Goal: Task Accomplishment & Management: Use online tool/utility

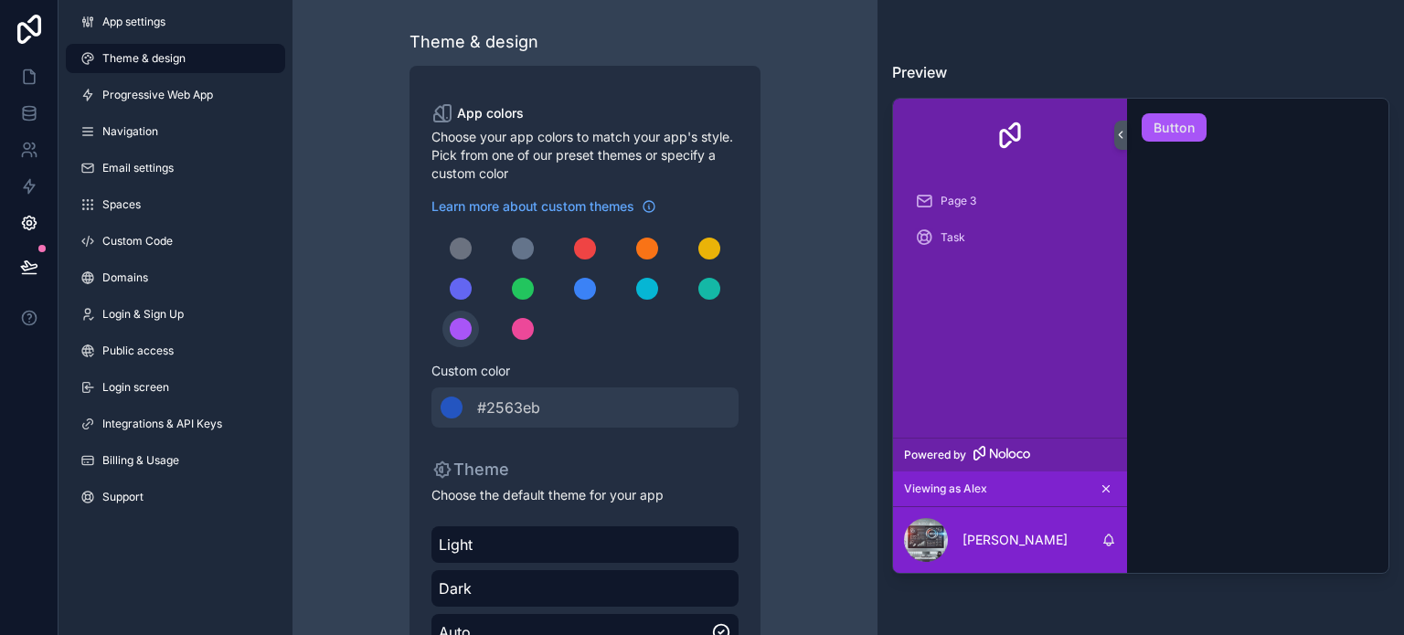
click at [1234, 56] on div "Preview Page 3 Task Powered by Viewing as [PERSON_NAME] [PERSON_NAME] Salar But…" at bounding box center [1140, 317] width 526 height 635
click at [519, 282] on div "scrollable content" at bounding box center [523, 289] width 22 height 22
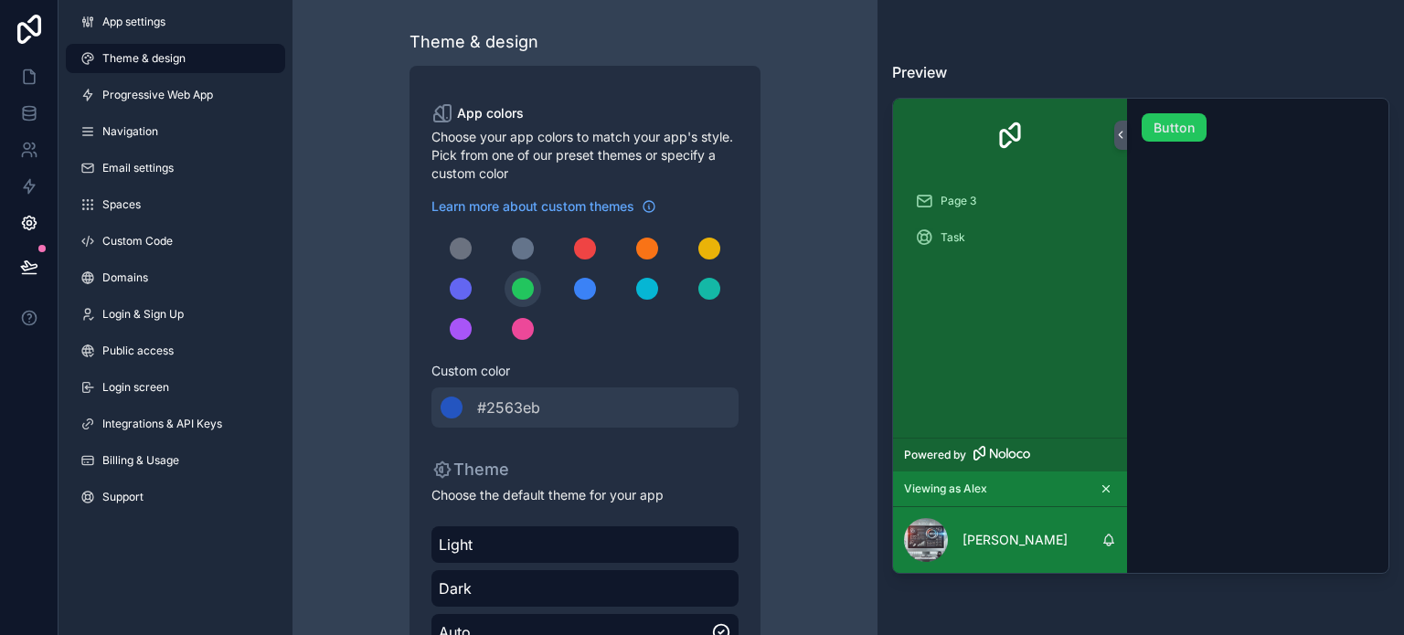
click at [1001, 54] on div "Preview Page 3 Task Powered by Viewing as [PERSON_NAME] [PERSON_NAME] Salar But…" at bounding box center [1140, 317] width 526 height 635
click at [32, 89] on link at bounding box center [29, 76] width 58 height 37
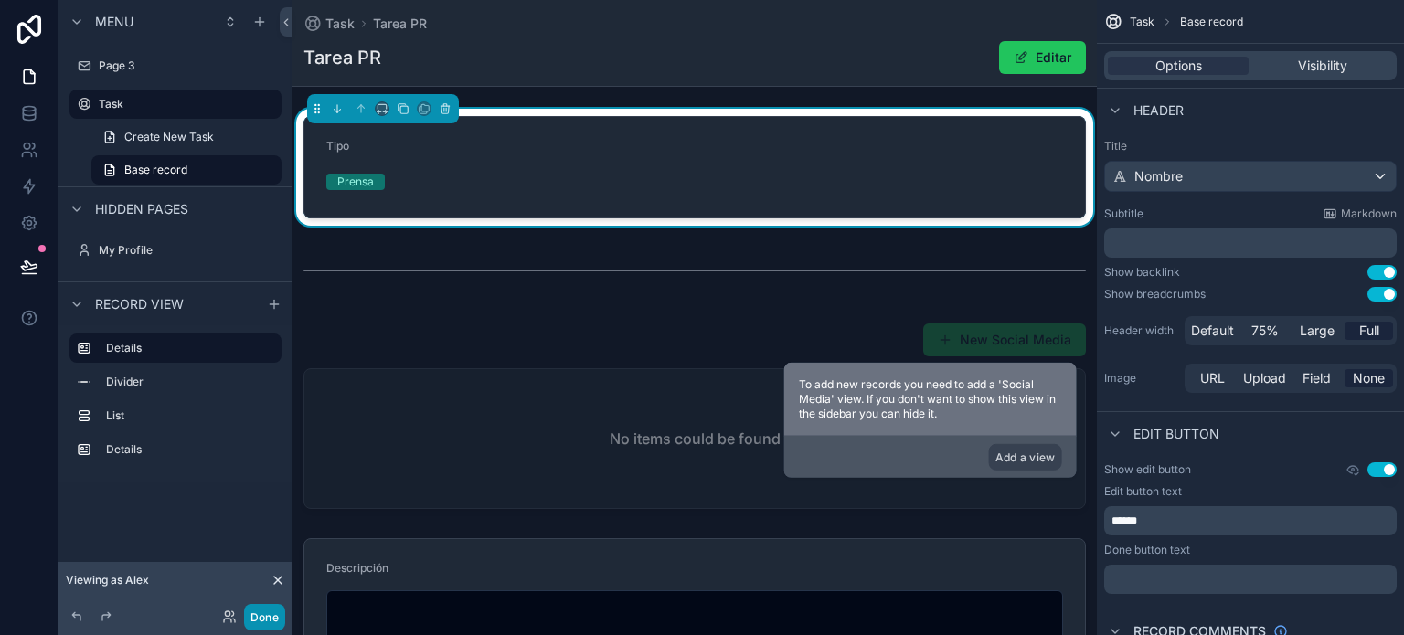
click at [267, 617] on button "Done" at bounding box center [264, 617] width 41 height 26
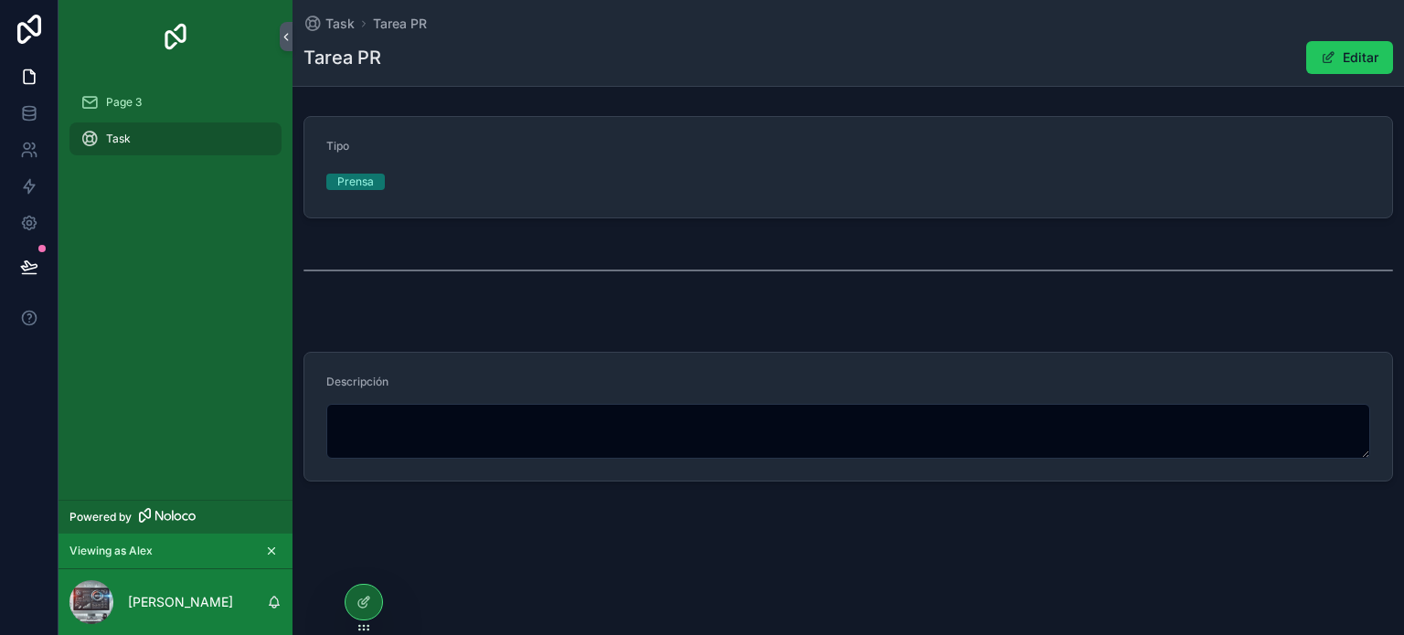
click at [461, 170] on div "Prensa" at bounding box center [451, 181] width 250 height 27
click at [330, 28] on span "Task" at bounding box center [339, 24] width 29 height 18
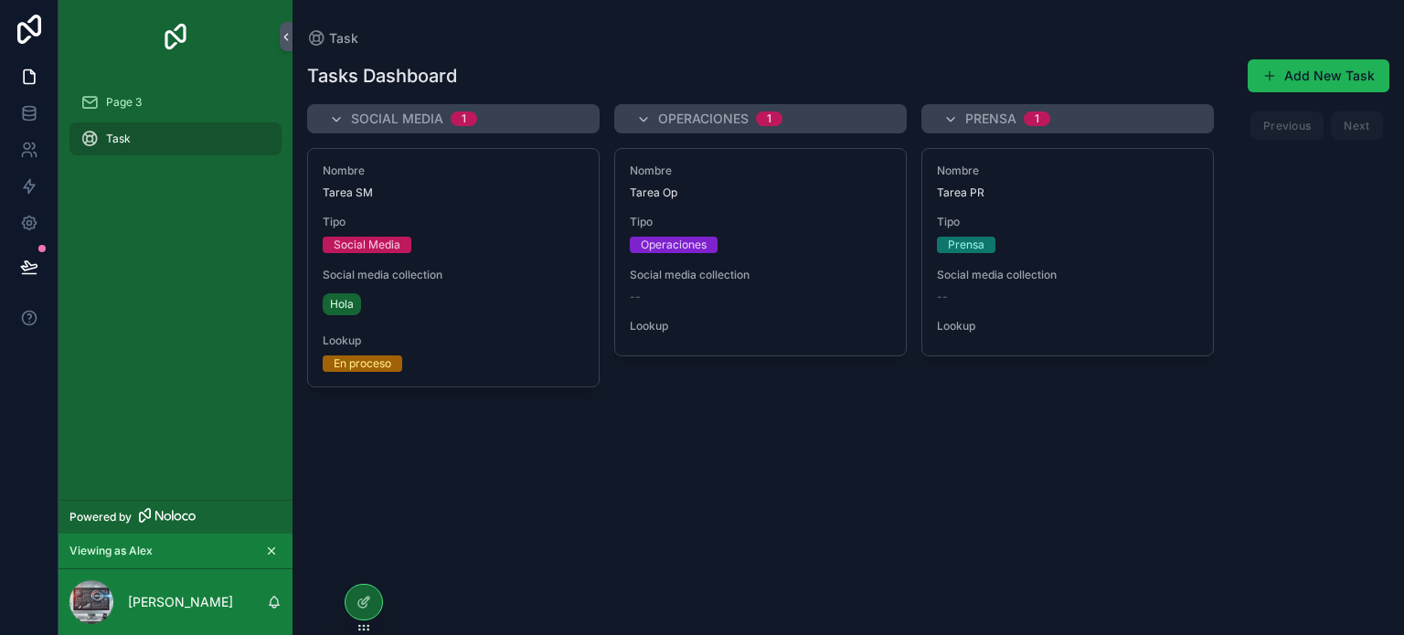
click at [1337, 74] on button "Add New Task" at bounding box center [1318, 75] width 142 height 33
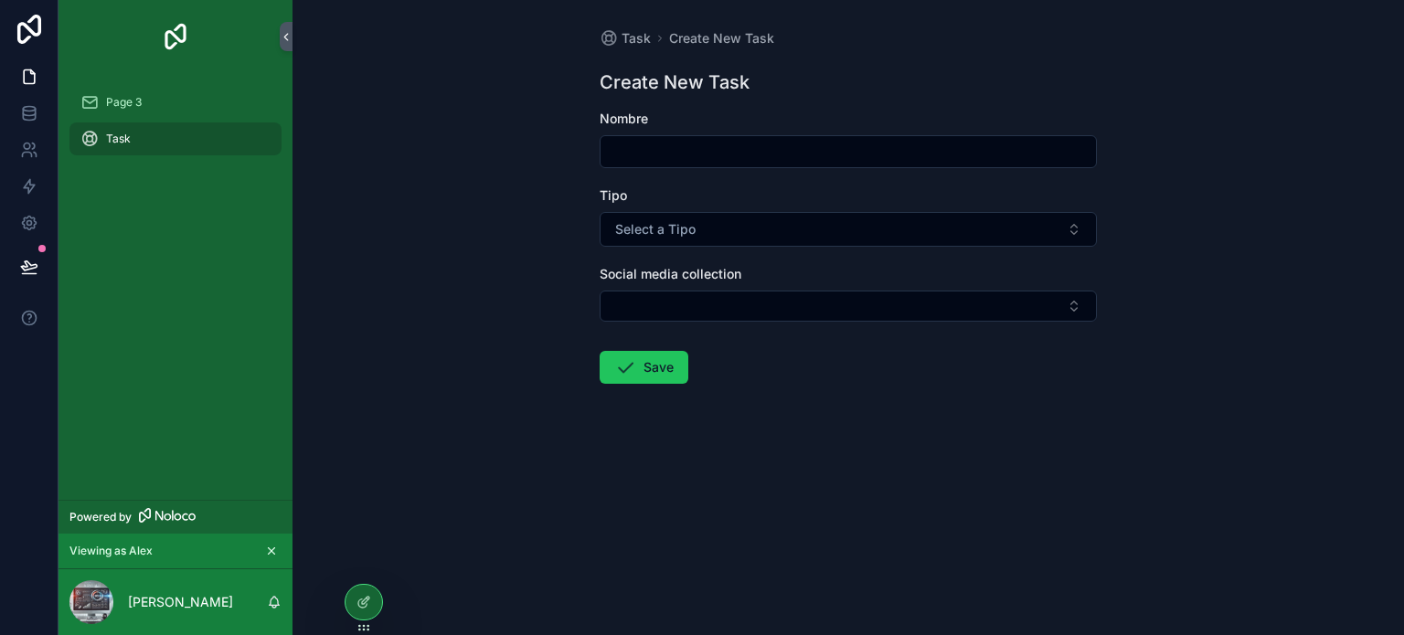
click at [630, 161] on input "scrollable content" at bounding box center [847, 152] width 495 height 26
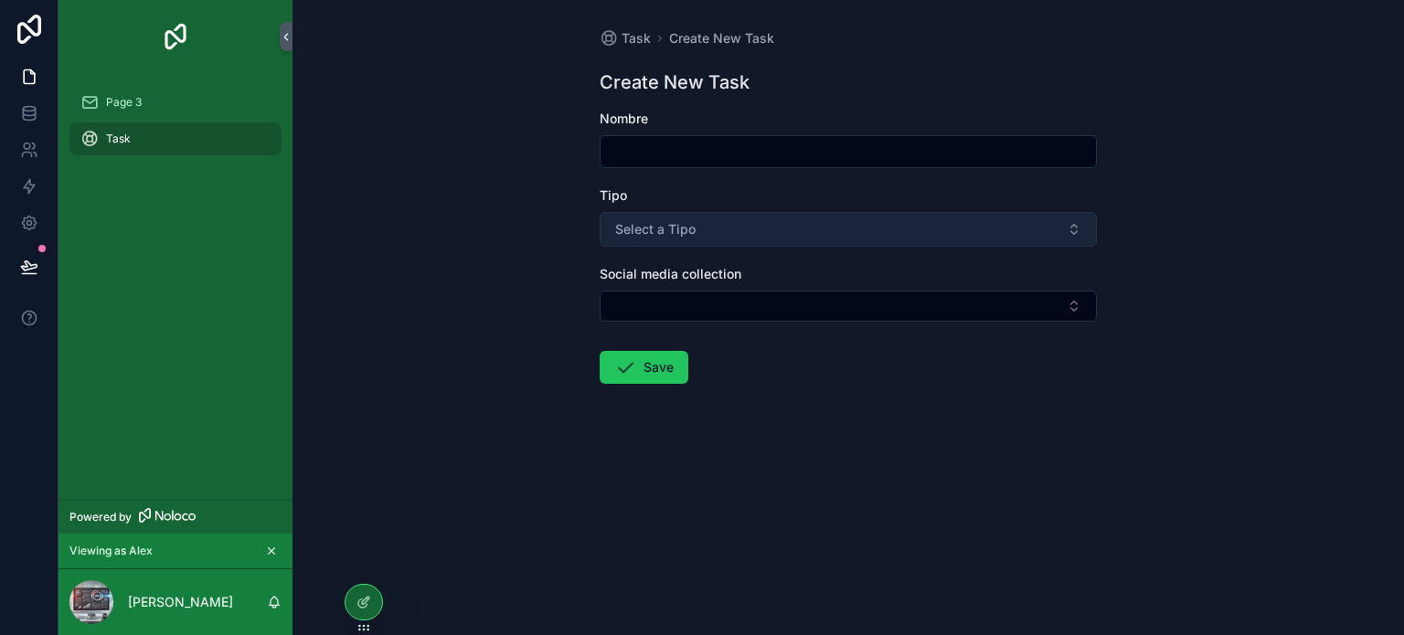
click at [645, 226] on span "Select a Tipo" at bounding box center [655, 229] width 80 height 18
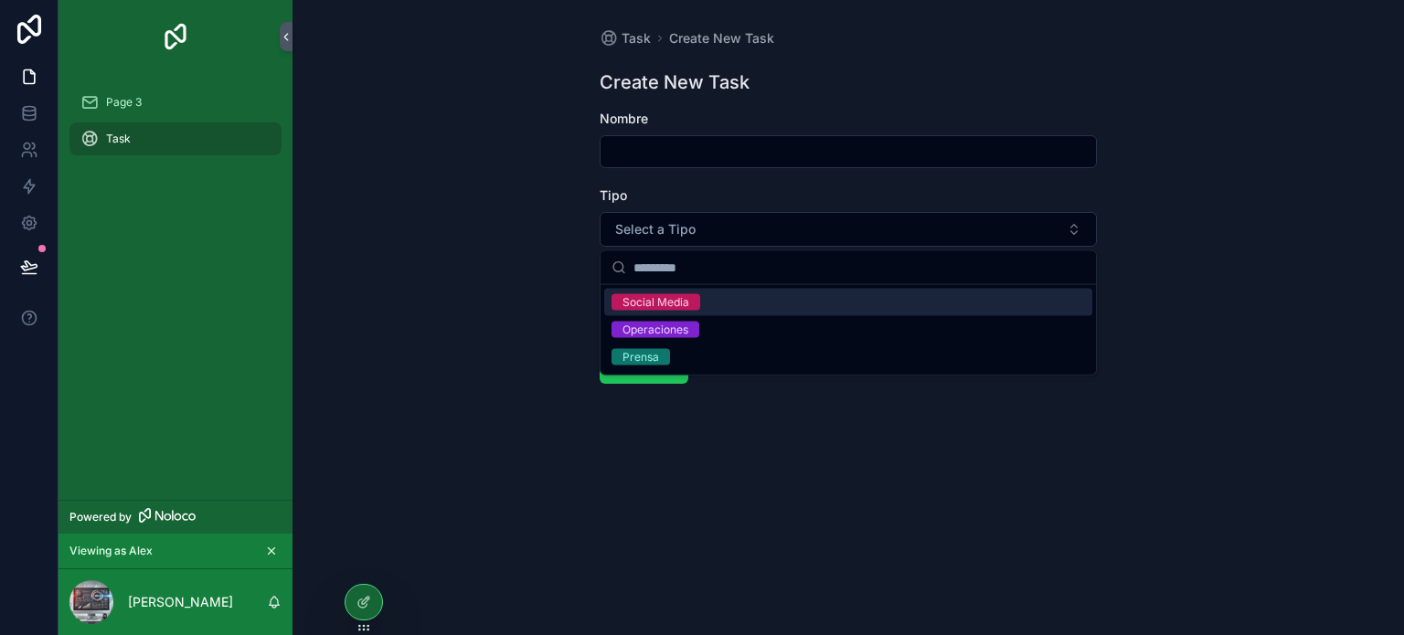
click at [654, 302] on div "Social Media" at bounding box center [655, 302] width 67 height 16
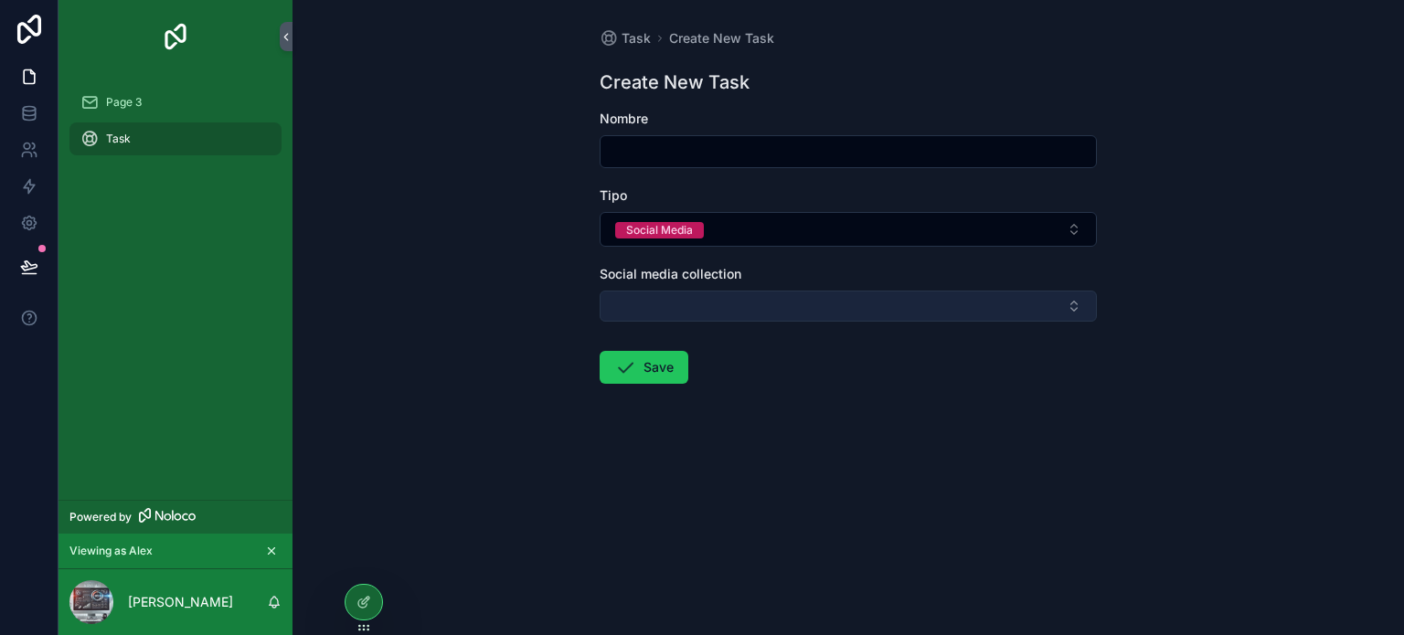
click at [691, 302] on button "Select Button" at bounding box center [847, 306] width 497 height 31
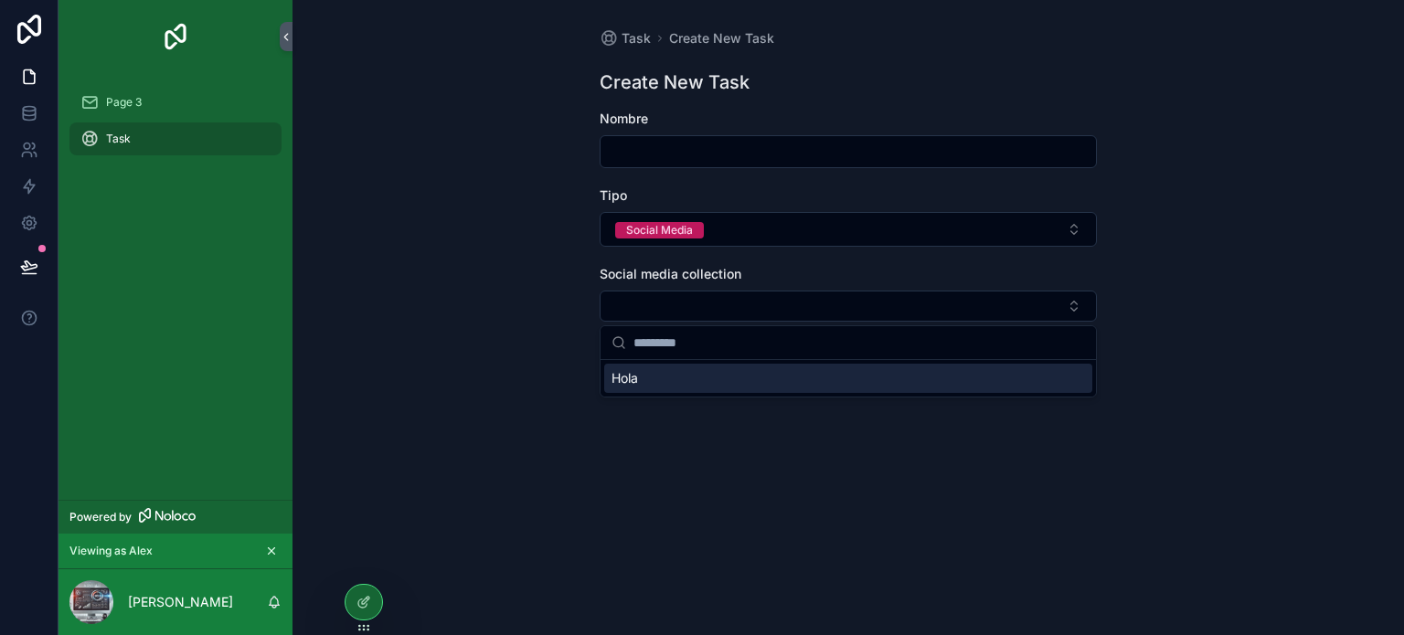
click at [1250, 258] on div "Task Create New Task Create New Task Nombre Tipo Social Media Social media coll…" at bounding box center [847, 317] width 1111 height 635
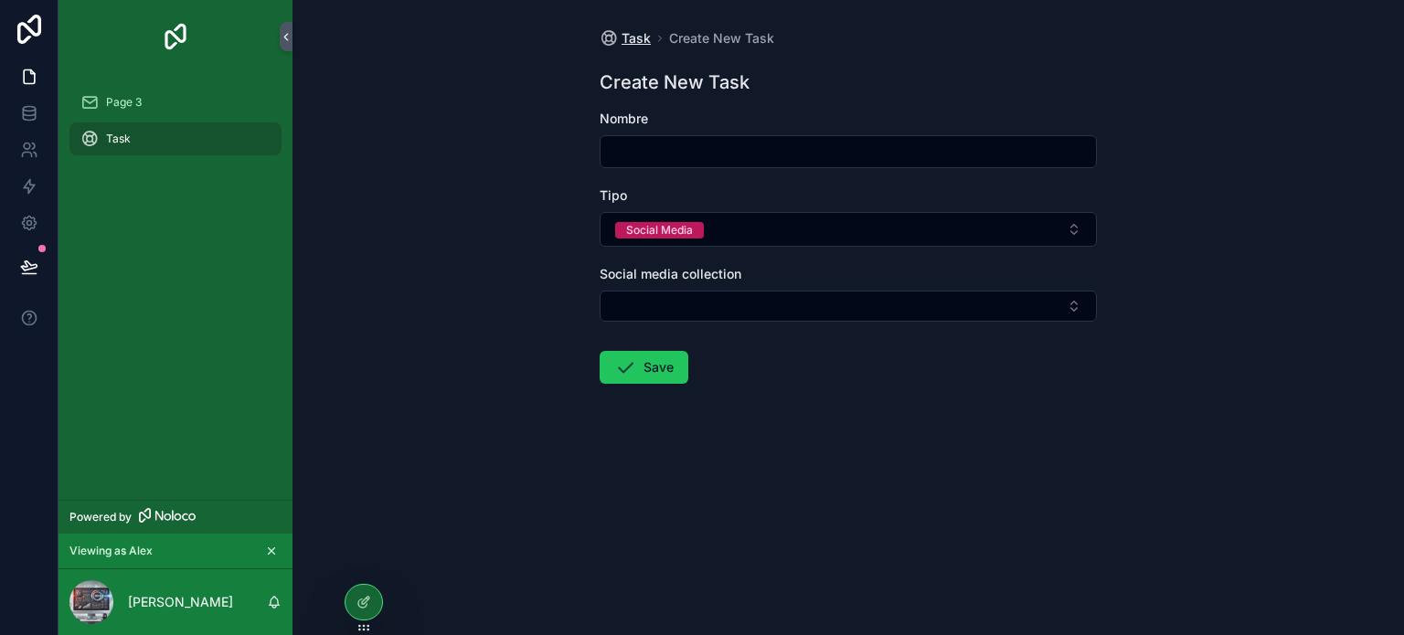
click at [629, 41] on span "Task" at bounding box center [635, 38] width 29 height 18
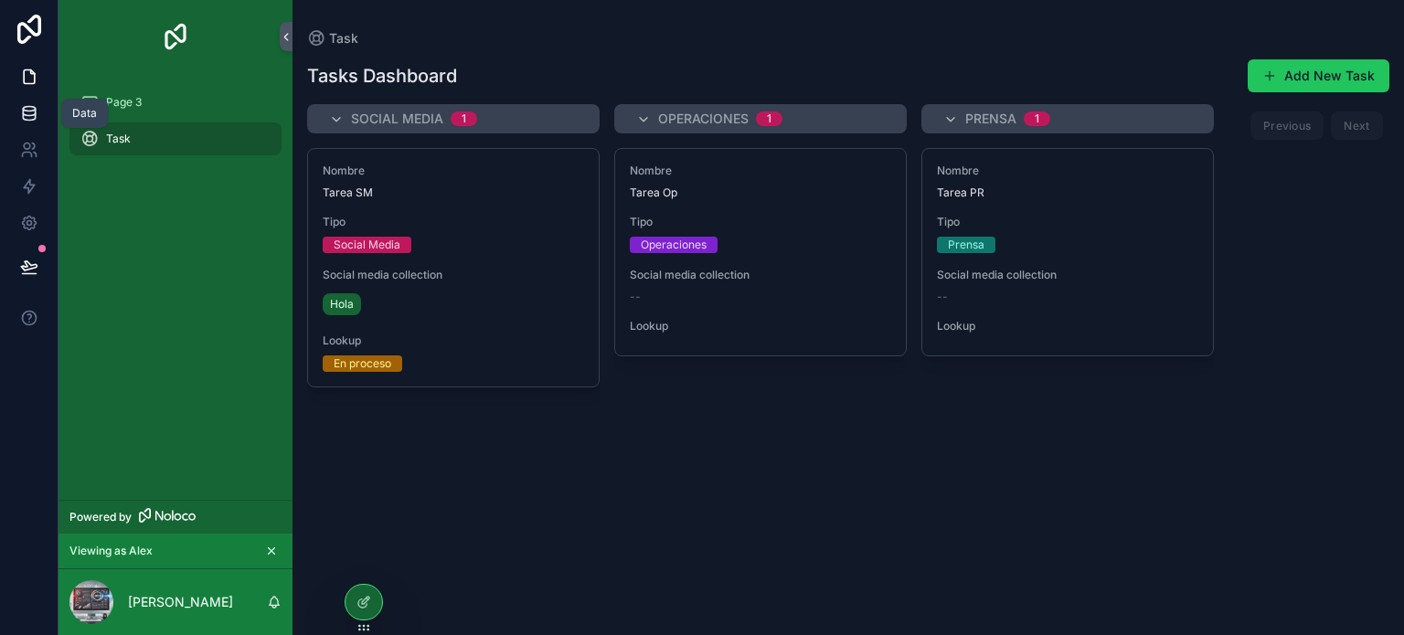
click at [25, 117] on icon at bounding box center [29, 113] width 18 height 18
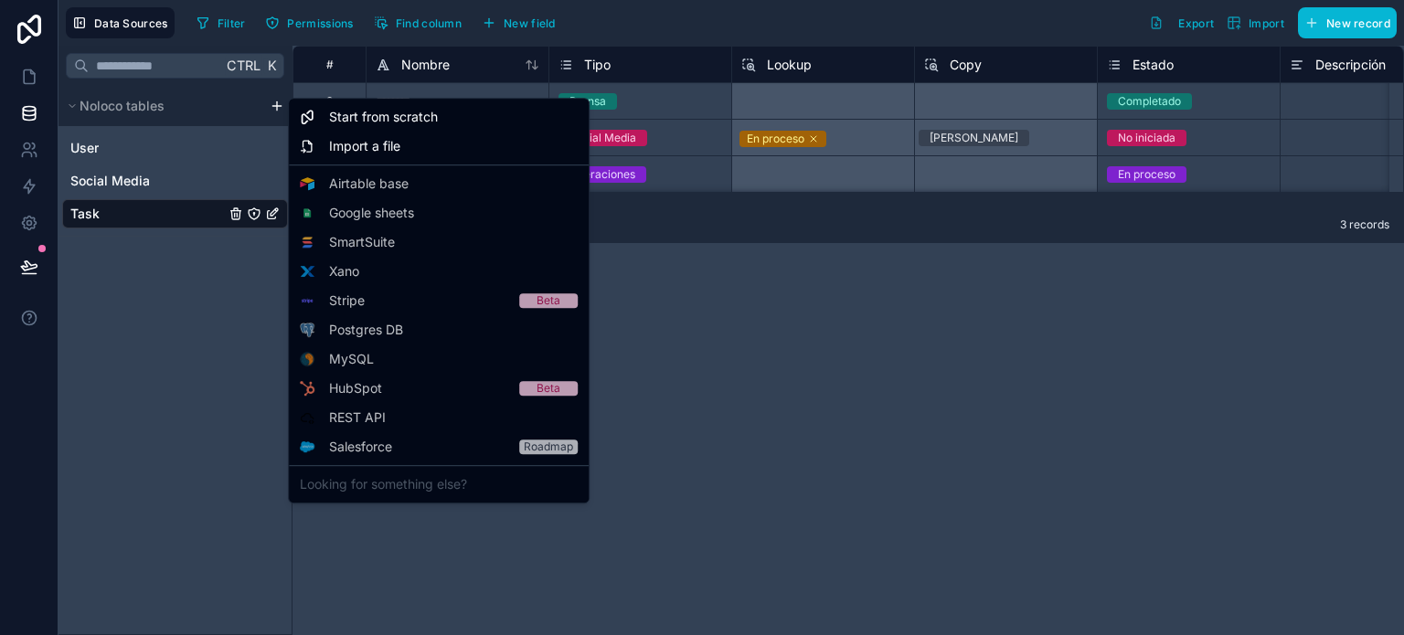
click at [281, 109] on html "**********" at bounding box center [702, 317] width 1404 height 635
click at [431, 123] on span "Start from scratch" at bounding box center [383, 117] width 109 height 18
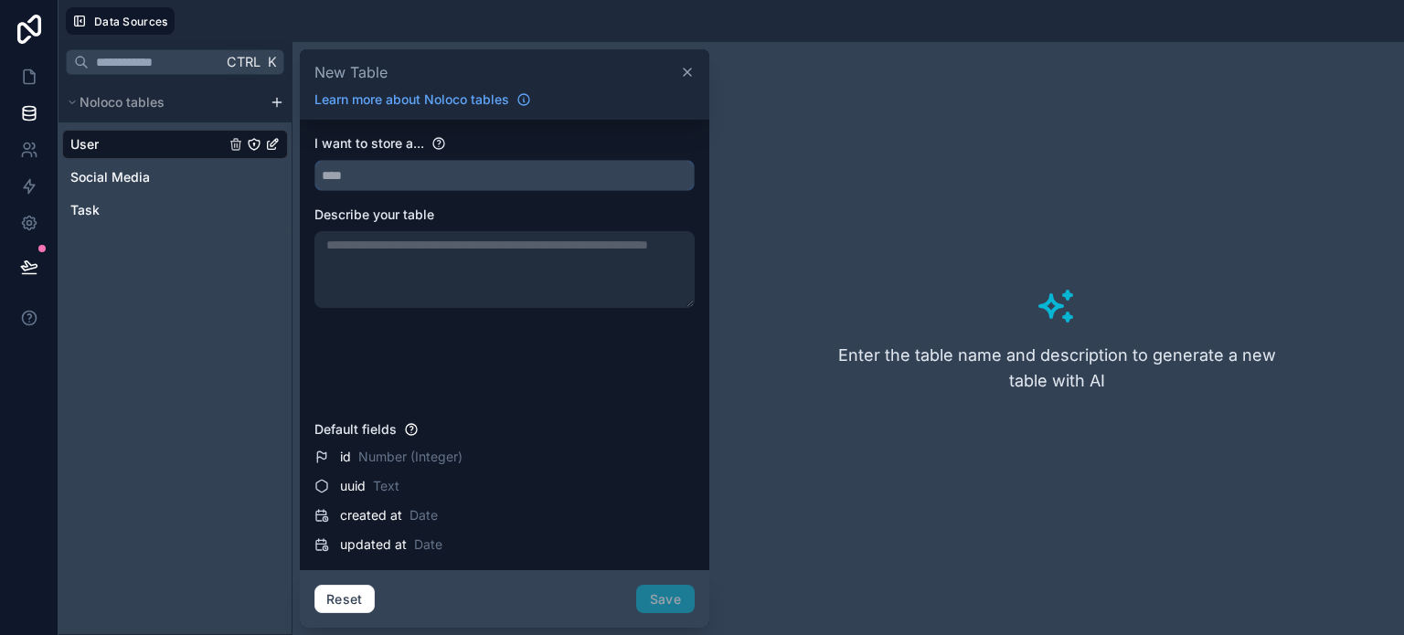
click at [436, 169] on input "text" at bounding box center [504, 175] width 378 height 29
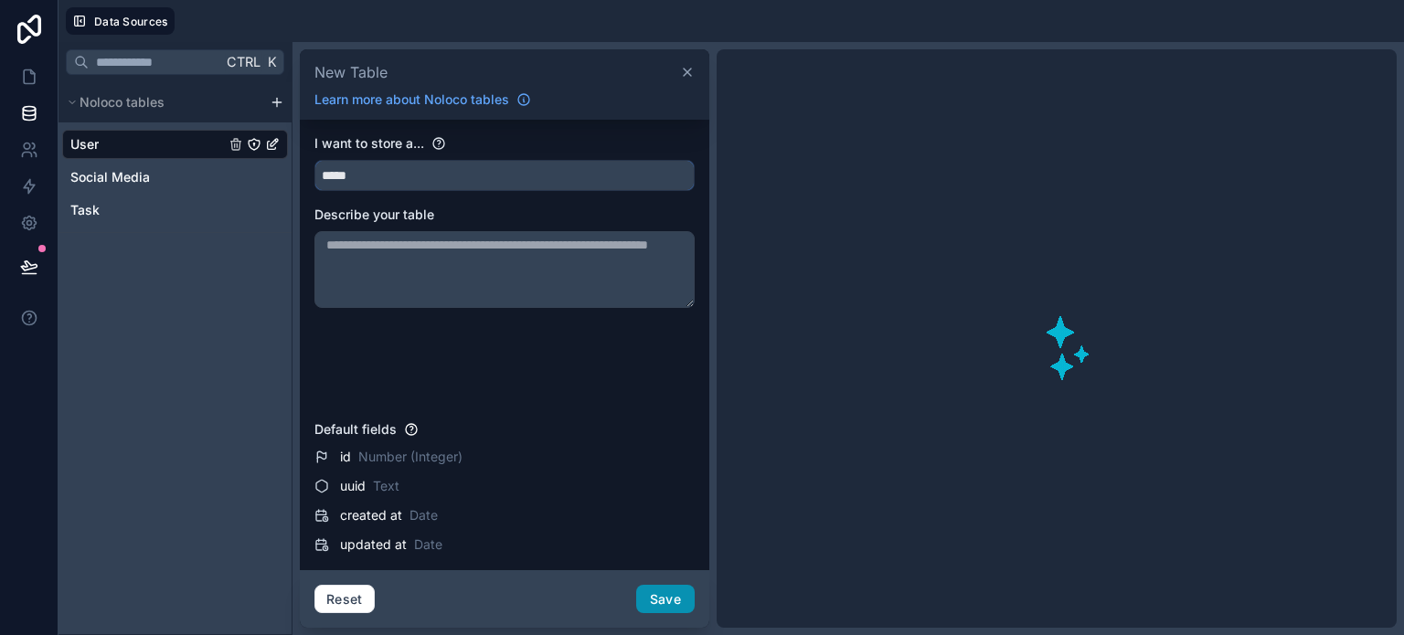
type input "*****"
click at [660, 600] on button "Save" at bounding box center [665, 599] width 58 height 29
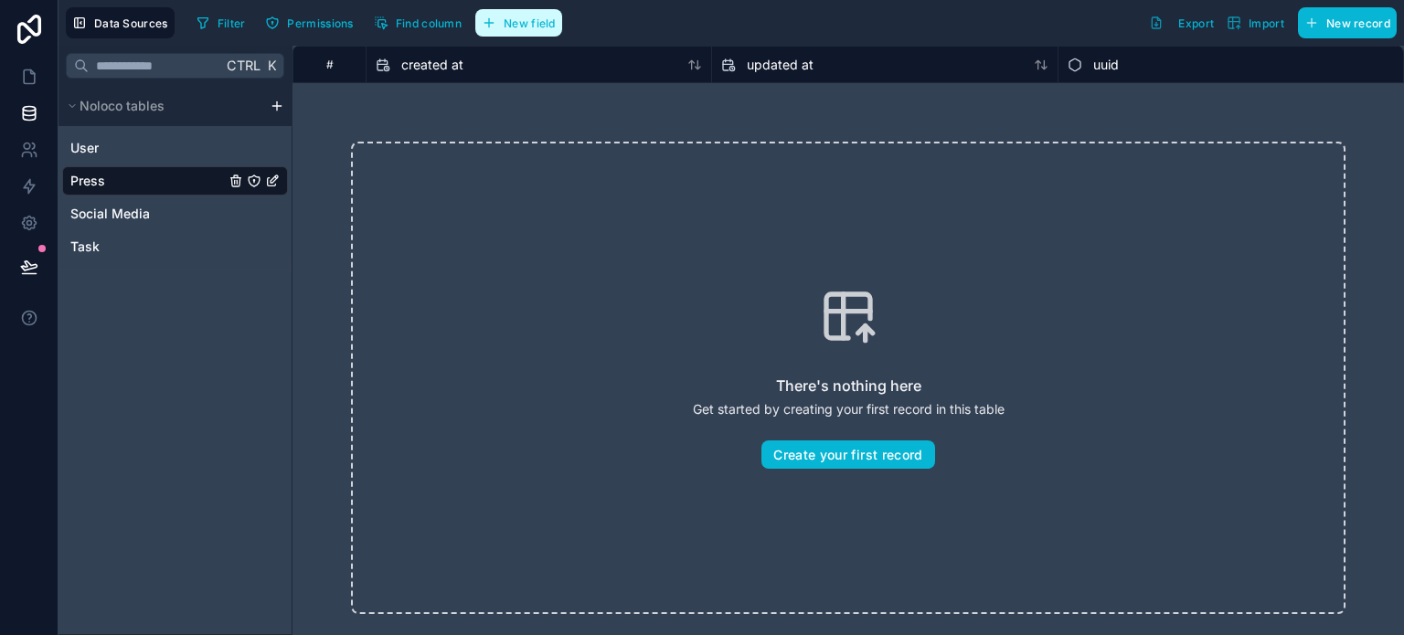
click at [511, 26] on span "New field" at bounding box center [529, 23] width 52 height 14
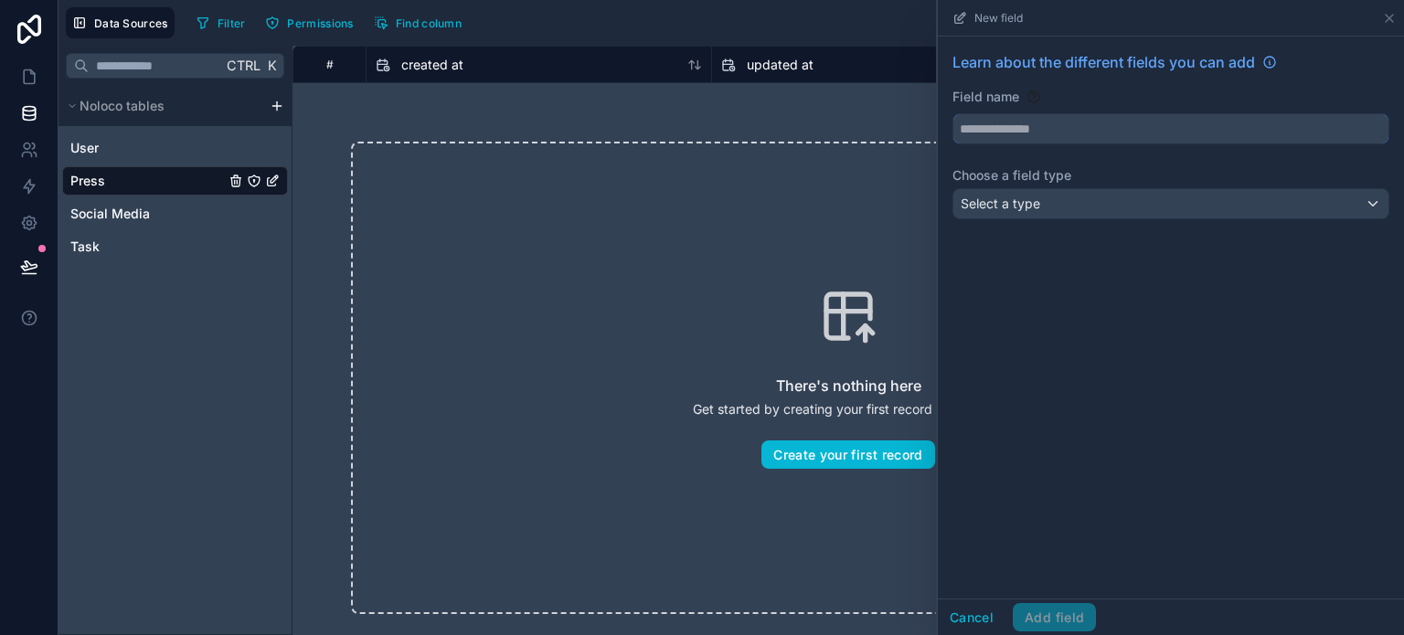
click at [1038, 127] on input "text" at bounding box center [1170, 128] width 435 height 29
type input "******"
click at [1040, 200] on div "Select a type" at bounding box center [1170, 203] width 435 height 29
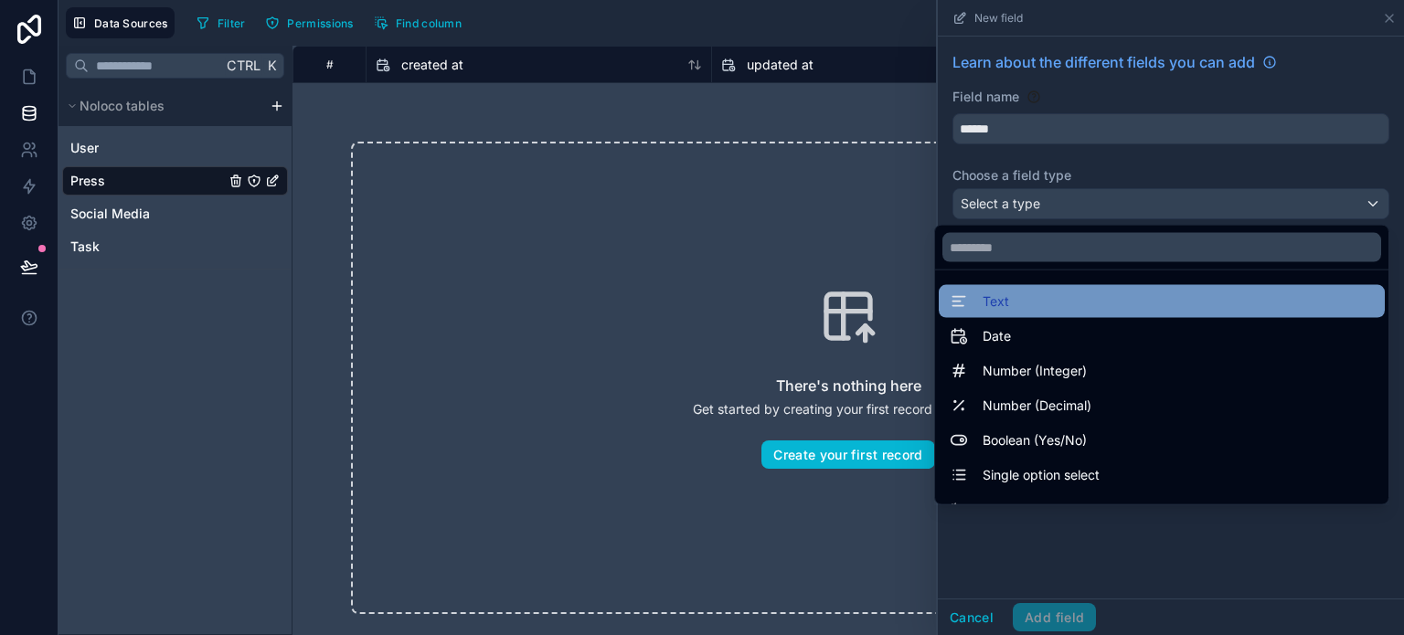
click at [1007, 307] on div "Text" at bounding box center [1161, 302] width 424 height 22
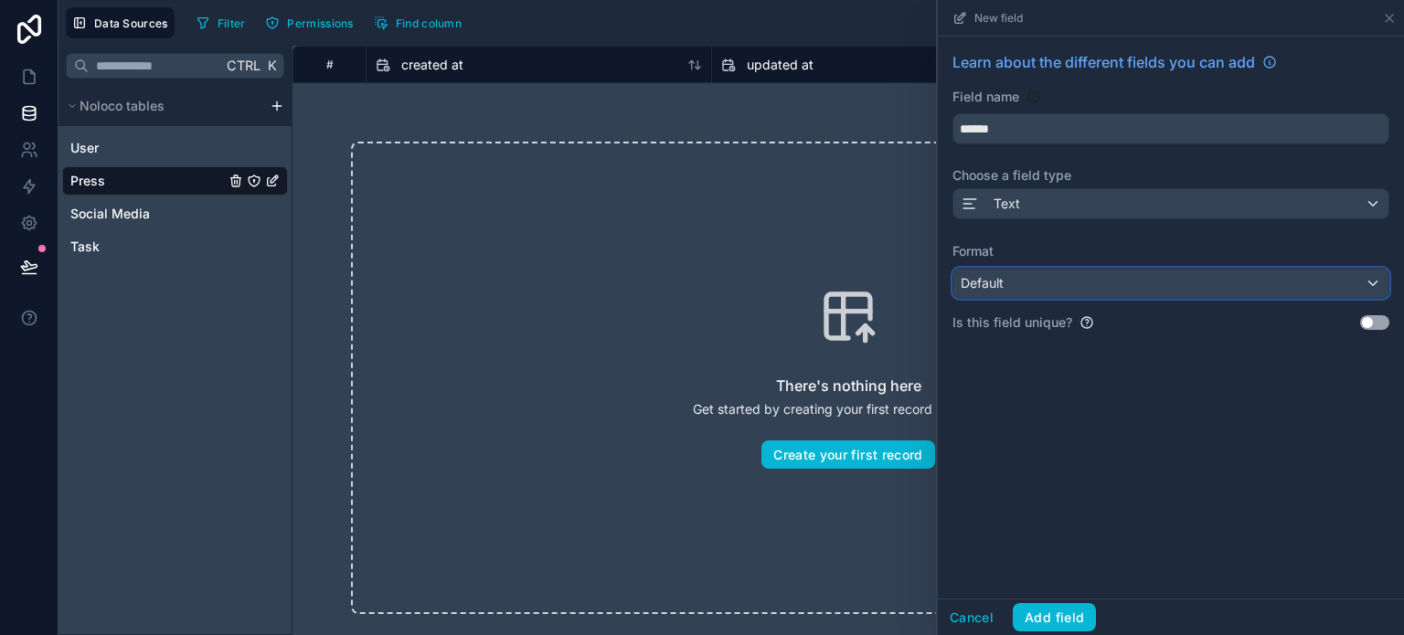
click at [1032, 284] on div "Default" at bounding box center [1170, 283] width 435 height 29
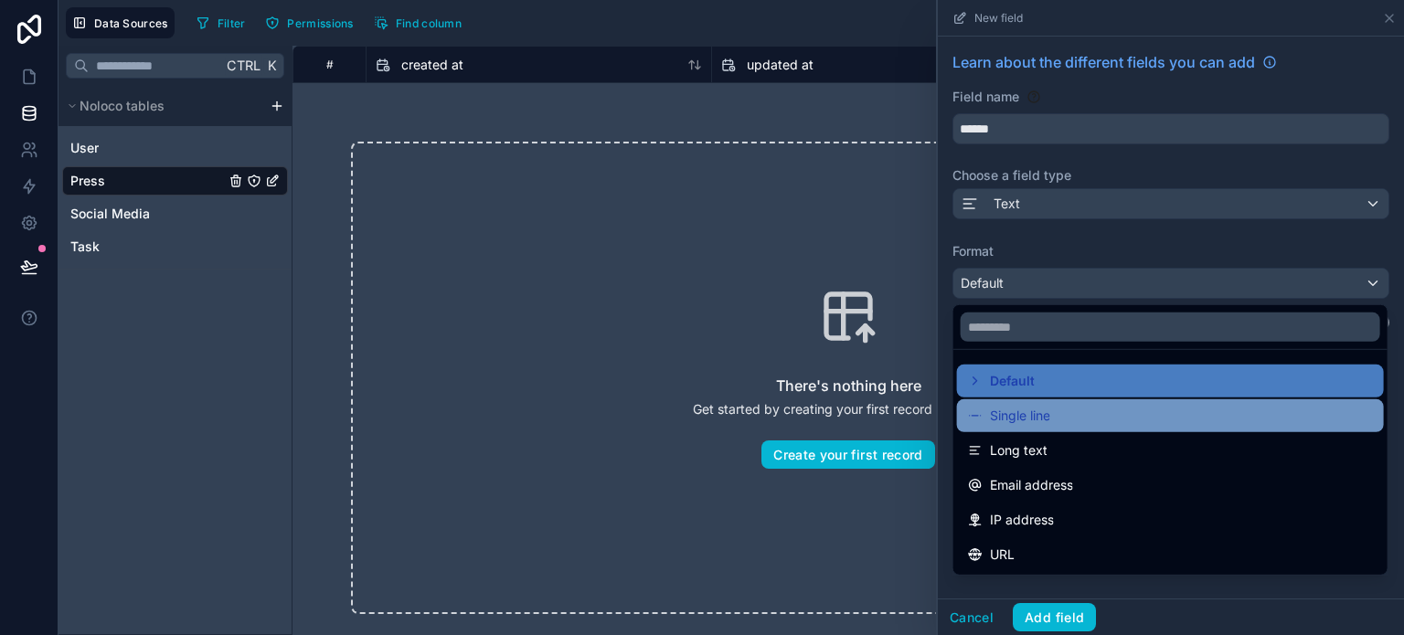
click at [1022, 415] on span "Single line" at bounding box center [1020, 416] width 60 height 22
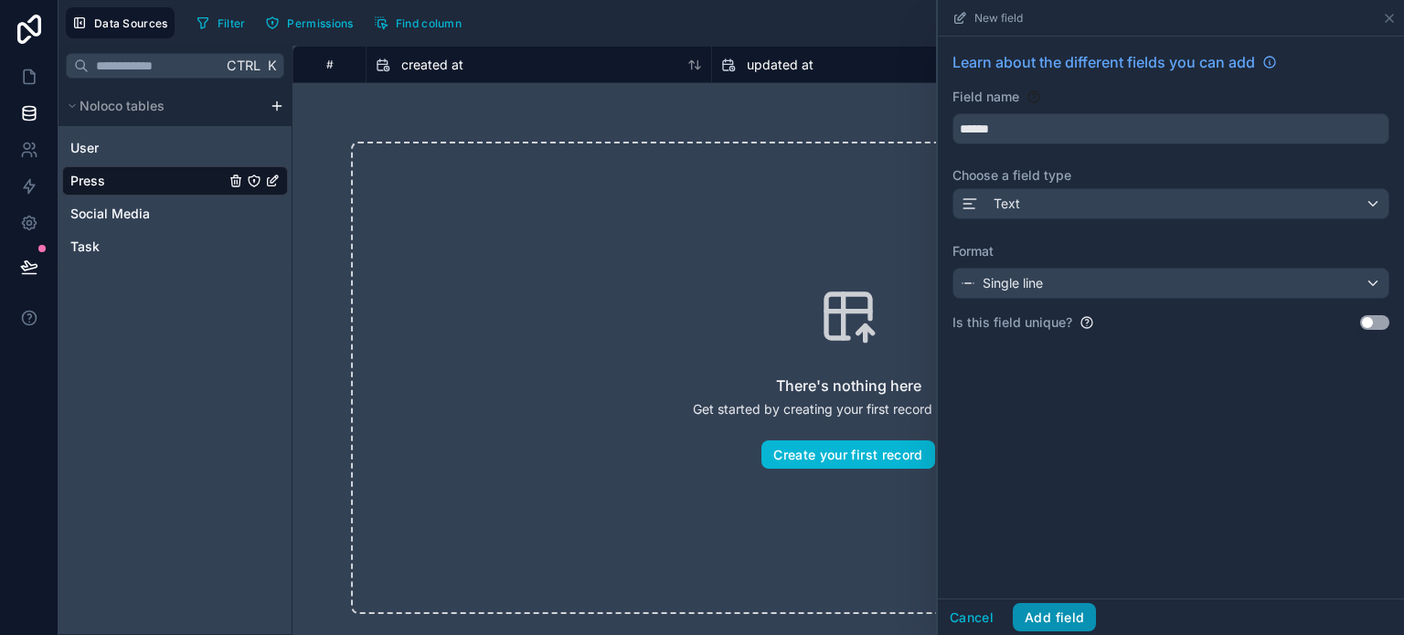
click at [1069, 606] on button "Add field" at bounding box center [1053, 617] width 83 height 29
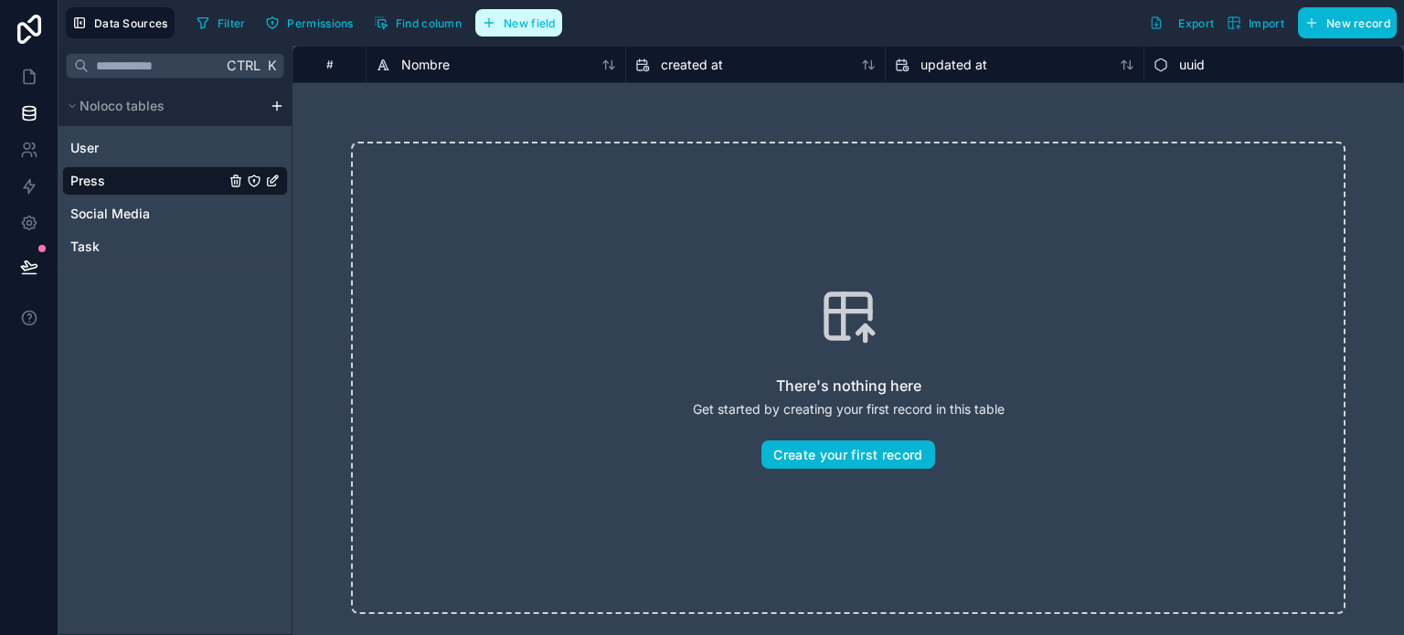
click at [517, 27] on span "New field" at bounding box center [529, 23] width 52 height 14
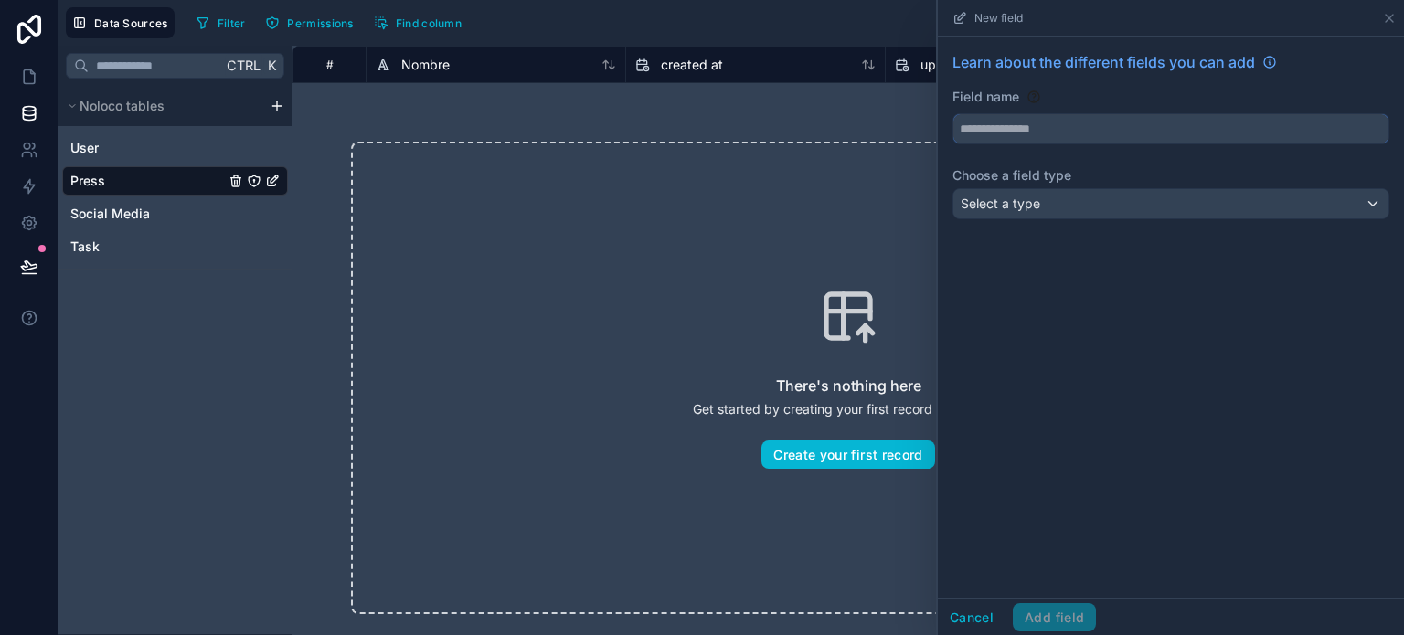
click at [1042, 127] on input "text" at bounding box center [1170, 128] width 435 height 29
type input "******"
click at [1065, 207] on div "Select a type" at bounding box center [1170, 203] width 435 height 29
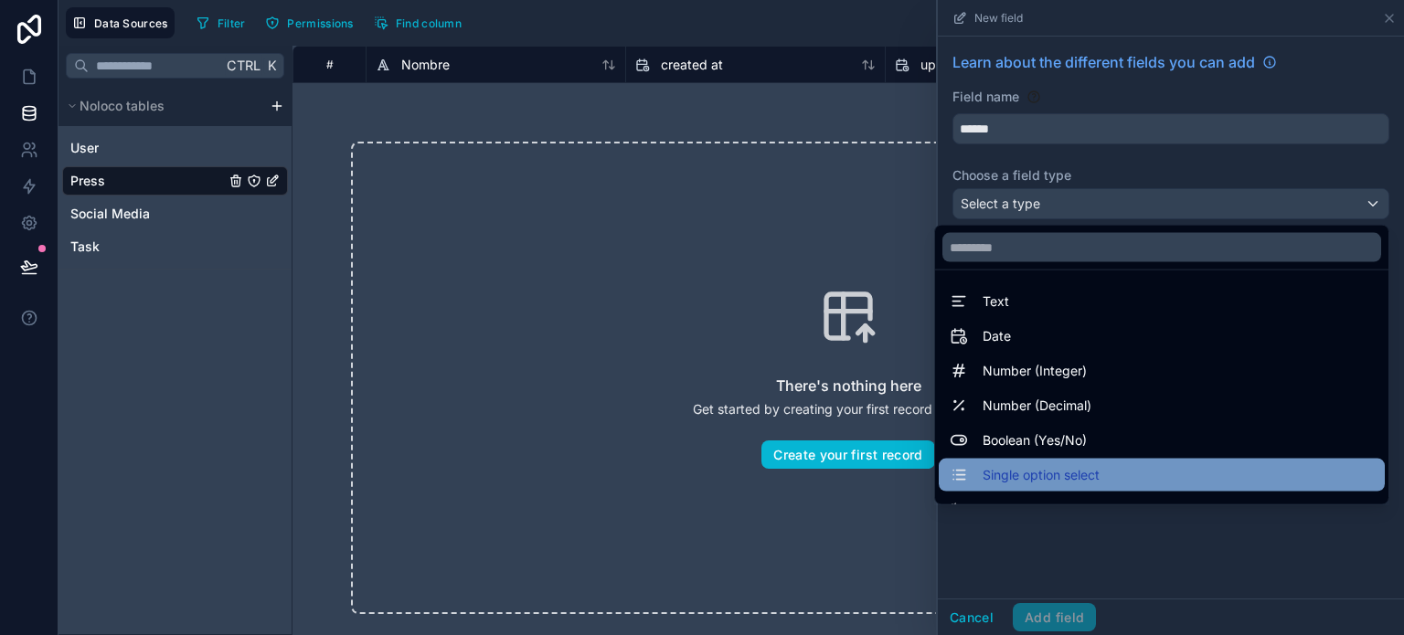
click at [1078, 470] on span "Single option select" at bounding box center [1040, 475] width 117 height 22
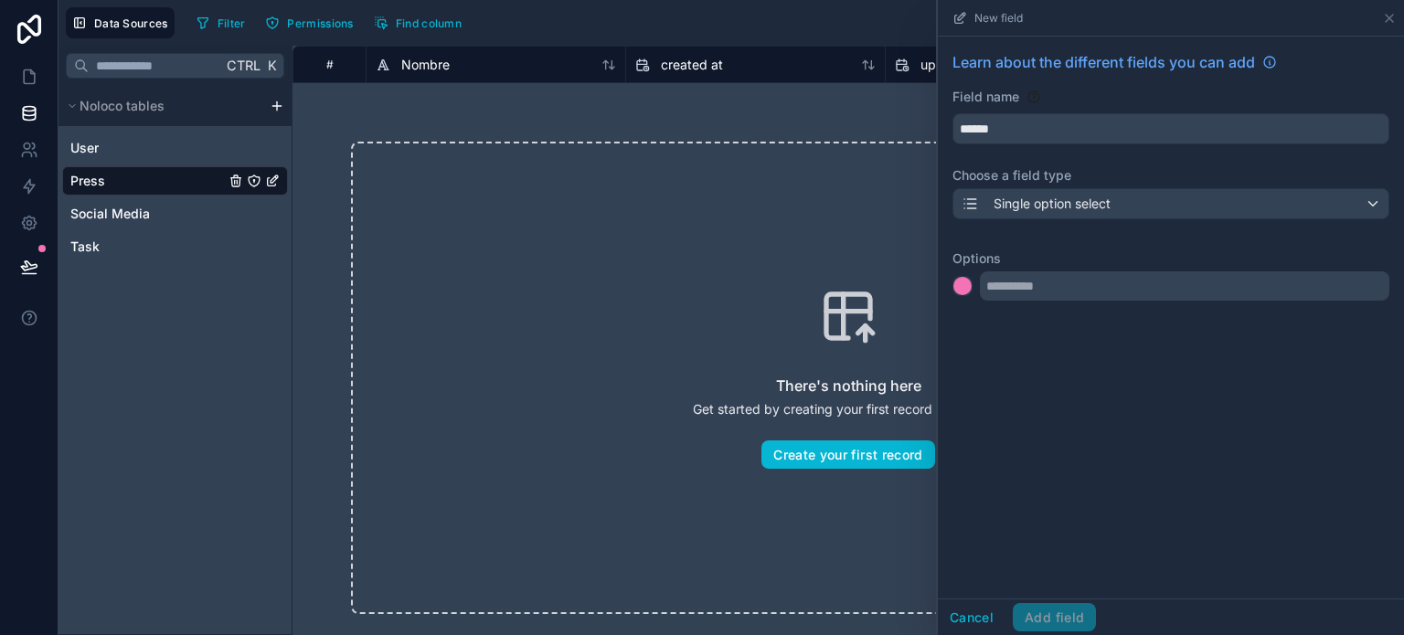
click at [1148, 411] on div "Learn about the different fields you can add Field name ****** Choose a field t…" at bounding box center [1170, 318] width 466 height 562
click at [1066, 288] on input "text" at bounding box center [1184, 285] width 409 height 29
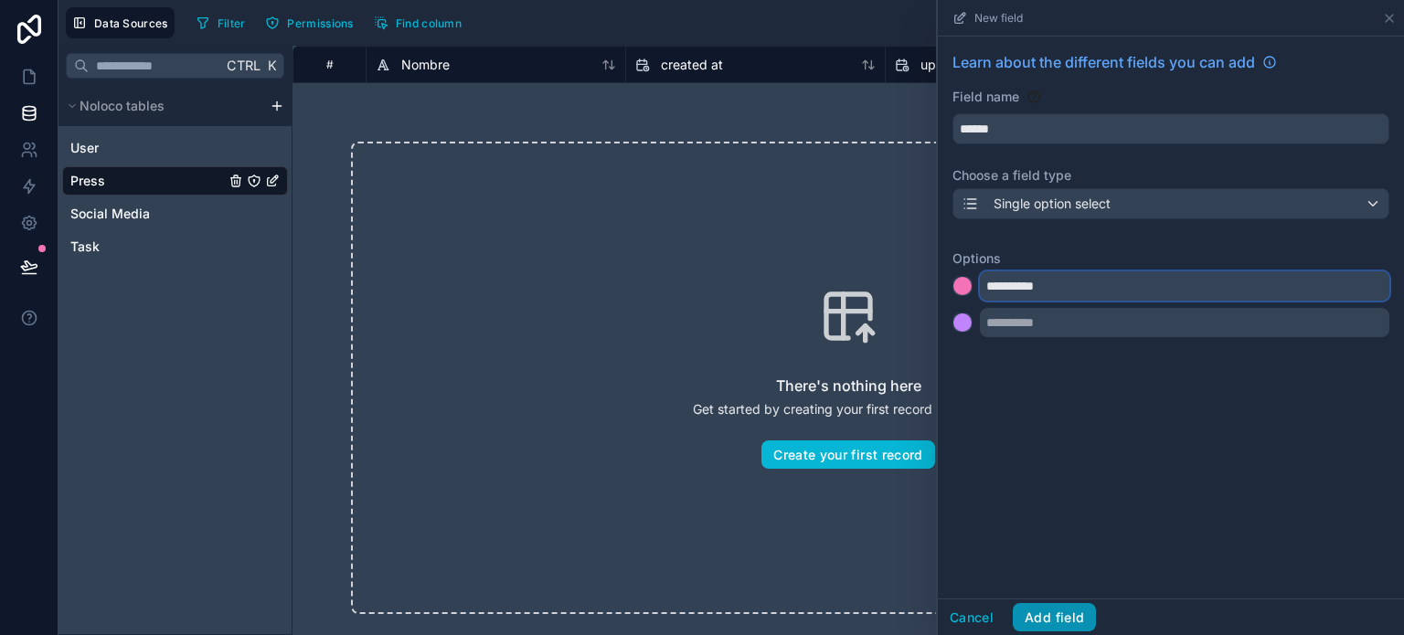
type input "**********"
click at [1070, 618] on button "Add field" at bounding box center [1053, 617] width 83 height 29
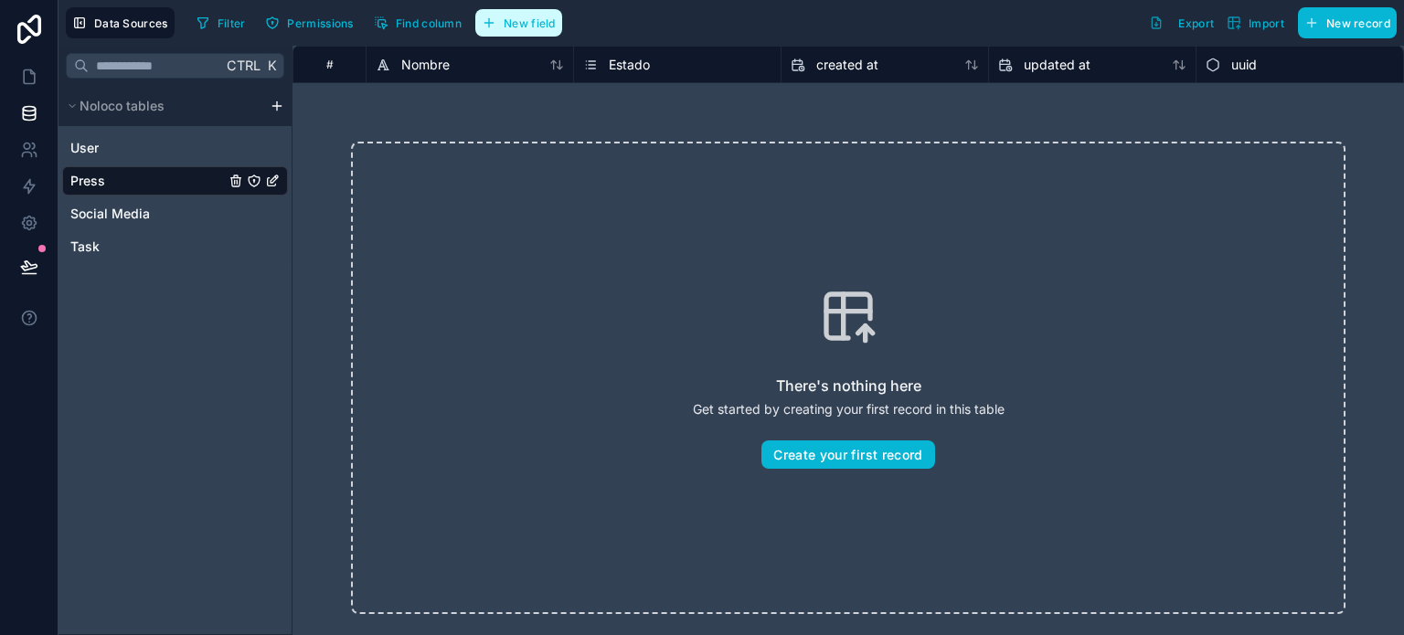
click at [532, 17] on span "New field" at bounding box center [529, 23] width 52 height 14
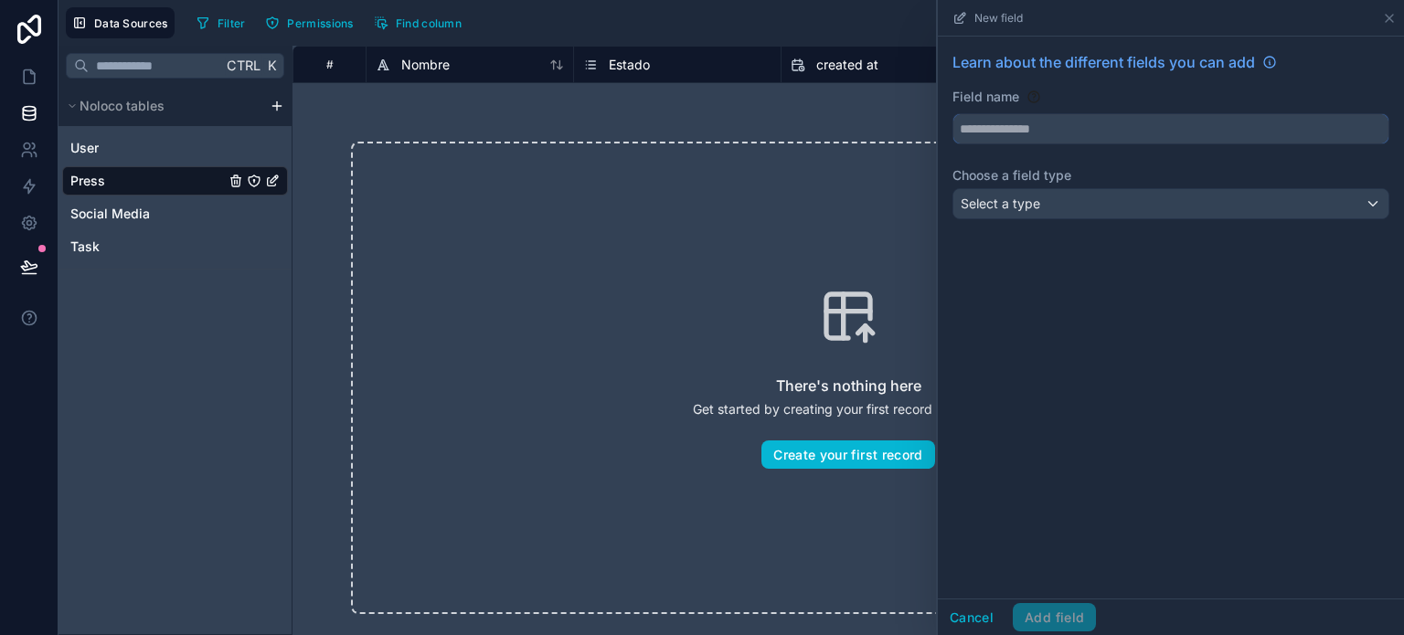
click at [1043, 131] on input "text" at bounding box center [1170, 128] width 435 height 29
type input "**********"
click at [1064, 201] on div "Select a type" at bounding box center [1170, 203] width 435 height 29
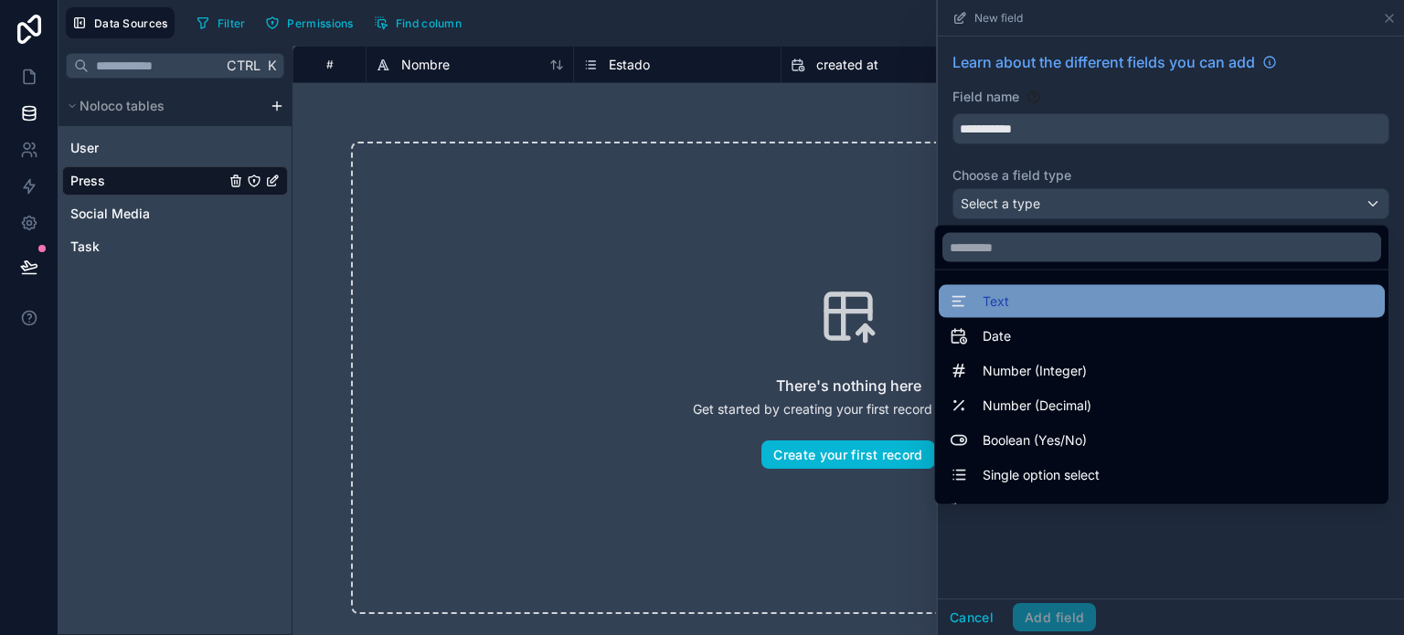
click at [999, 302] on div "Text" at bounding box center [1161, 302] width 424 height 22
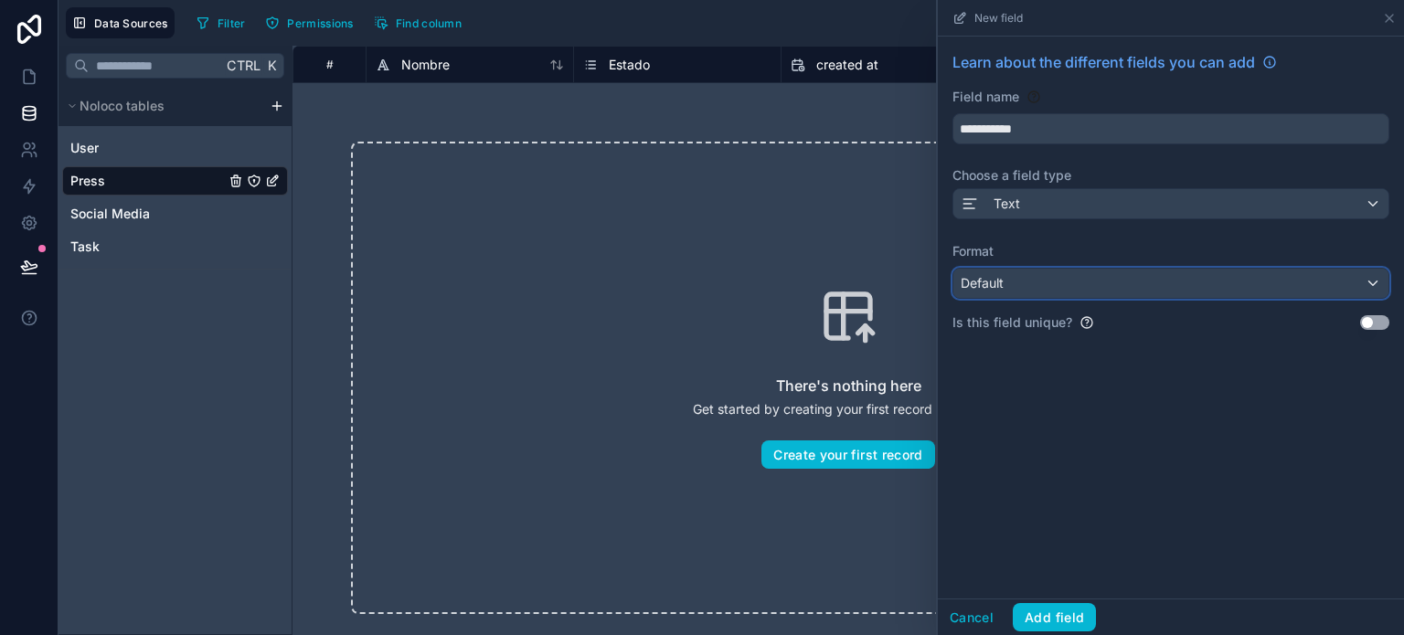
click at [1033, 283] on div "Default" at bounding box center [1170, 283] width 435 height 29
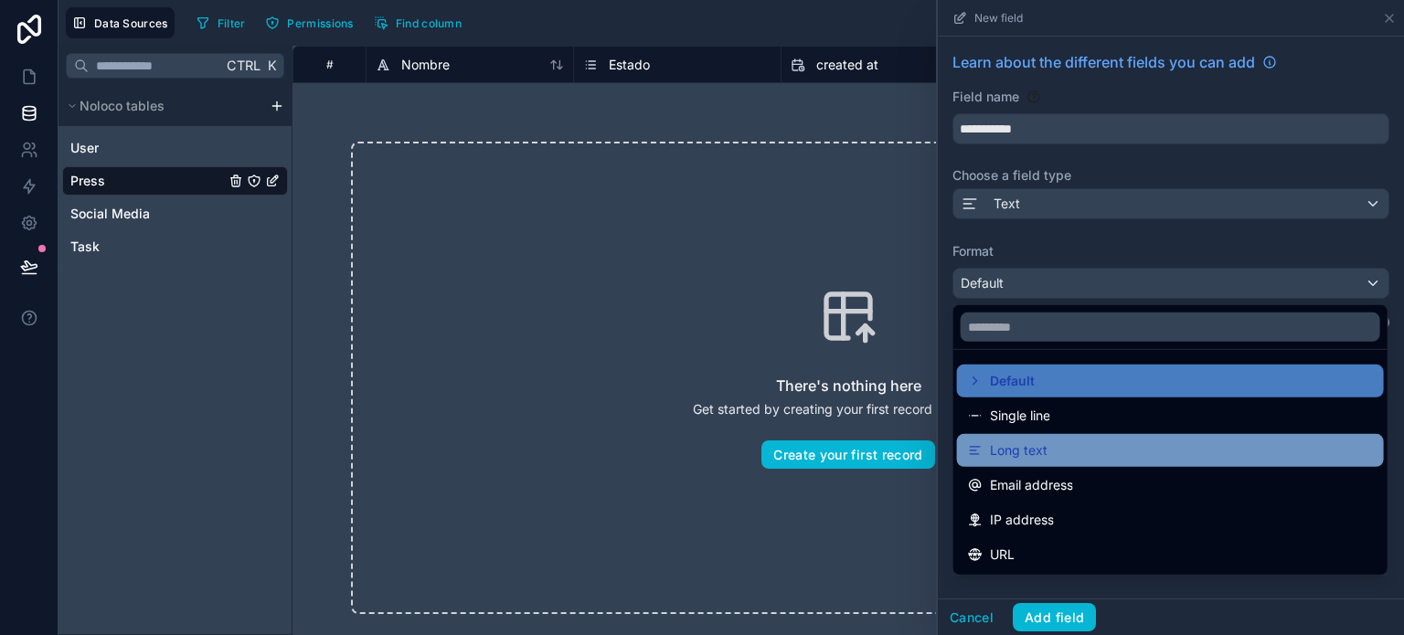
click at [1039, 452] on span "Long text" at bounding box center [1019, 451] width 58 height 22
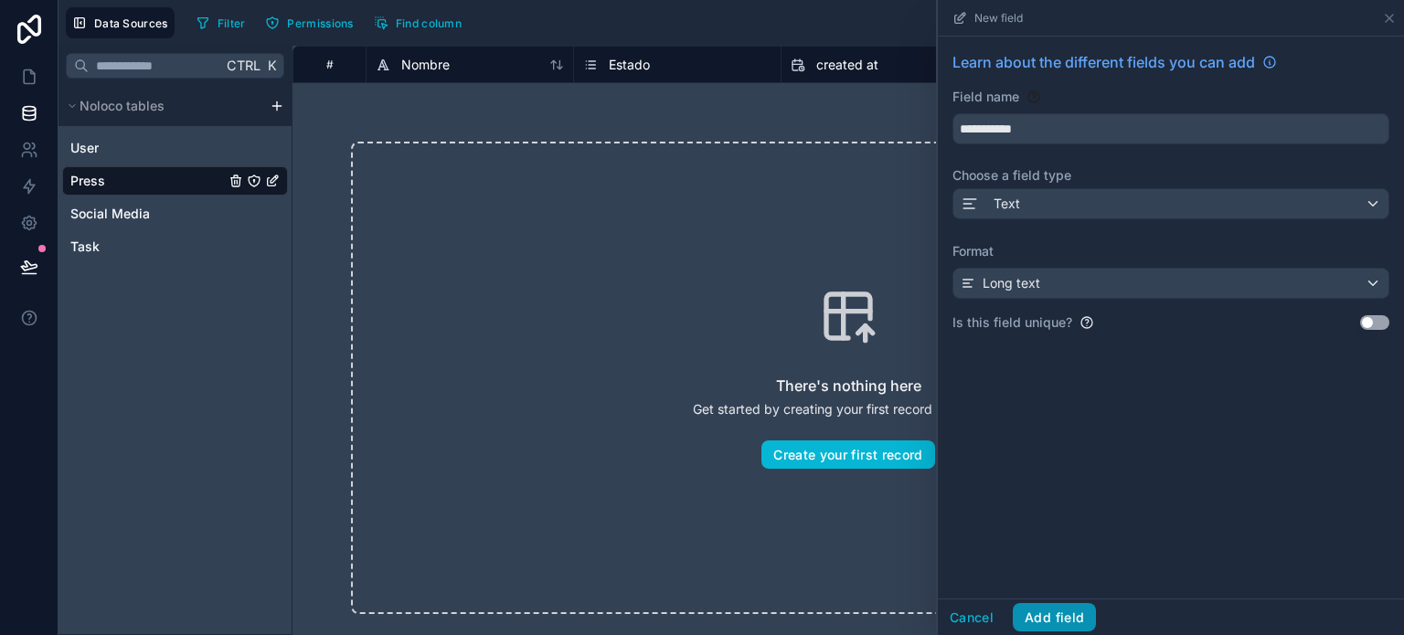
click at [1045, 624] on button "Add field" at bounding box center [1053, 617] width 83 height 29
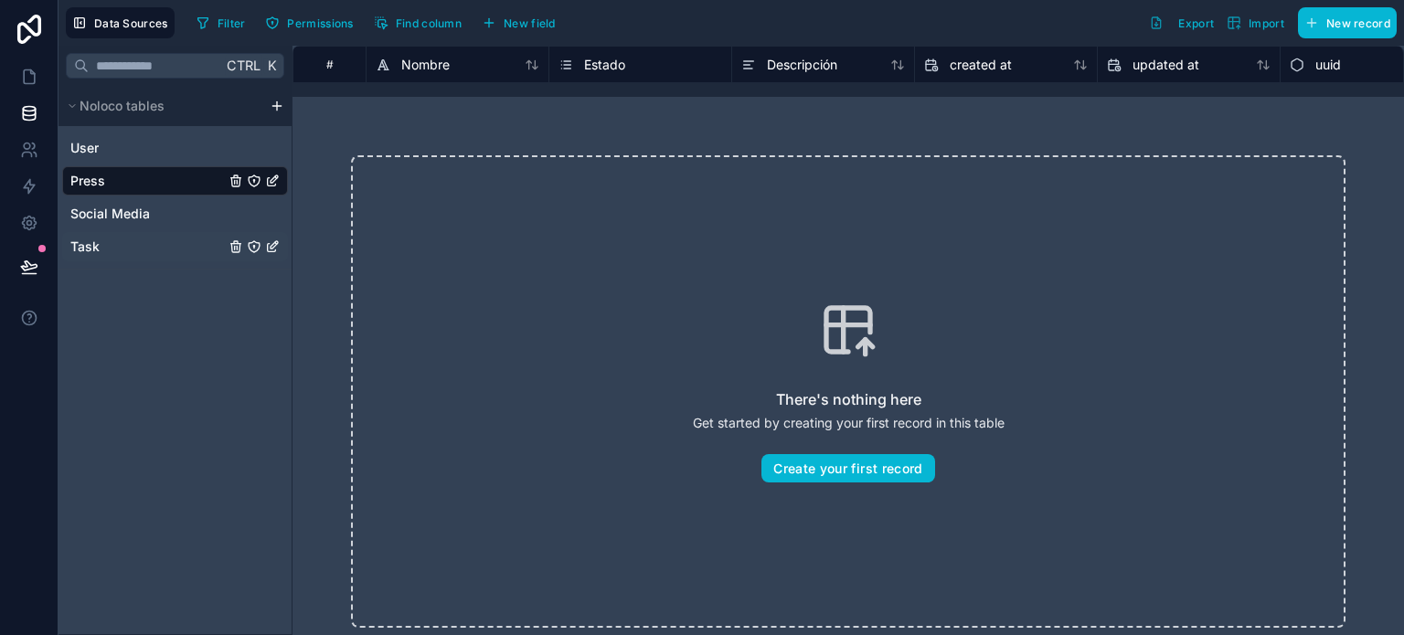
click at [82, 250] on span "Task" at bounding box center [84, 247] width 29 height 18
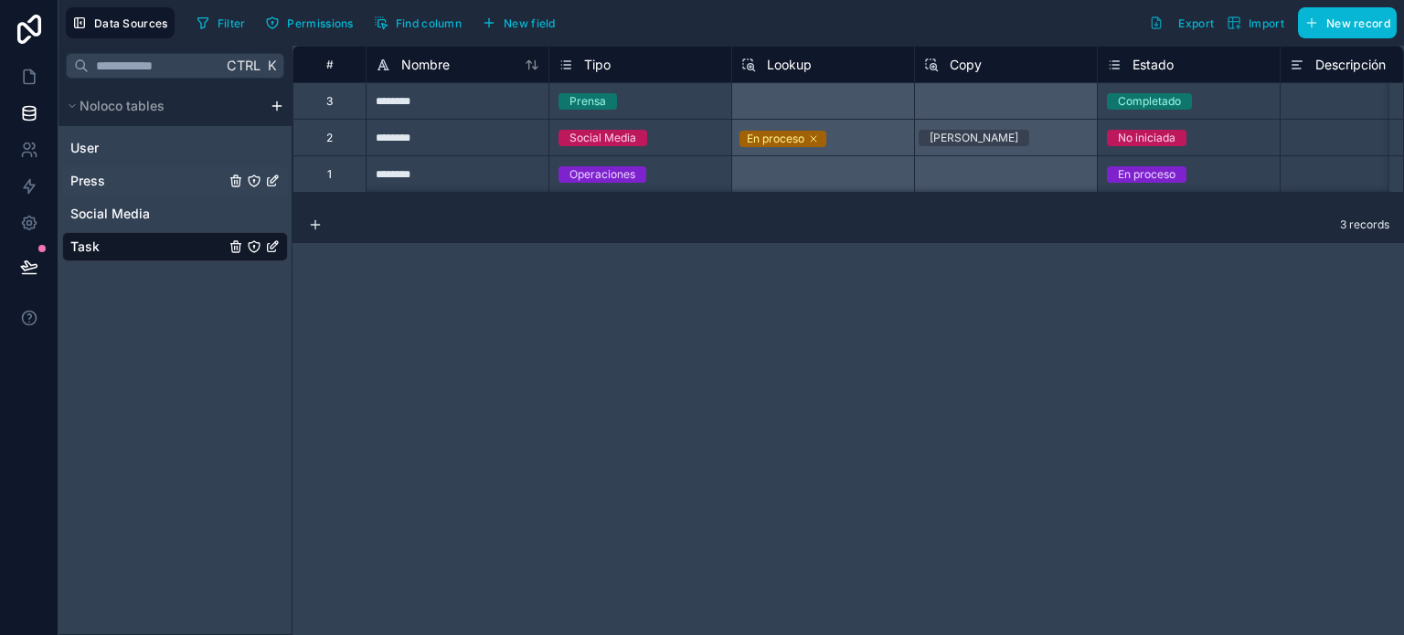
click at [105, 184] on div "Press" at bounding box center [175, 180] width 226 height 29
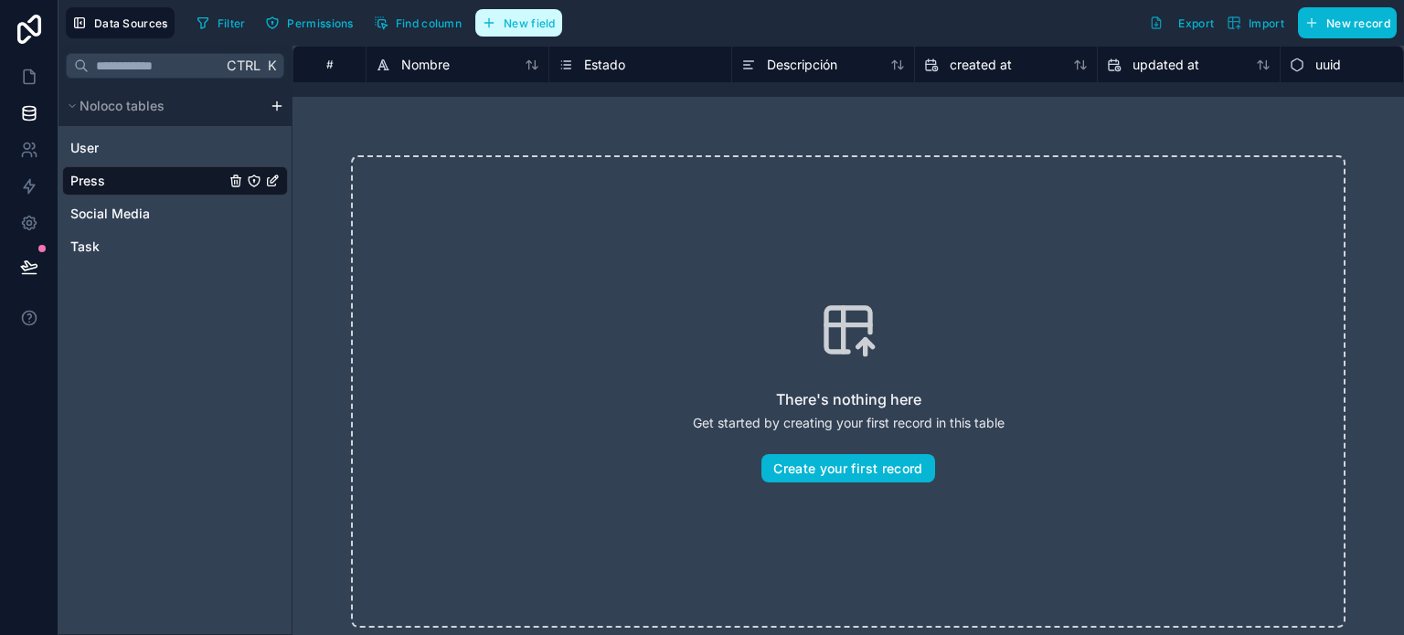
click at [519, 24] on span "New field" at bounding box center [529, 23] width 52 height 14
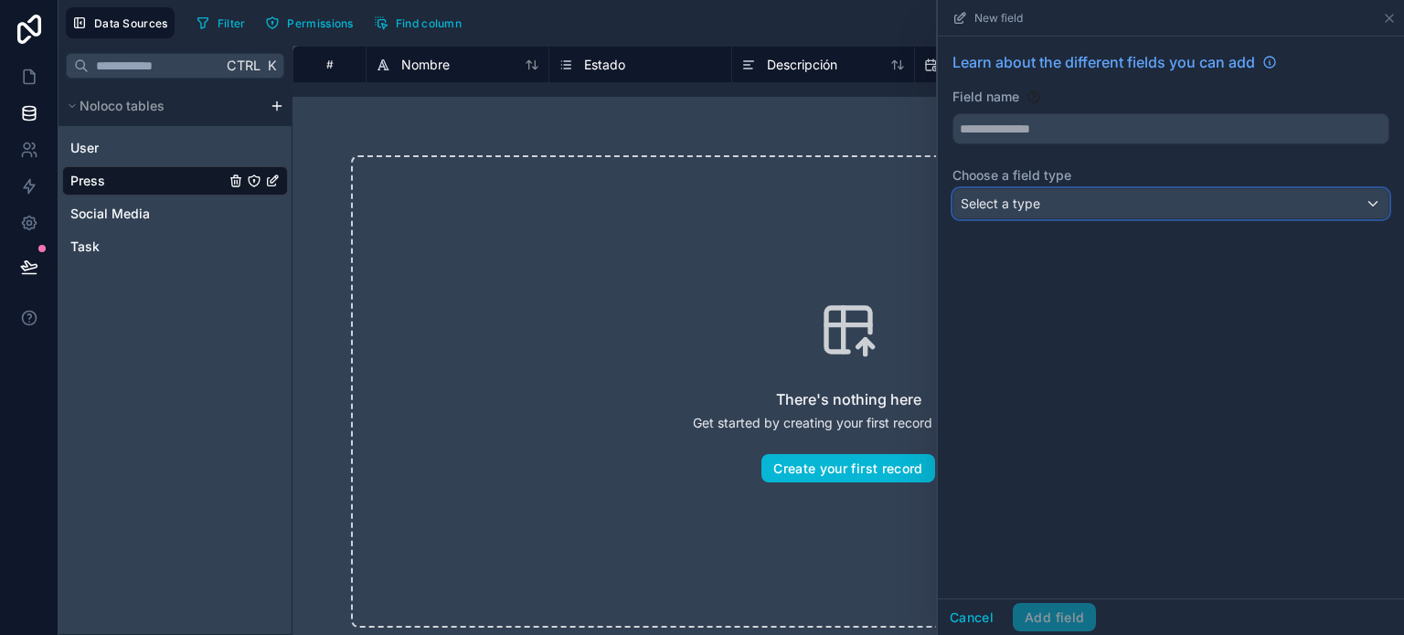
click at [1033, 200] on span "Select a type" at bounding box center [999, 204] width 79 height 16
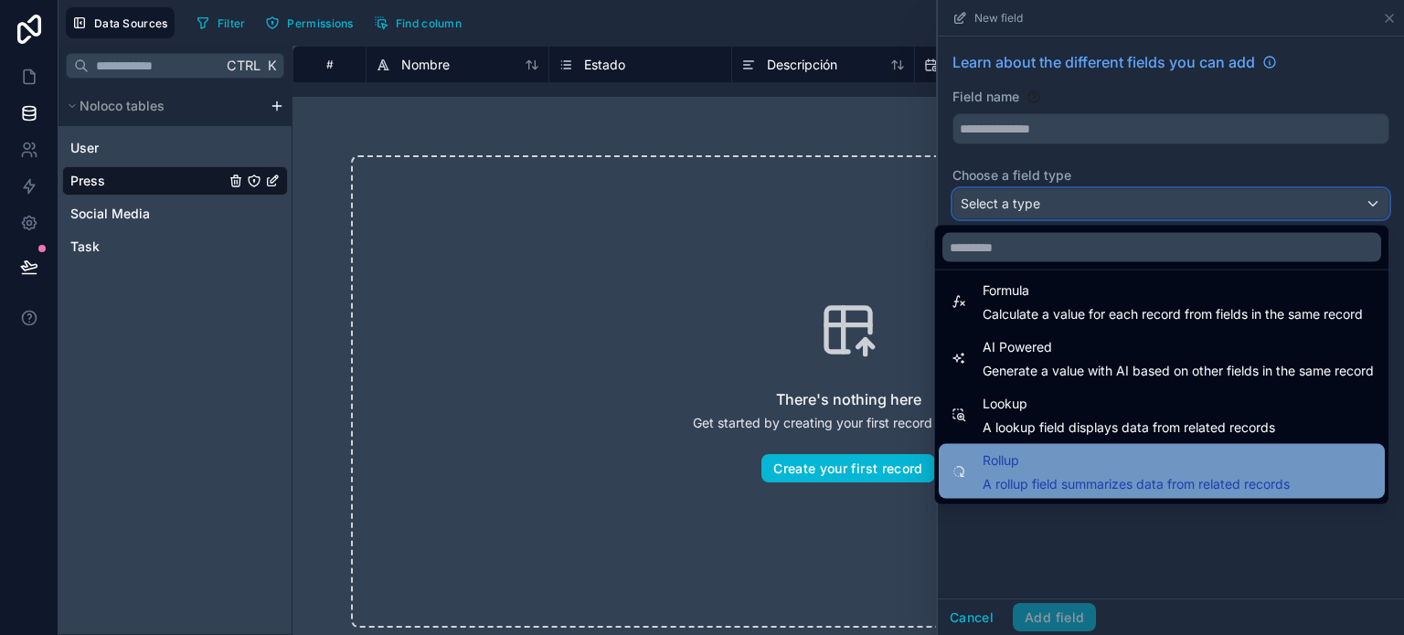
scroll to position [530, 0]
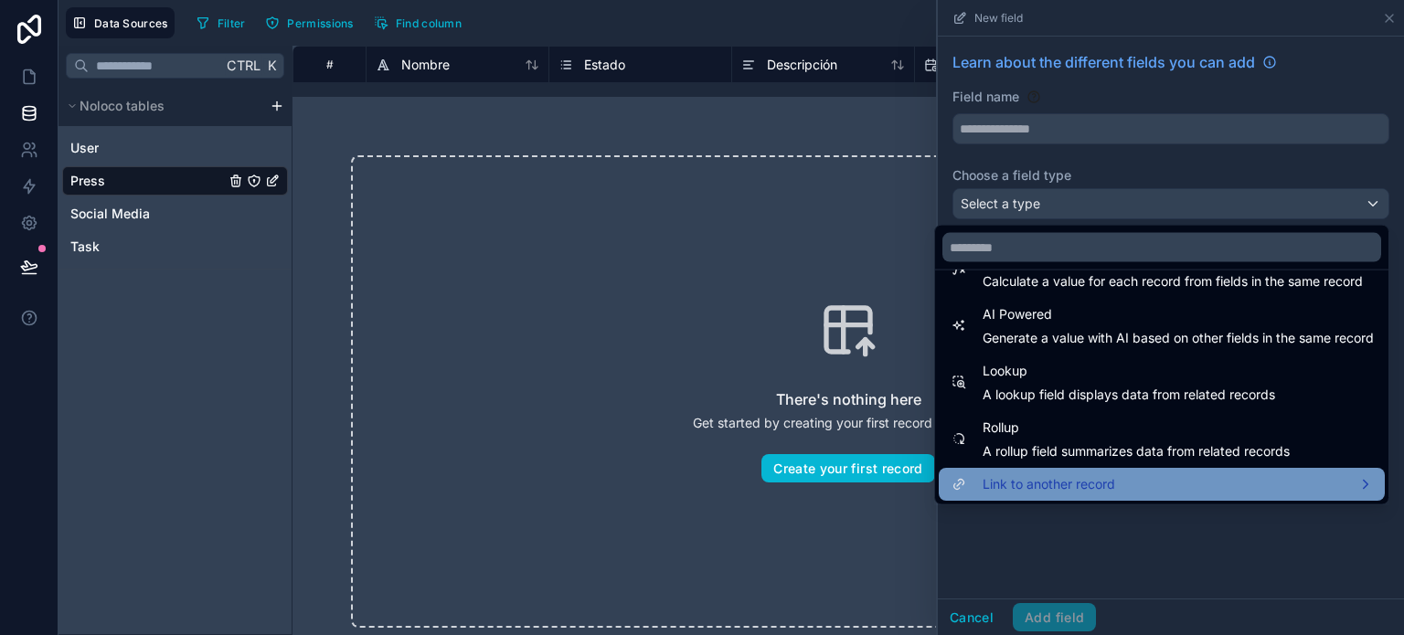
click at [1081, 485] on span "Link to another record" at bounding box center [1048, 484] width 132 height 22
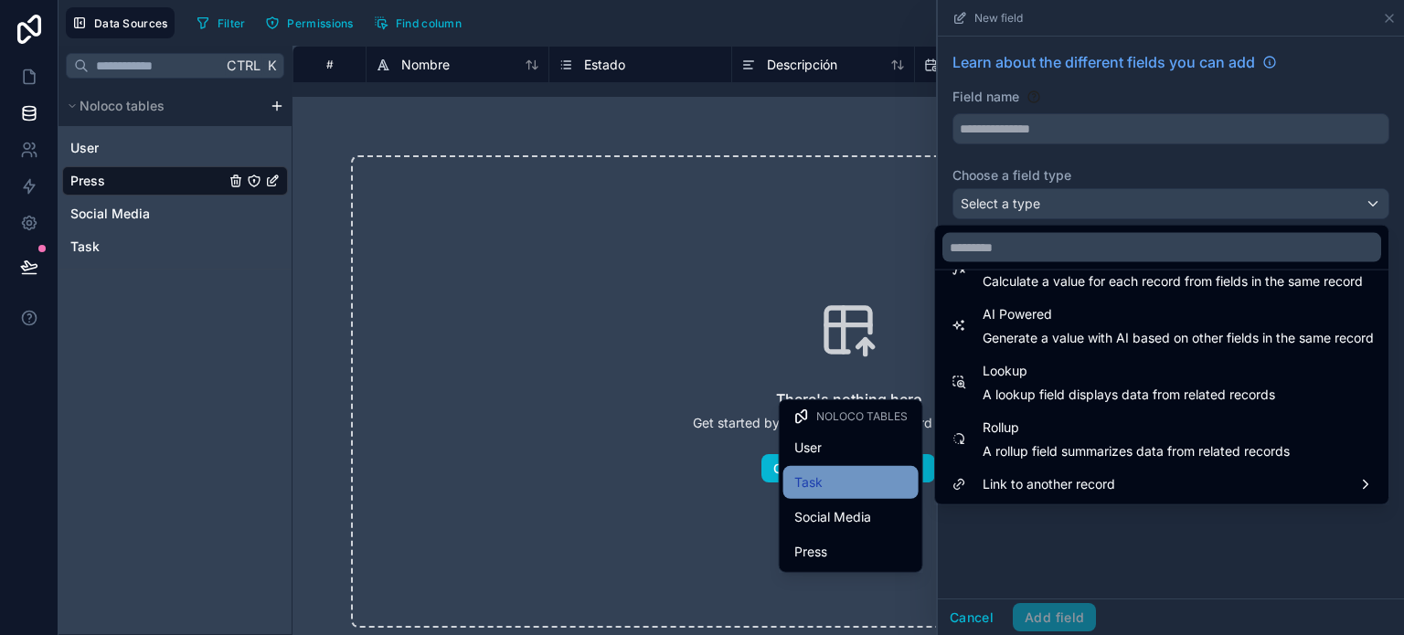
click at [867, 488] on div "Task" at bounding box center [850, 482] width 113 height 22
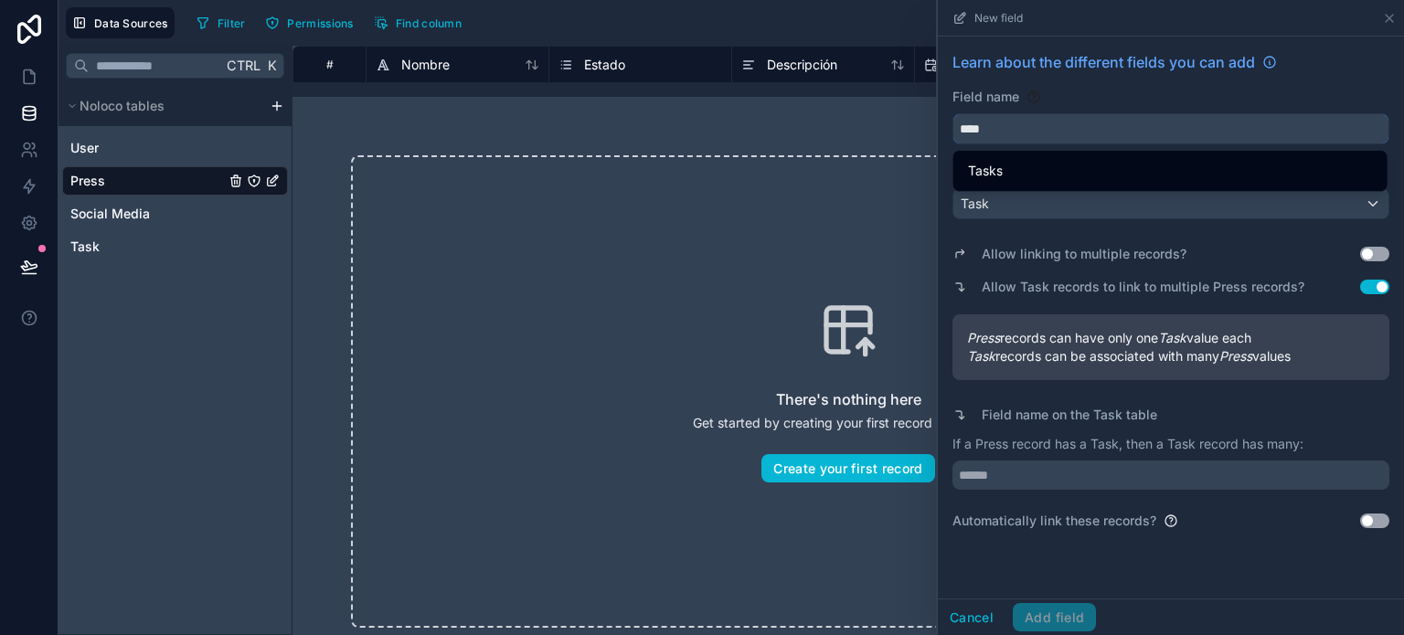
drag, startPoint x: 1015, startPoint y: 129, endPoint x: 917, endPoint y: 122, distance: 98.0
click at [919, 122] on div "Data Sources Filter Permissions Find column New field Learn about the different…" at bounding box center [730, 317] width 1345 height 635
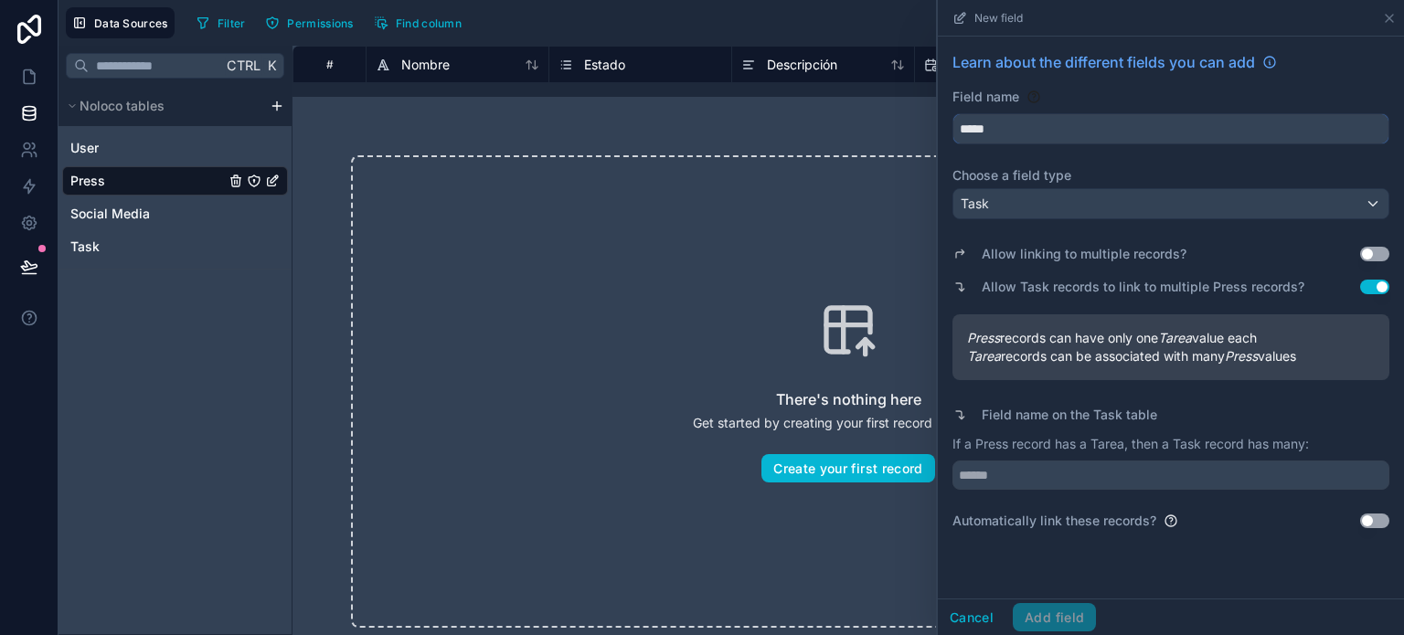
type input "*****"
click at [1162, 99] on div "Field name" at bounding box center [1170, 97] width 437 height 18
click at [1139, 470] on input "text" at bounding box center [1170, 475] width 437 height 29
type input "*****"
click at [1069, 621] on button "Add field" at bounding box center [1053, 617] width 83 height 29
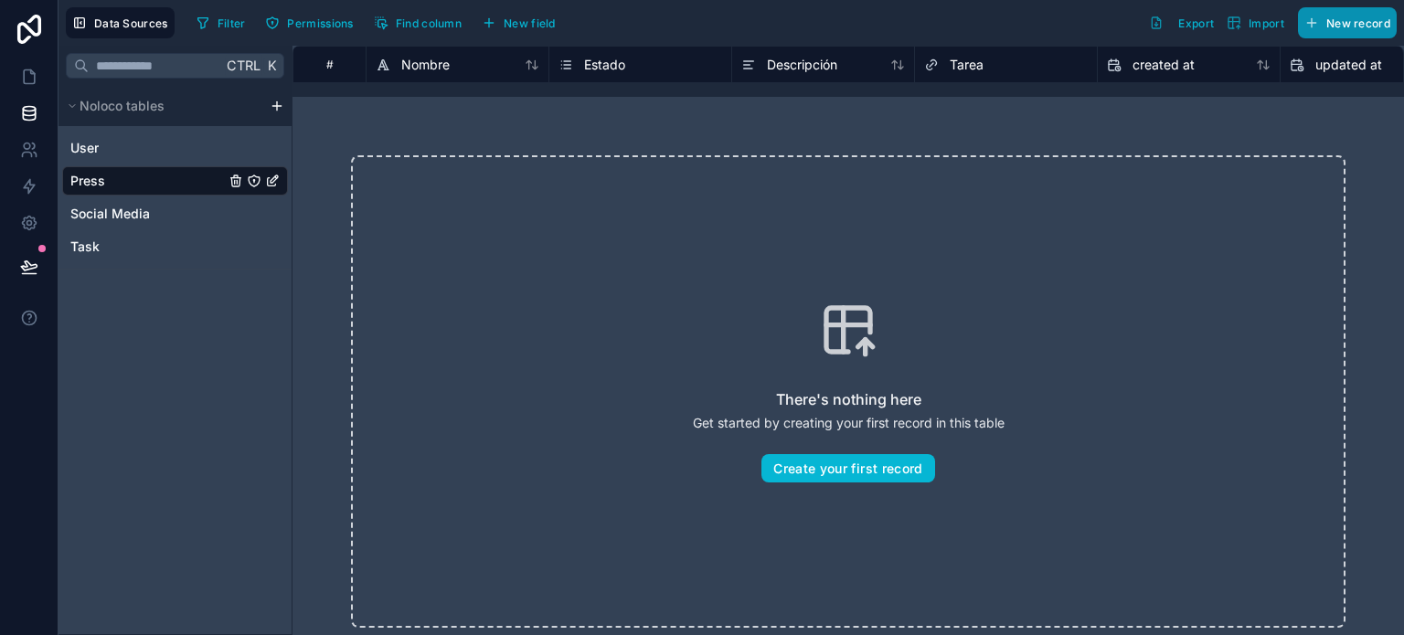
click at [1352, 27] on span "New record" at bounding box center [1358, 23] width 64 height 14
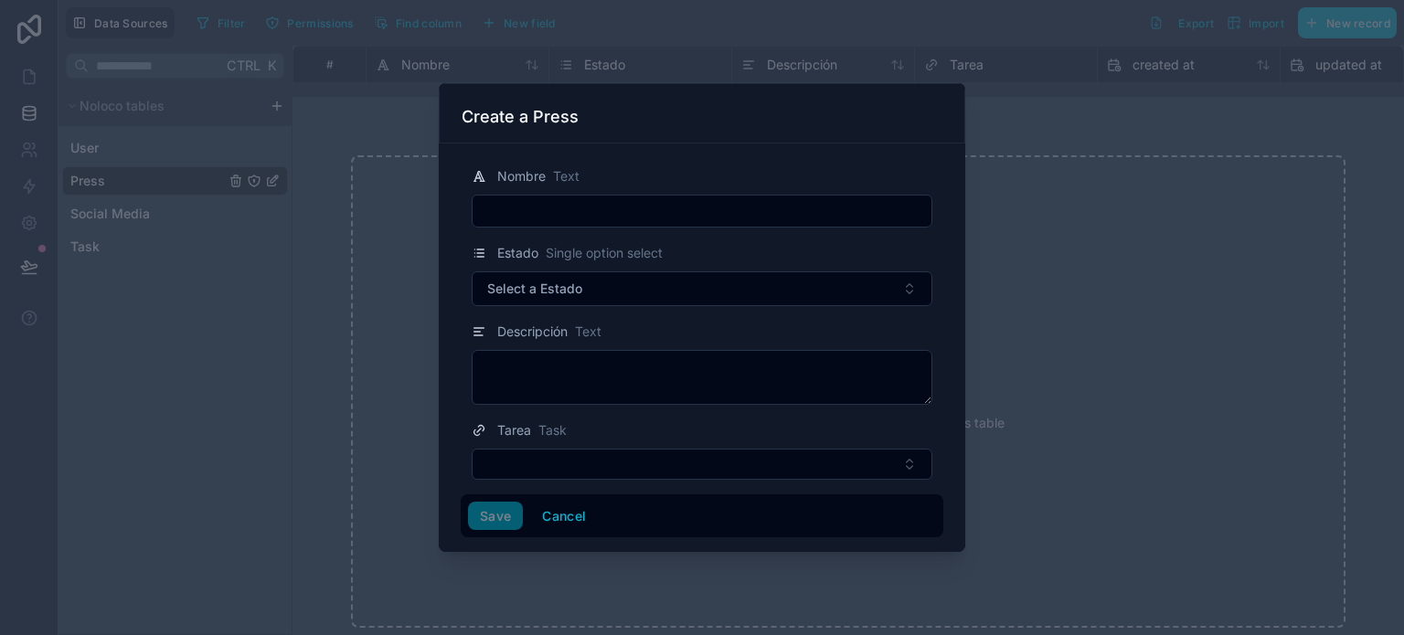
click at [505, 216] on input "text" at bounding box center [701, 211] width 459 height 26
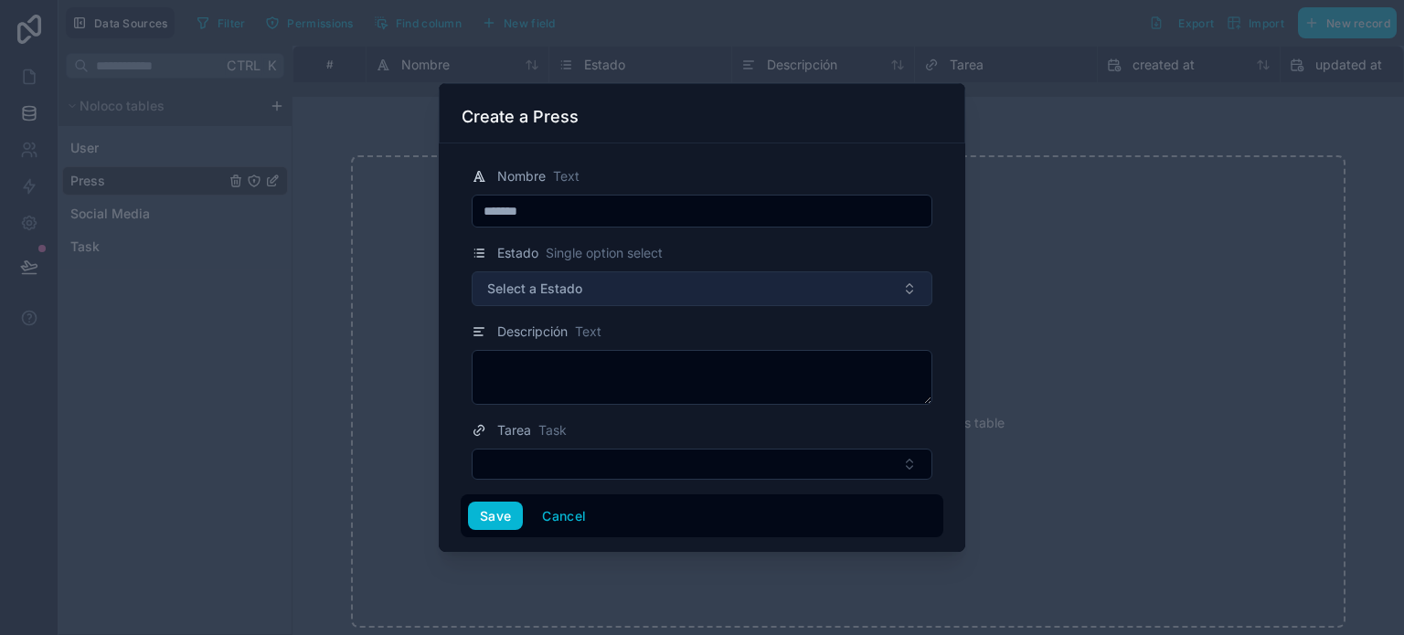
type input "*******"
click at [538, 276] on button "Select a Estado" at bounding box center [701, 288] width 461 height 35
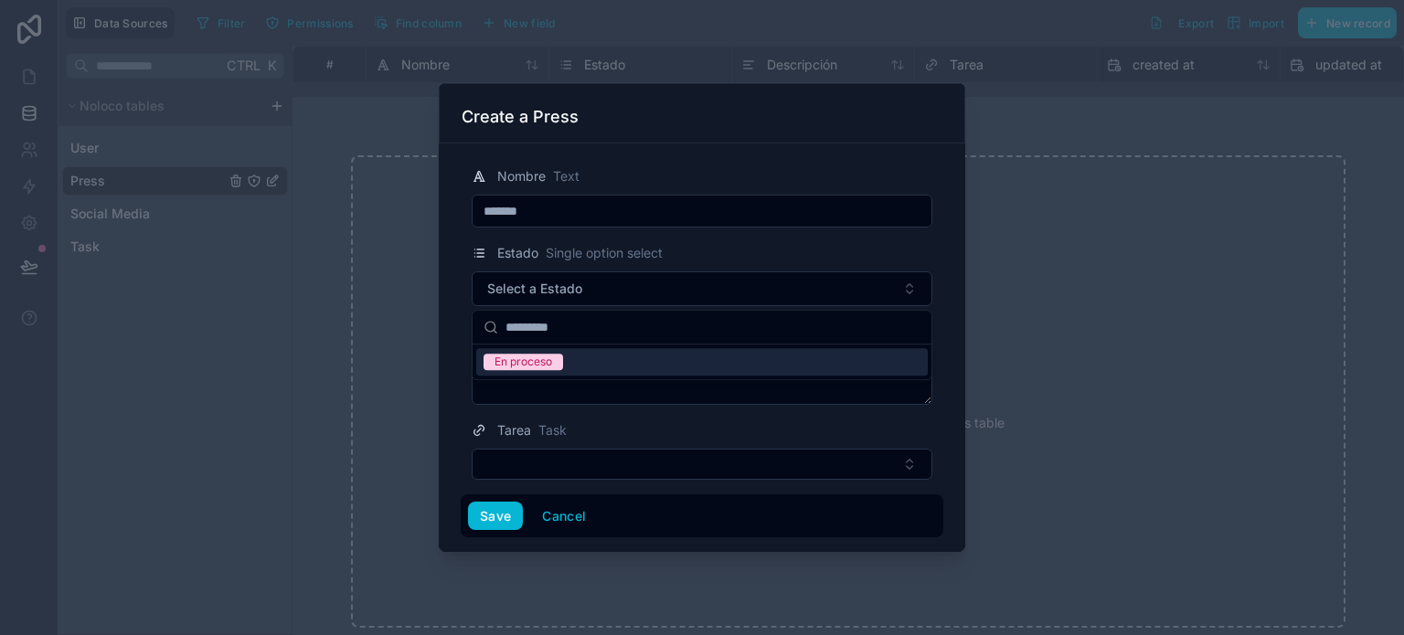
click at [520, 365] on div "En proceso" at bounding box center [523, 362] width 58 height 16
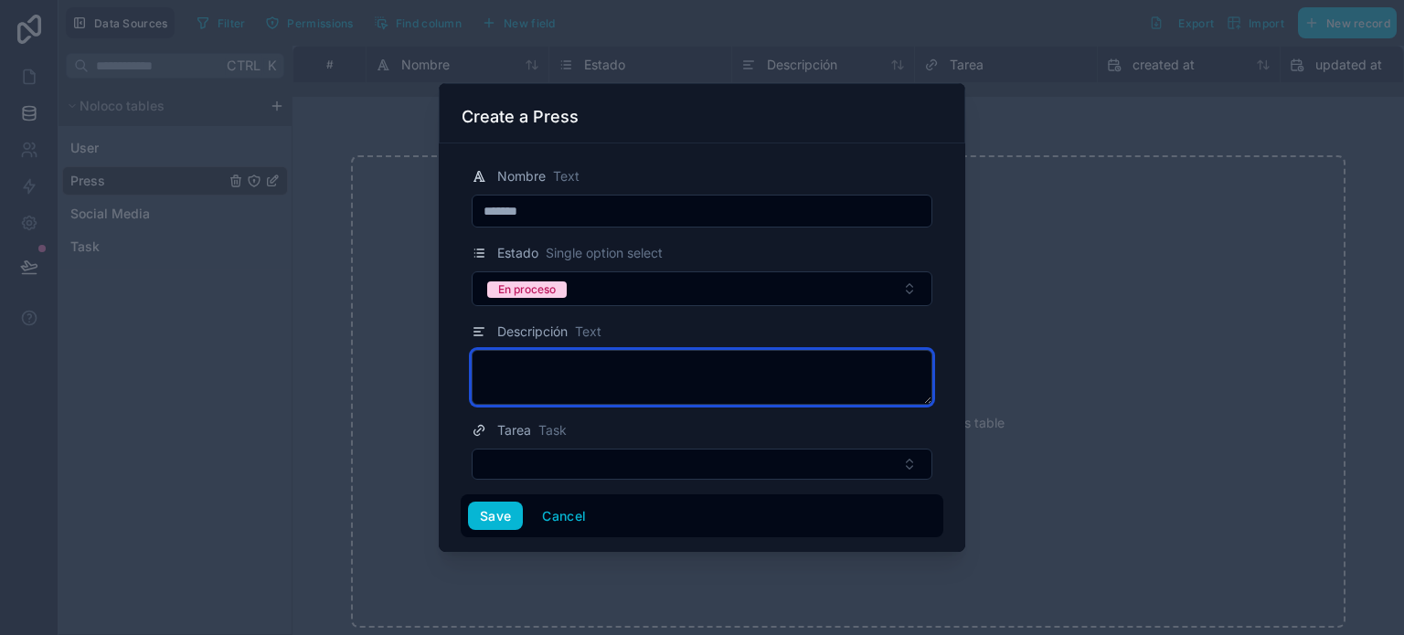
click at [519, 385] on textarea at bounding box center [701, 377] width 461 height 55
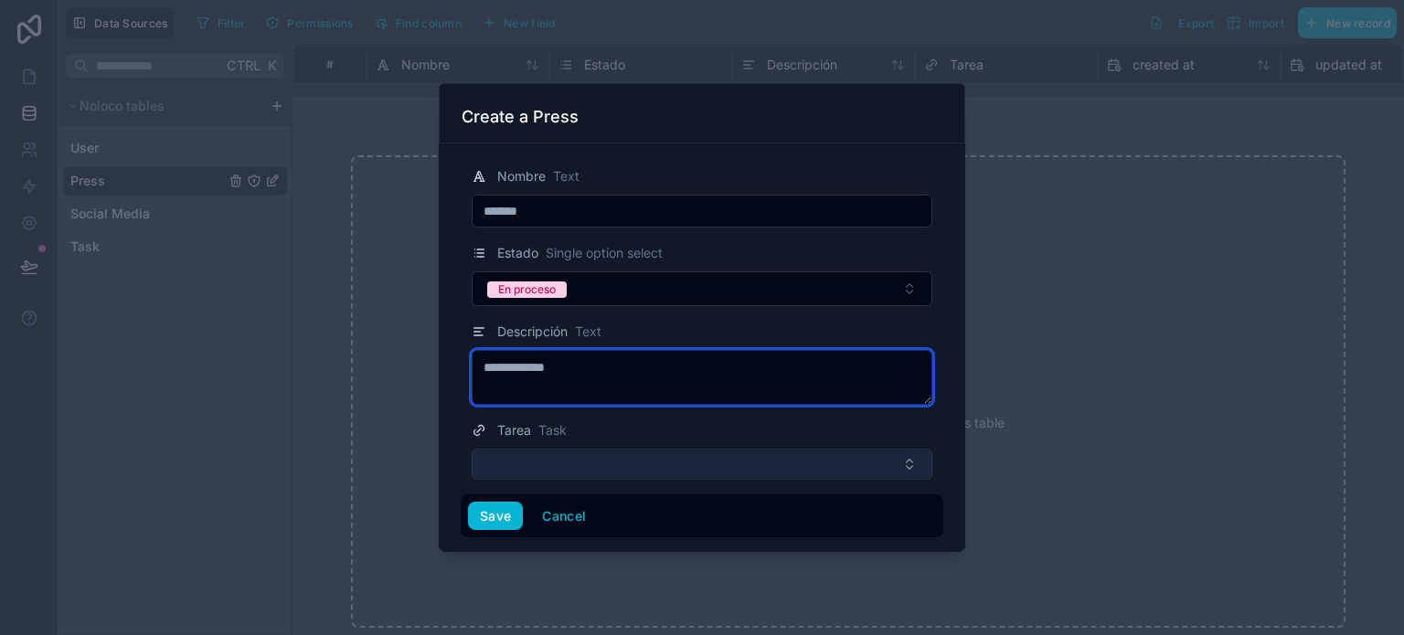
type textarea "**********"
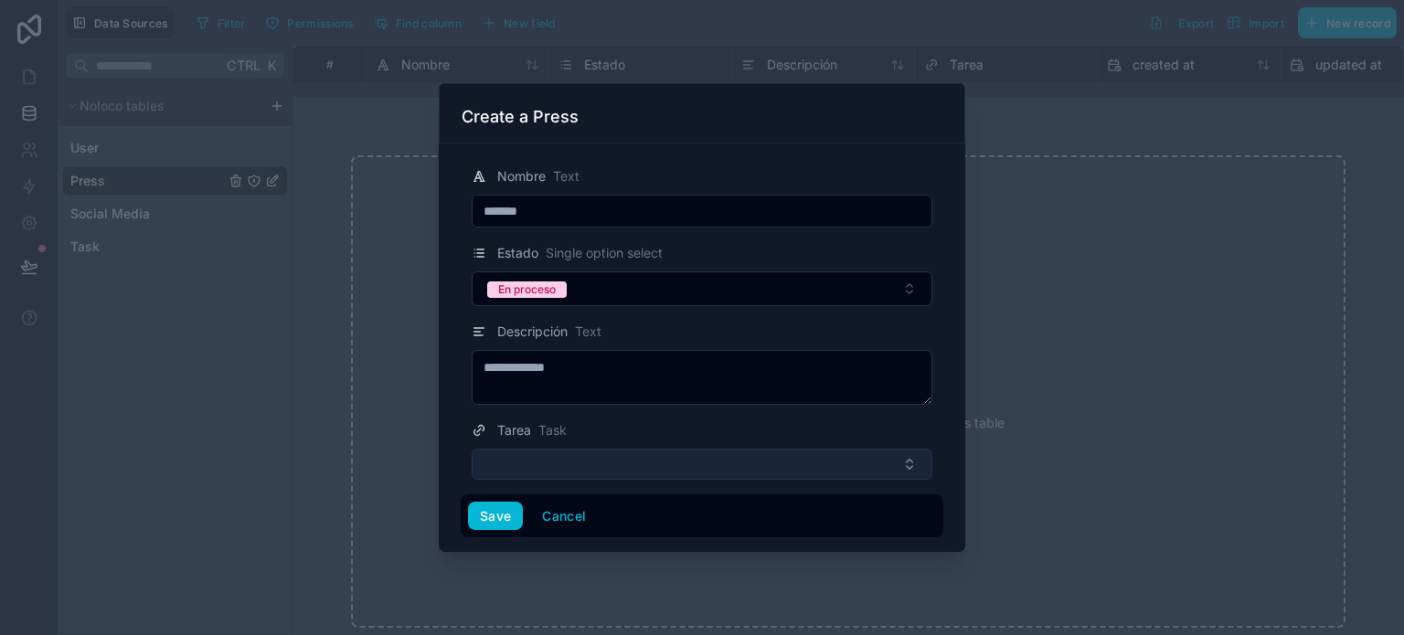
click at [614, 464] on button "Select Button" at bounding box center [701, 464] width 461 height 31
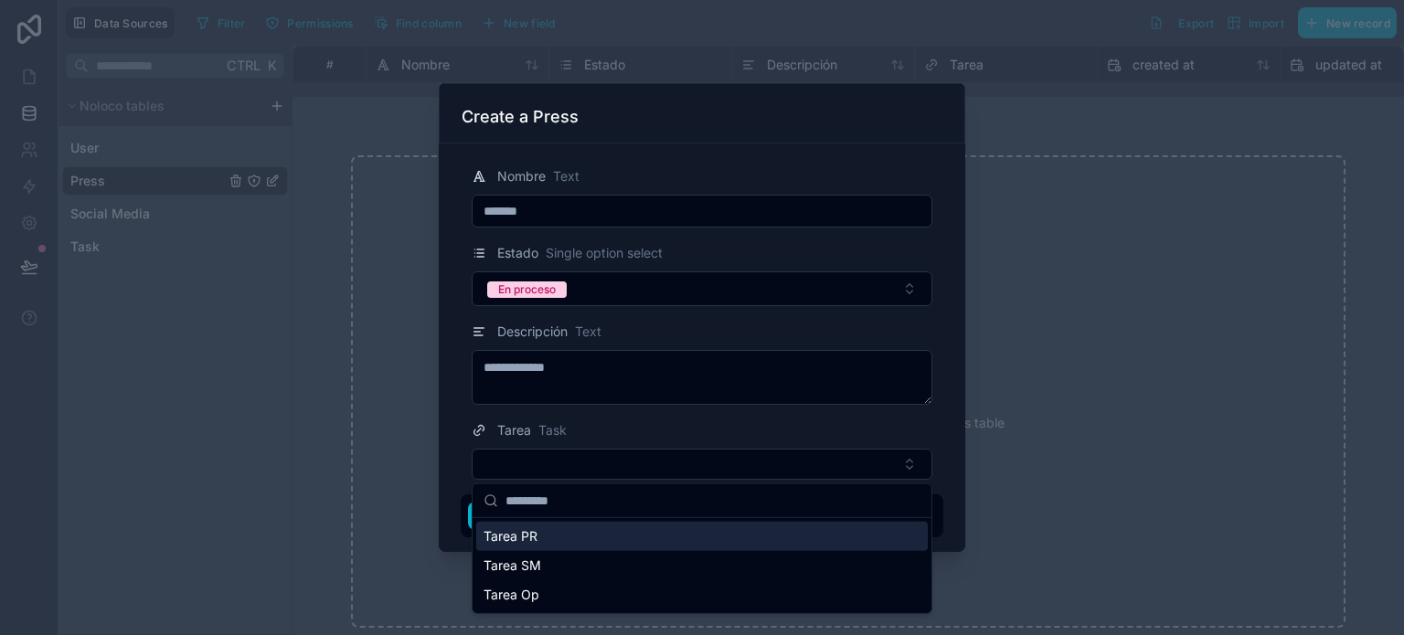
click at [548, 546] on div "Tarea PR" at bounding box center [701, 536] width 451 height 29
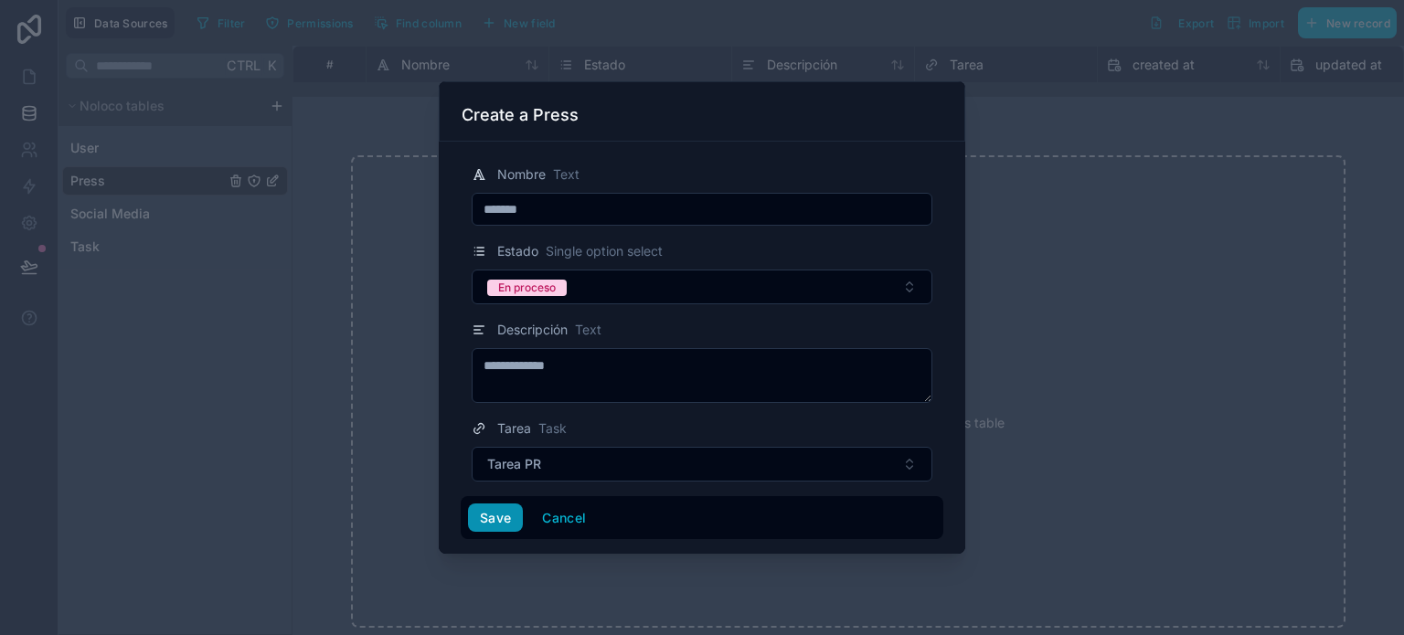
click at [493, 511] on button "Save" at bounding box center [495, 517] width 55 height 29
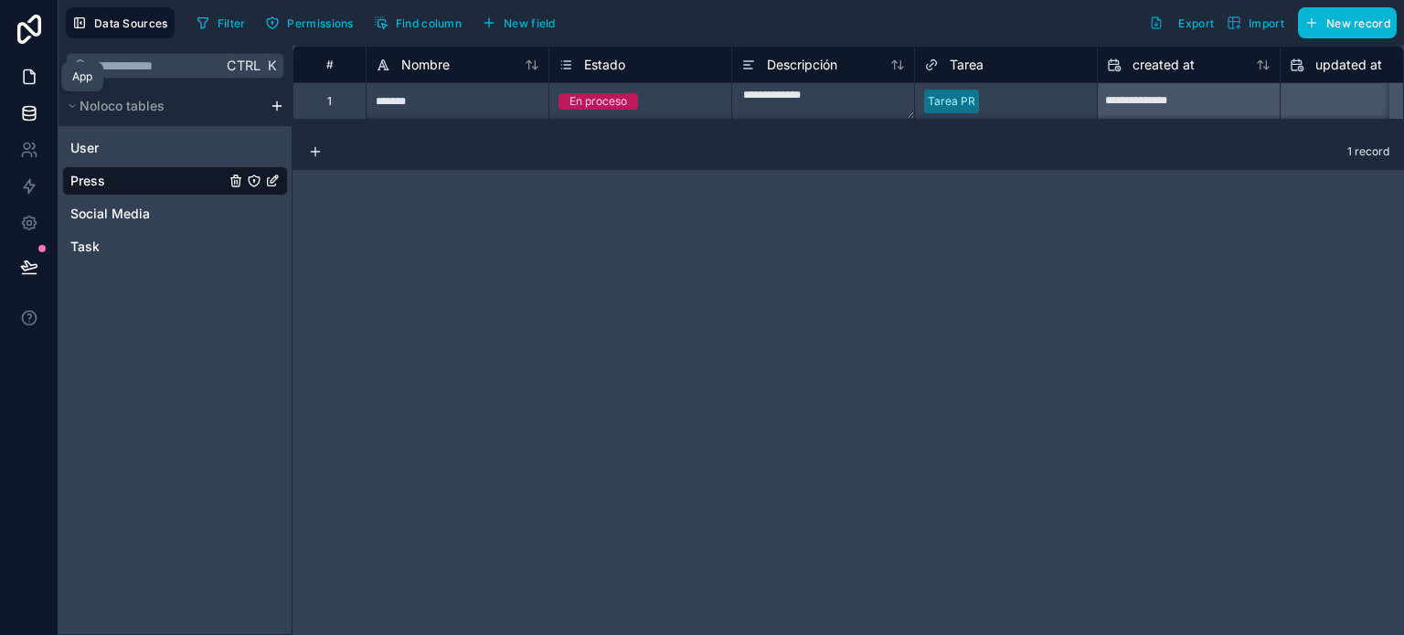
click at [22, 79] on icon at bounding box center [29, 77] width 18 height 18
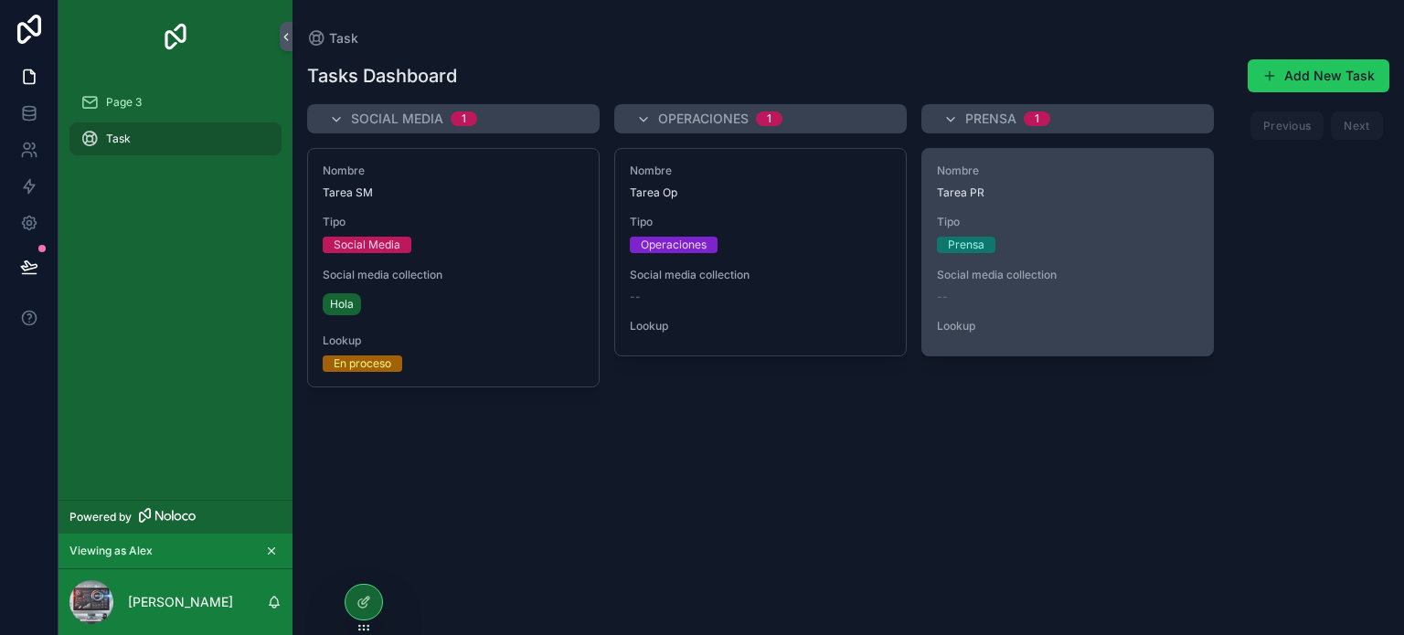
click at [1060, 215] on span "Tipo" at bounding box center [1067, 222] width 261 height 15
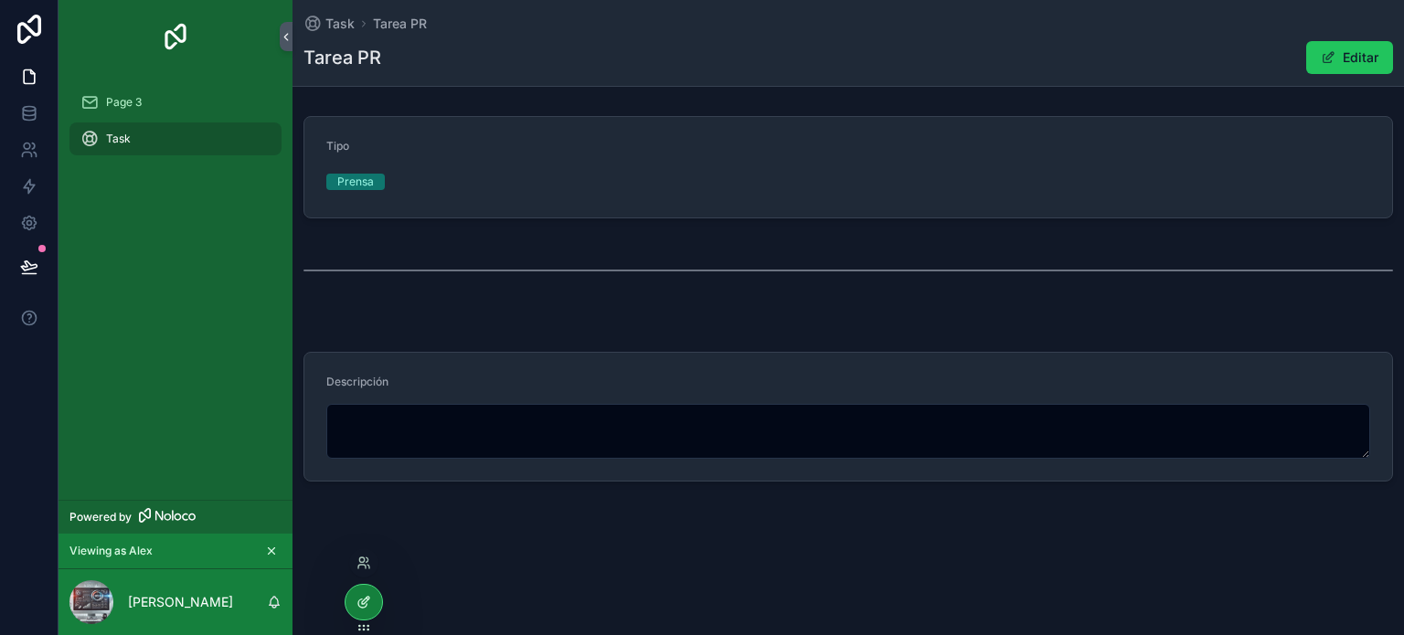
click at [358, 591] on div at bounding box center [363, 602] width 37 height 35
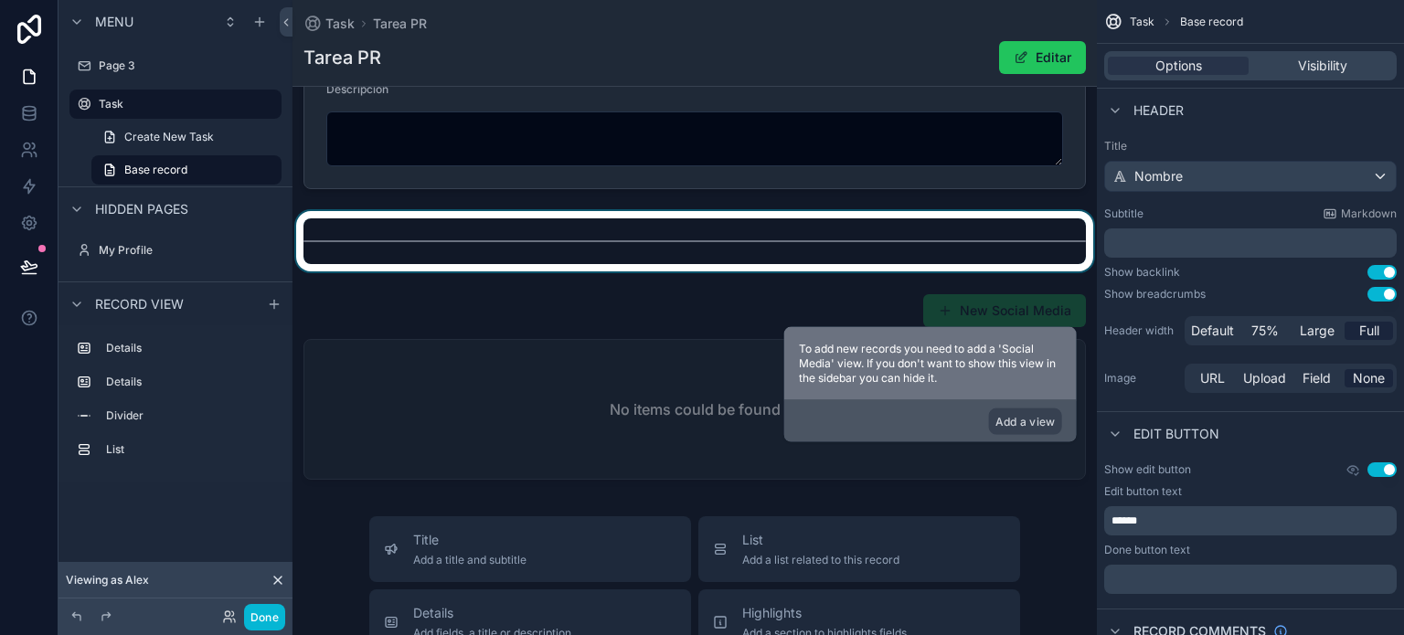
scroll to position [183, 0]
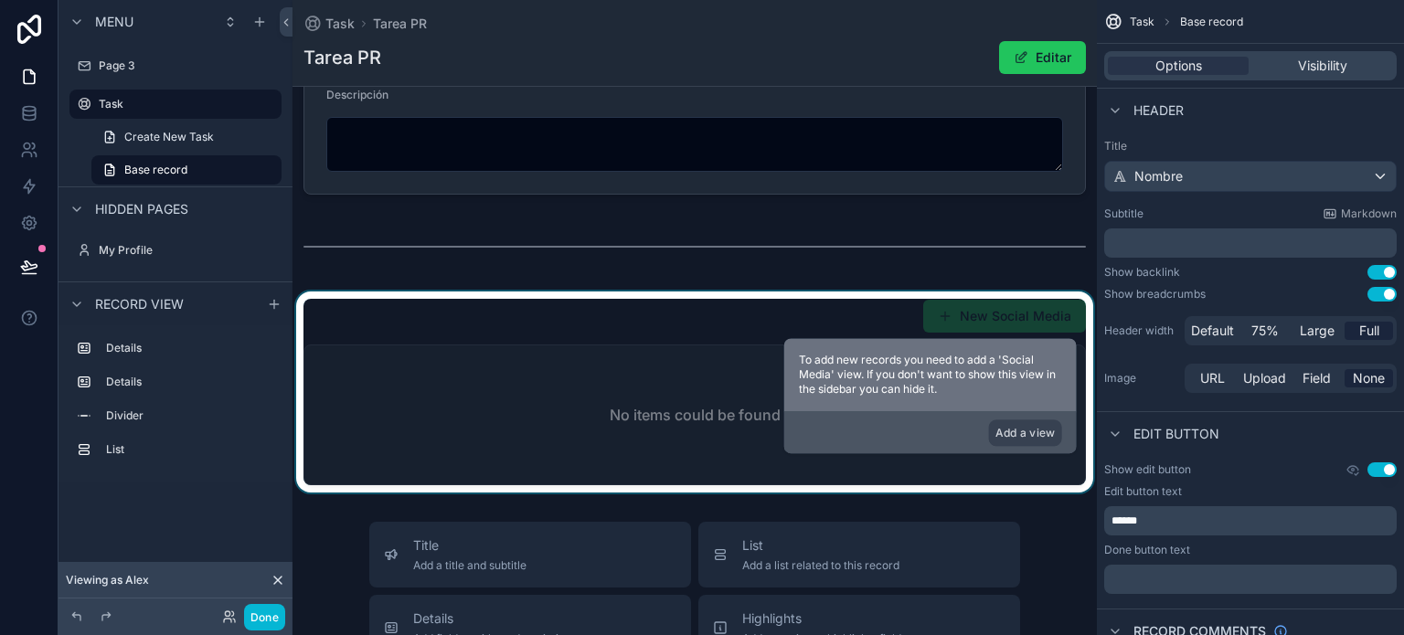
click at [631, 376] on div "scrollable content" at bounding box center [694, 391] width 804 height 201
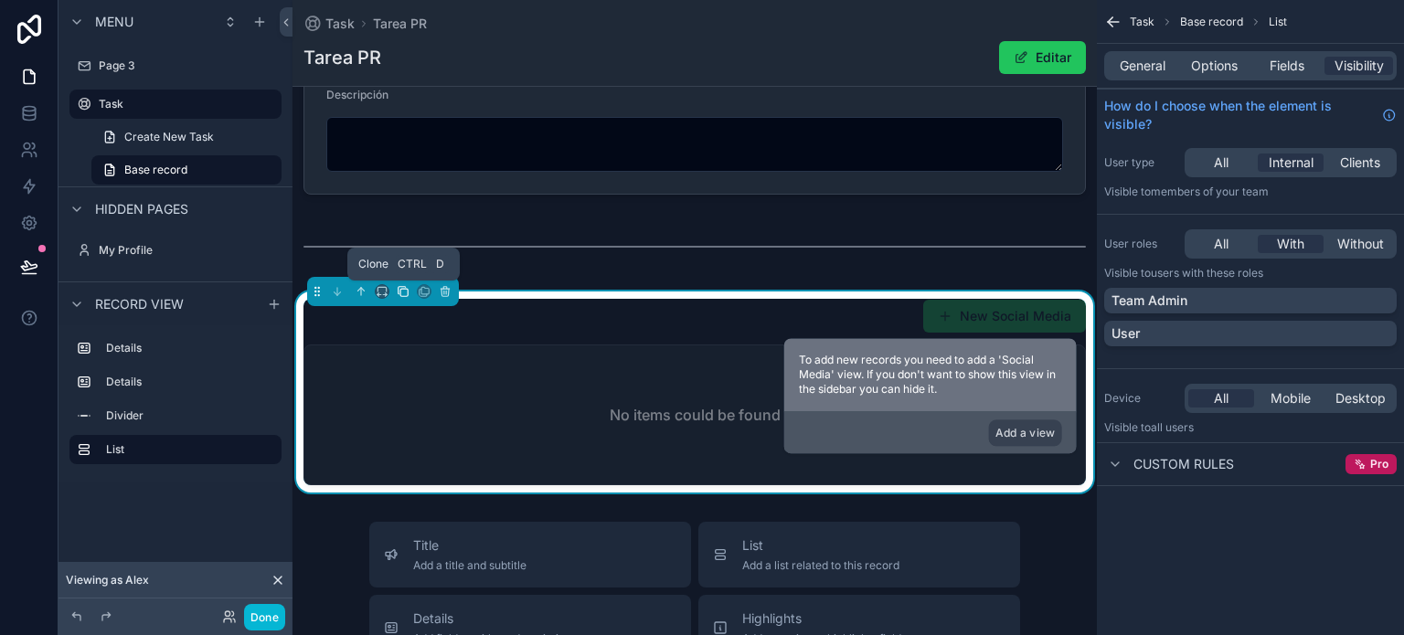
click at [402, 291] on icon "scrollable content" at bounding box center [403, 291] width 13 height 13
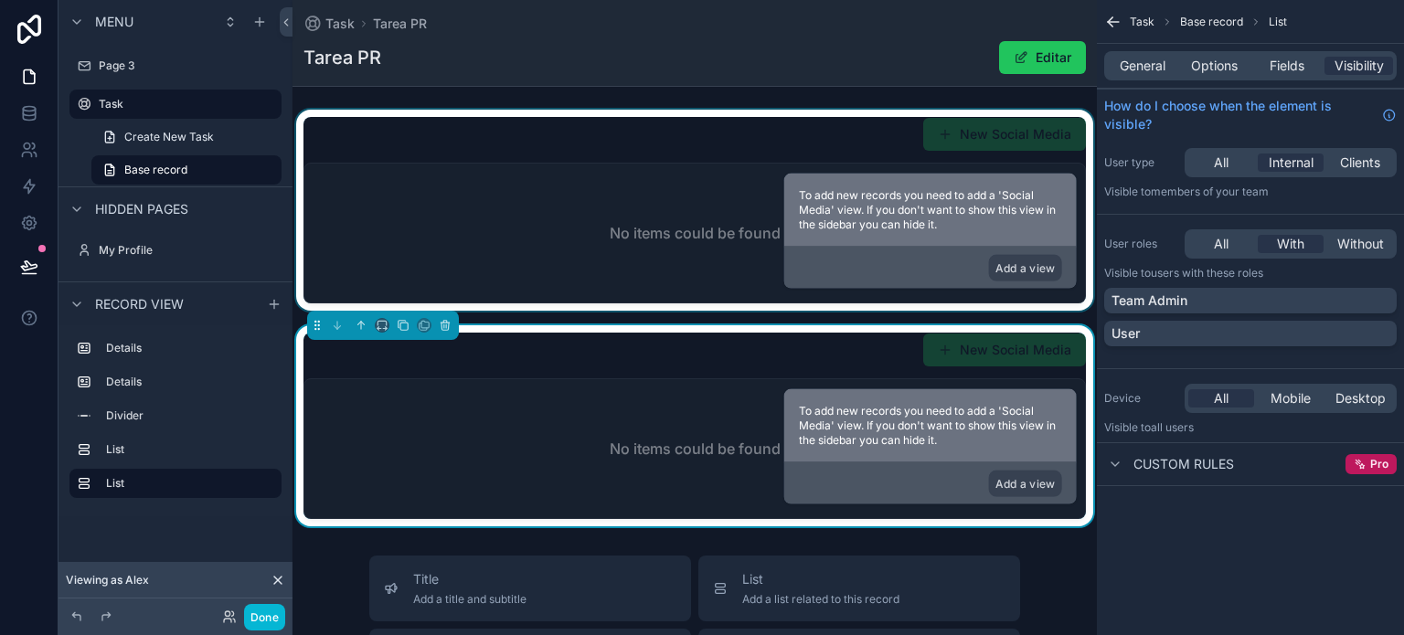
scroll to position [548, 0]
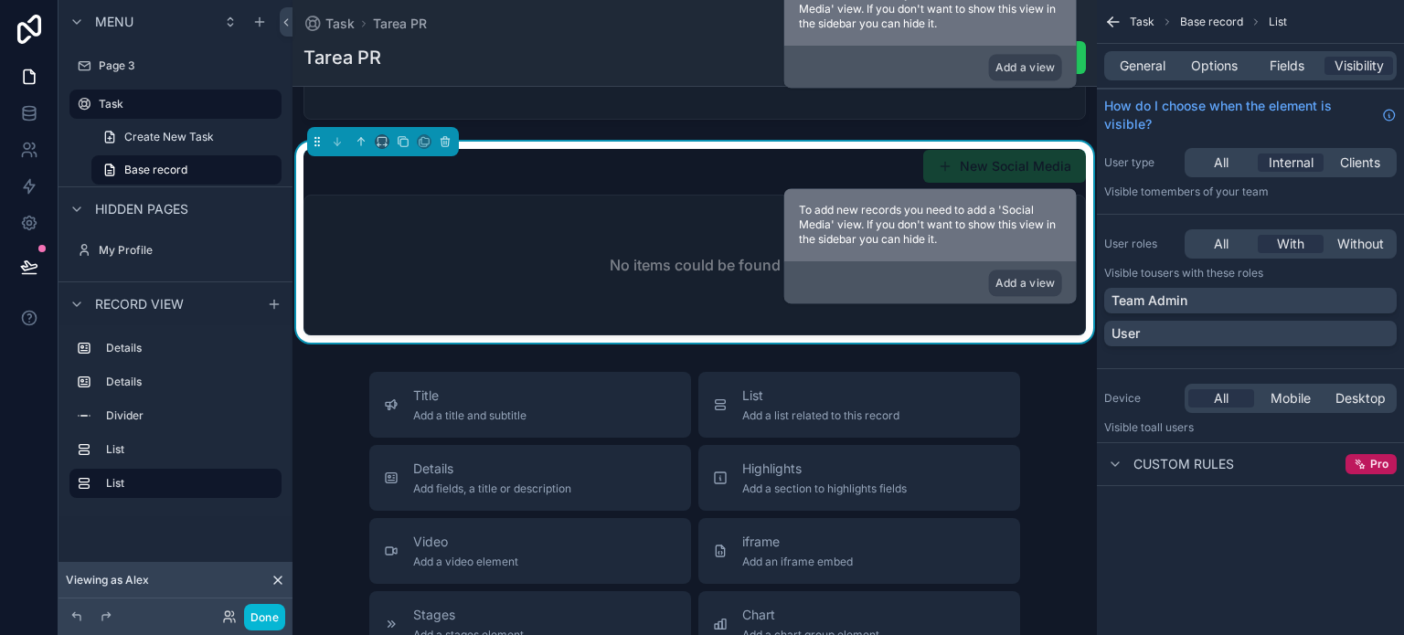
click at [658, 217] on div "No items could be found" at bounding box center [694, 265] width 780 height 139
click at [1159, 64] on span "General" at bounding box center [1142, 66] width 46 height 18
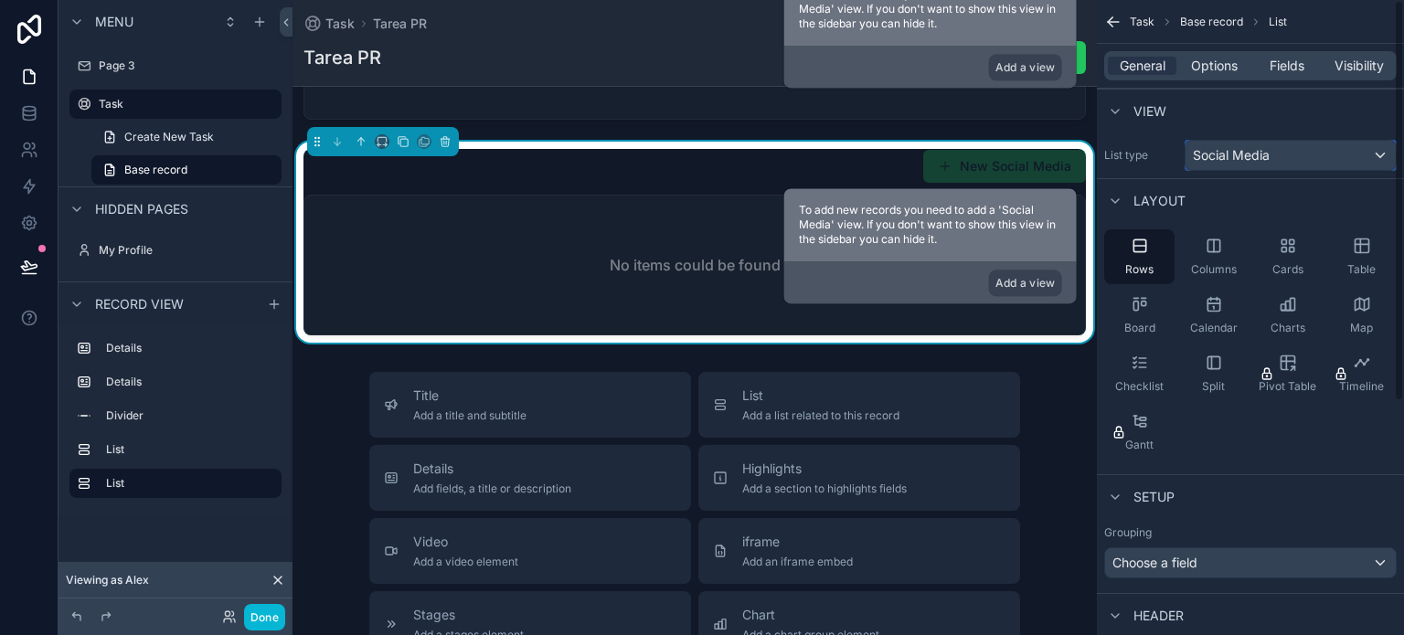
click at [1308, 142] on div "Social Media" at bounding box center [1290, 155] width 210 height 29
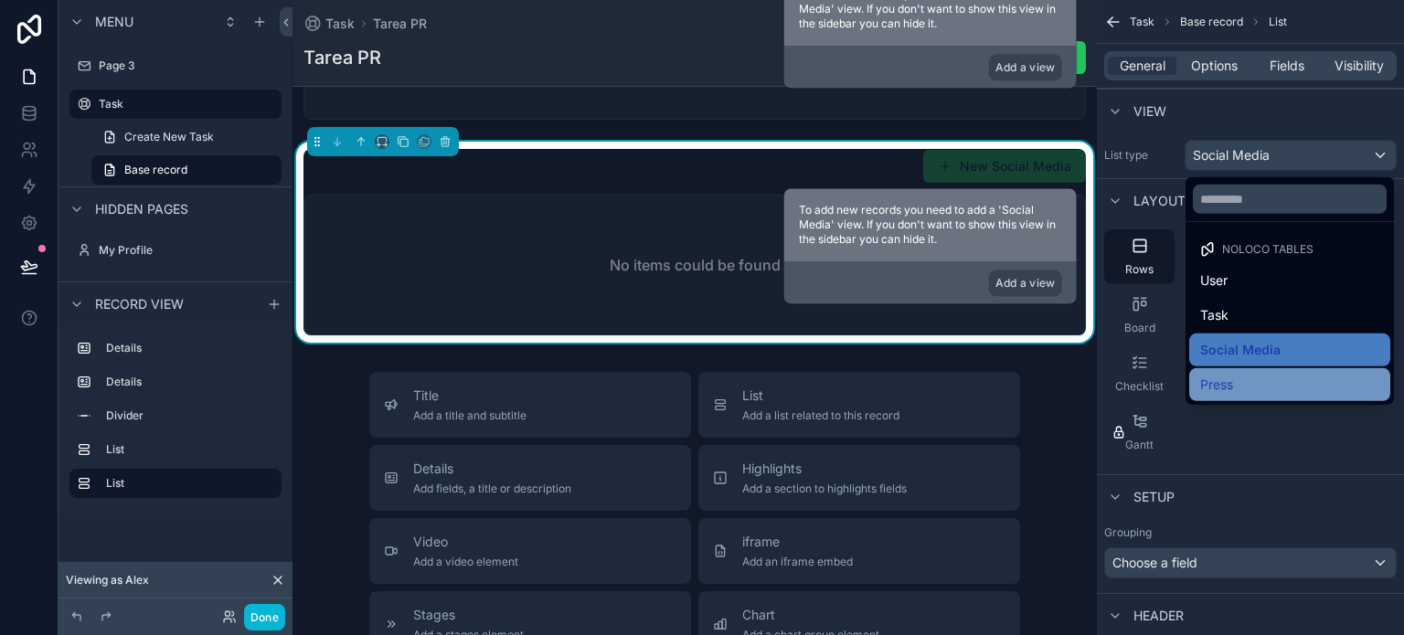
click at [1249, 379] on div "Press" at bounding box center [1289, 385] width 179 height 22
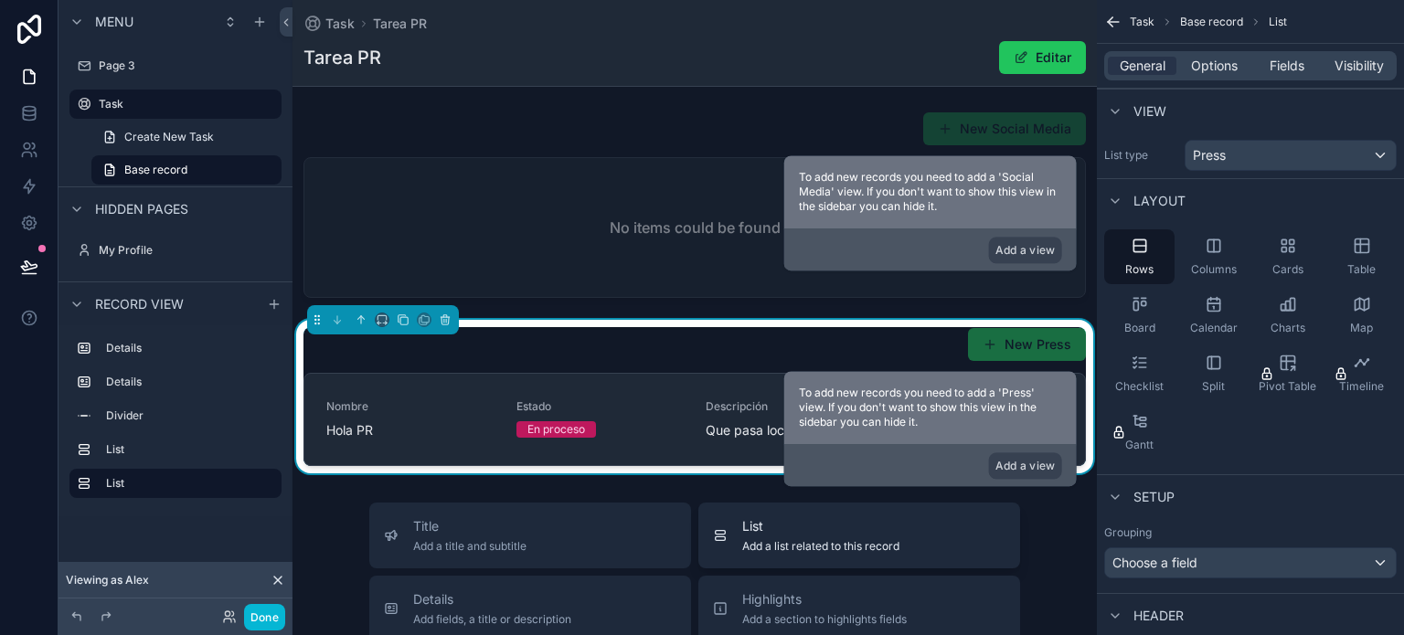
scroll to position [365, 0]
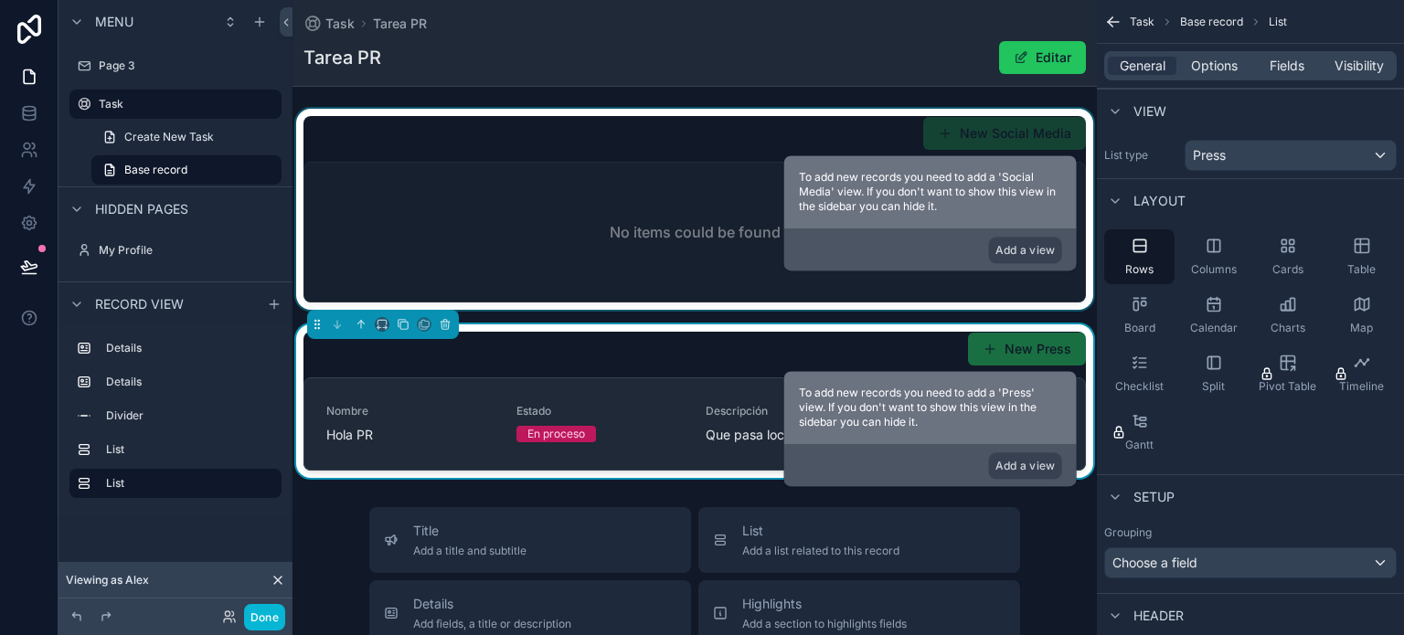
click at [603, 196] on div "scrollable content" at bounding box center [694, 209] width 804 height 201
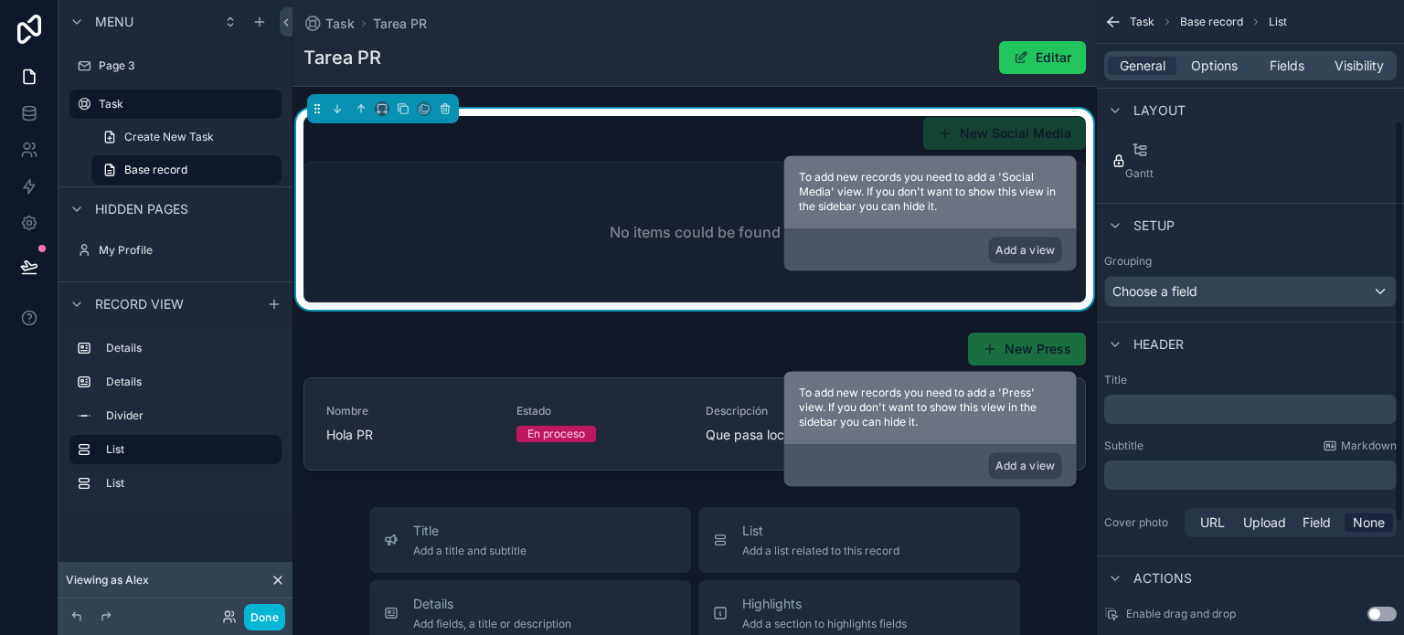
scroll to position [276, 0]
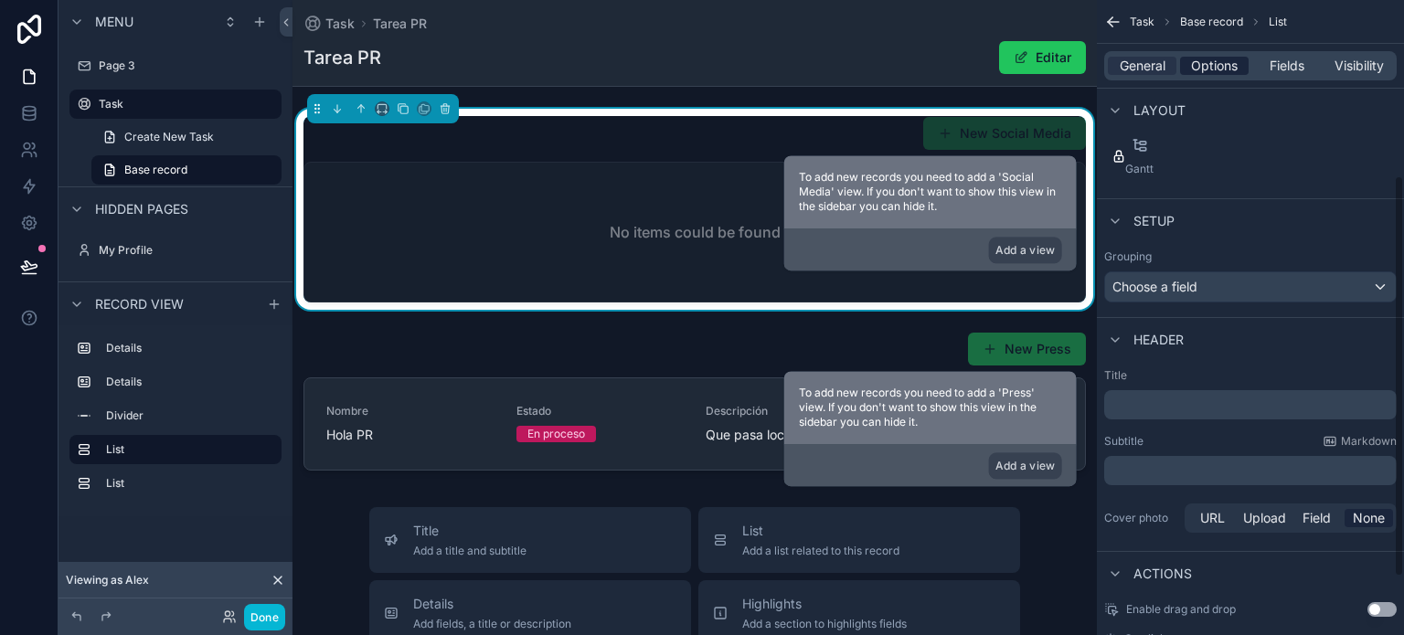
click at [1210, 59] on span "Options" at bounding box center [1214, 66] width 47 height 18
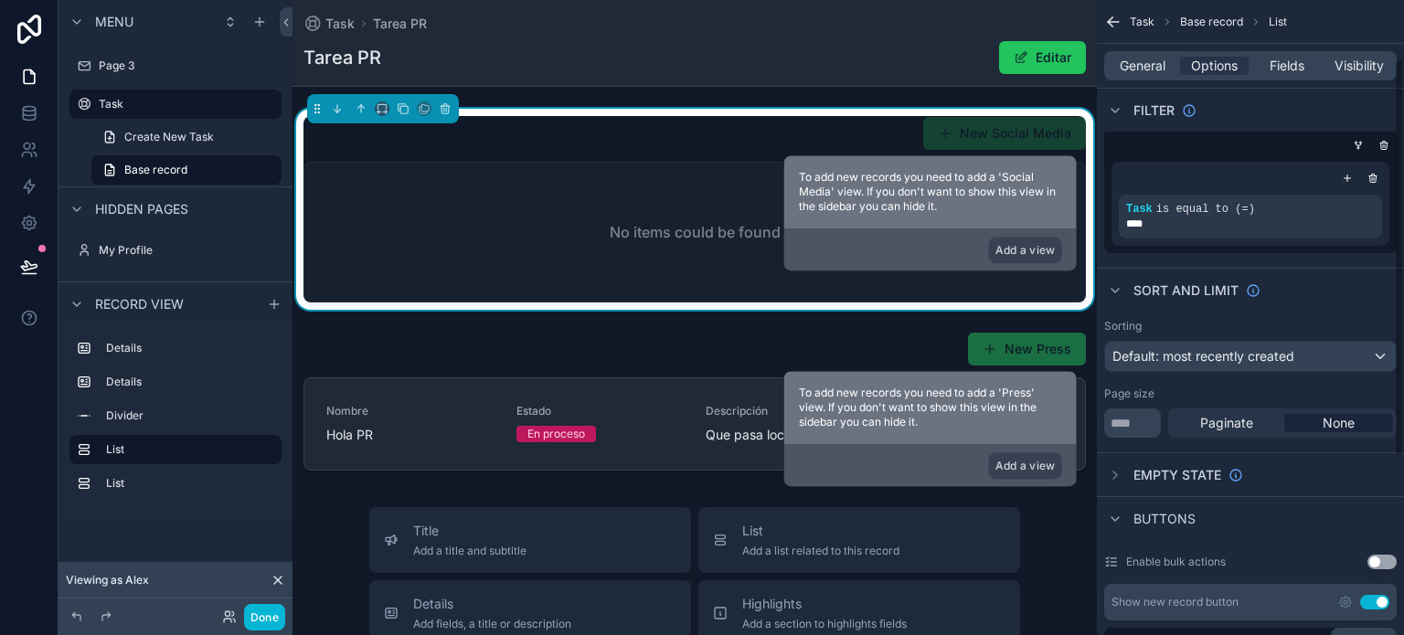
scroll to position [0, 0]
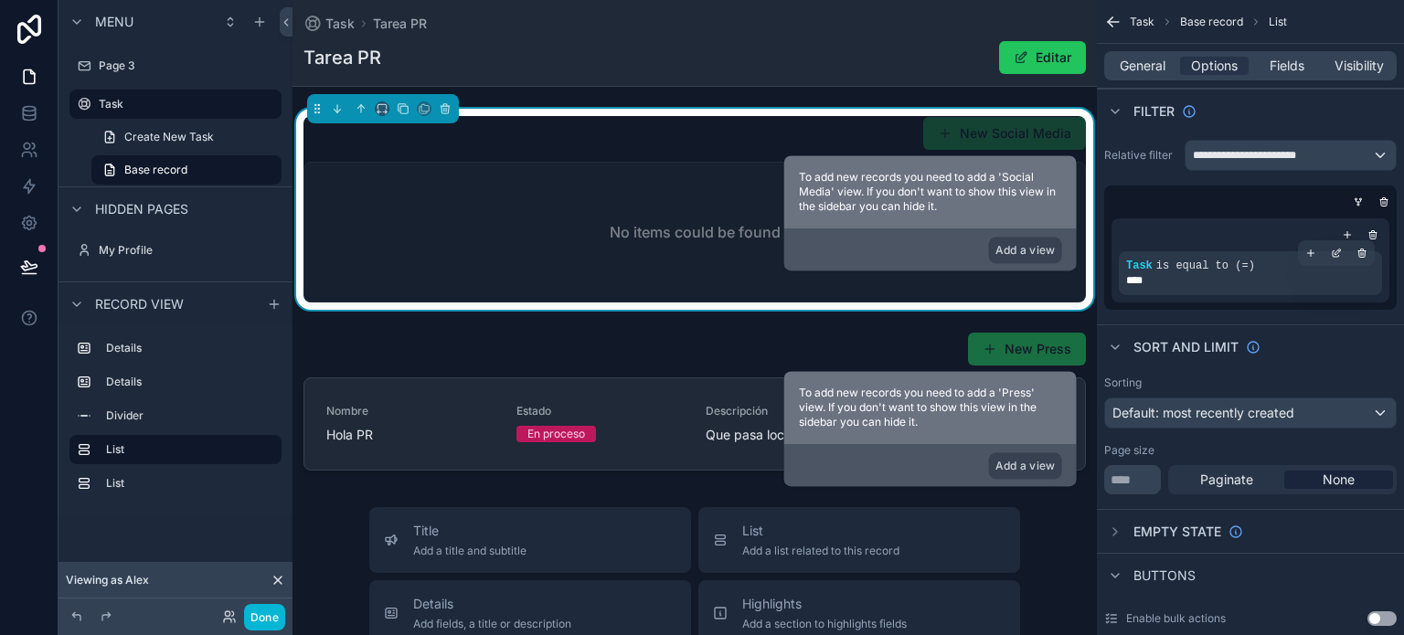
click at [1179, 281] on div "****" at bounding box center [1250, 280] width 249 height 15
click at [1341, 251] on div "scrollable content" at bounding box center [1336, 253] width 26 height 26
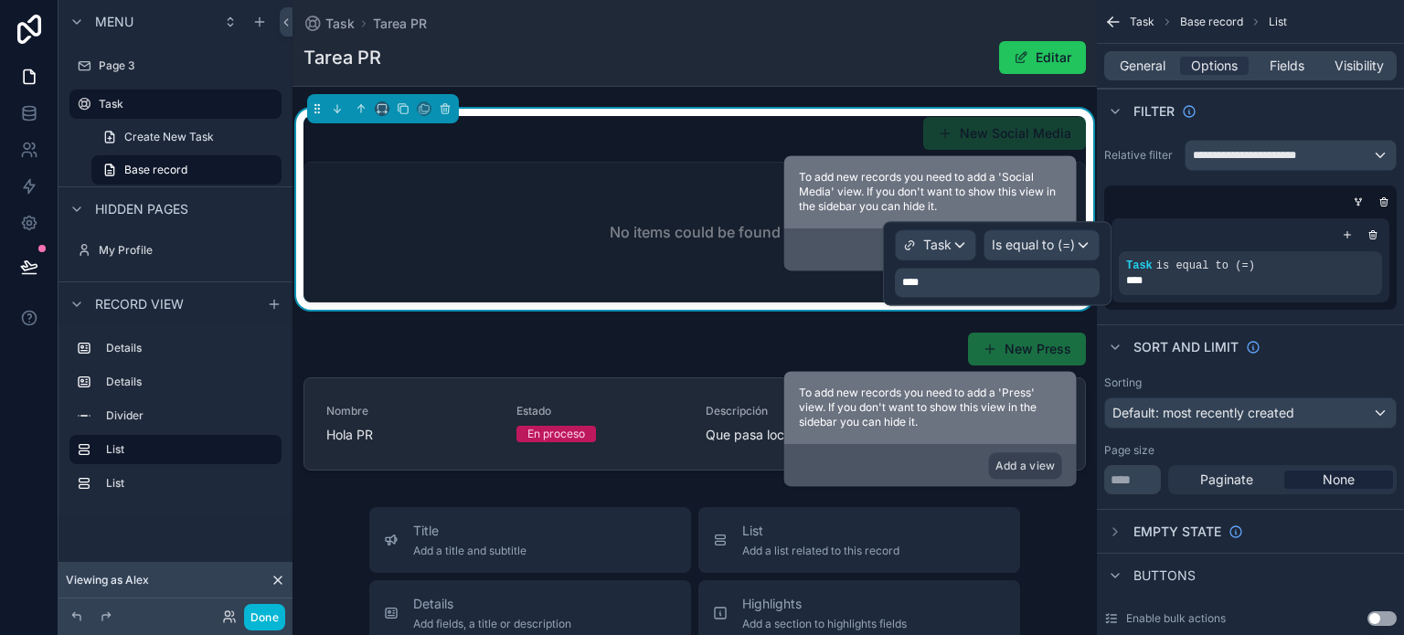
click at [1330, 340] on div "Sort And Limit" at bounding box center [1249, 346] width 307 height 44
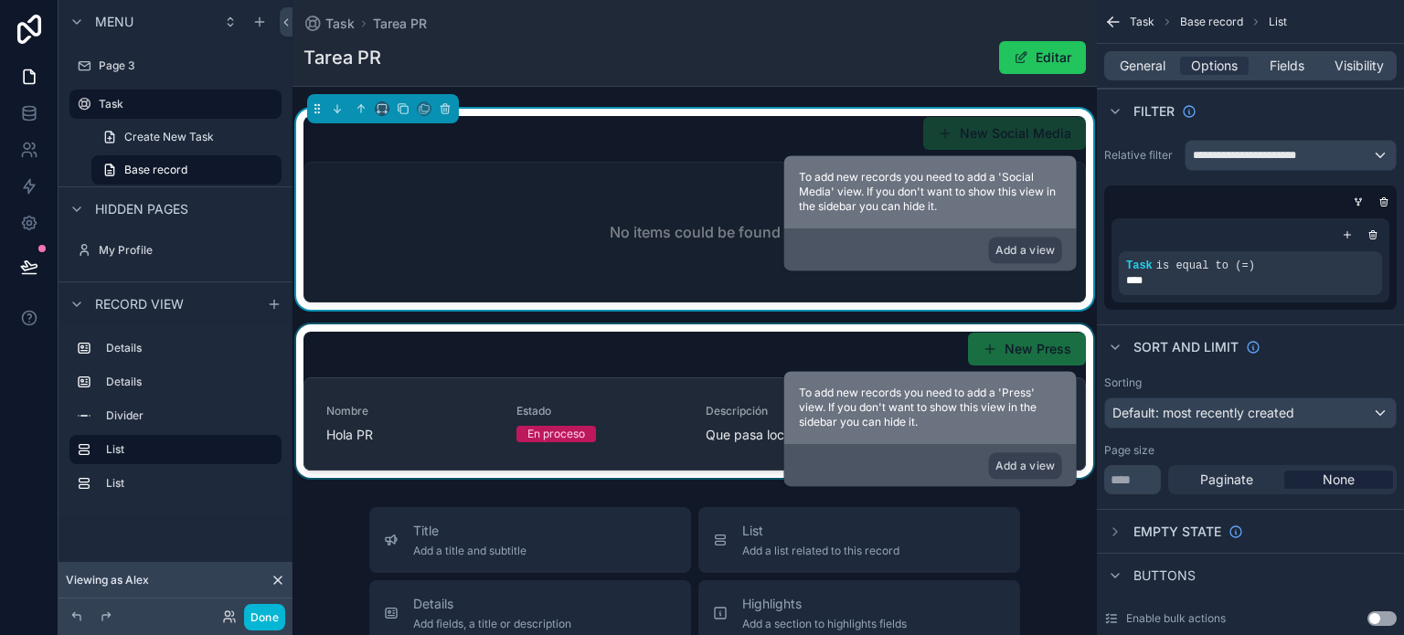
click at [644, 374] on div "scrollable content" at bounding box center [694, 401] width 804 height 154
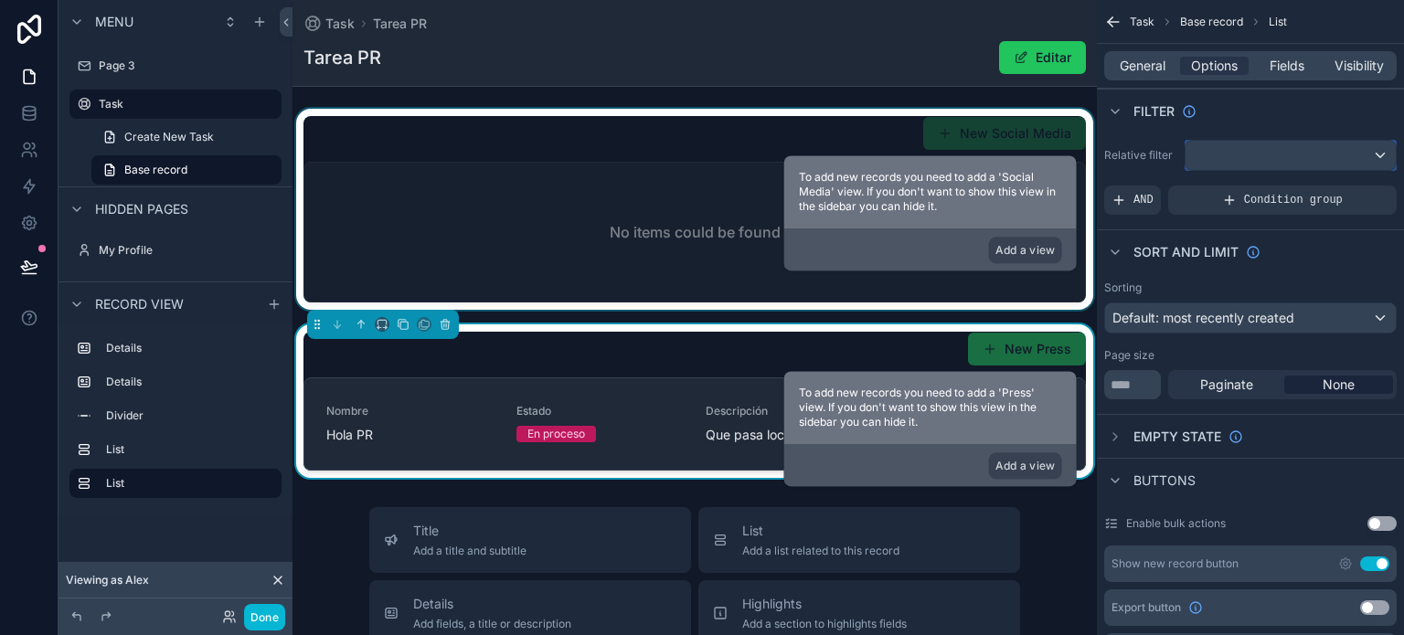
click at [1256, 162] on div "scrollable content" at bounding box center [1290, 155] width 210 height 29
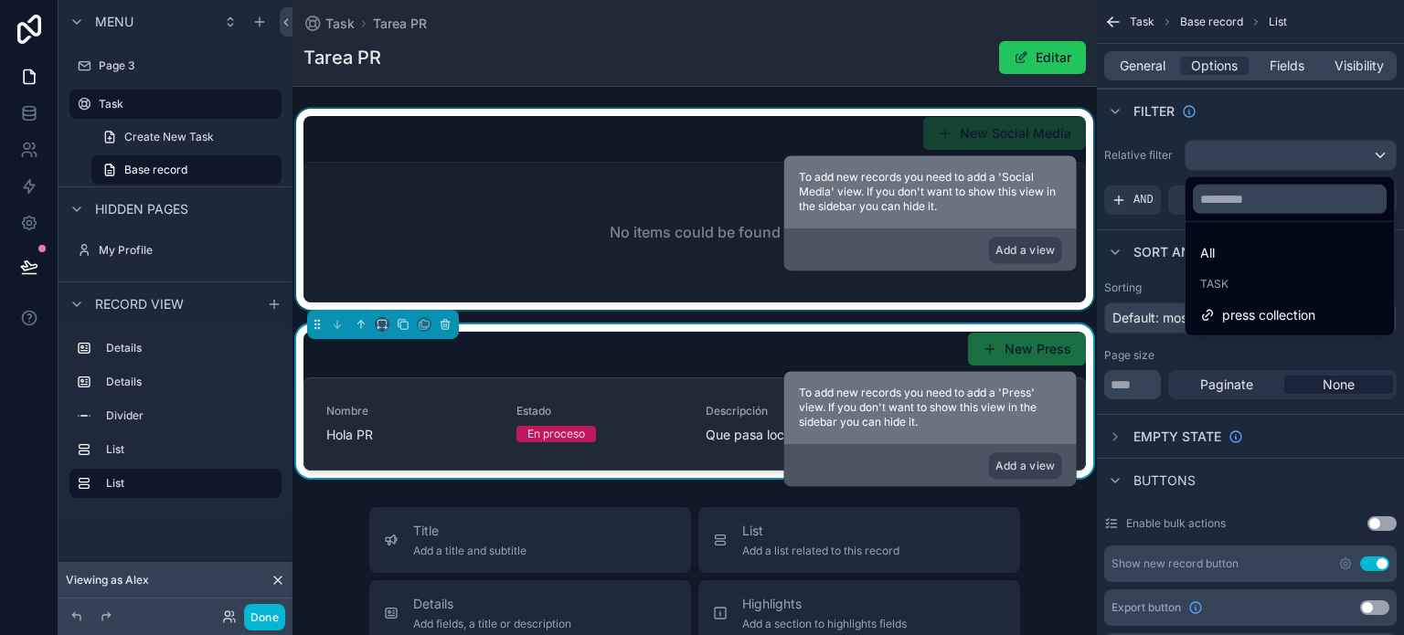
click at [1243, 285] on div "Task" at bounding box center [1289, 284] width 179 height 15
click at [1232, 112] on div "scrollable content" at bounding box center [702, 317] width 1404 height 635
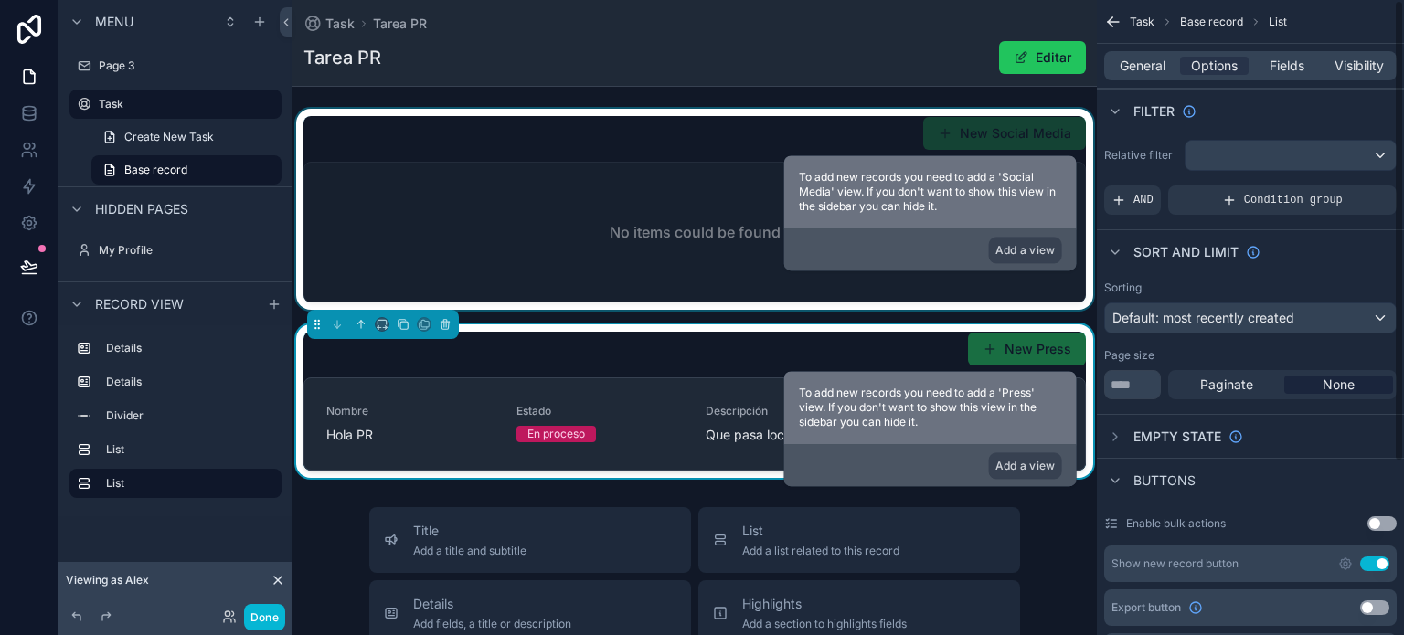
click at [609, 226] on div "scrollable content" at bounding box center [694, 209] width 804 height 201
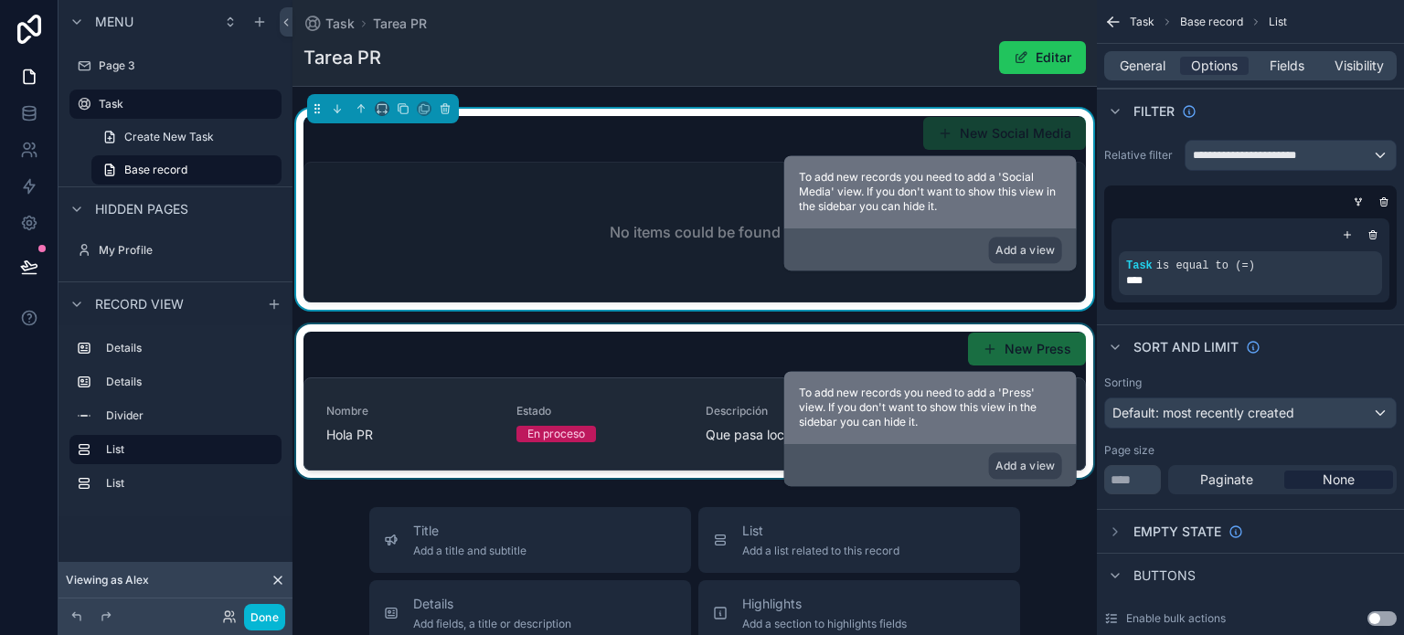
click at [614, 361] on div "scrollable content" at bounding box center [694, 401] width 804 height 154
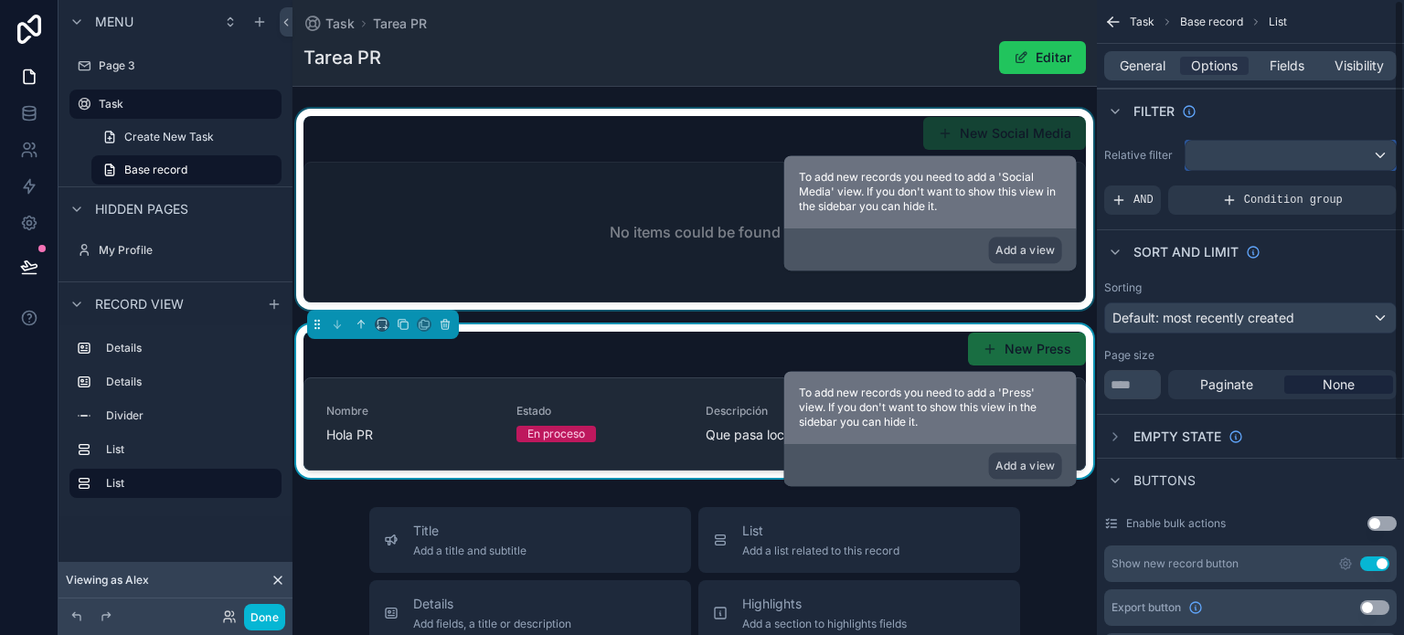
click at [1286, 150] on div "scrollable content" at bounding box center [1290, 155] width 210 height 29
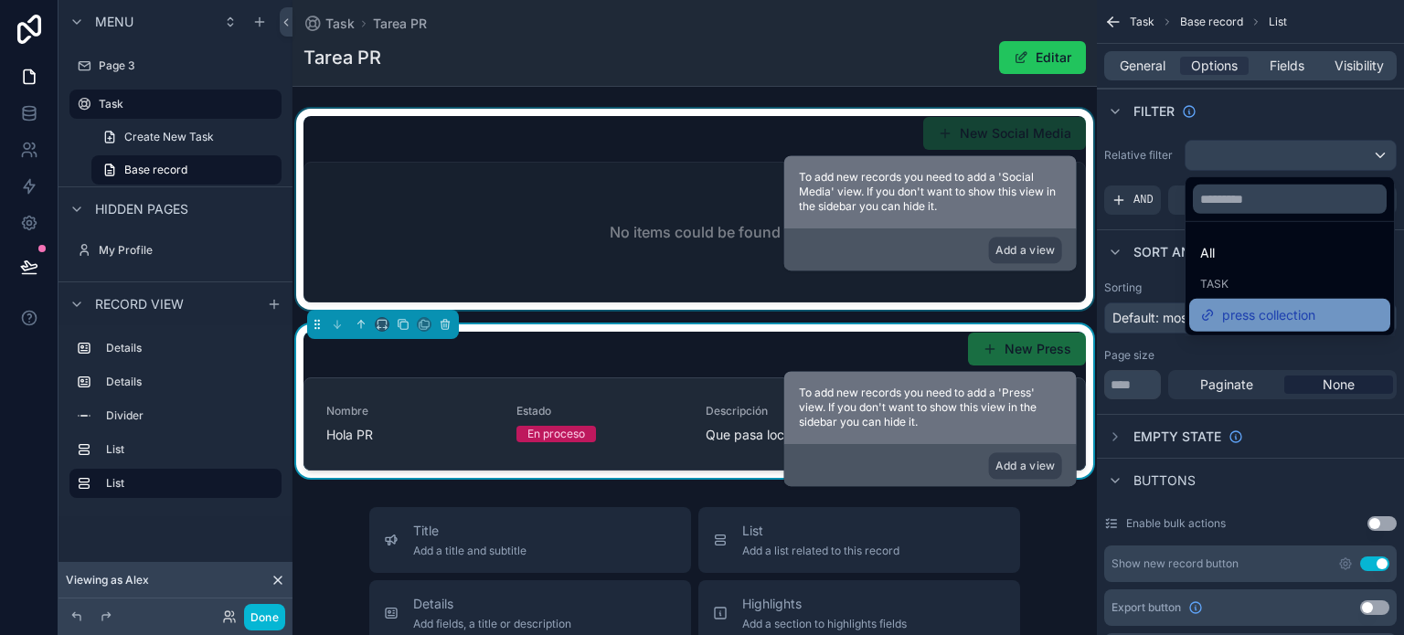
click at [1250, 318] on span "press collection" at bounding box center [1268, 315] width 93 height 22
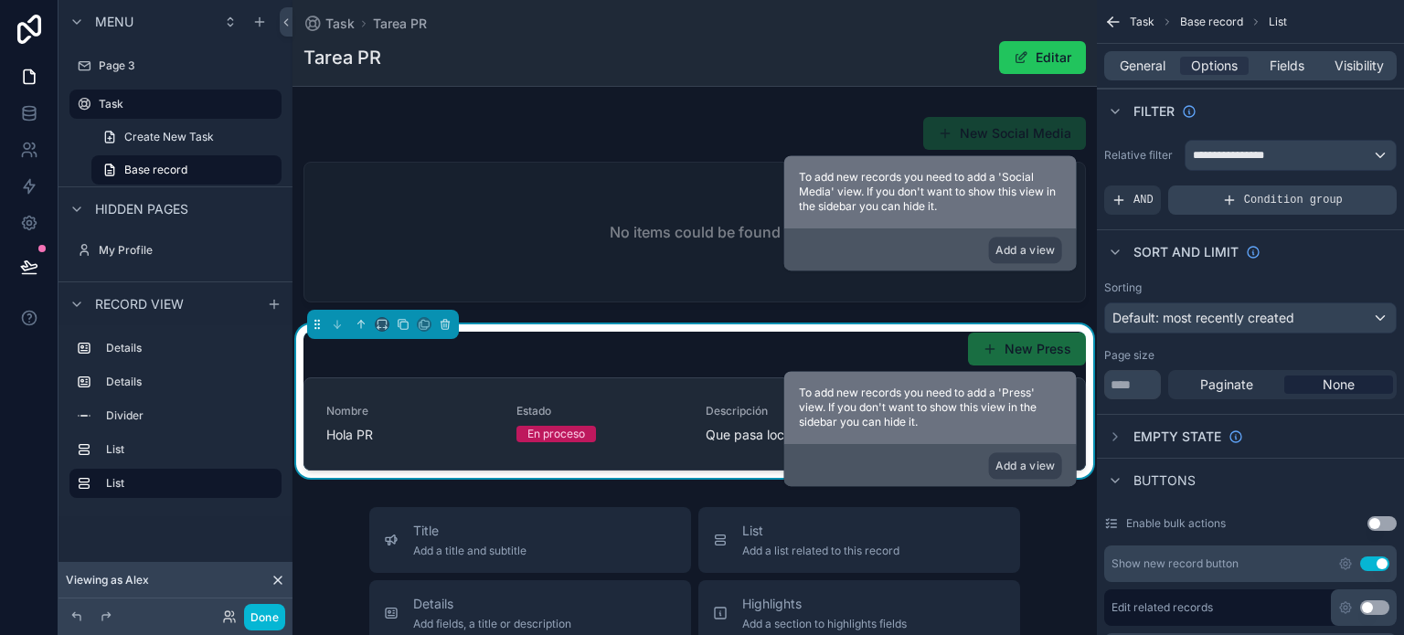
click at [1265, 196] on span "Condition group" at bounding box center [1293, 200] width 99 height 15
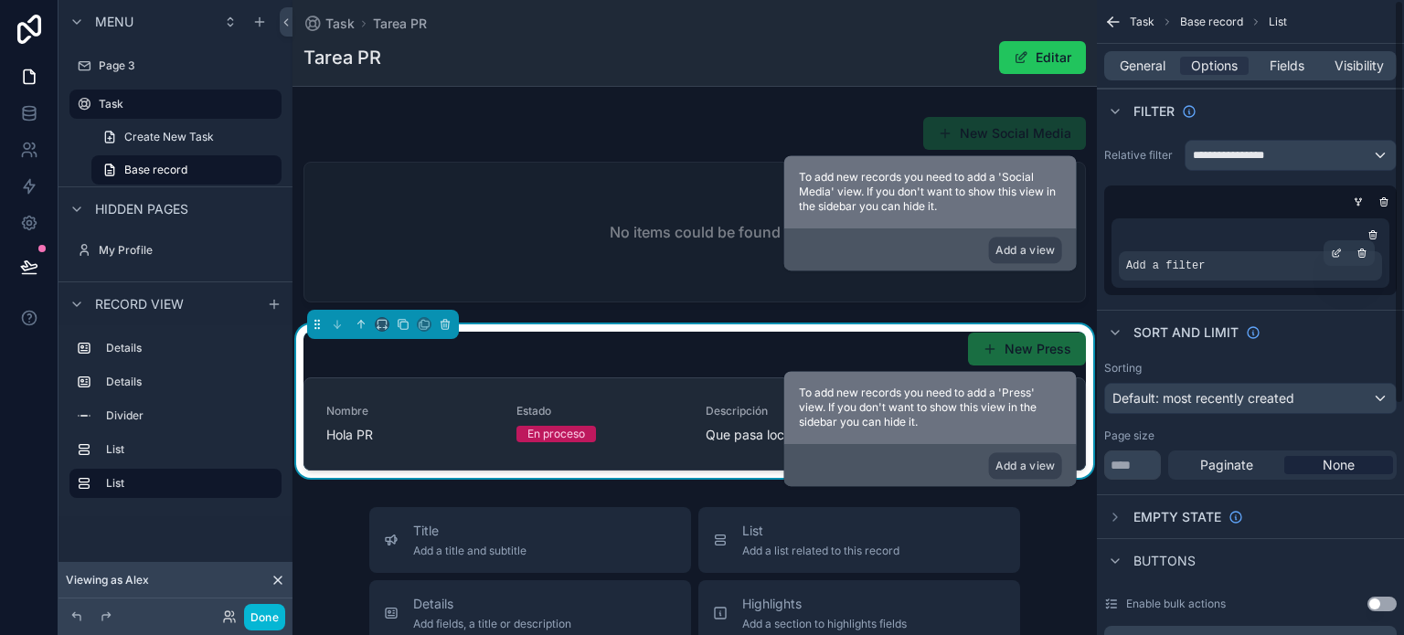
click at [1264, 266] on div "Add a filter" at bounding box center [1249, 265] width 263 height 29
click at [1338, 253] on icon "scrollable content" at bounding box center [1335, 253] width 11 height 11
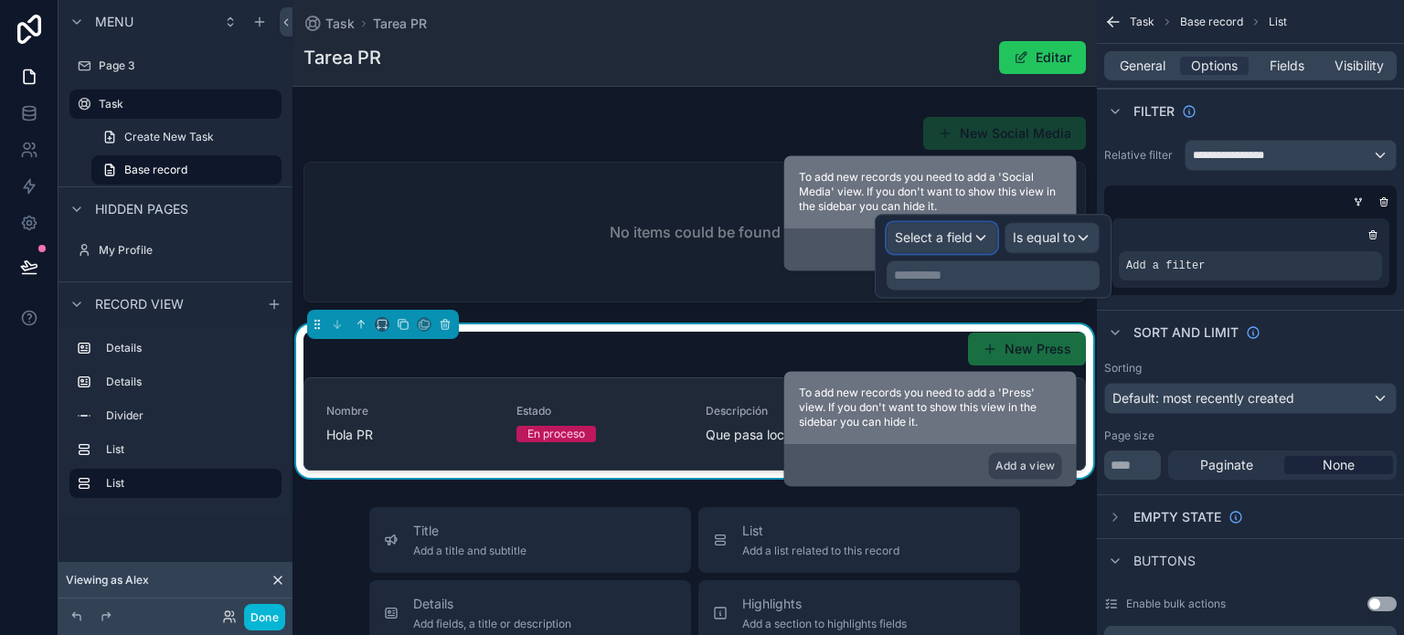
click at [937, 239] on span "Select a field" at bounding box center [934, 237] width 78 height 16
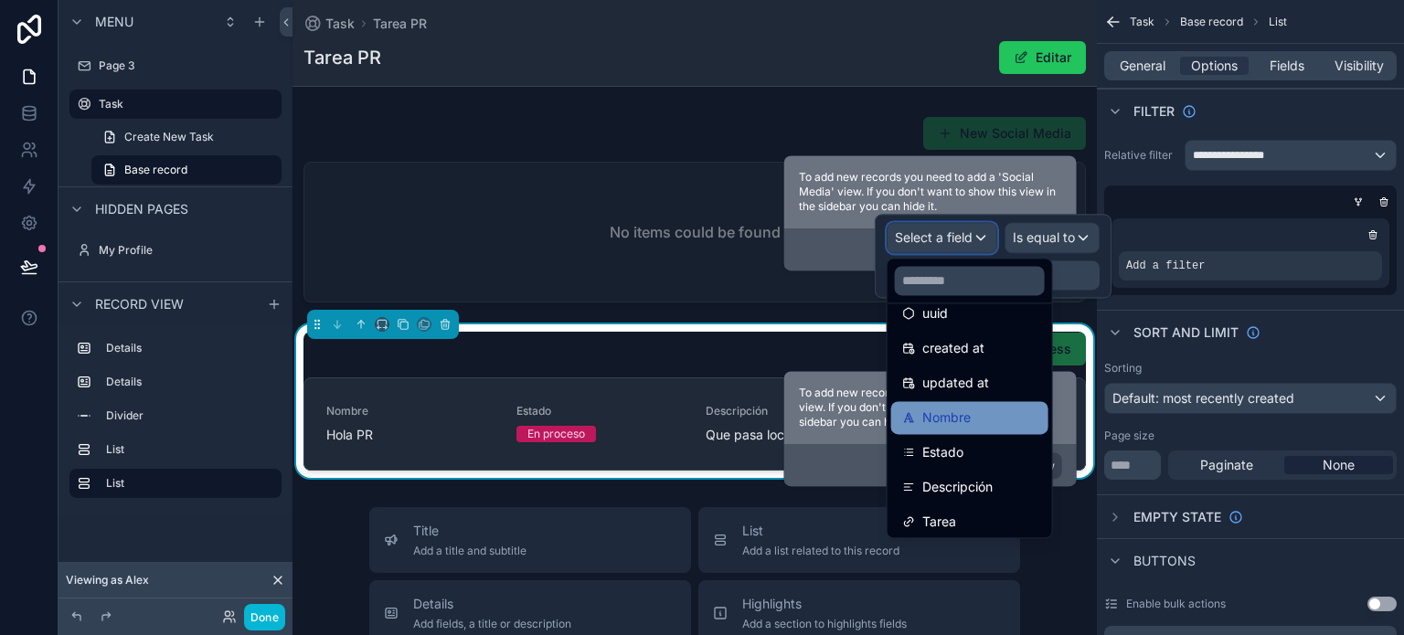
scroll to position [60, 0]
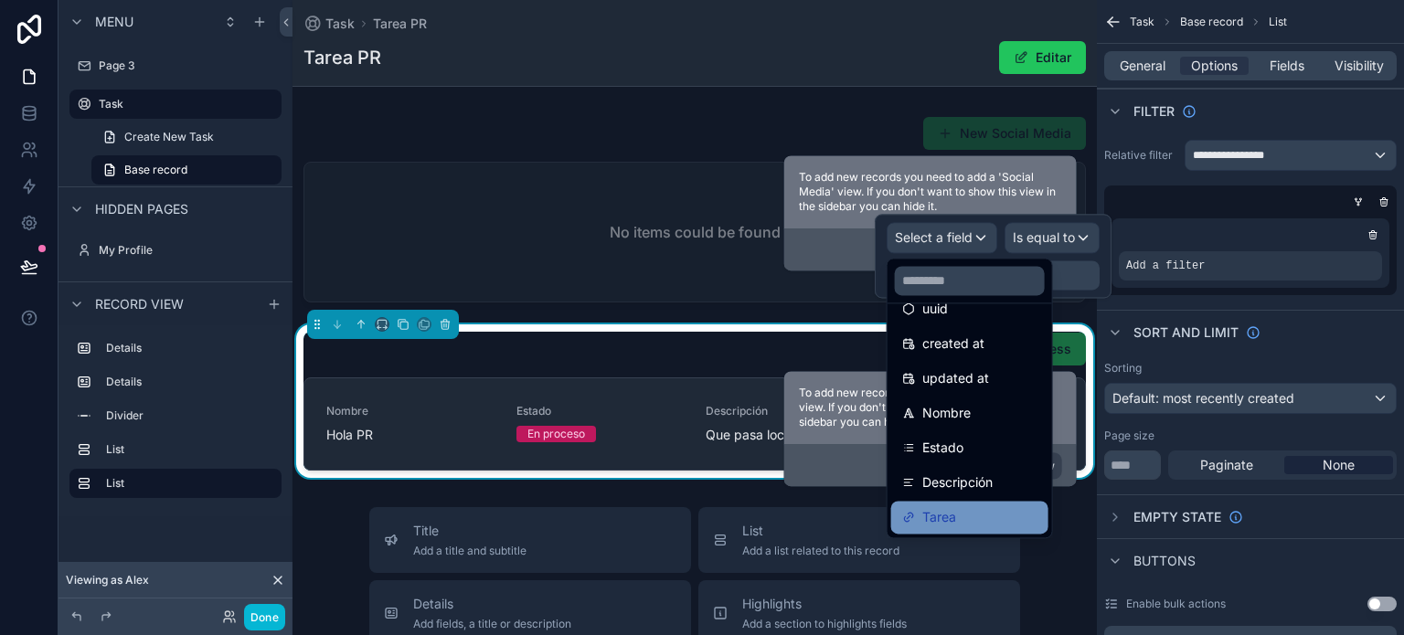
click at [973, 503] on div "Tarea" at bounding box center [969, 517] width 157 height 33
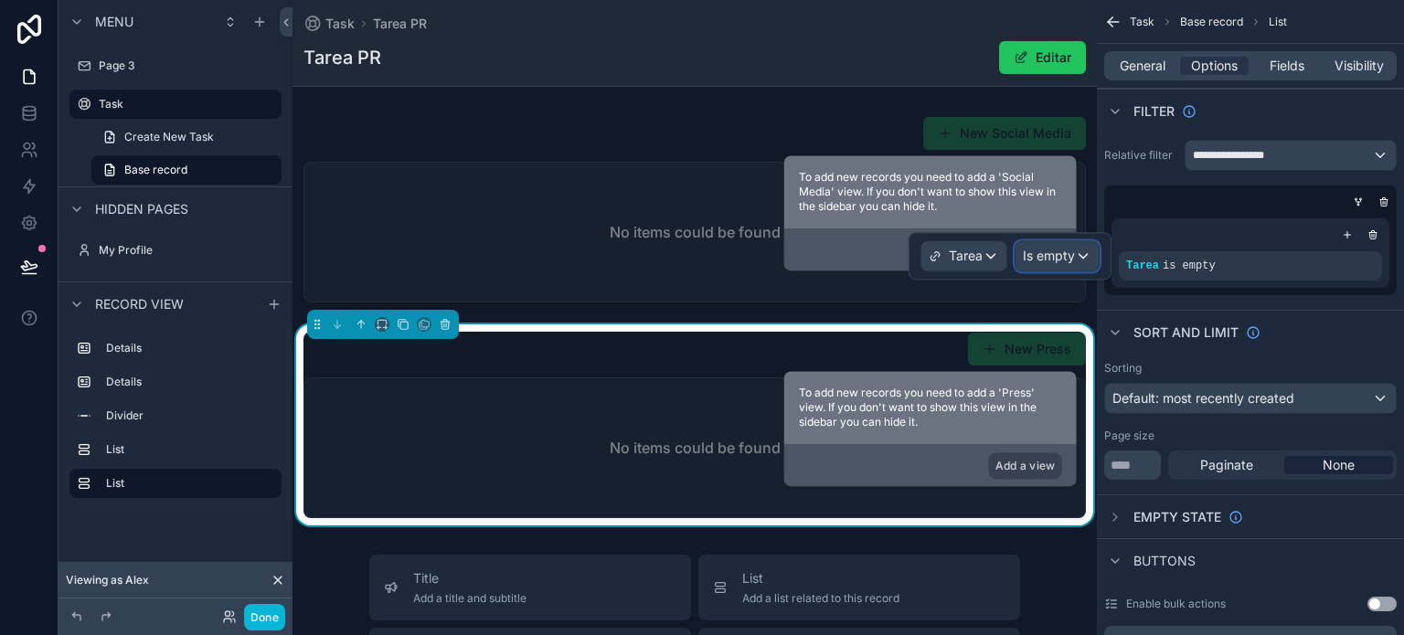
click at [1084, 259] on div "Is empty" at bounding box center [1056, 255] width 83 height 29
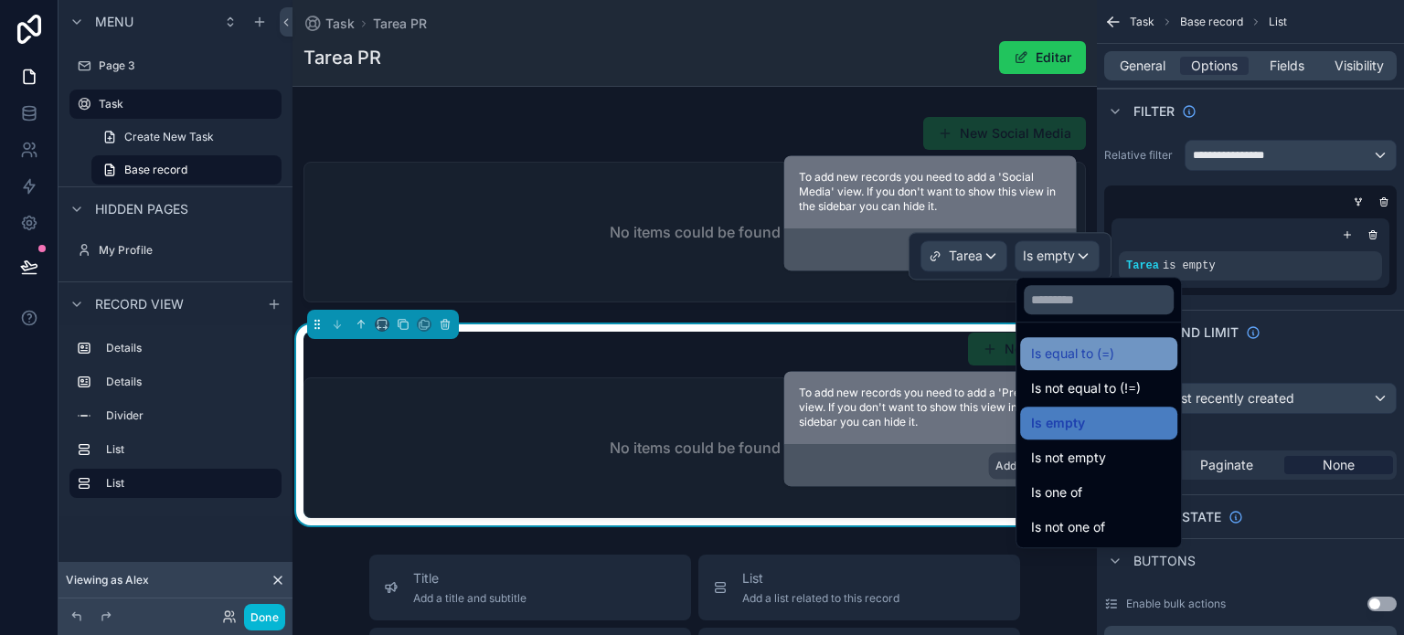
click at [1093, 347] on span "Is equal to (=)" at bounding box center [1072, 354] width 83 height 22
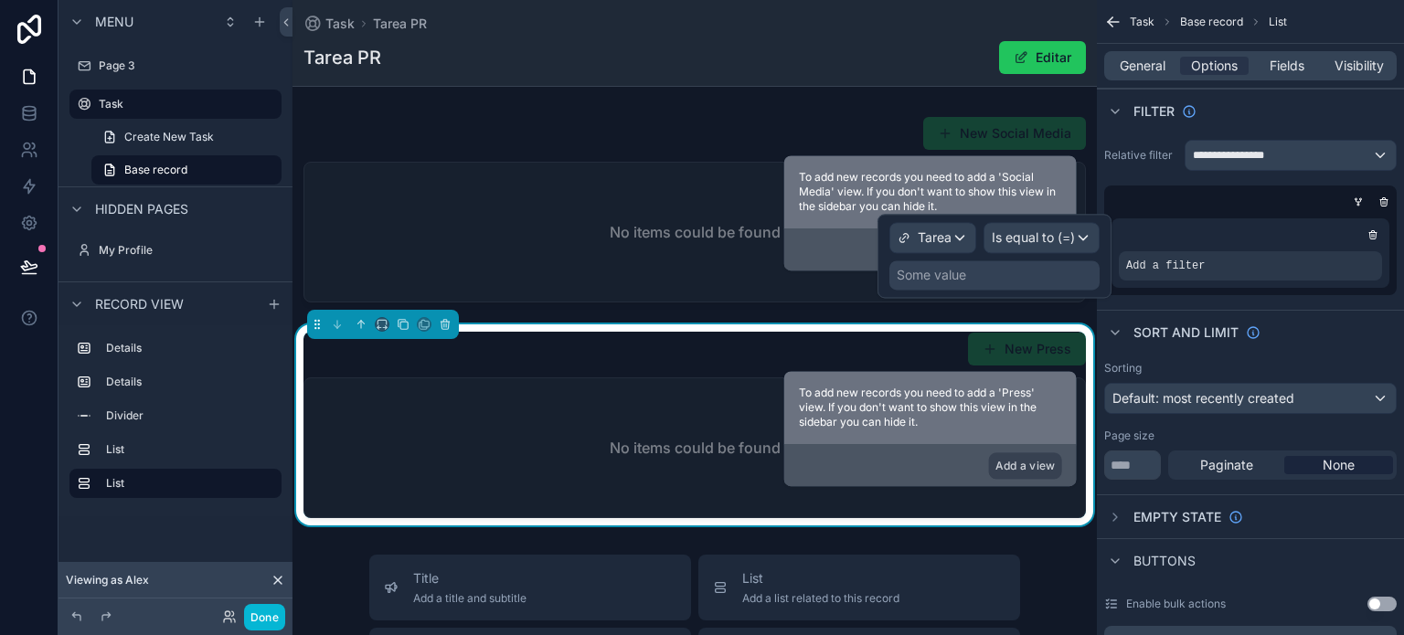
click at [972, 274] on div "Some value" at bounding box center [994, 274] width 210 height 29
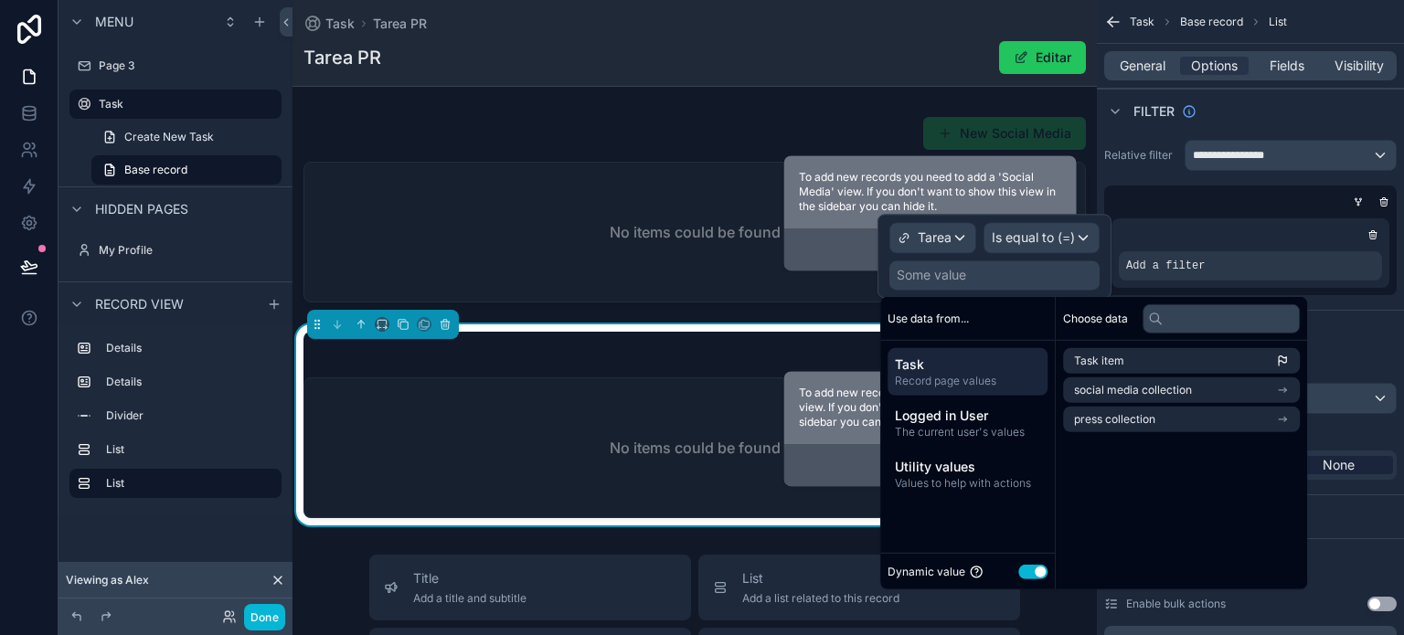
click at [937, 376] on span "Record page values" at bounding box center [967, 381] width 145 height 15
click at [1124, 361] on li "Task item" at bounding box center [1181, 361] width 237 height 26
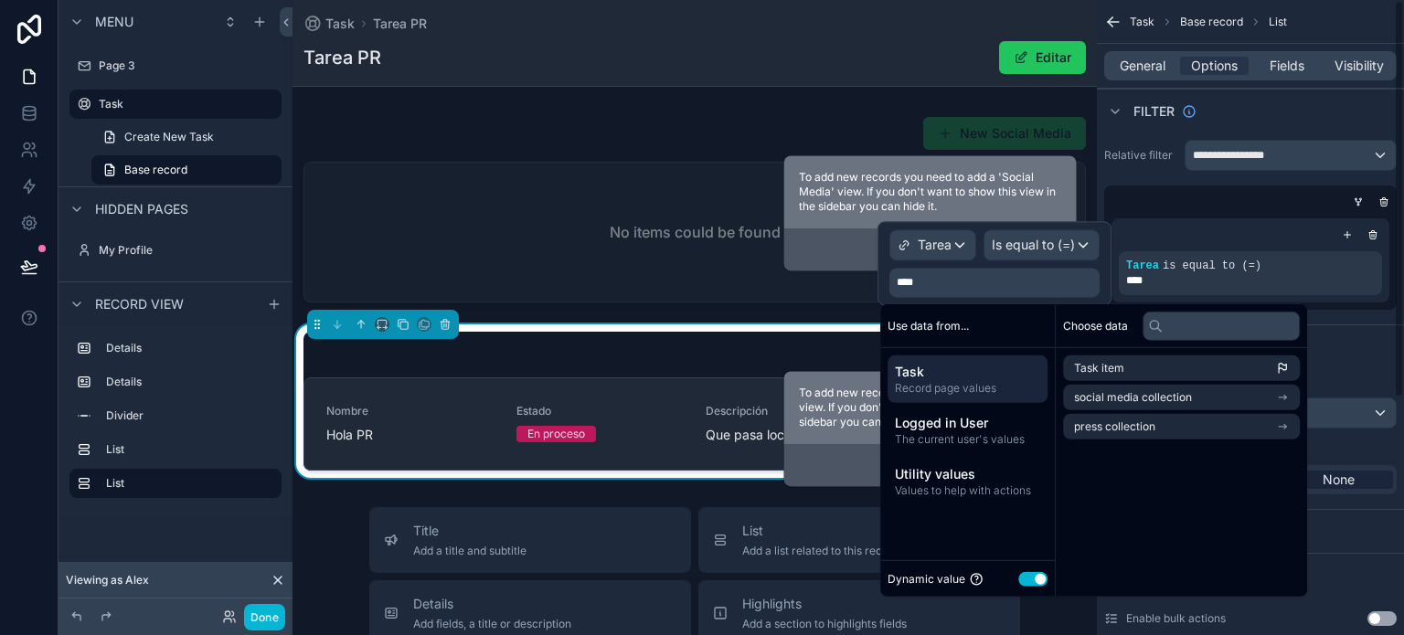
click at [694, 29] on div "Task Tarea PR" at bounding box center [694, 24] width 782 height 18
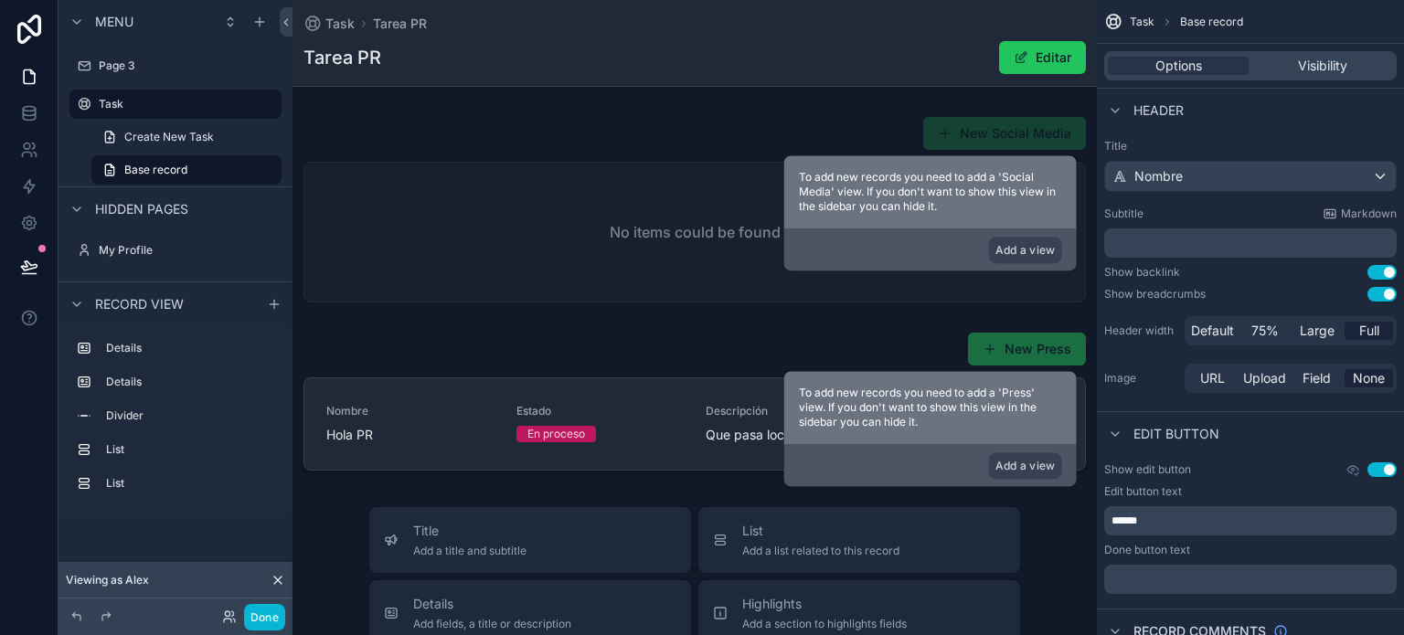
scroll to position [365, 0]
click at [259, 607] on button "Done" at bounding box center [264, 617] width 41 height 26
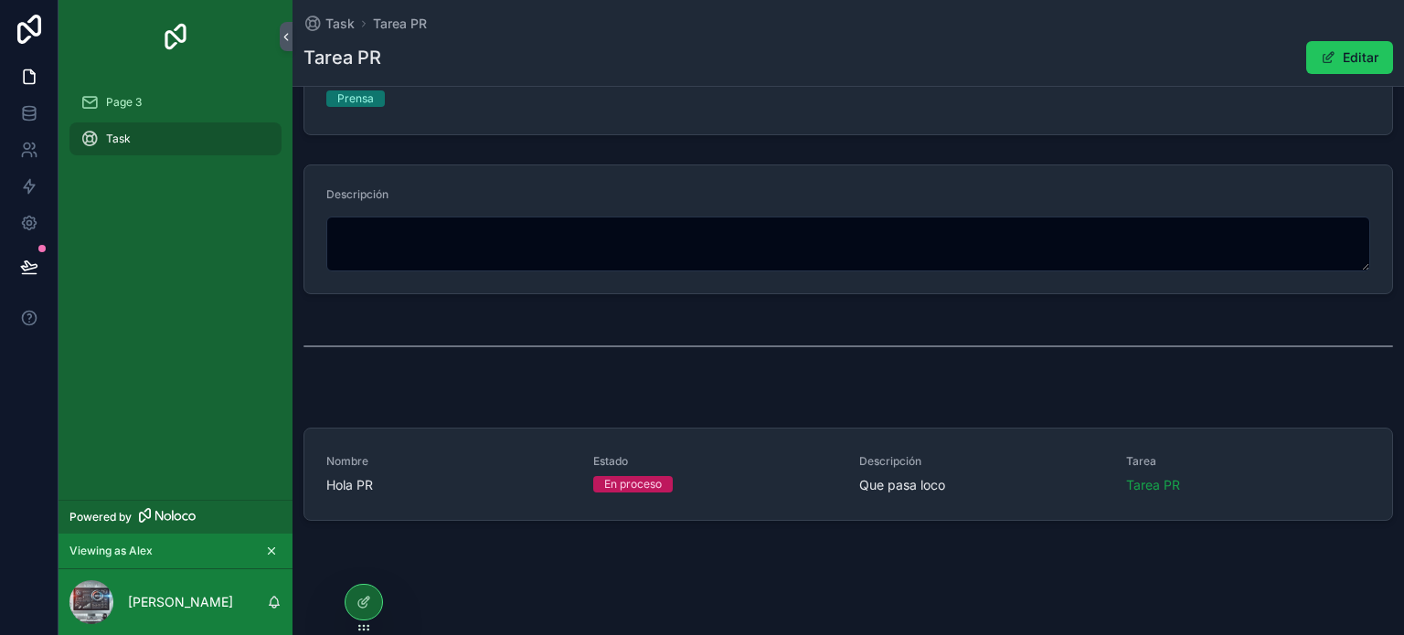
scroll to position [99, 0]
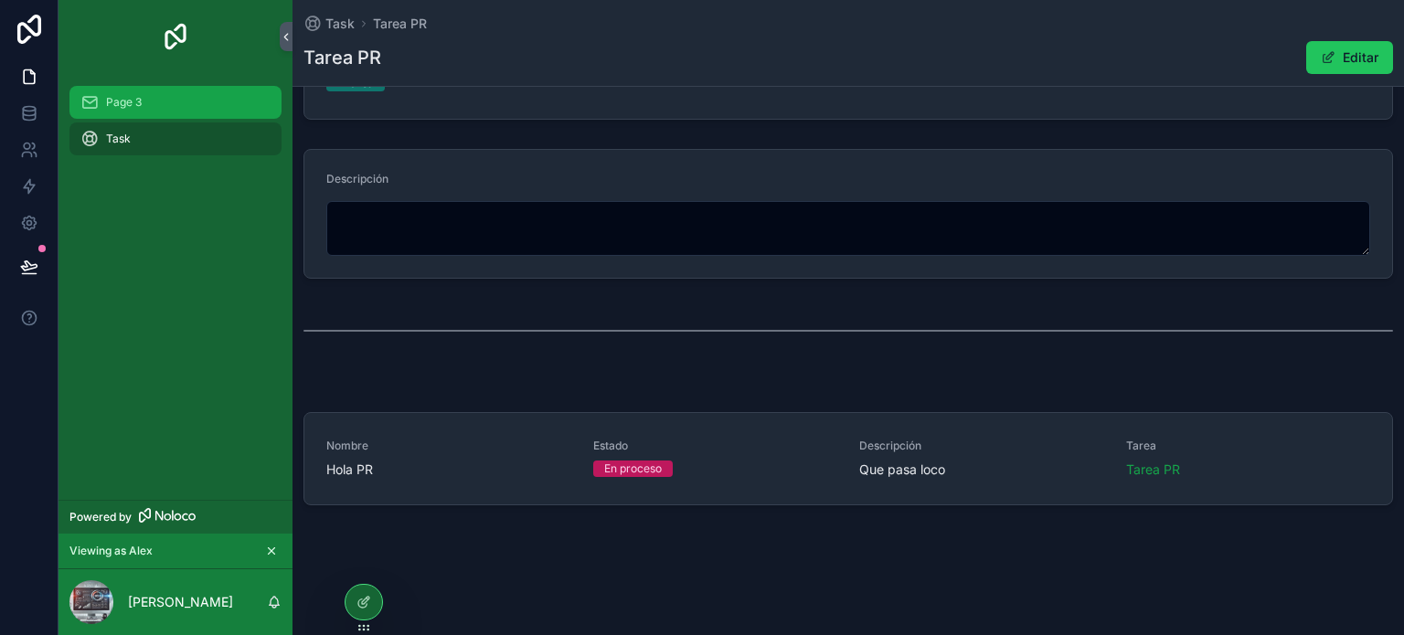
click at [106, 108] on span "Page 3" at bounding box center [124, 102] width 36 height 15
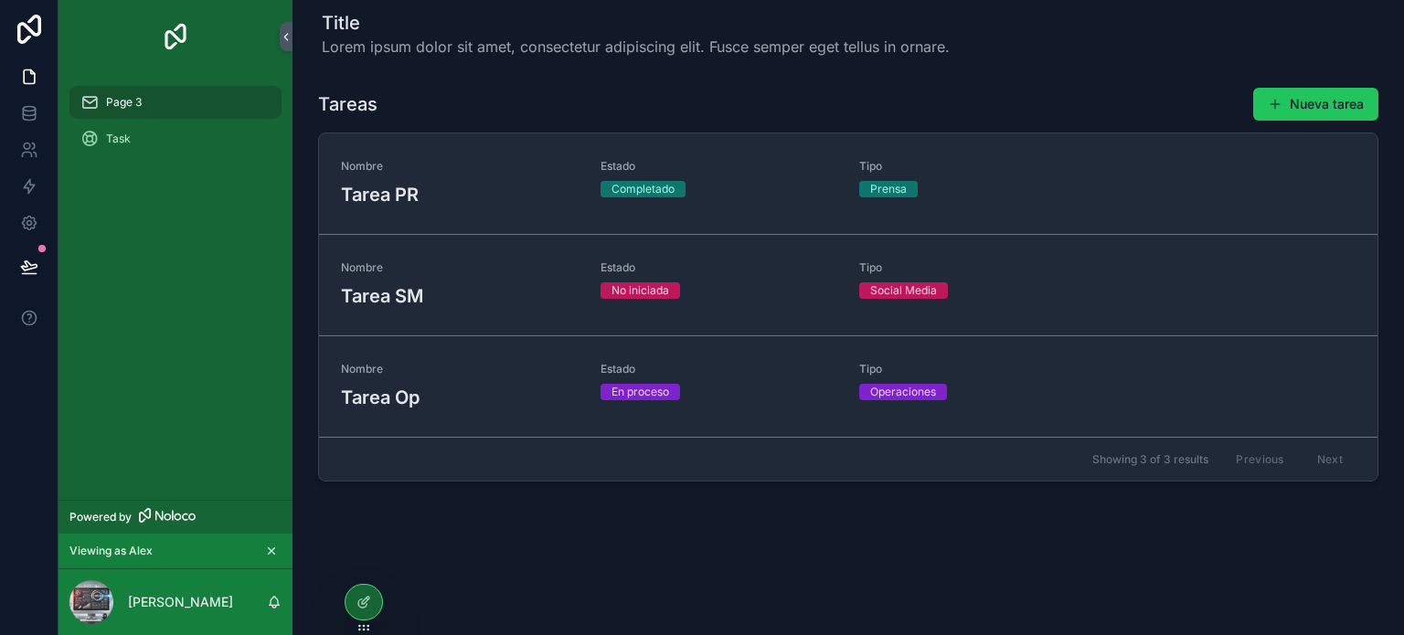
scroll to position [10, 0]
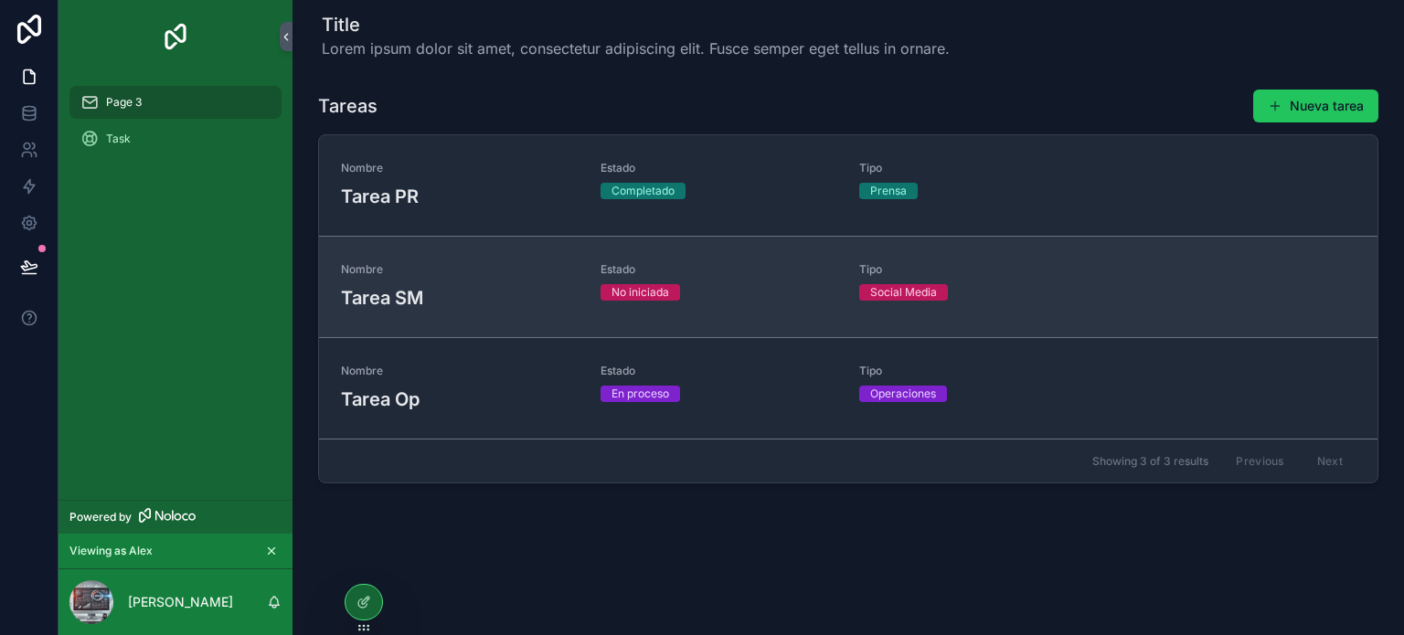
click at [431, 297] on h3 "Tarea SM" at bounding box center [460, 297] width 238 height 27
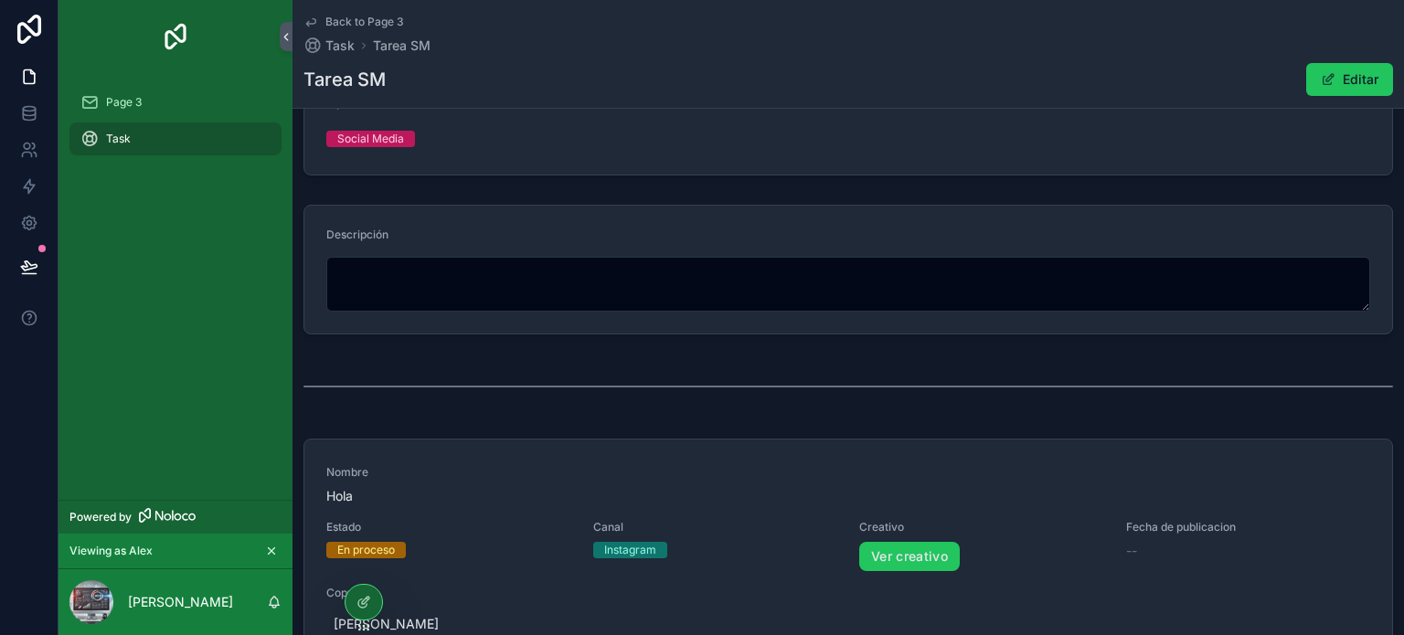
scroll to position [255, 0]
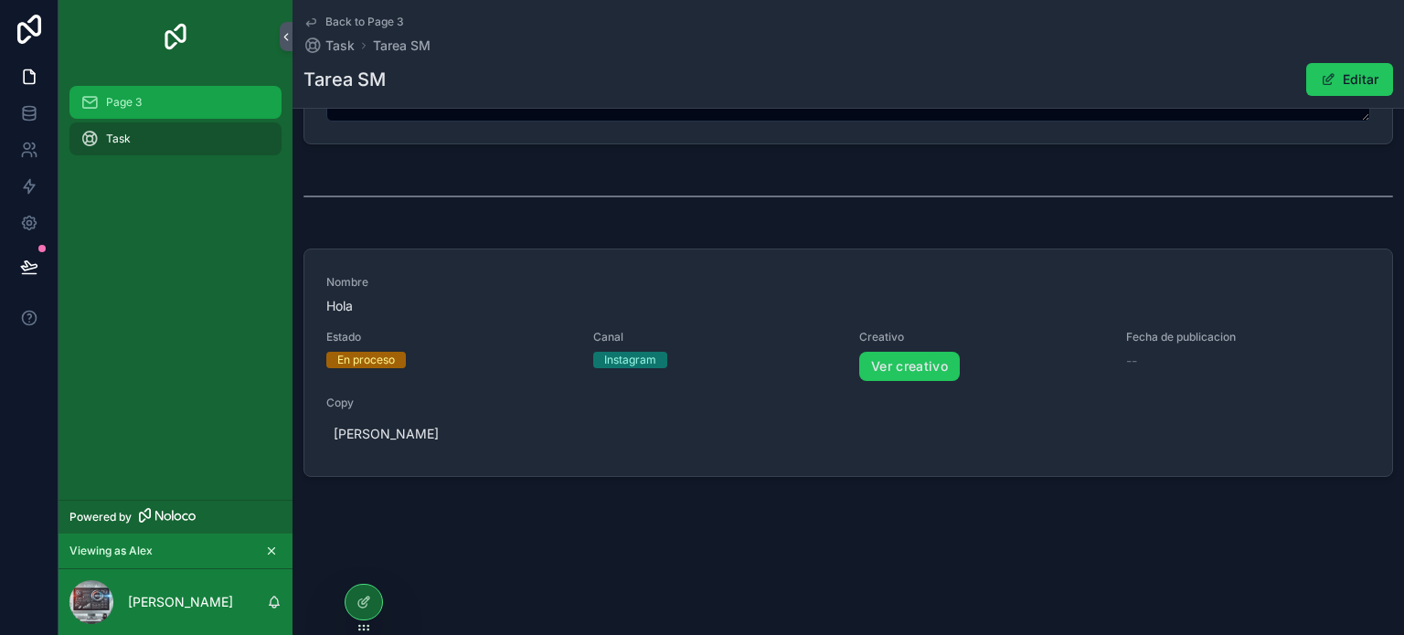
click at [143, 99] on div "Page 3" at bounding box center [175, 102] width 190 height 29
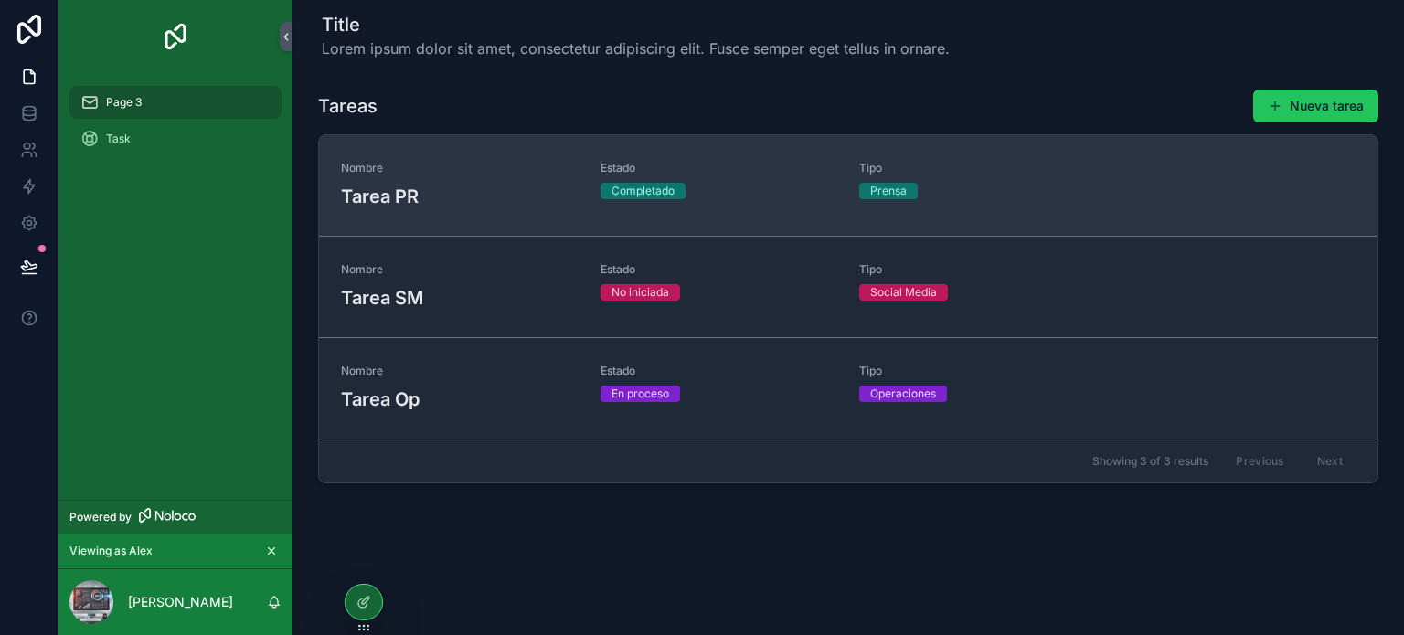
click at [446, 172] on span "Nombre" at bounding box center [460, 168] width 238 height 15
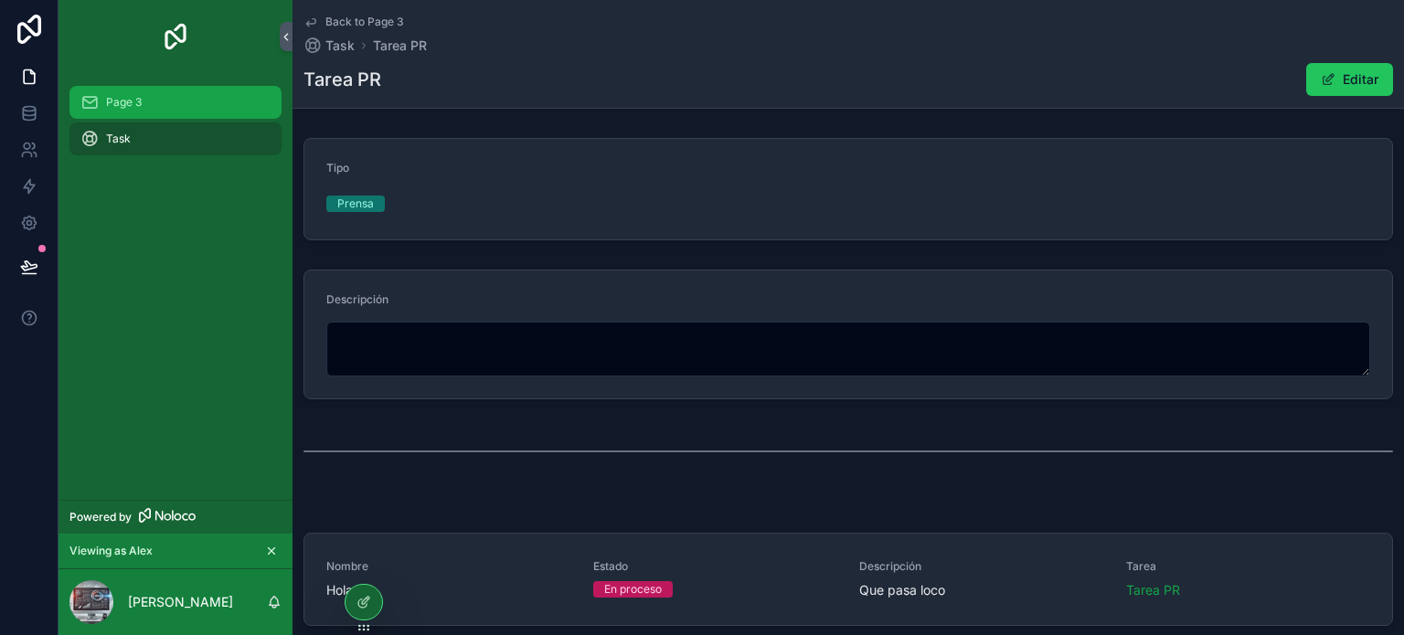
click at [121, 115] on div "Page 3" at bounding box center [175, 102] width 190 height 29
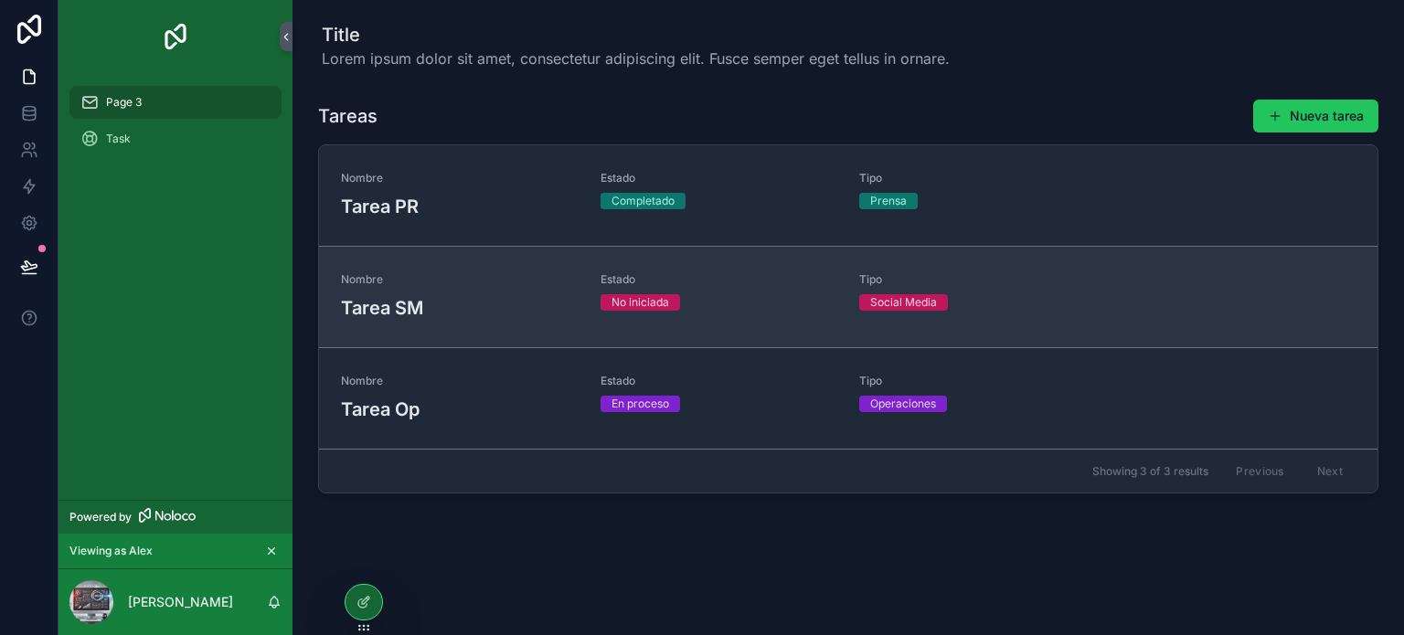
click at [488, 262] on link "Nombre Tarea SM Estado No iniciada Tipo Social Media" at bounding box center [848, 296] width 1058 height 101
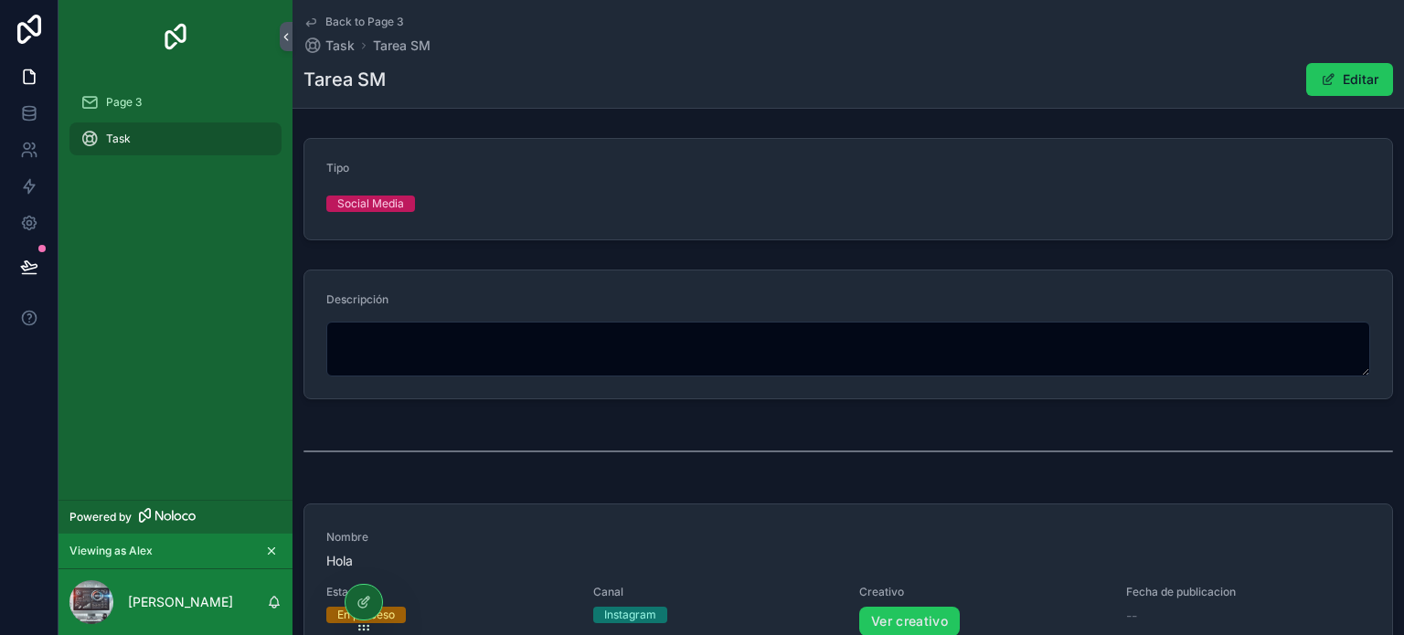
click at [687, 278] on form "Descripción" at bounding box center [847, 334] width 1087 height 128
click at [365, 599] on icon at bounding box center [363, 602] width 15 height 15
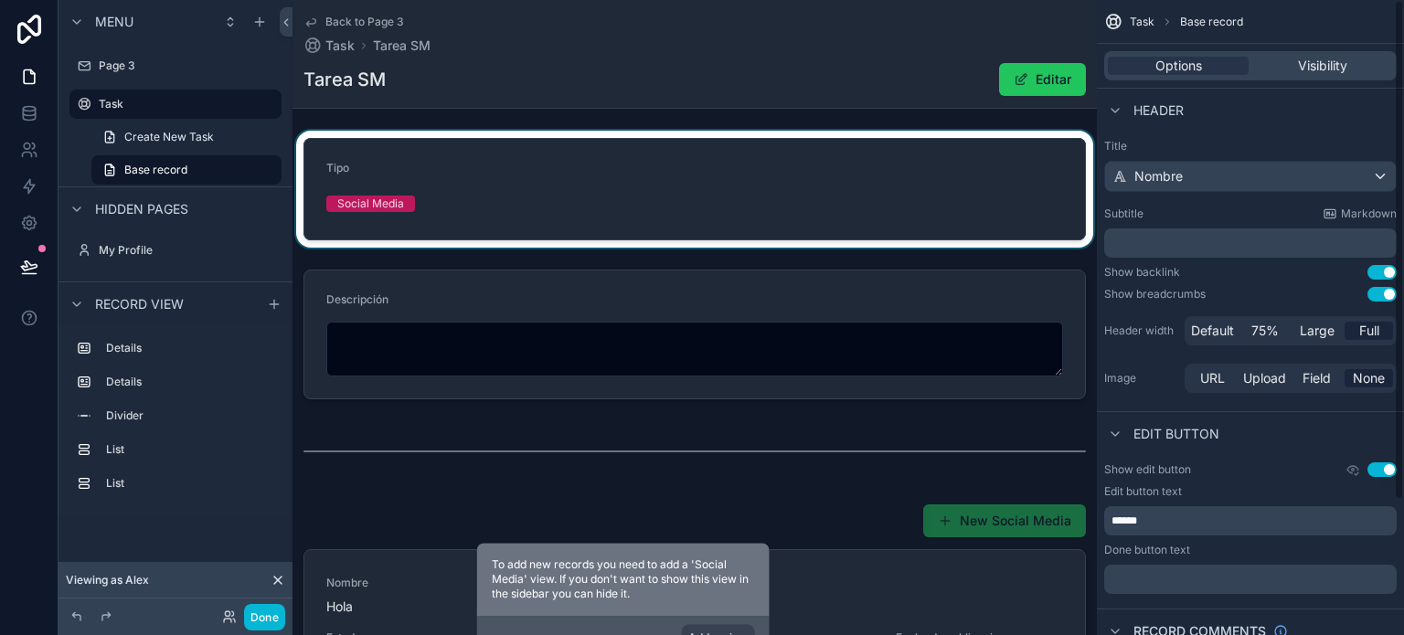
click at [580, 193] on div "scrollable content" at bounding box center [694, 189] width 804 height 117
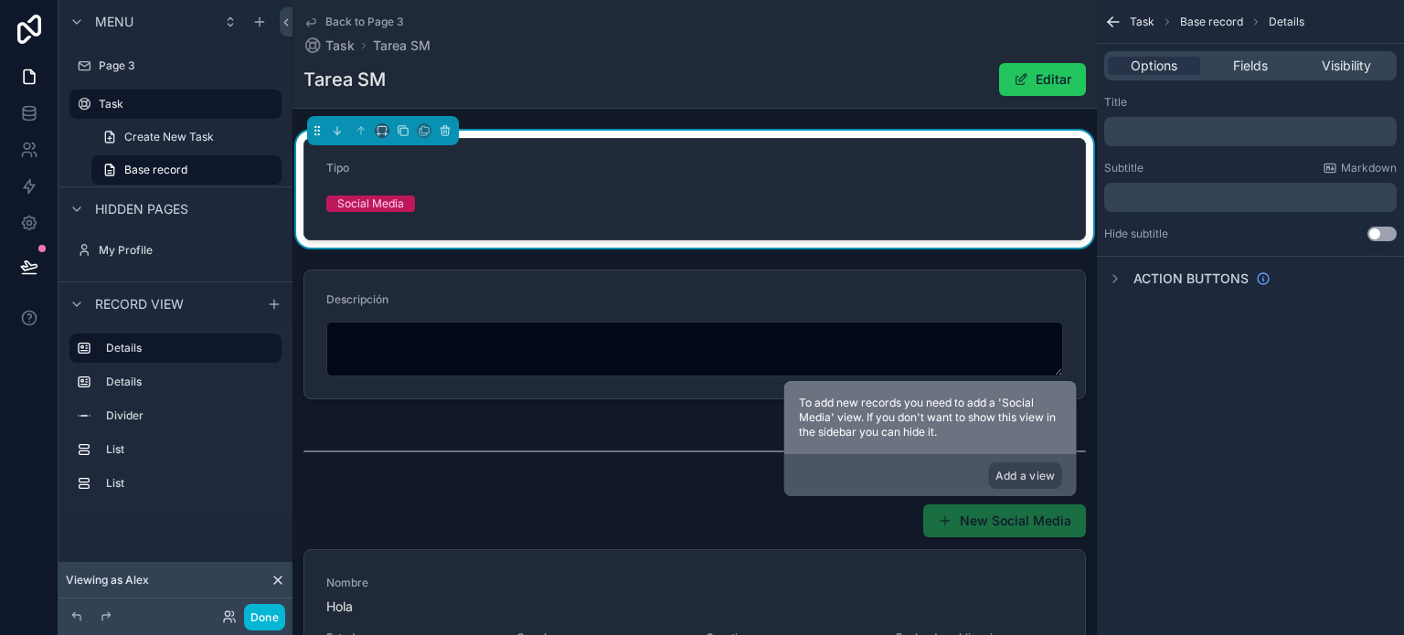
click at [600, 196] on form "Tipo Social Media" at bounding box center [694, 189] width 780 height 101
click at [1255, 61] on span "Fields" at bounding box center [1250, 66] width 35 height 18
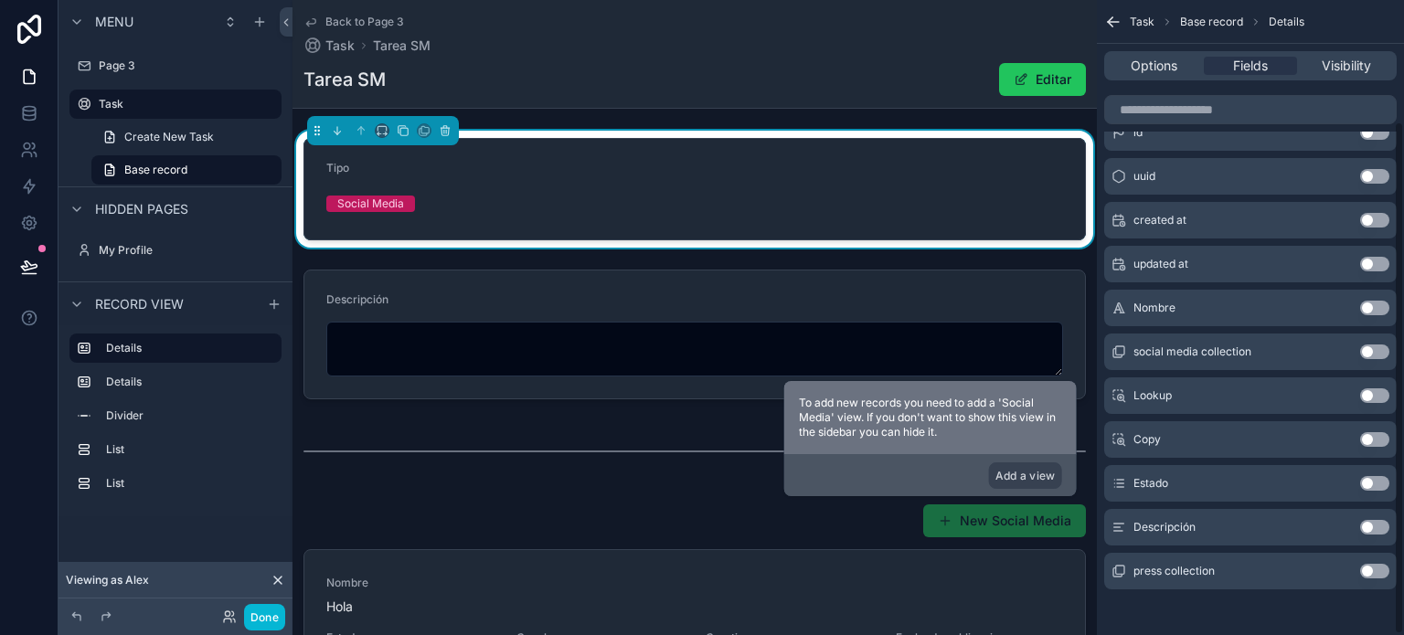
scroll to position [150, 0]
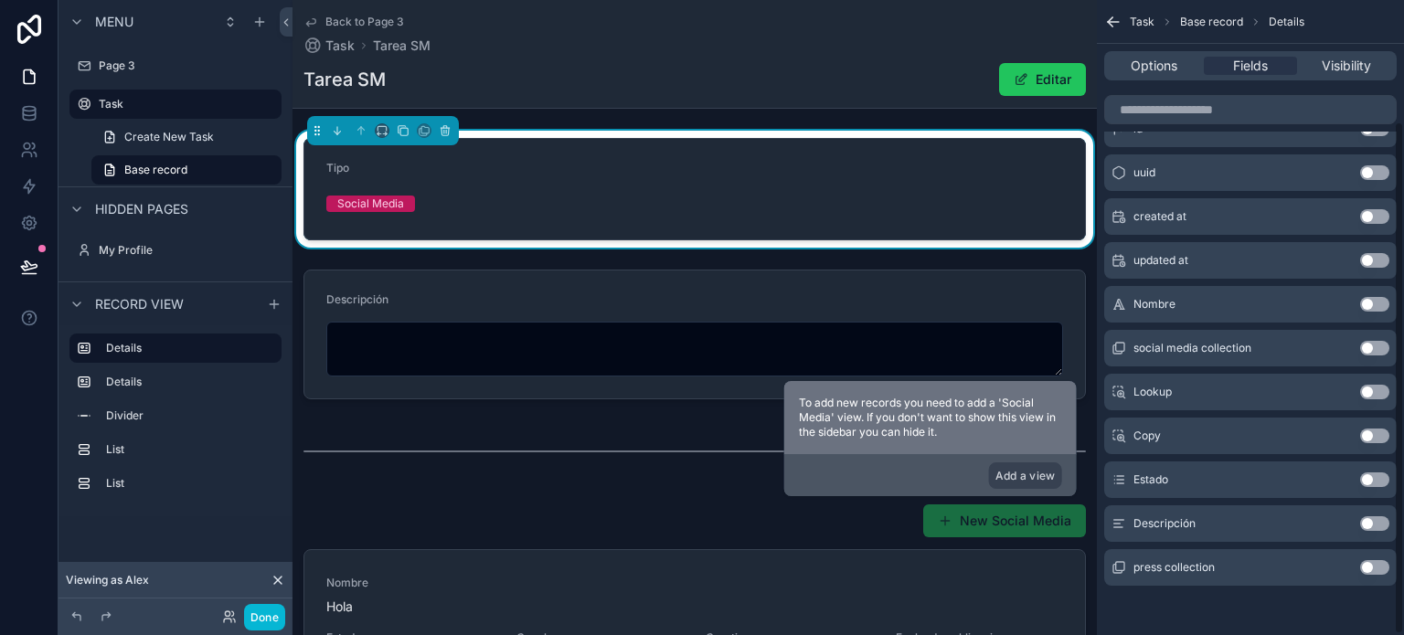
click at [1372, 475] on button "Use setting" at bounding box center [1374, 479] width 29 height 15
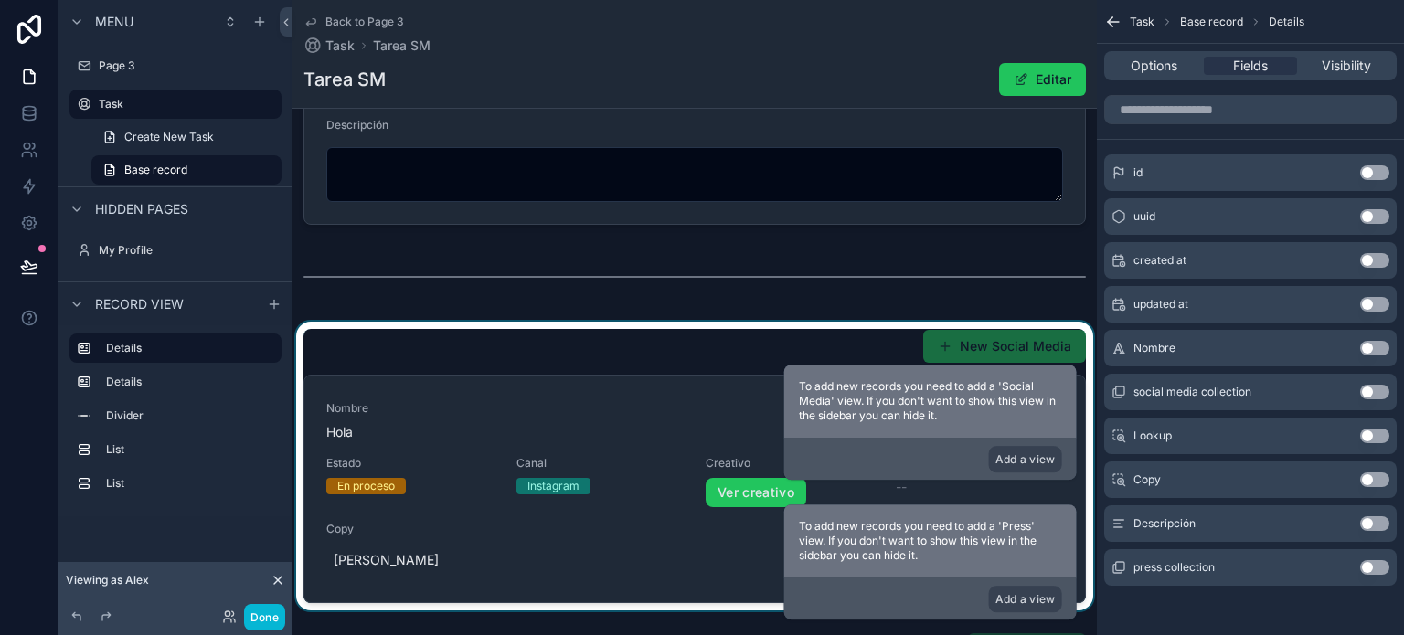
scroll to position [183, 0]
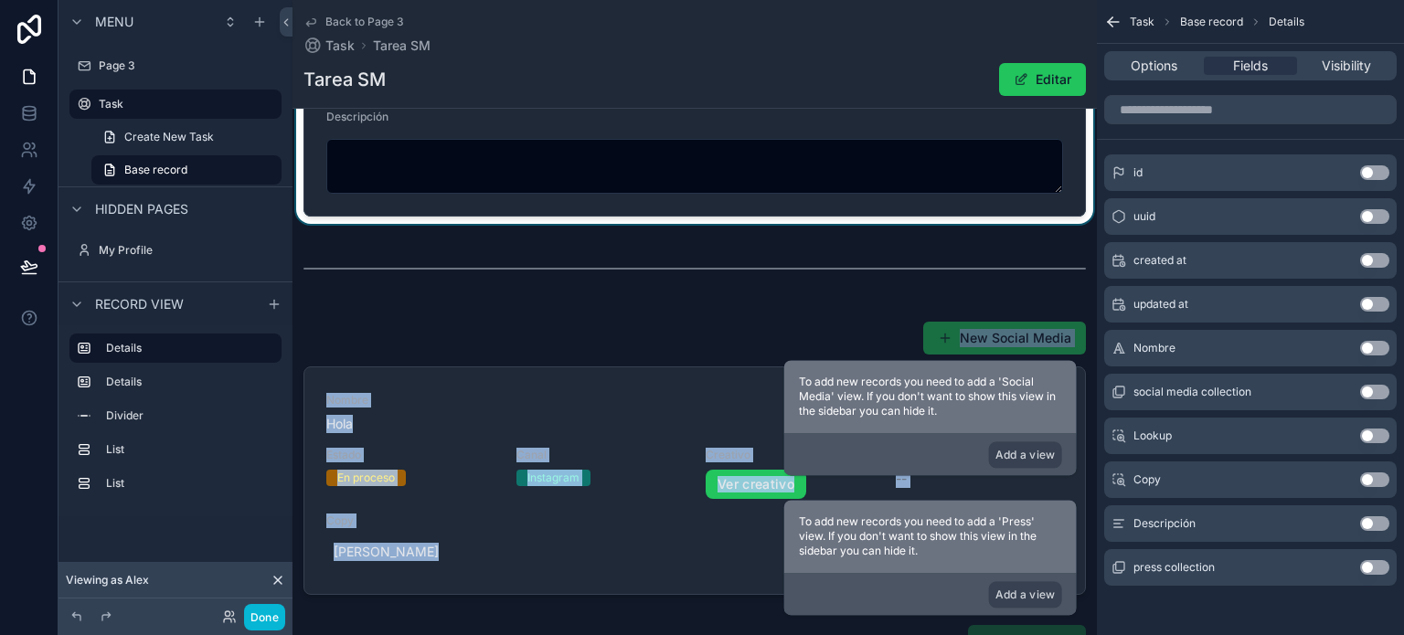
drag, startPoint x: 610, startPoint y: 418, endPoint x: 579, endPoint y: 205, distance: 216.1
click at [608, 184] on div "Tipo Social Media Estado No iniciada Descripción New Social Media Nombre Hola E…" at bounding box center [694, 383] width 804 height 870
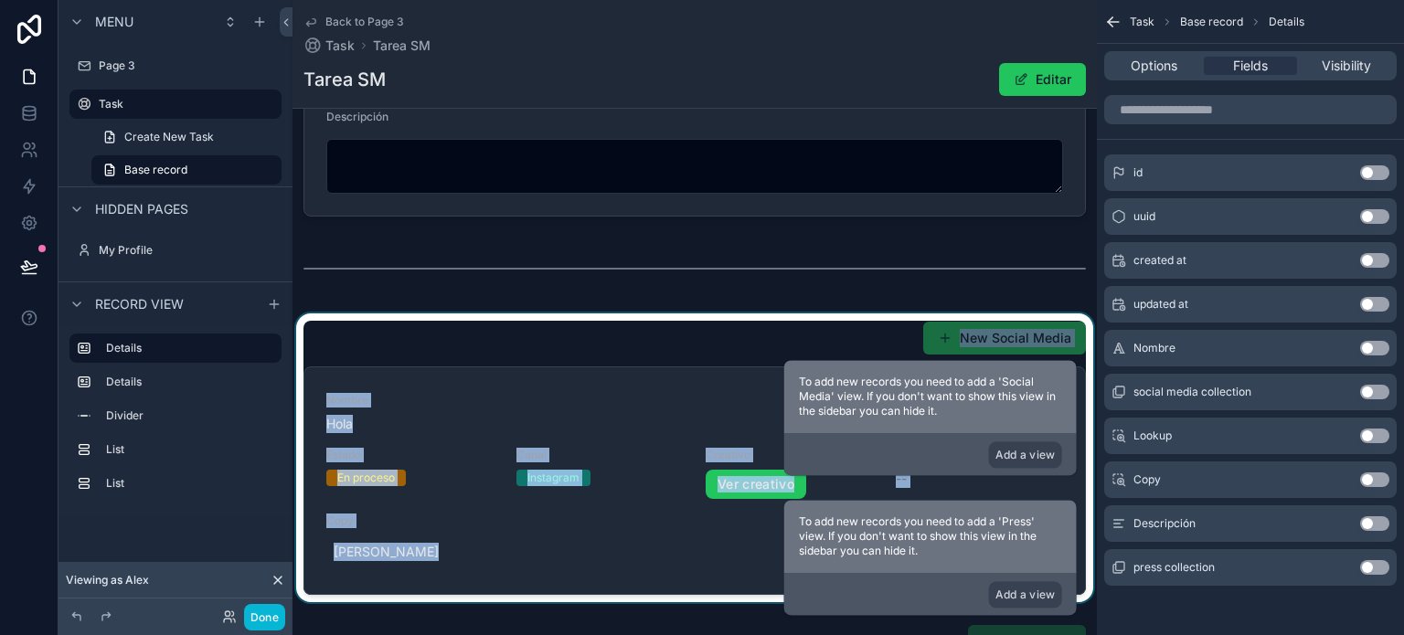
click at [659, 398] on div "scrollable content" at bounding box center [694, 457] width 804 height 289
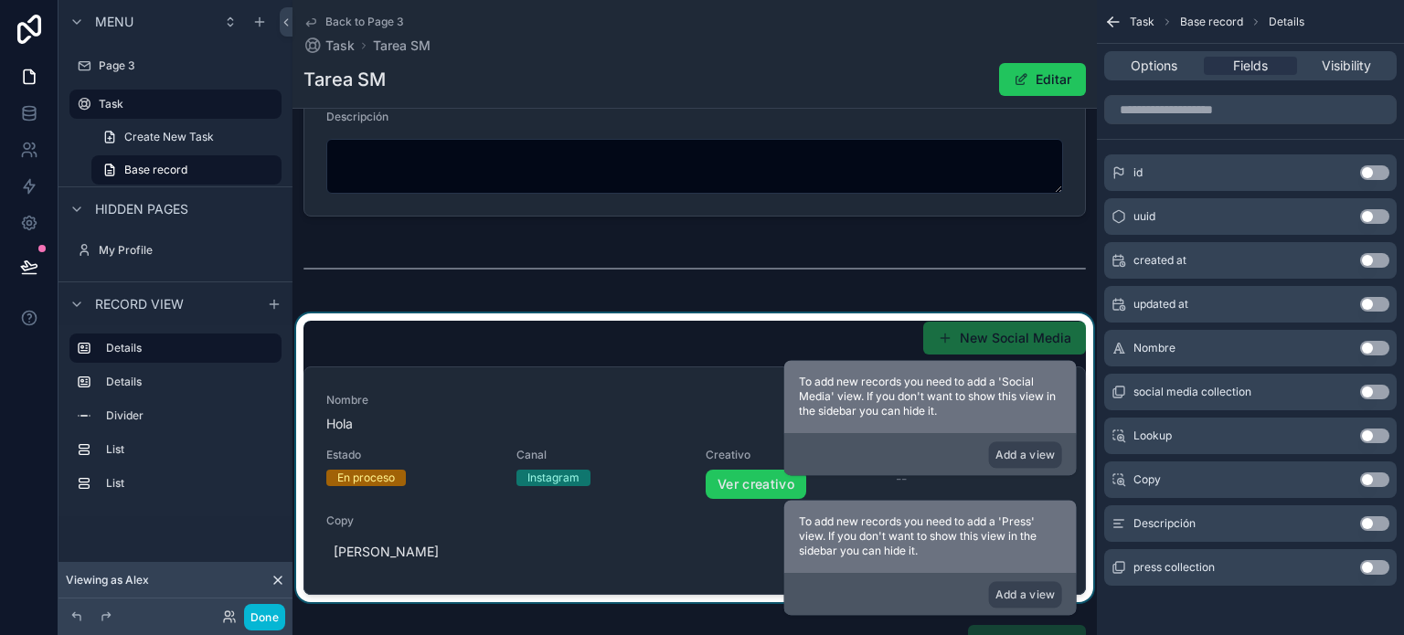
scroll to position [54, 0]
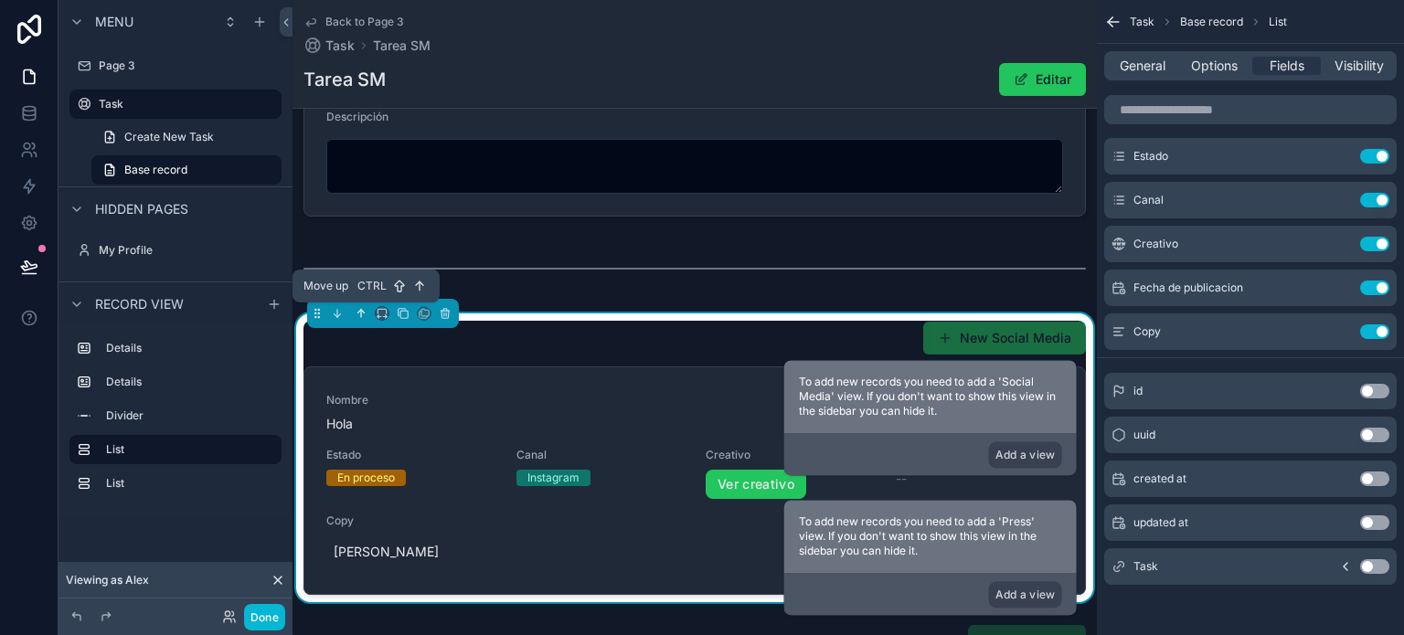
click at [358, 309] on icon "scrollable content" at bounding box center [361, 313] width 13 height 13
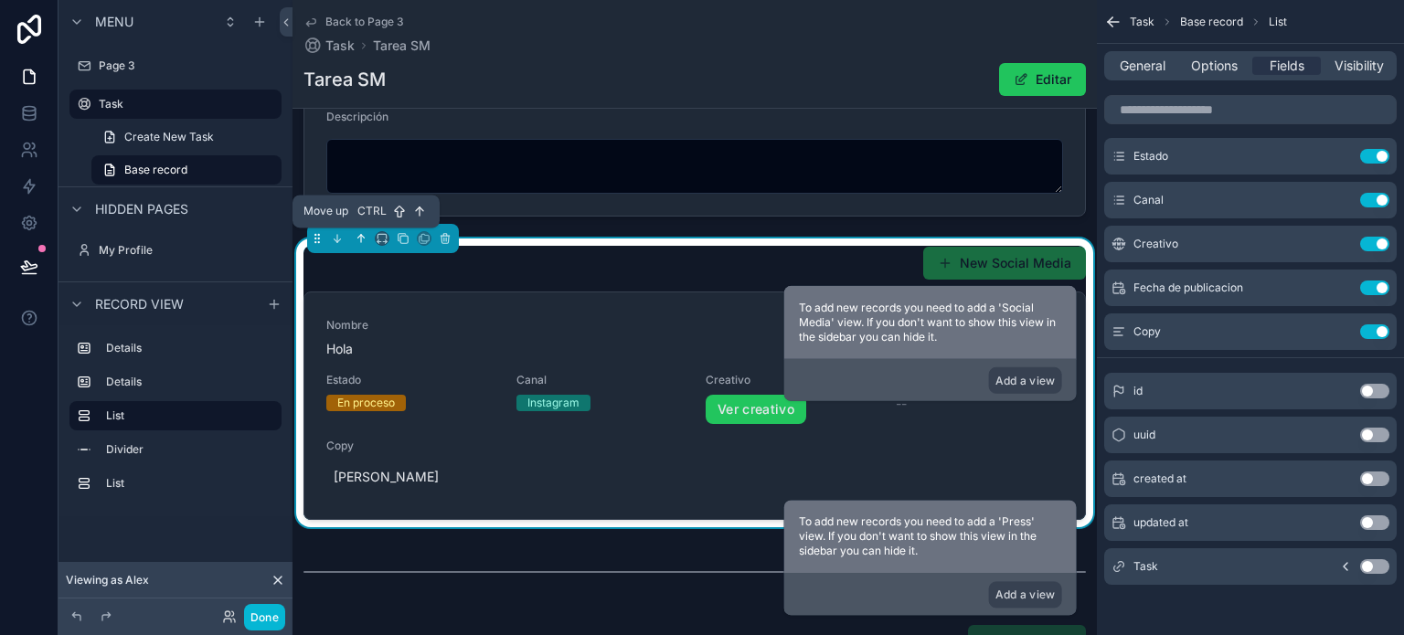
click at [359, 233] on icon "scrollable content" at bounding box center [361, 238] width 13 height 13
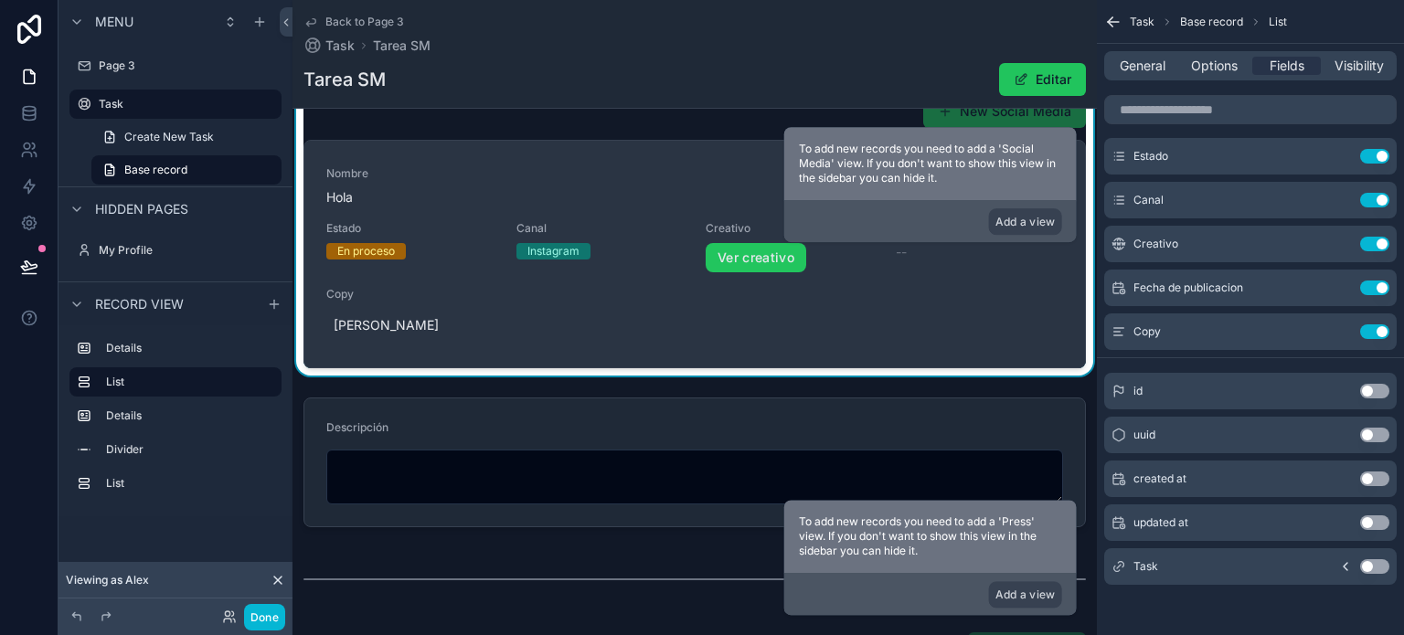
scroll to position [183, 0]
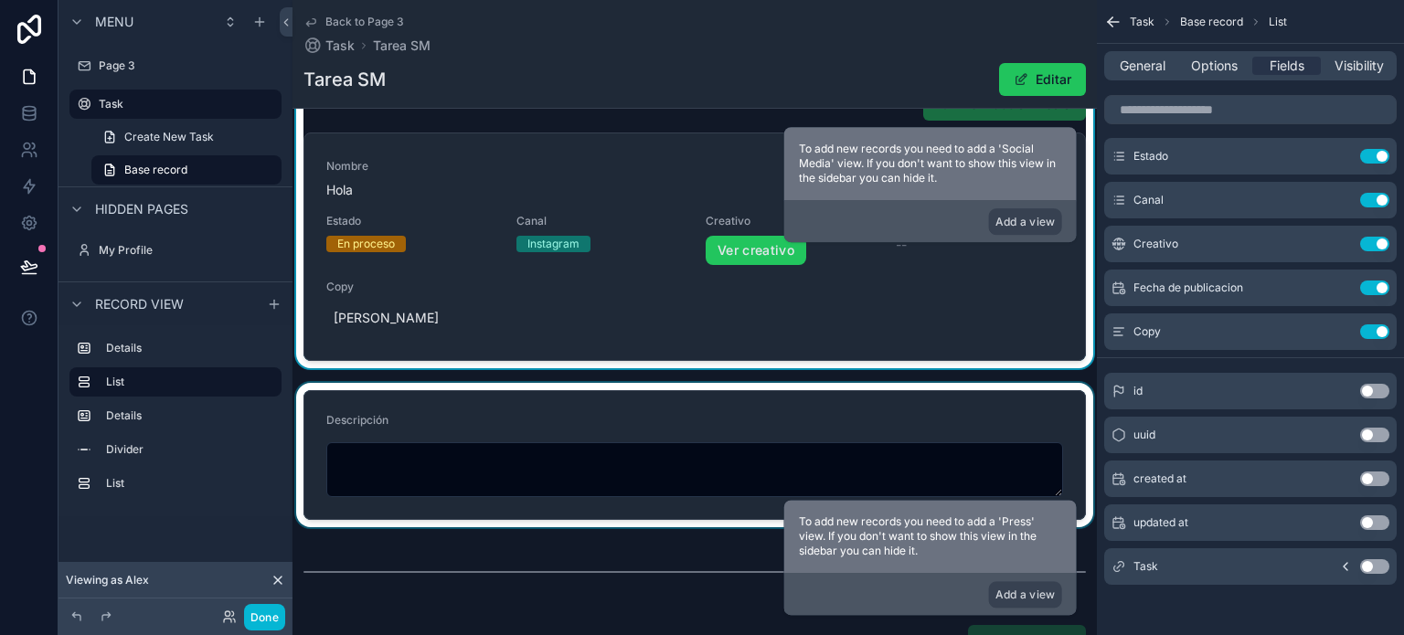
click at [390, 419] on div "scrollable content" at bounding box center [694, 455] width 804 height 144
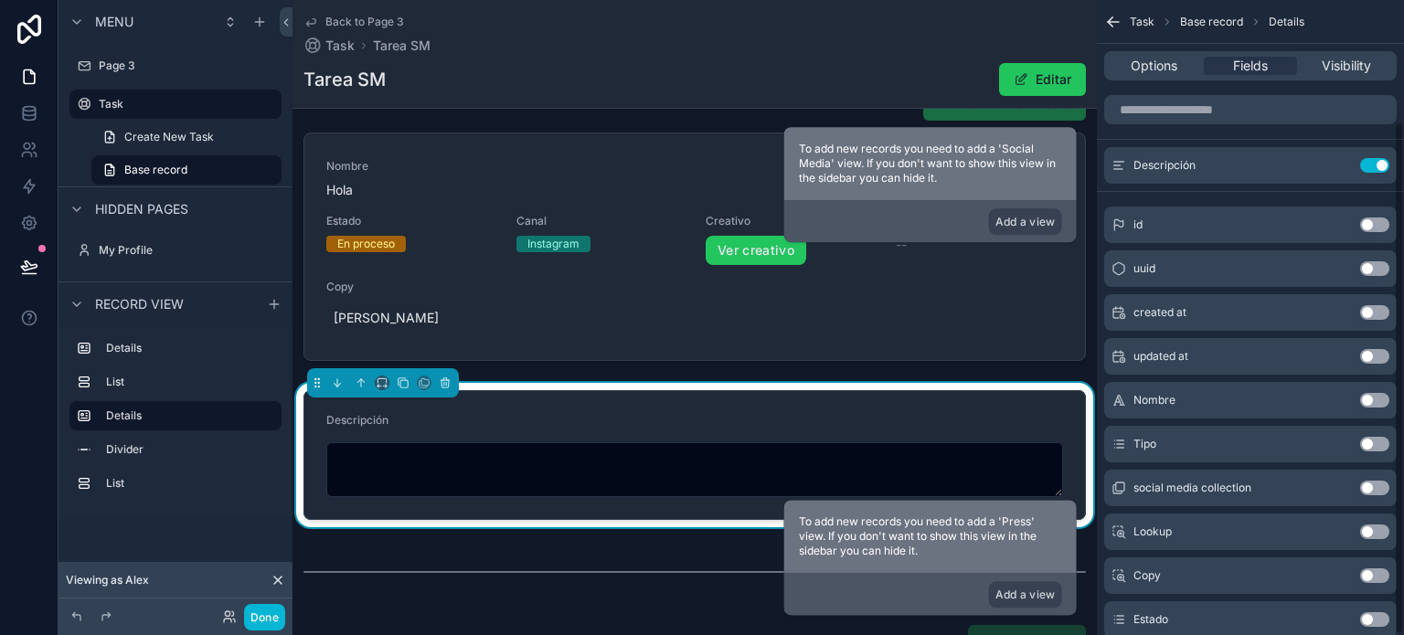
scroll to position [150, 0]
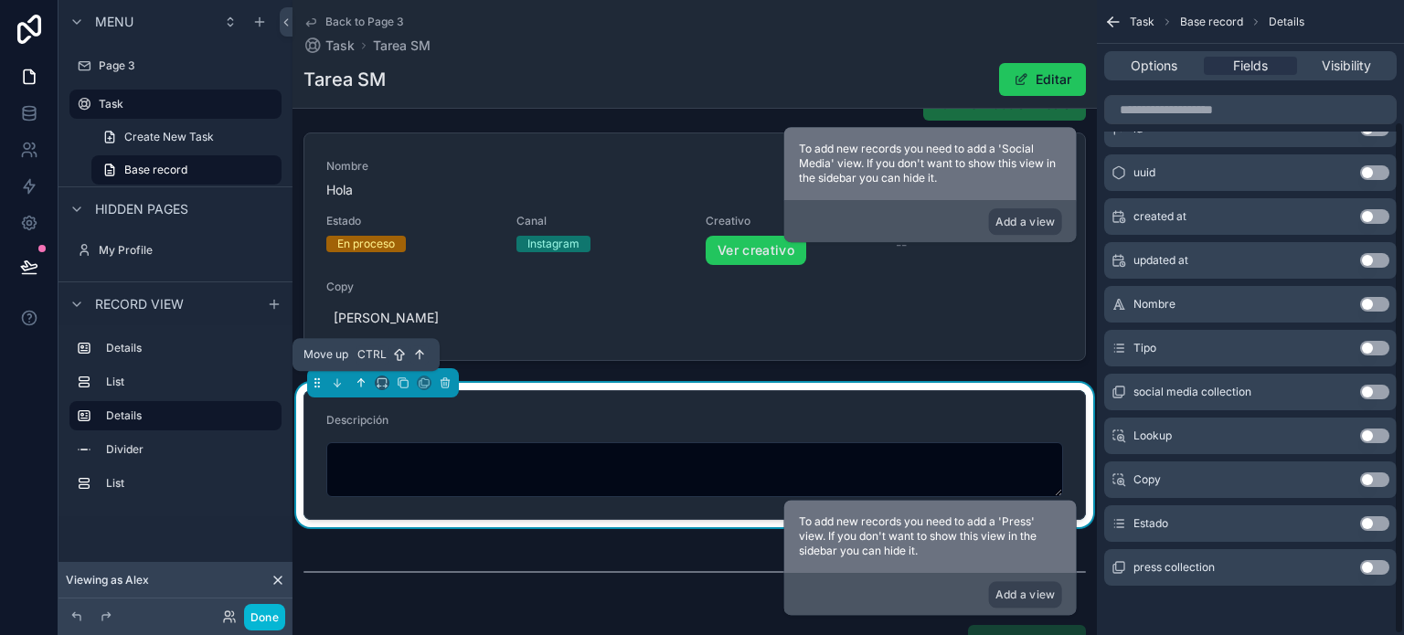
click at [362, 383] on icon "scrollable content" at bounding box center [361, 382] width 13 height 13
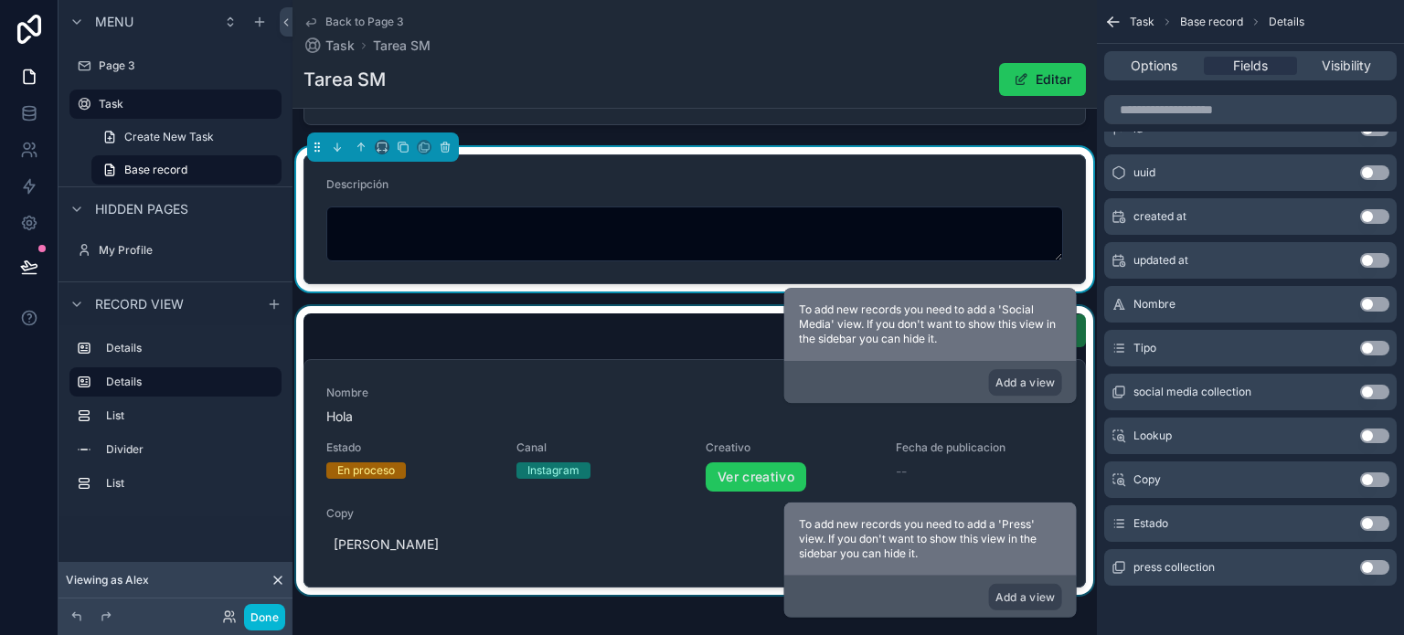
scroll to position [0, 0]
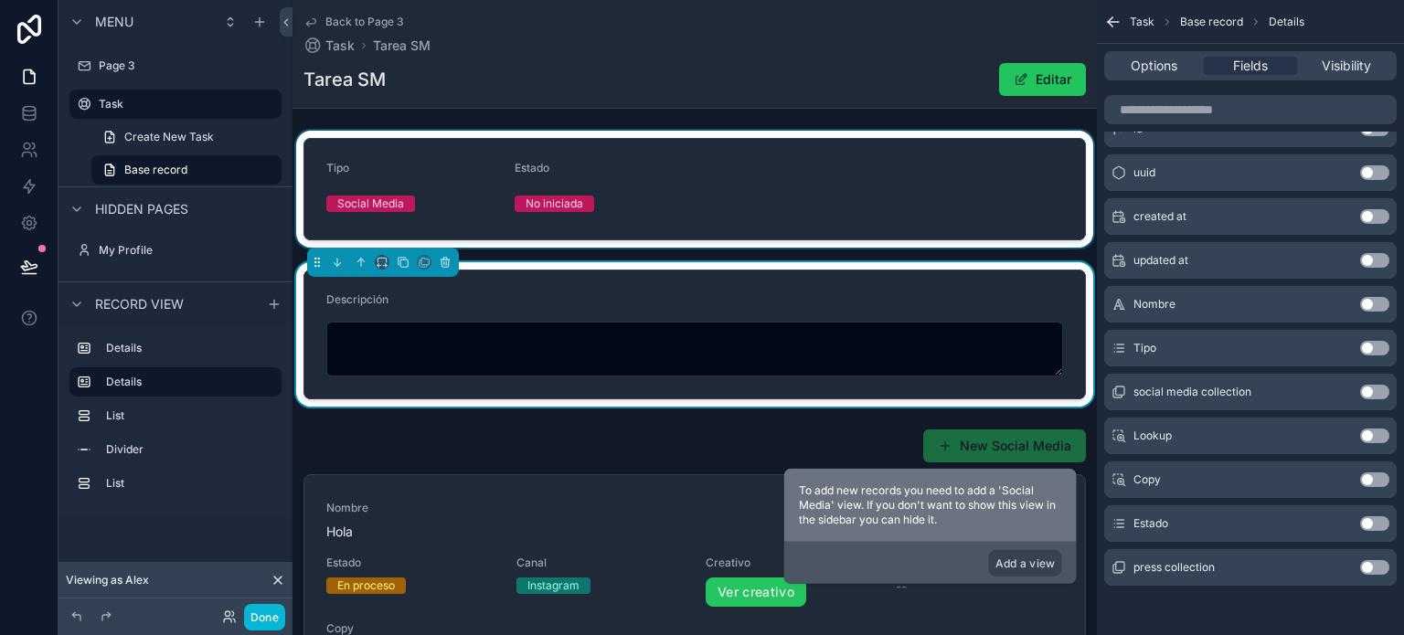
click at [660, 186] on div "scrollable content" at bounding box center [694, 189] width 804 height 117
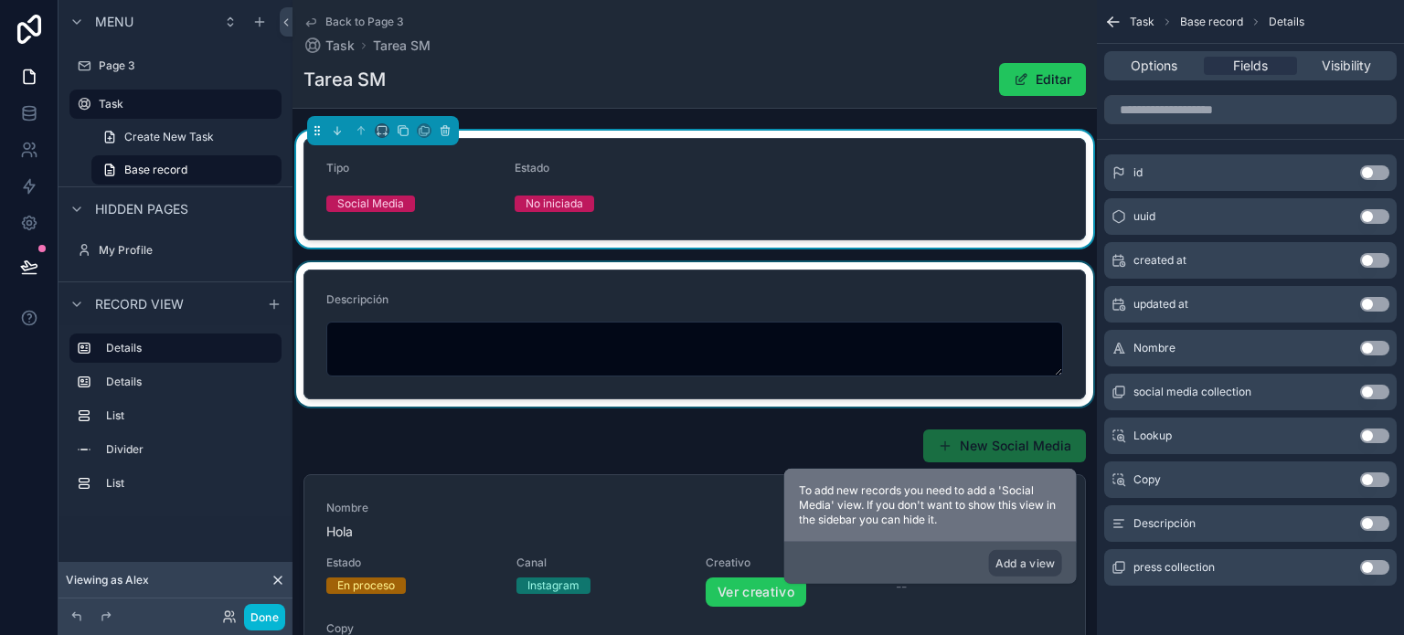
click at [596, 297] on div "scrollable content" at bounding box center [694, 334] width 804 height 144
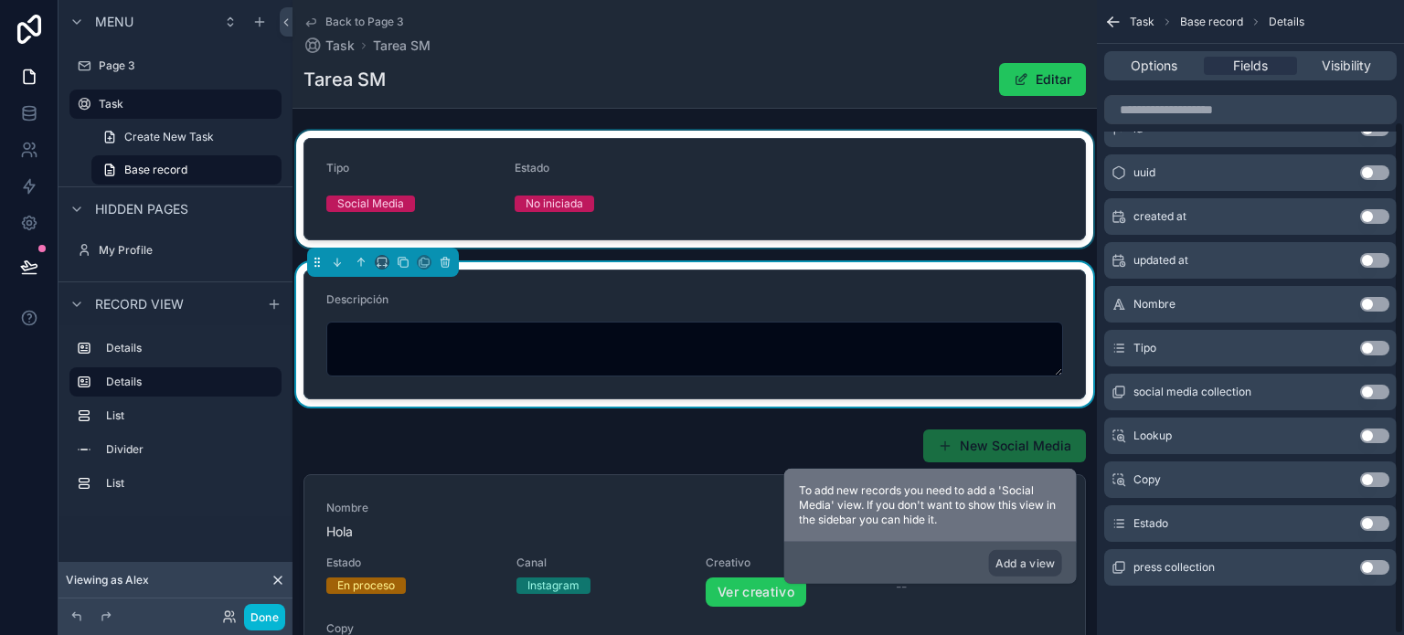
click at [769, 182] on div "scrollable content" at bounding box center [694, 189] width 804 height 117
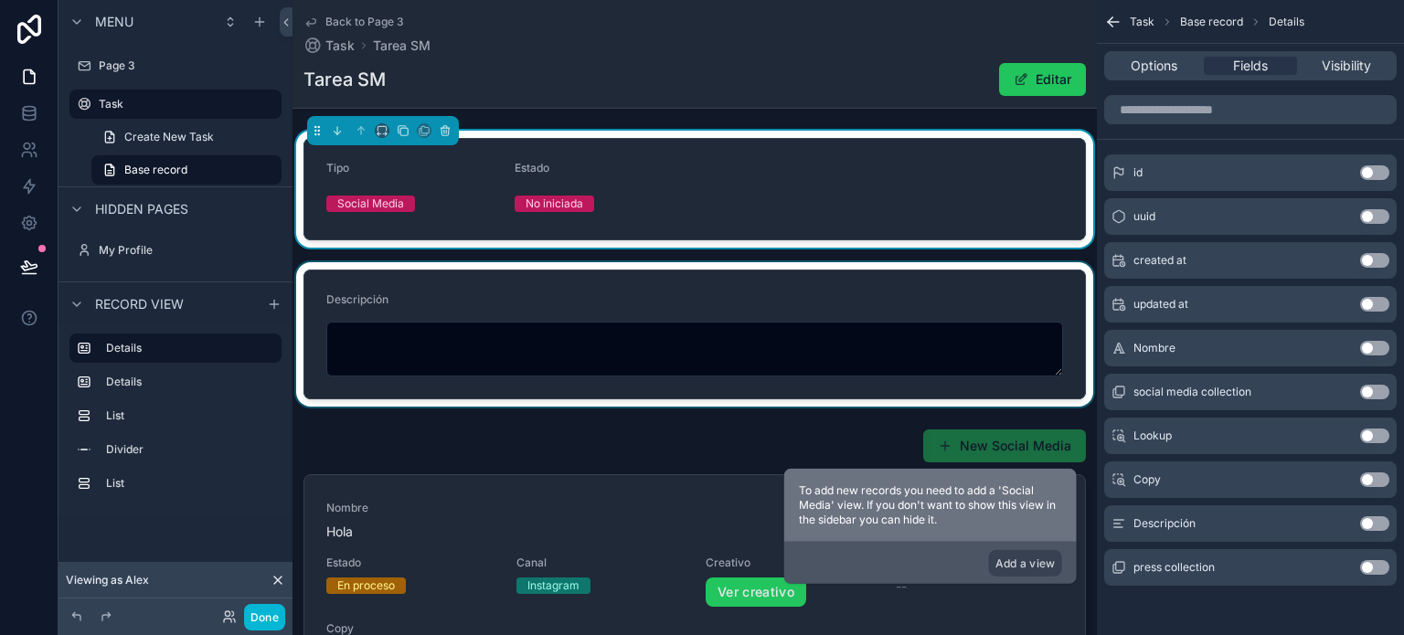
click at [1377, 524] on button "Use setting" at bounding box center [1374, 523] width 29 height 15
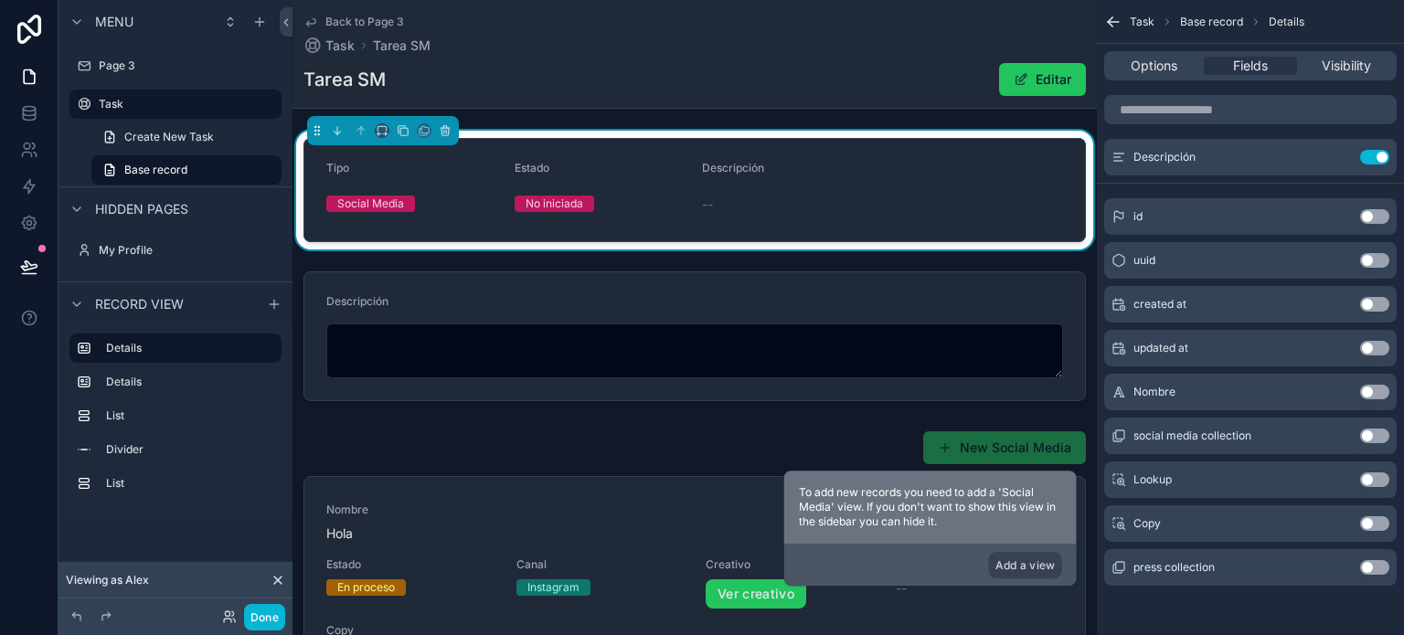
click at [708, 204] on span "--" at bounding box center [707, 205] width 11 height 18
click at [1338, 158] on icon "scrollable content" at bounding box center [1337, 157] width 15 height 15
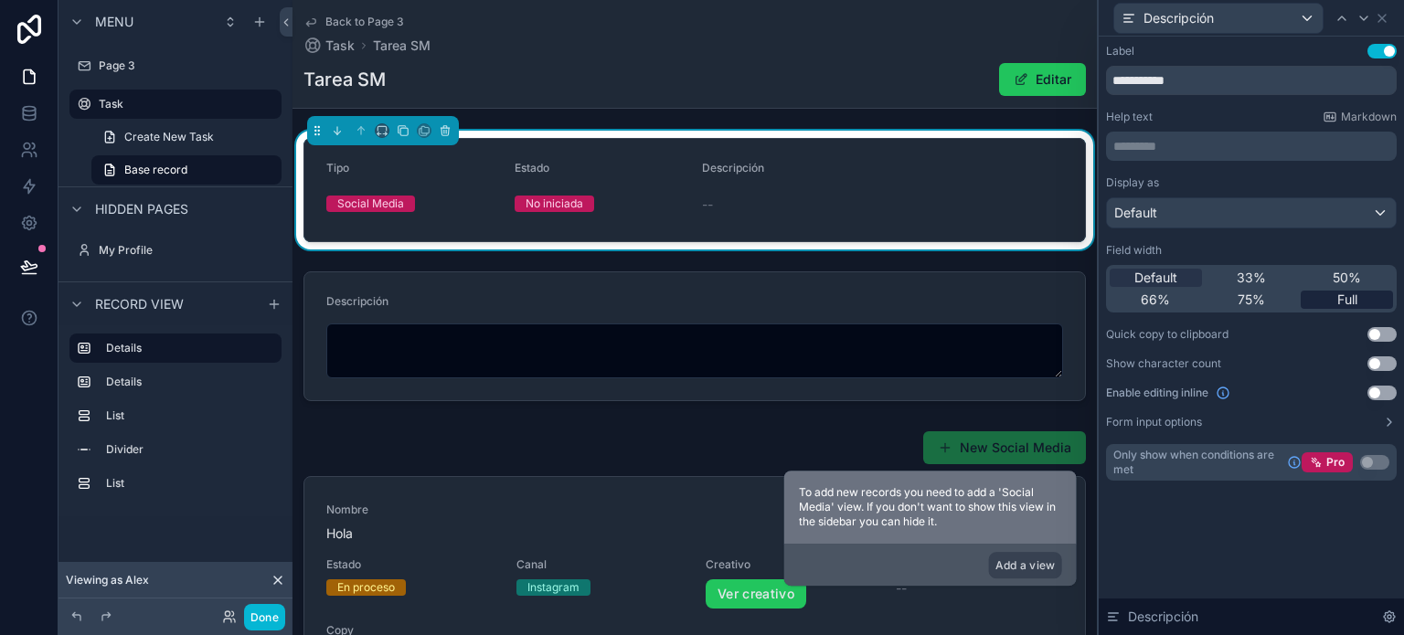
click at [1361, 295] on div "Full" at bounding box center [1346, 300] width 92 height 18
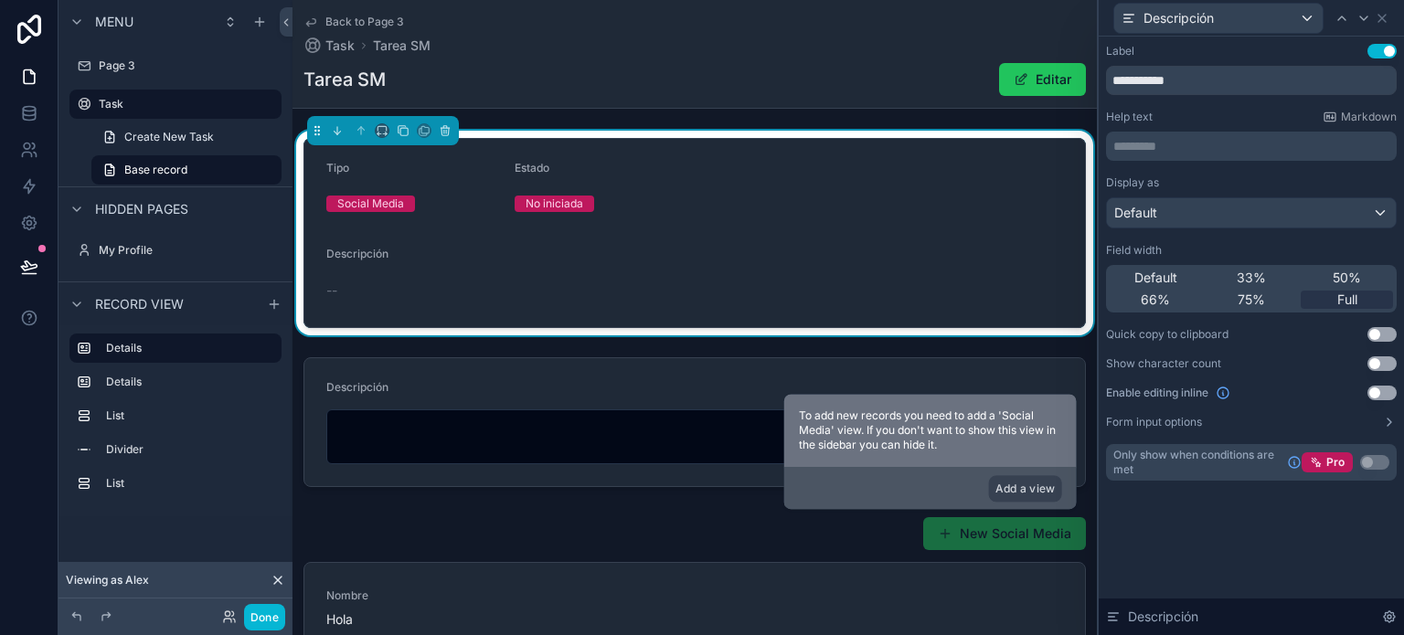
click at [1377, 397] on button "Use setting" at bounding box center [1381, 393] width 29 height 15
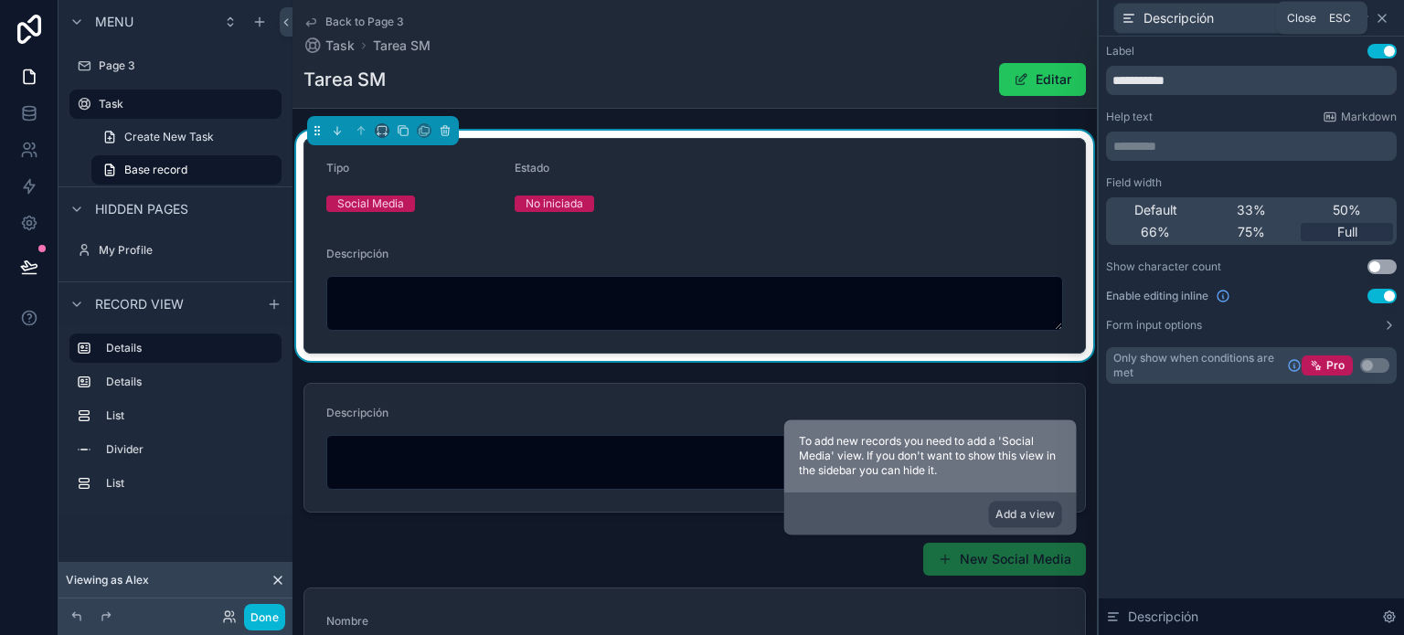
click at [1381, 16] on icon at bounding box center [1381, 18] width 7 height 7
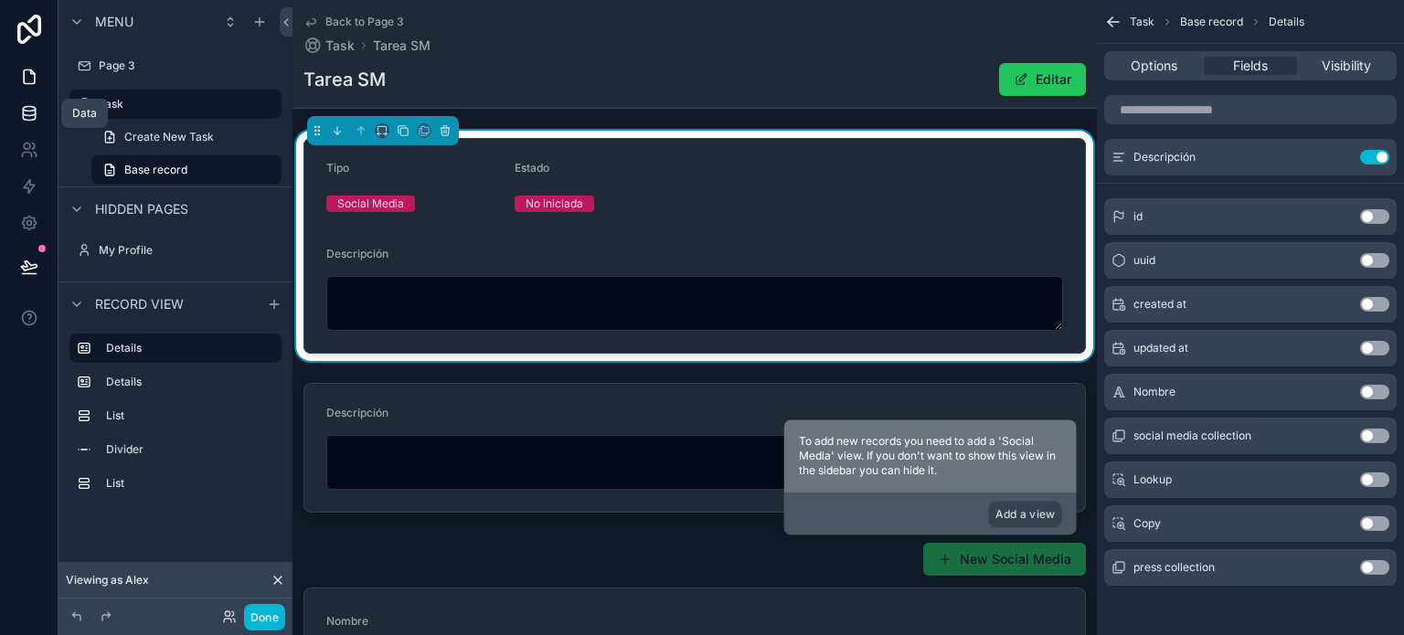
click at [33, 111] on icon at bounding box center [29, 109] width 12 height 5
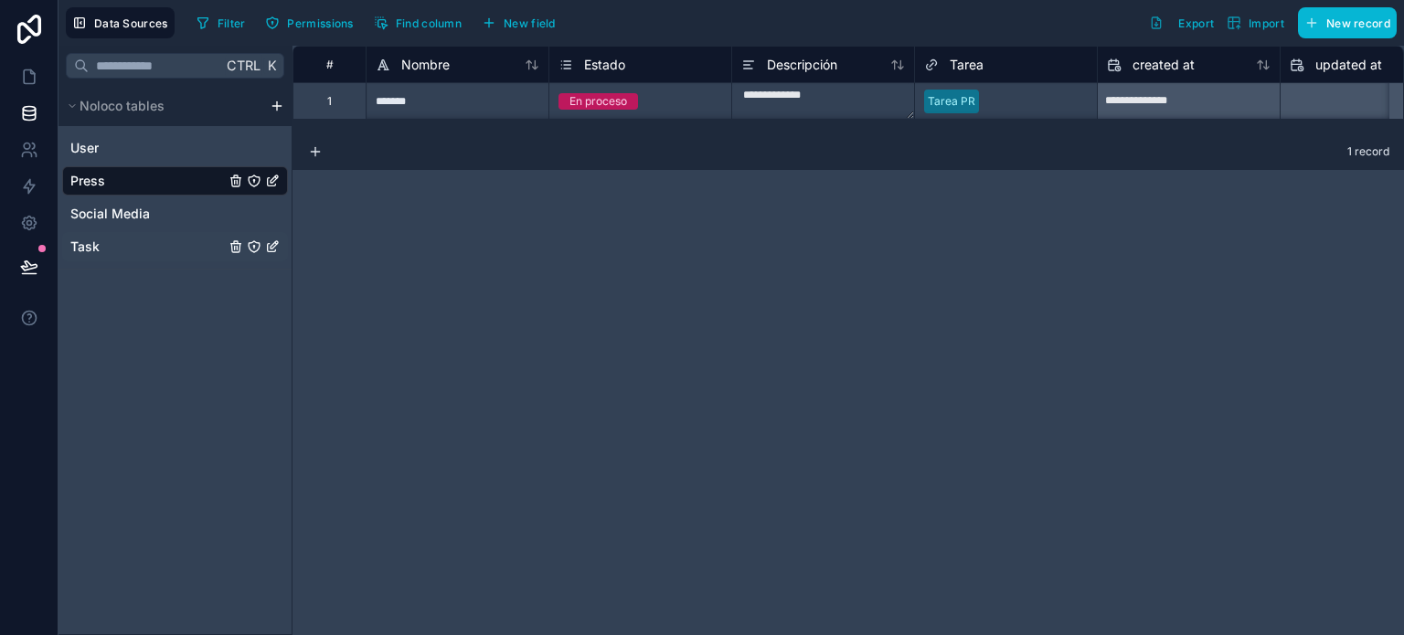
click at [86, 247] on span "Task" at bounding box center [84, 247] width 29 height 18
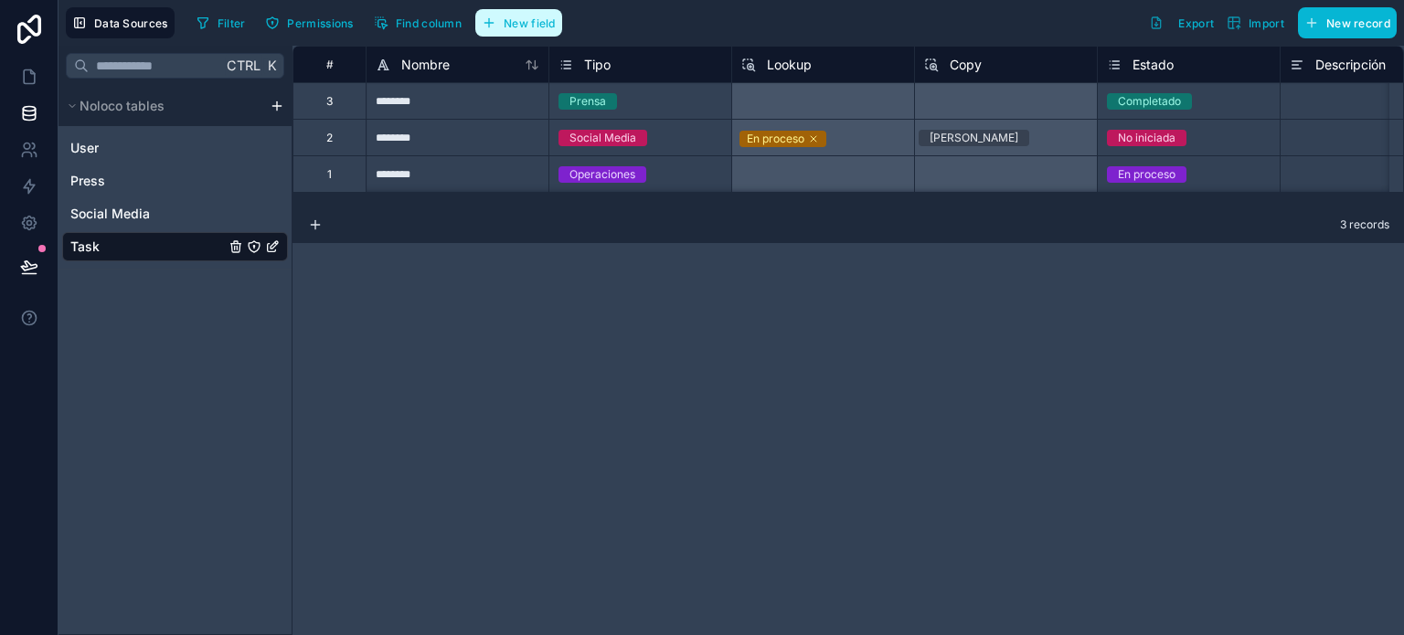
click at [513, 21] on span "New field" at bounding box center [529, 23] width 52 height 14
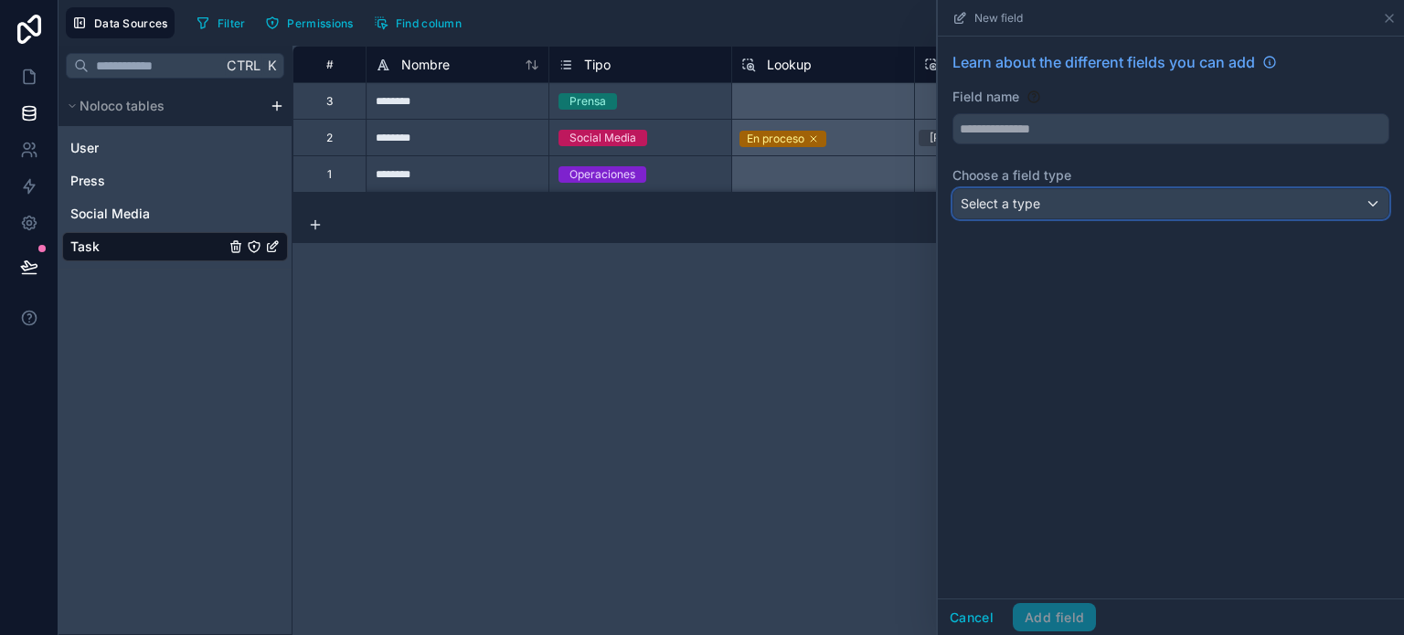
click at [1052, 206] on div "Select a type" at bounding box center [1170, 203] width 435 height 29
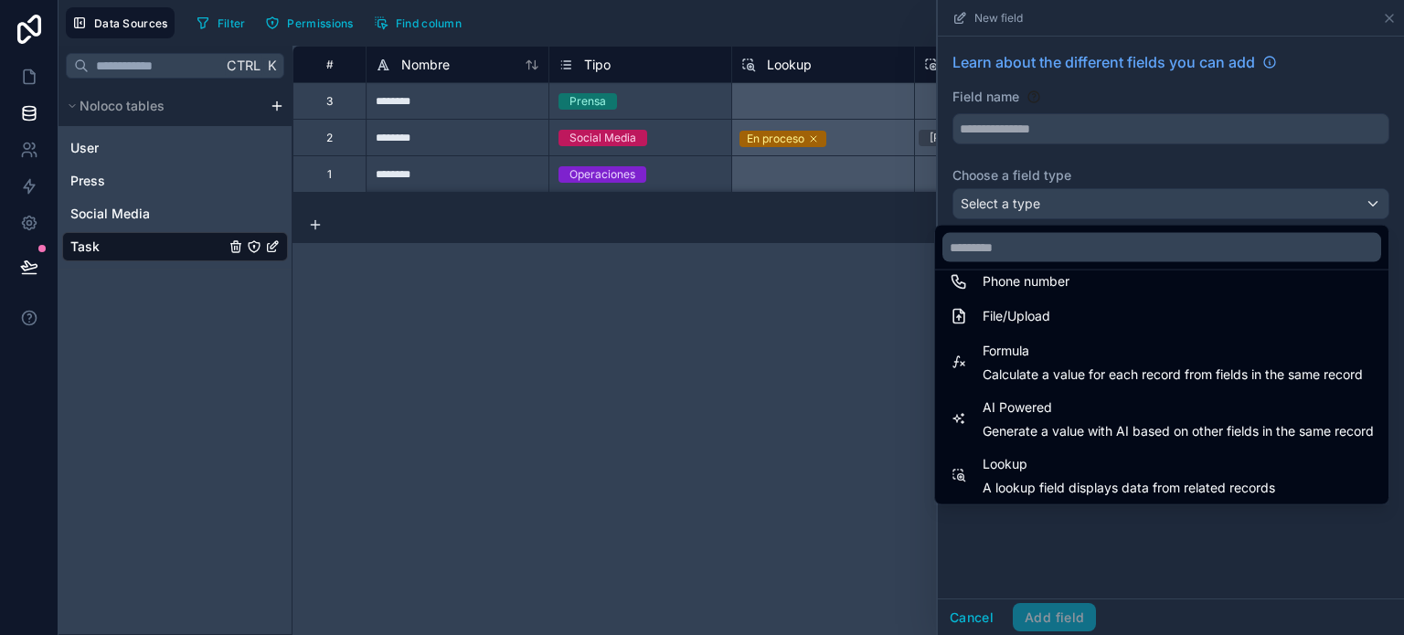
scroll to position [530, 0]
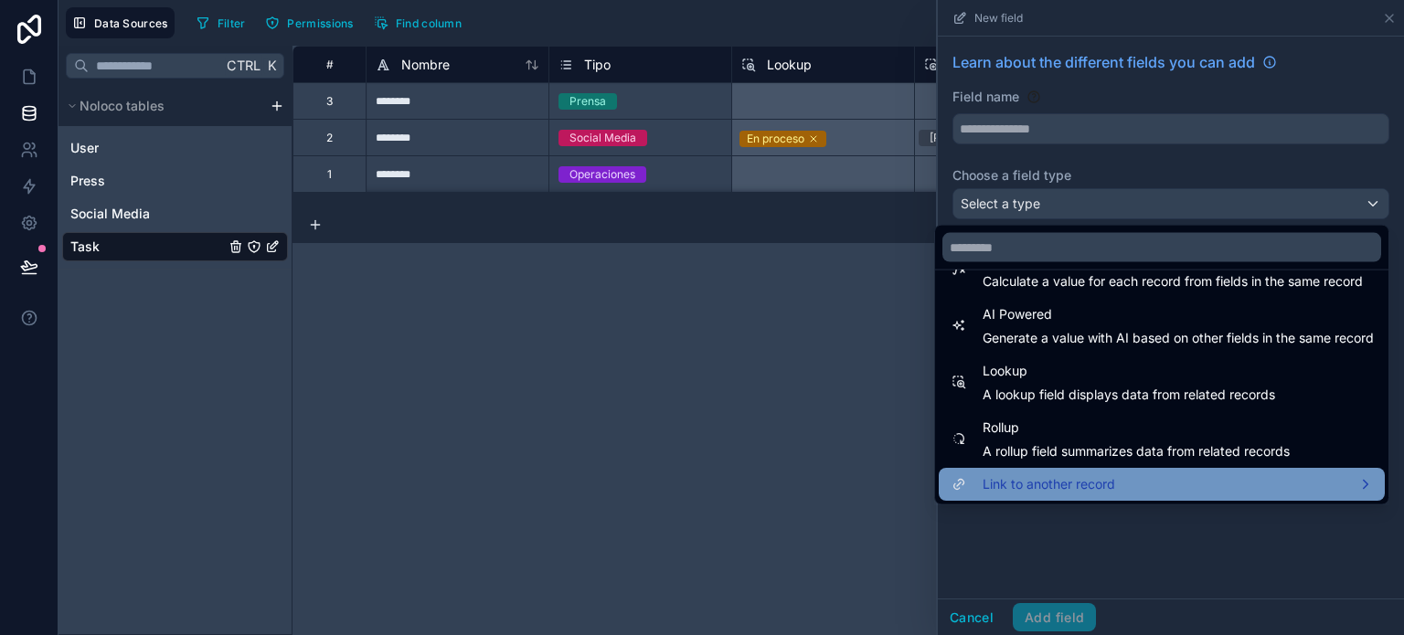
click at [1071, 491] on span "Link to another record" at bounding box center [1048, 484] width 132 height 22
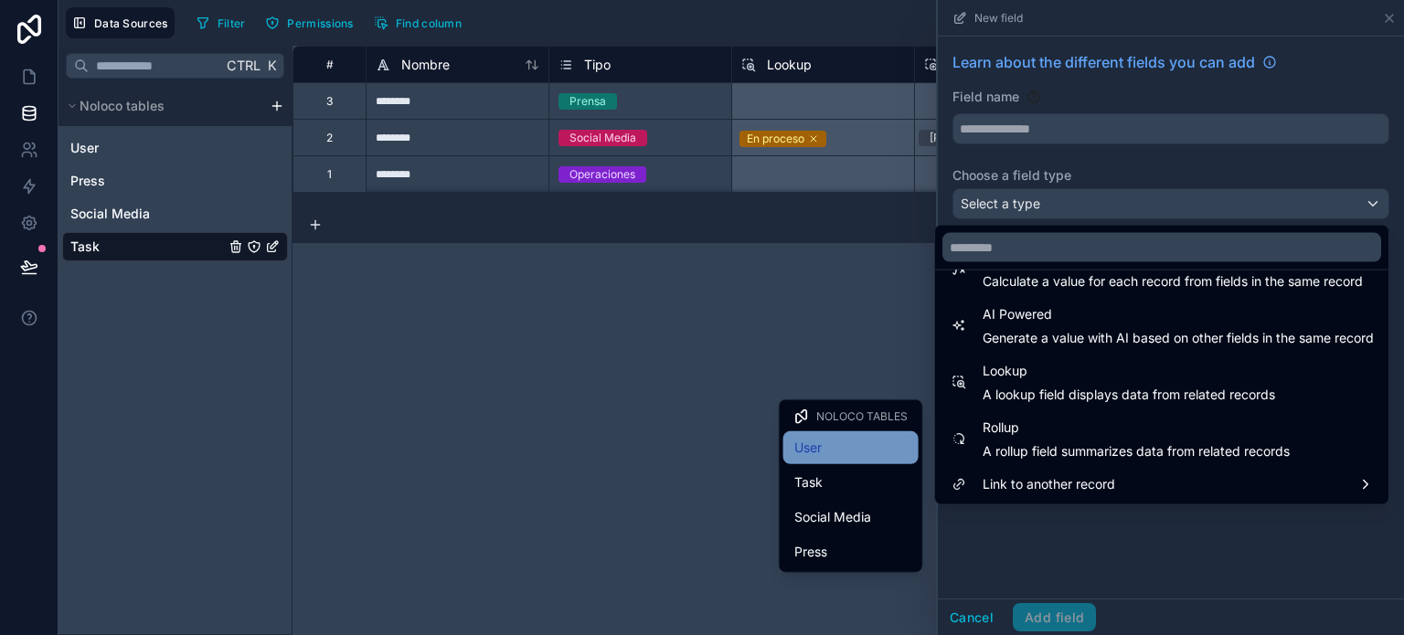
click at [830, 449] on div "User" at bounding box center [850, 448] width 113 height 22
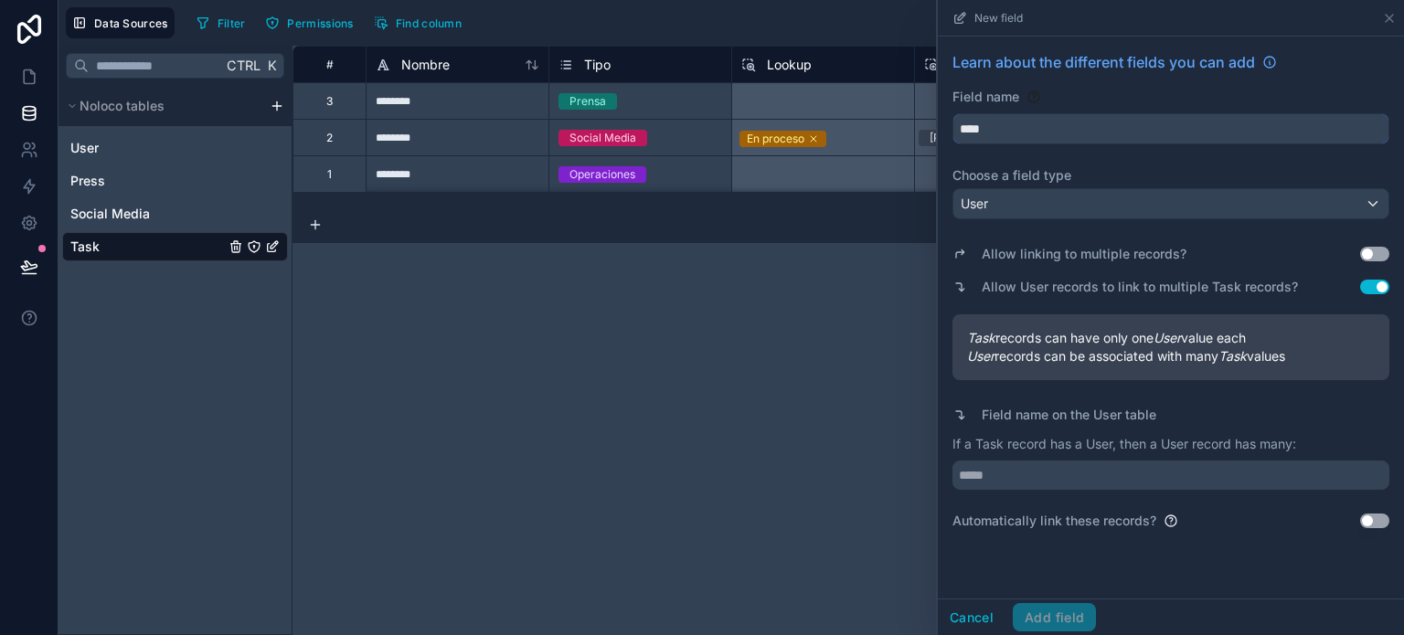
click at [1020, 129] on input "****" at bounding box center [1170, 128] width 435 height 29
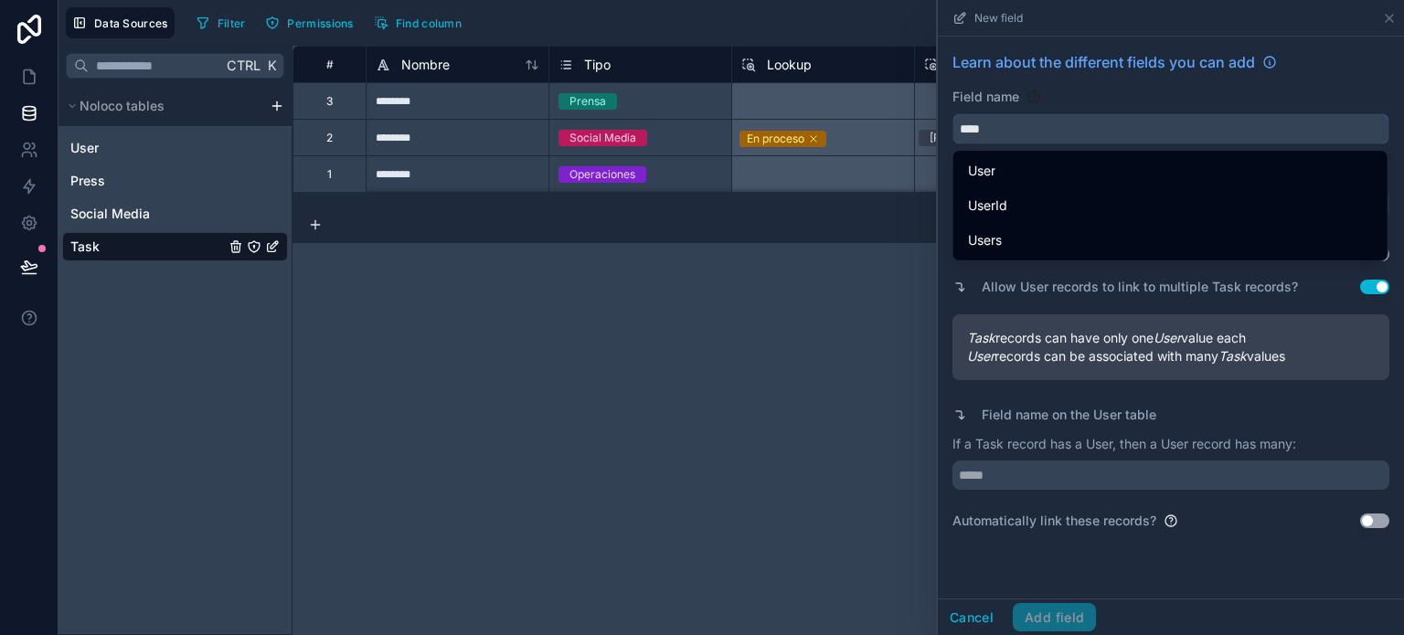
drag, startPoint x: 1016, startPoint y: 124, endPoint x: 878, endPoint y: 123, distance: 138.0
click at [878, 123] on div "**********" at bounding box center [730, 317] width 1345 height 635
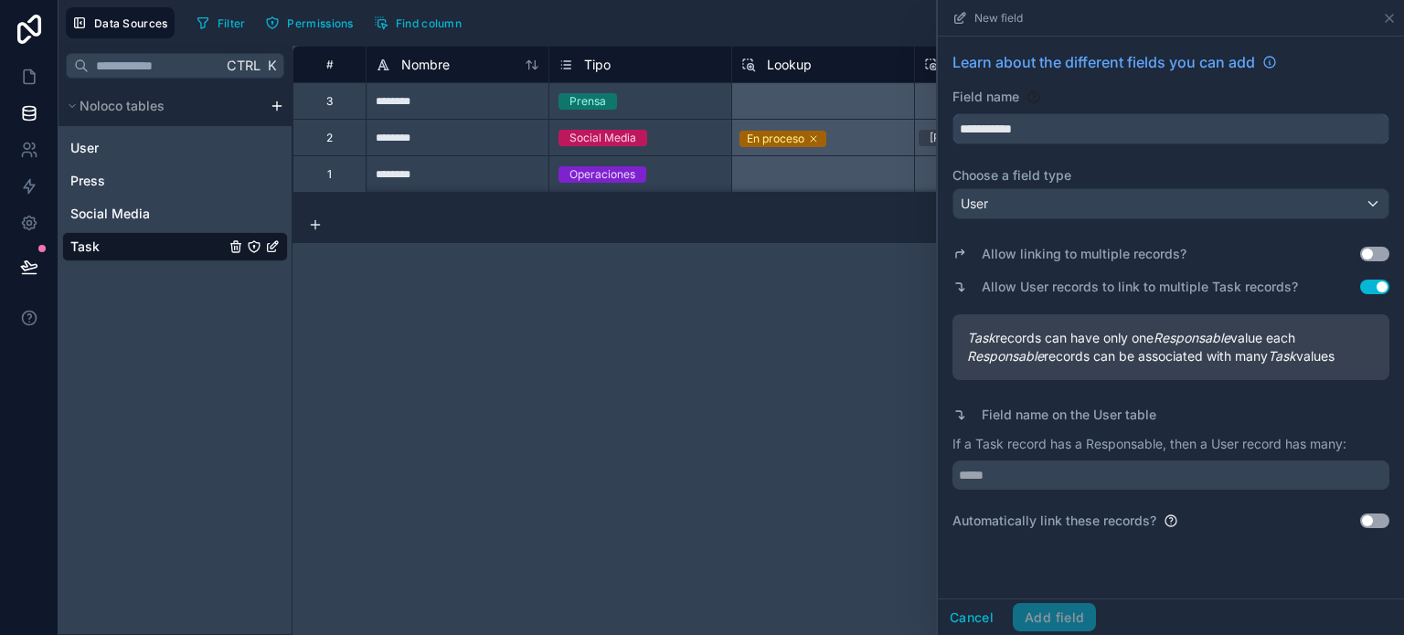
type input "**********"
click at [1189, 477] on input "text" at bounding box center [1170, 475] width 437 height 29
type input "******"
click at [1069, 613] on button "Add field" at bounding box center [1053, 617] width 83 height 29
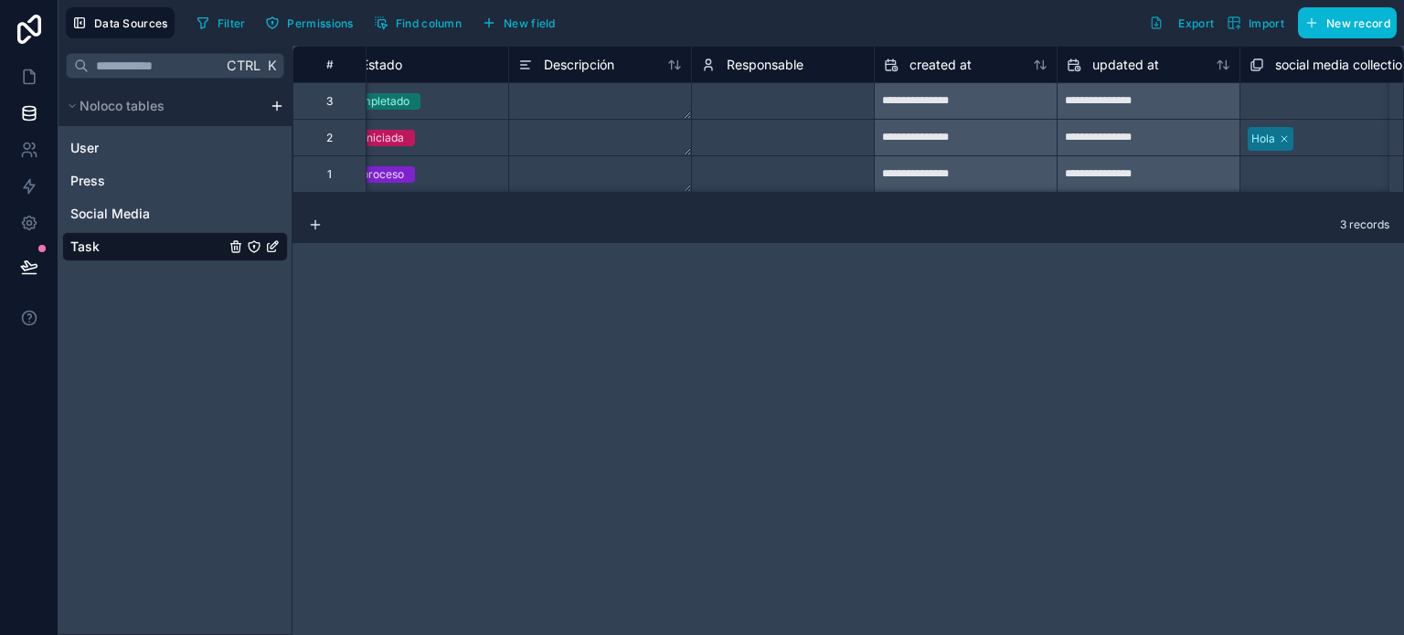
scroll to position [0, 768]
drag, startPoint x: 787, startPoint y: 113, endPoint x: 762, endPoint y: 111, distance: 24.7
click at [786, 112] on div "Select a Responsable" at bounding box center [785, 101] width 182 height 36
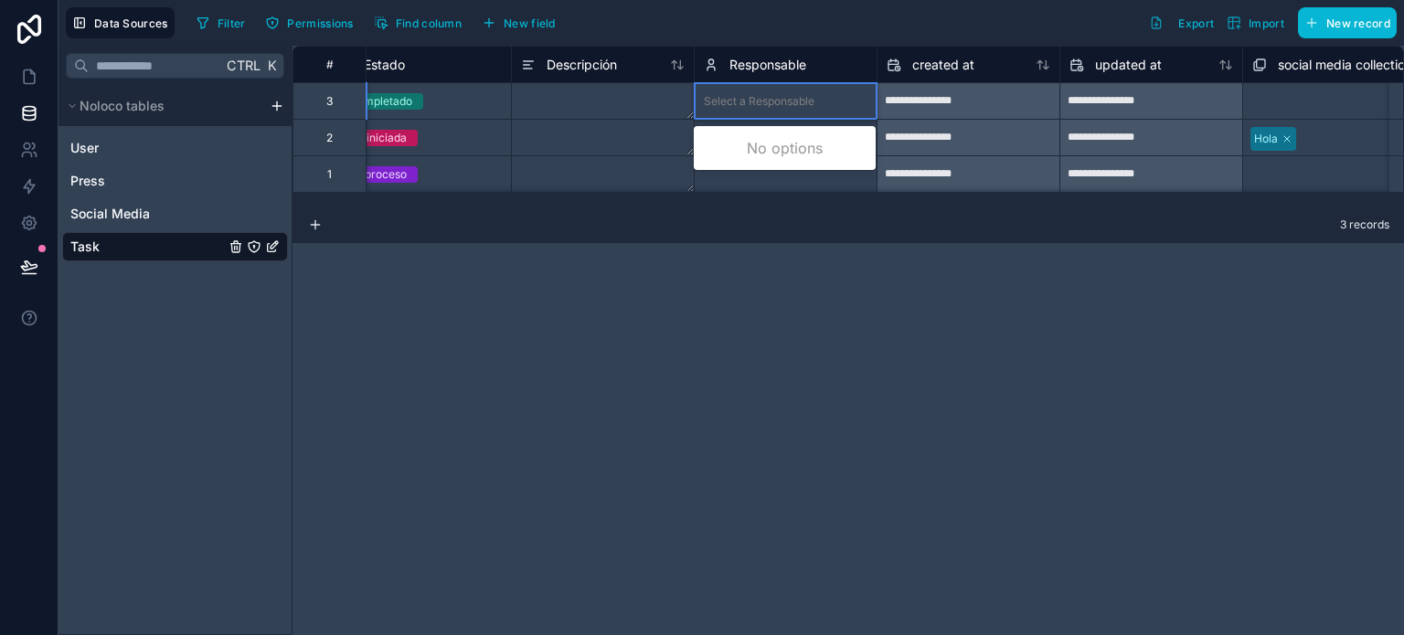
click at [759, 109] on div "Select a Responsable" at bounding box center [785, 101] width 182 height 18
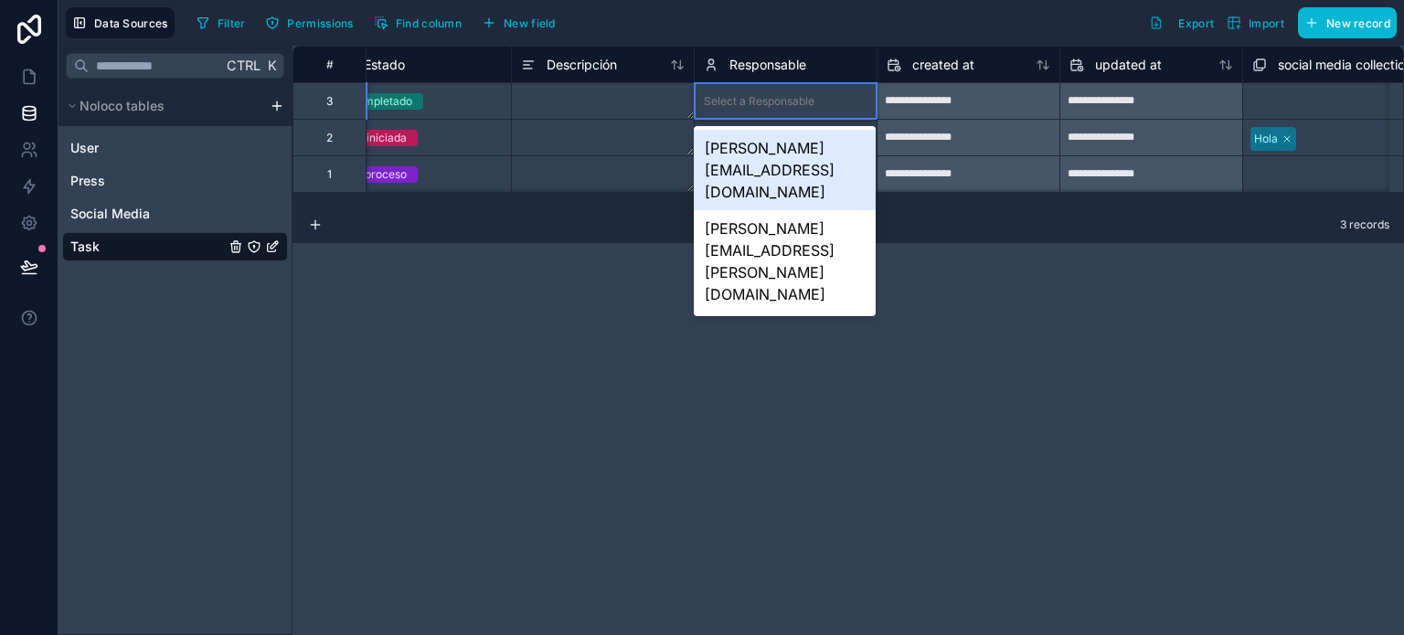
click at [758, 148] on div "[PERSON_NAME][EMAIL_ADDRESS][DOMAIN_NAME]" at bounding box center [785, 170] width 182 height 80
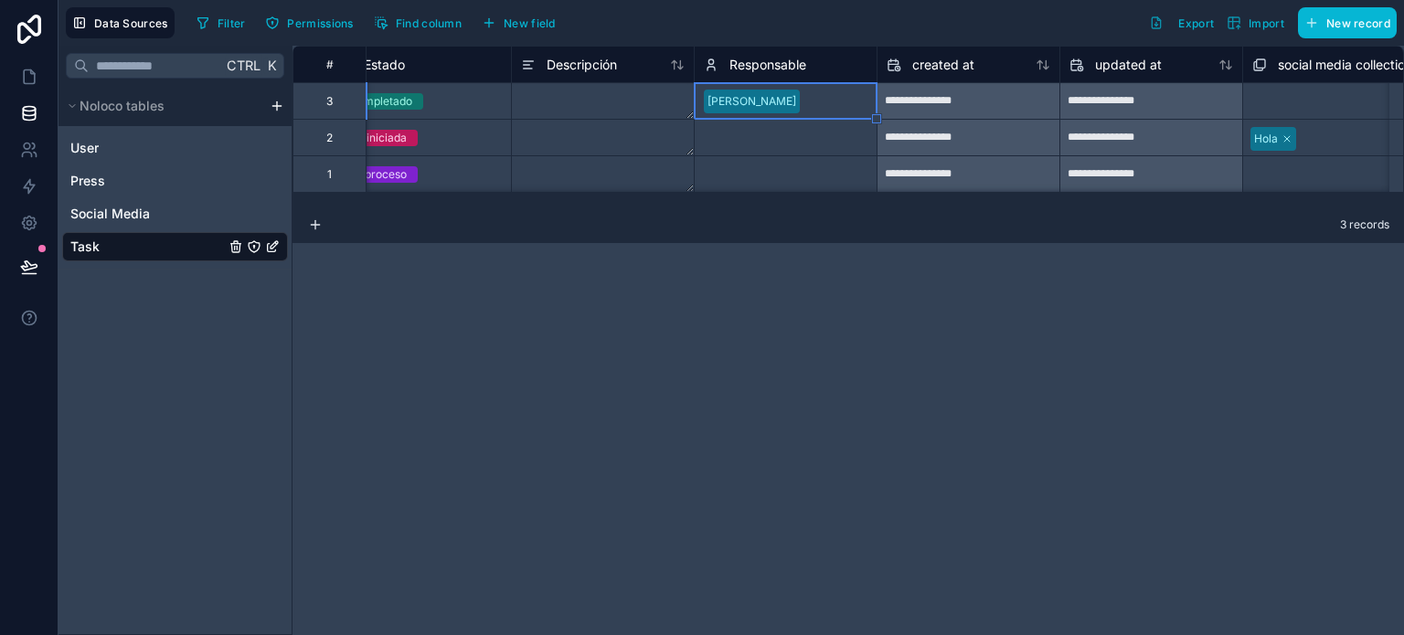
click at [786, 302] on div "**********" at bounding box center [847, 340] width 1111 height 589
click at [783, 139] on div "Select a Responsable" at bounding box center [759, 138] width 111 height 15
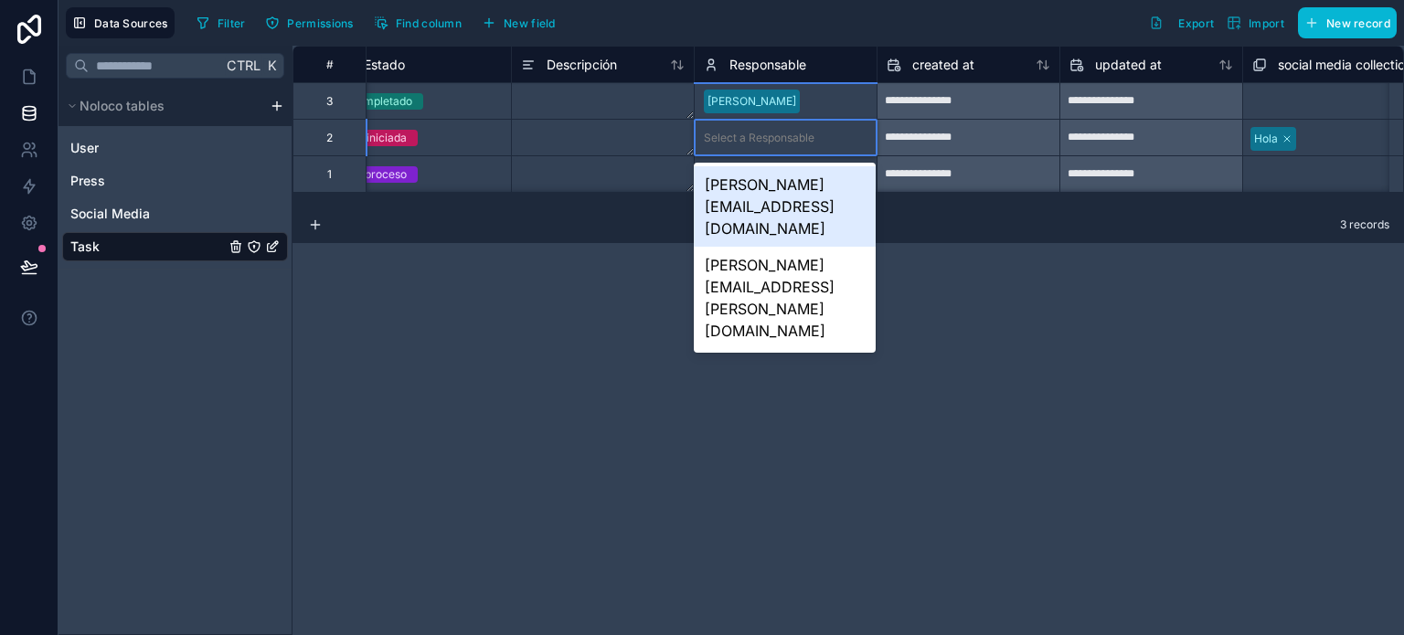
click at [760, 137] on div "Select a Responsable" at bounding box center [759, 138] width 111 height 15
click at [747, 187] on div "[PERSON_NAME][EMAIL_ADDRESS][DOMAIN_NAME]" at bounding box center [785, 206] width 182 height 80
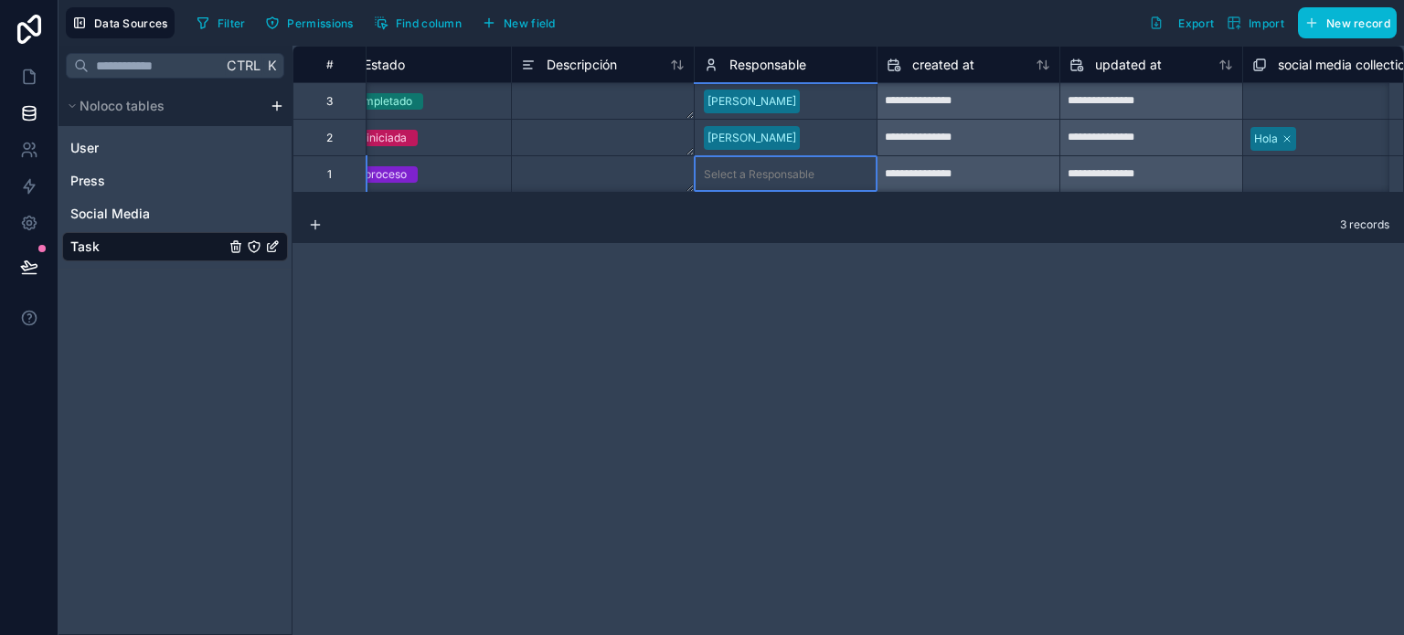
click at [736, 158] on div "Select a Responsable" at bounding box center [785, 174] width 182 height 36
click at [735, 182] on div "Select a Responsable" at bounding box center [785, 174] width 182 height 18
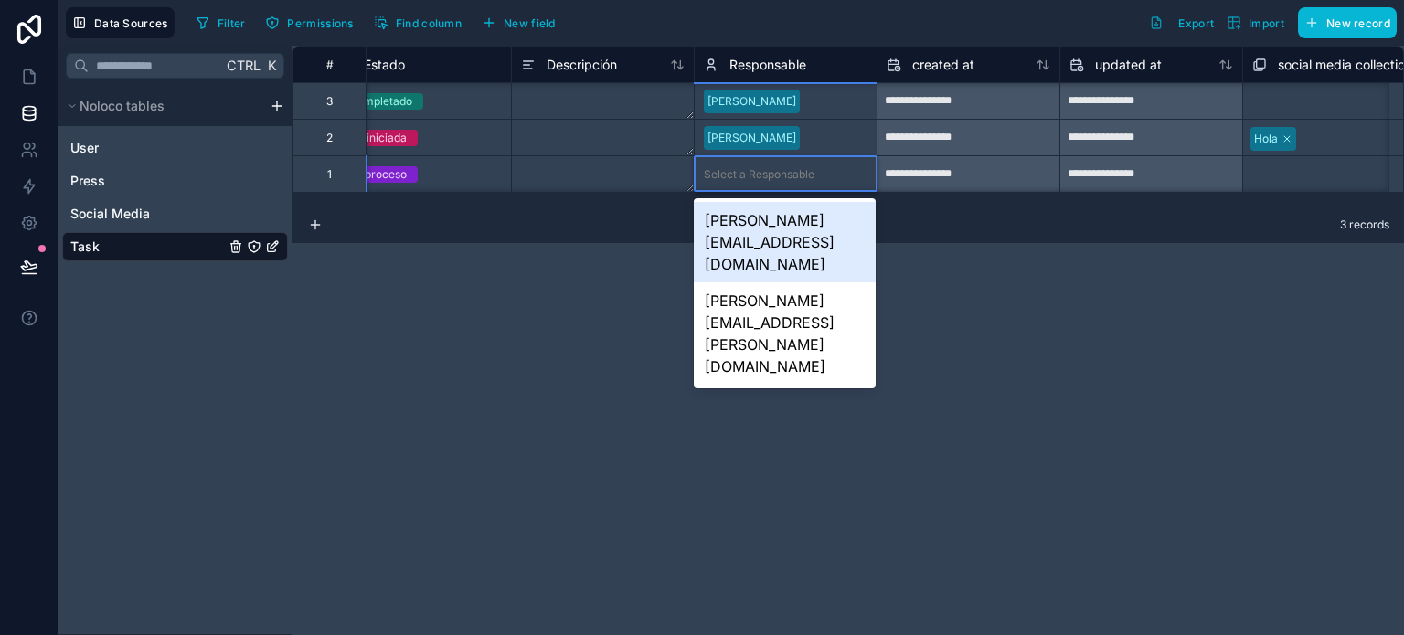
click at [737, 221] on div "[PERSON_NAME][EMAIL_ADDRESS][DOMAIN_NAME]" at bounding box center [785, 242] width 182 height 80
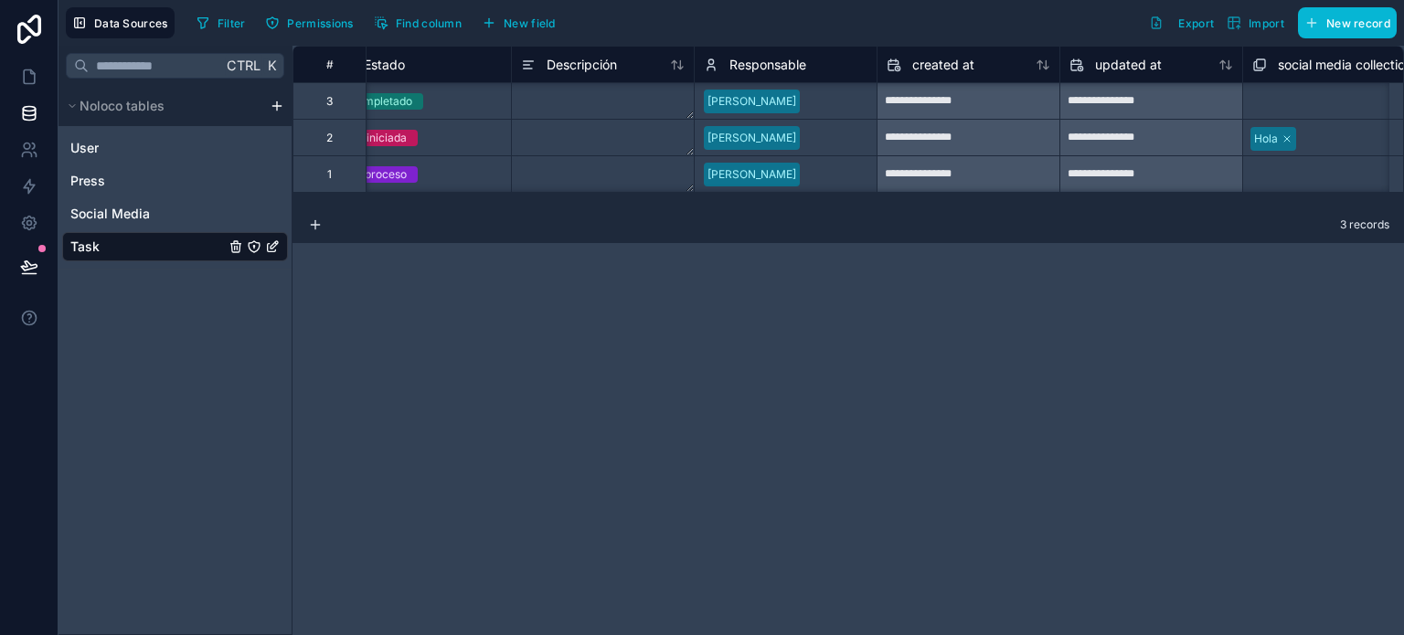
click at [672, 302] on div "**********" at bounding box center [847, 340] width 1111 height 589
click at [33, 79] on icon at bounding box center [29, 77] width 18 height 18
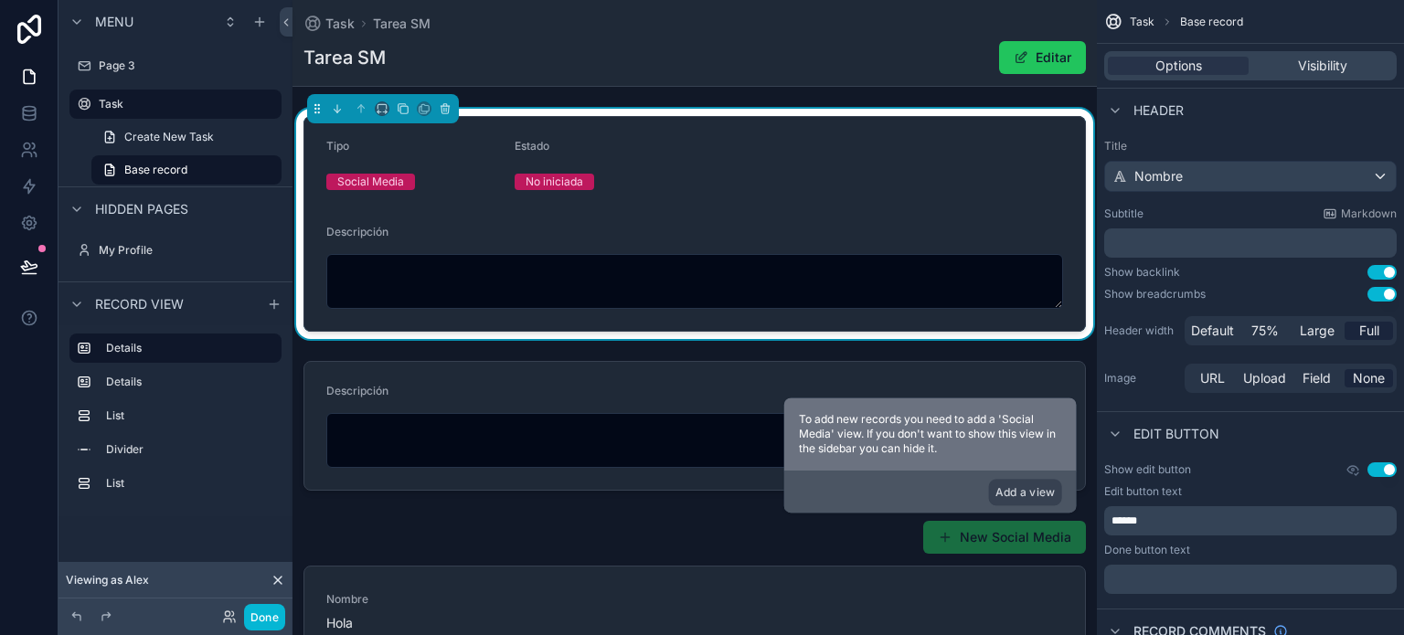
click at [714, 146] on form "Tipo Social Media Estado No iniciada Descripción" at bounding box center [694, 224] width 780 height 214
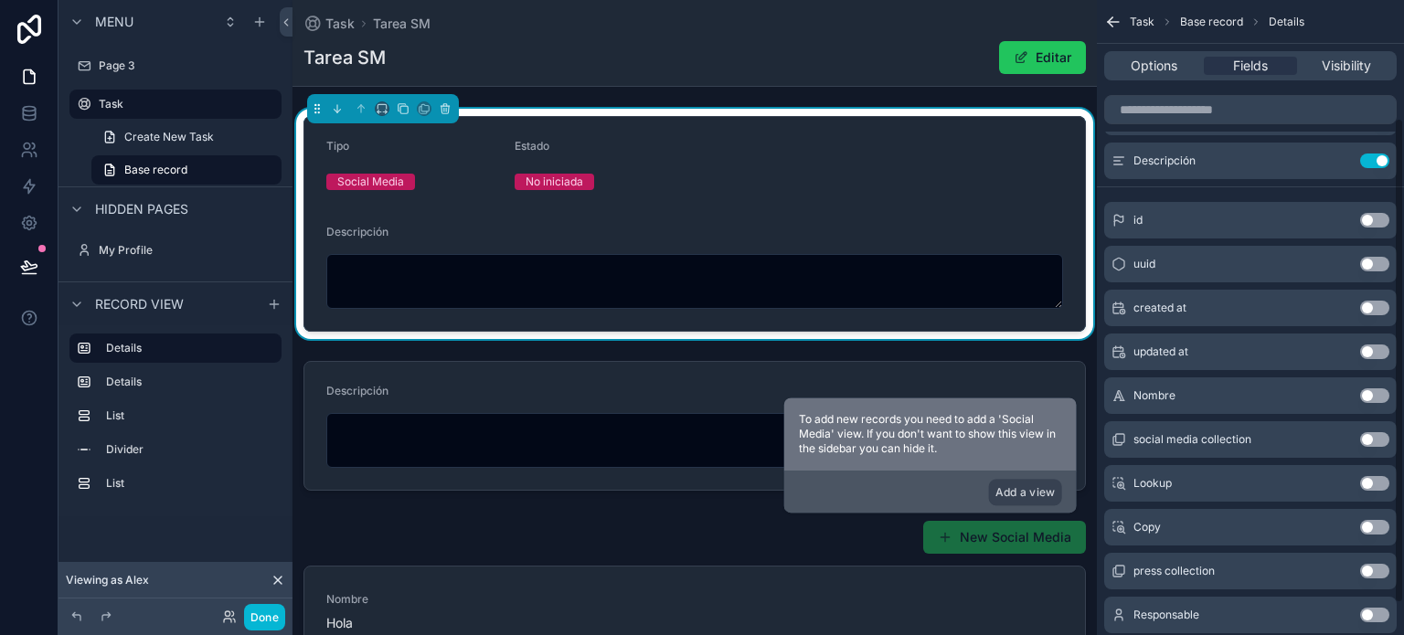
scroll to position [183, 0]
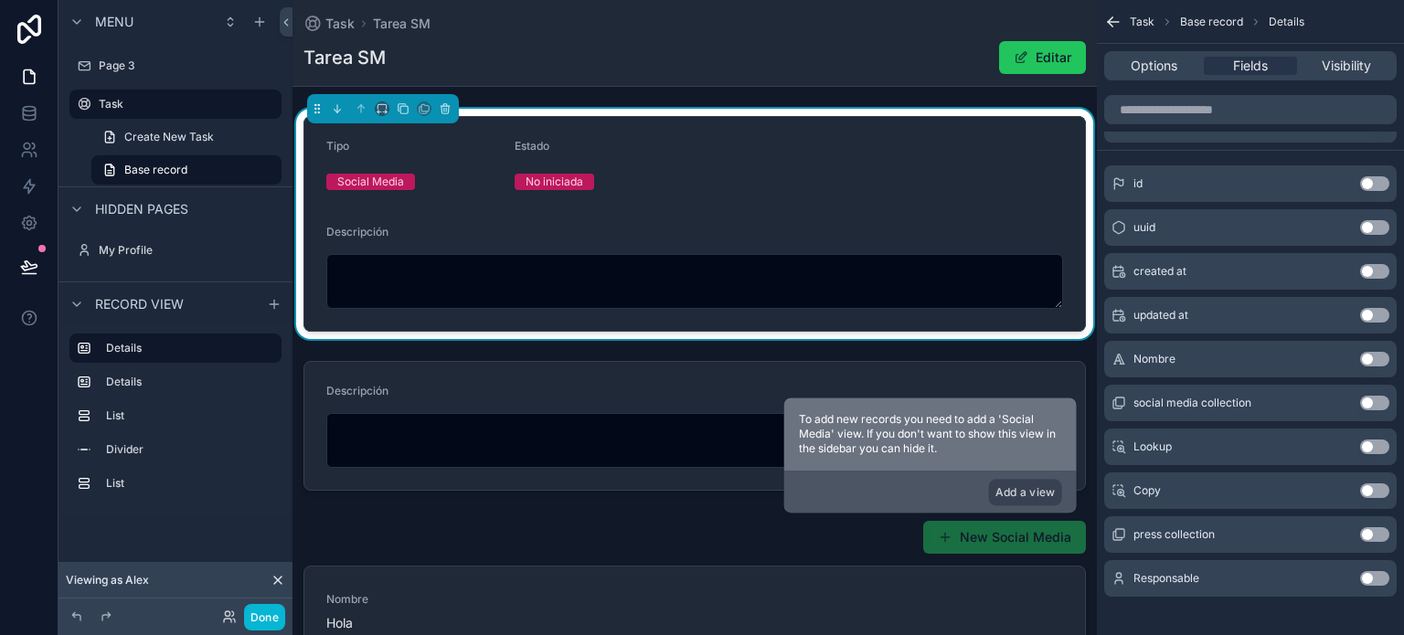
click at [1381, 574] on button "Use setting" at bounding box center [1374, 578] width 29 height 15
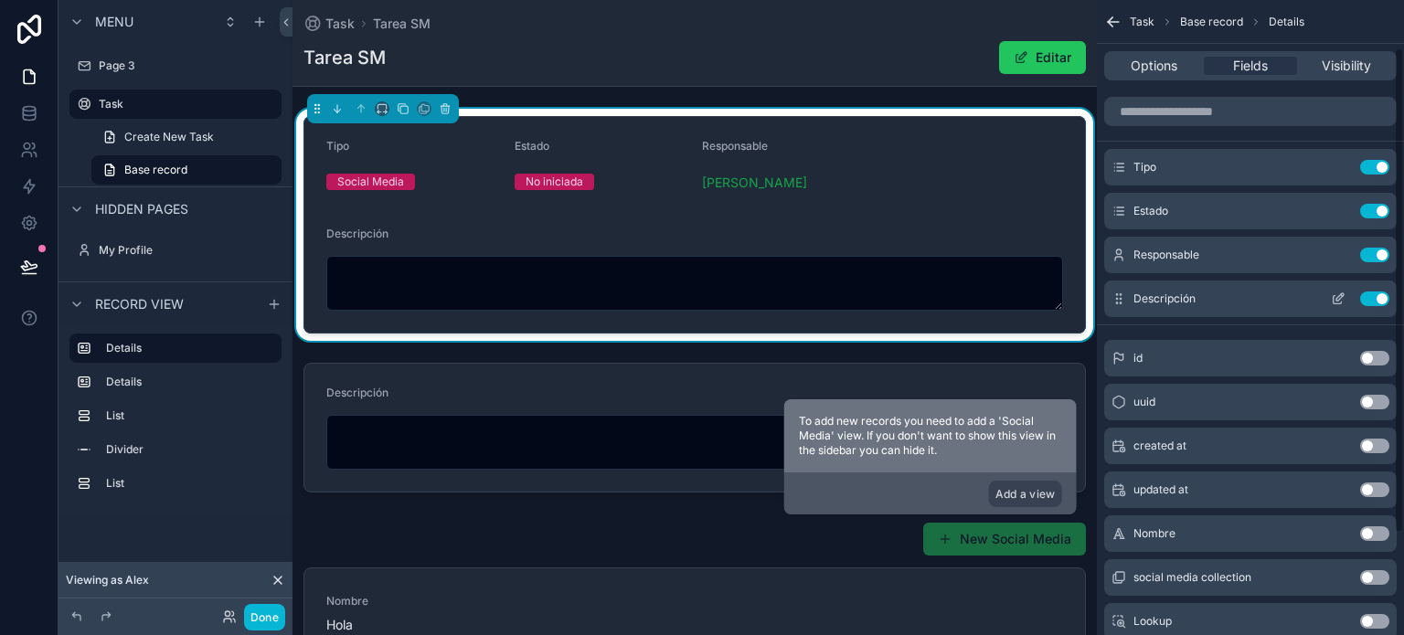
scroll to position [0, 0]
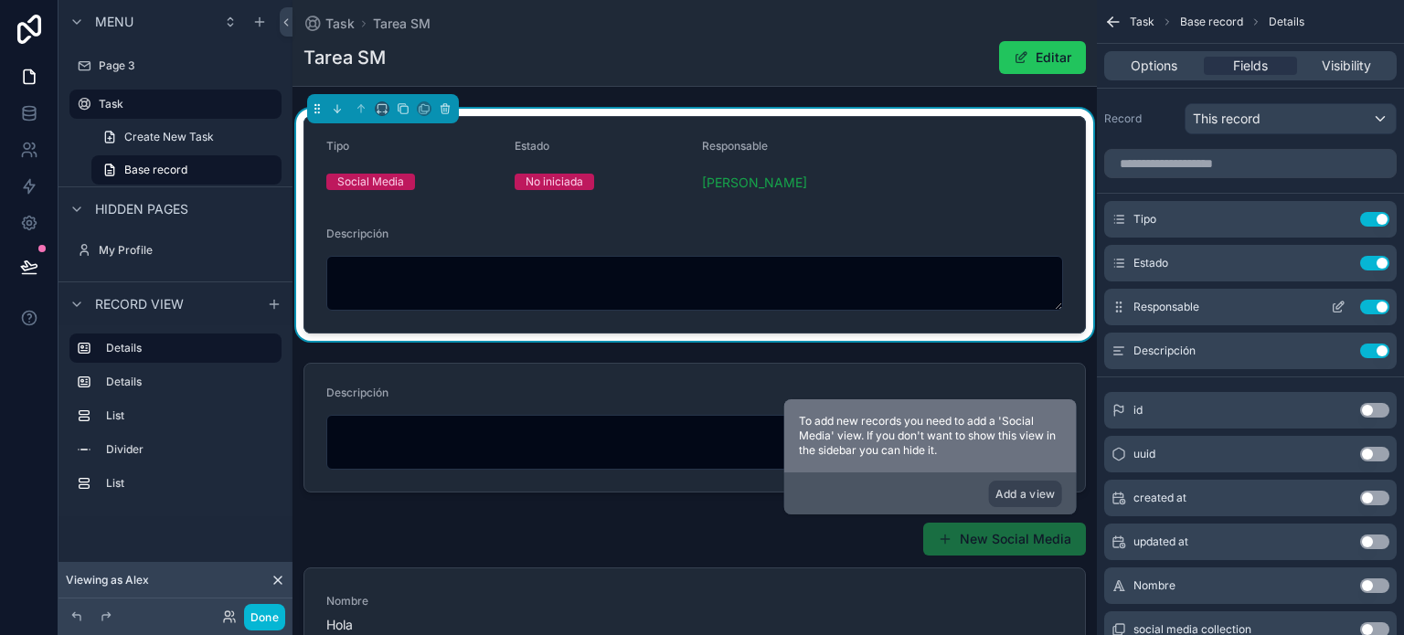
click at [1338, 306] on icon "scrollable content" at bounding box center [1337, 307] width 15 height 15
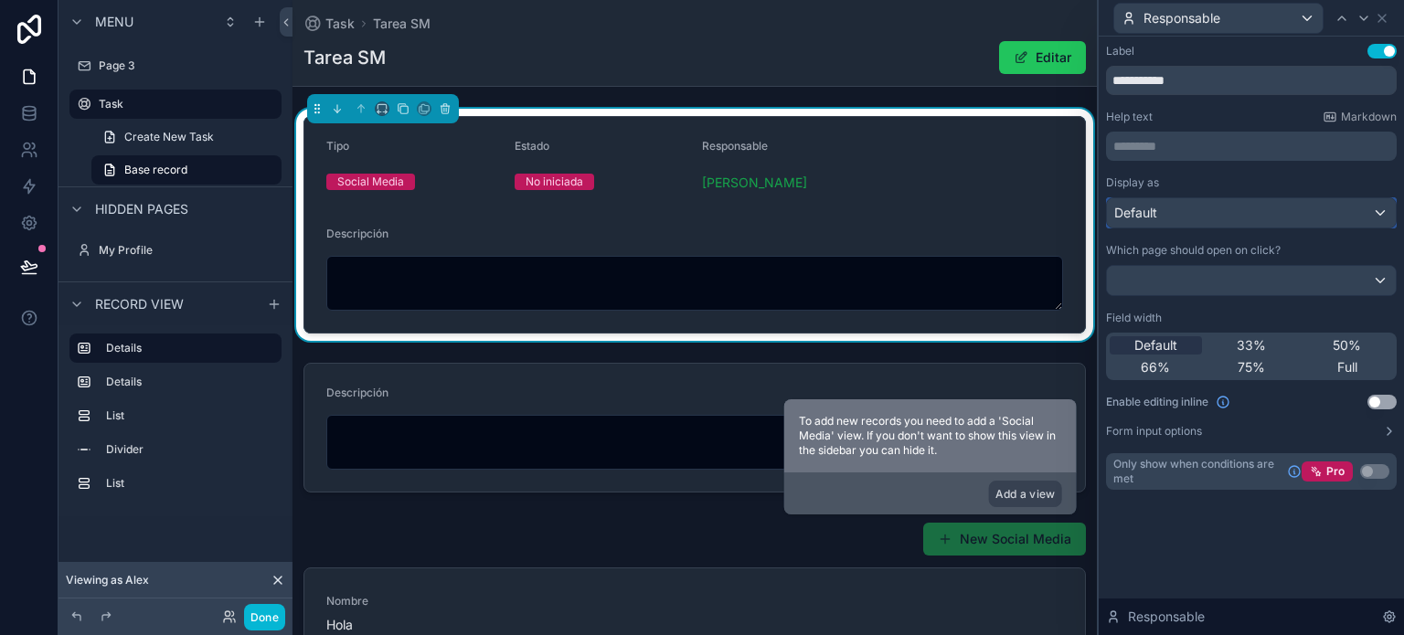
click at [1236, 211] on div "Default" at bounding box center [1251, 212] width 289 height 29
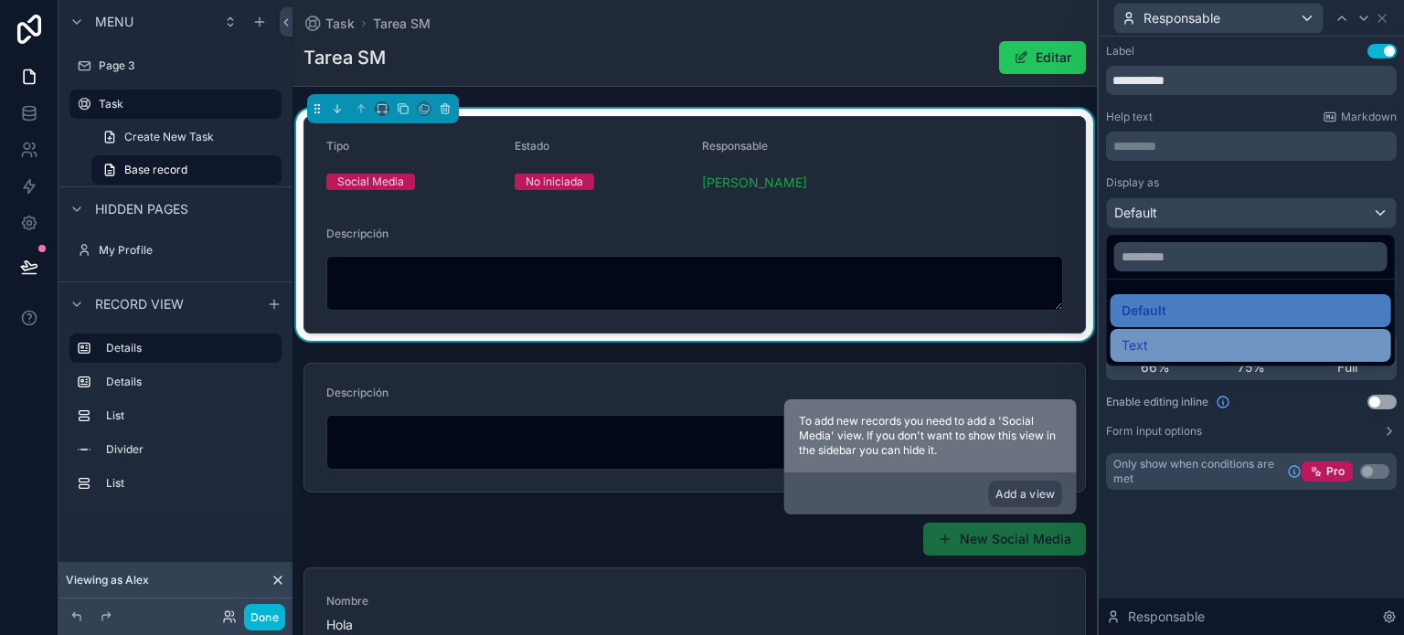
click at [1156, 339] on div "Text" at bounding box center [1250, 345] width 259 height 22
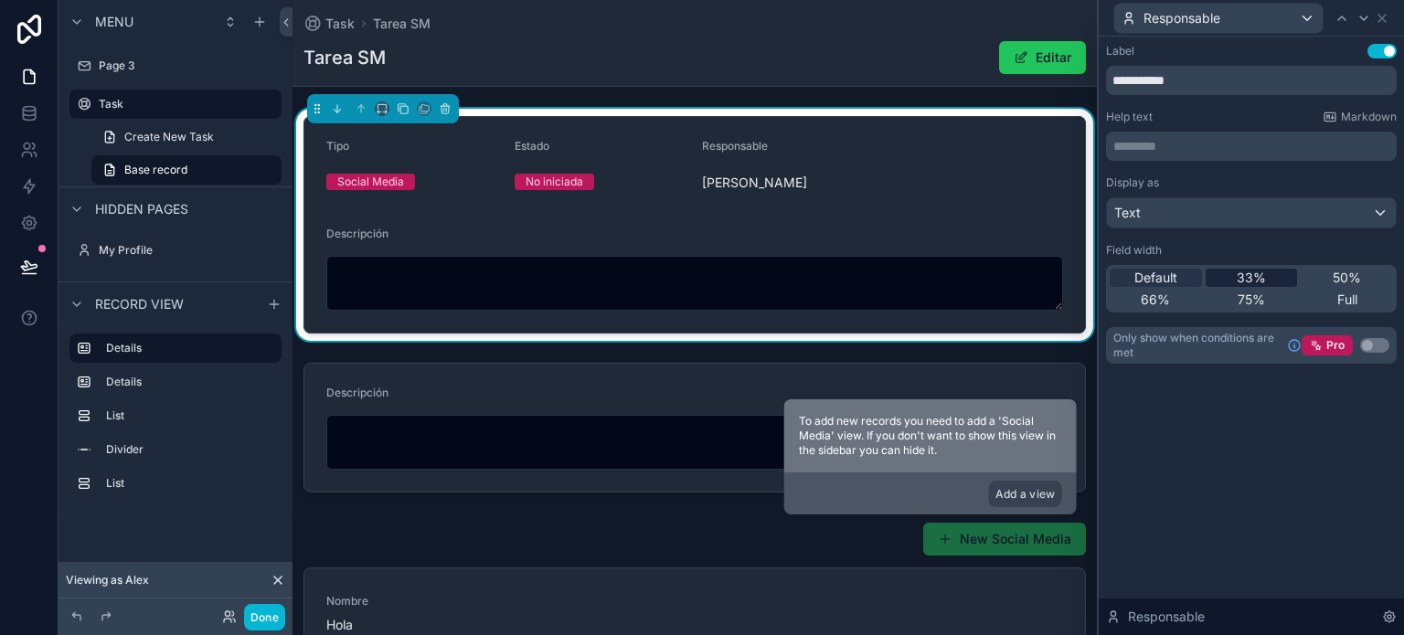
click at [1263, 270] on span "33%" at bounding box center [1250, 278] width 29 height 18
click at [1181, 275] on div "Default" at bounding box center [1155, 278] width 92 height 18
click at [1385, 12] on icon at bounding box center [1381, 18] width 15 height 15
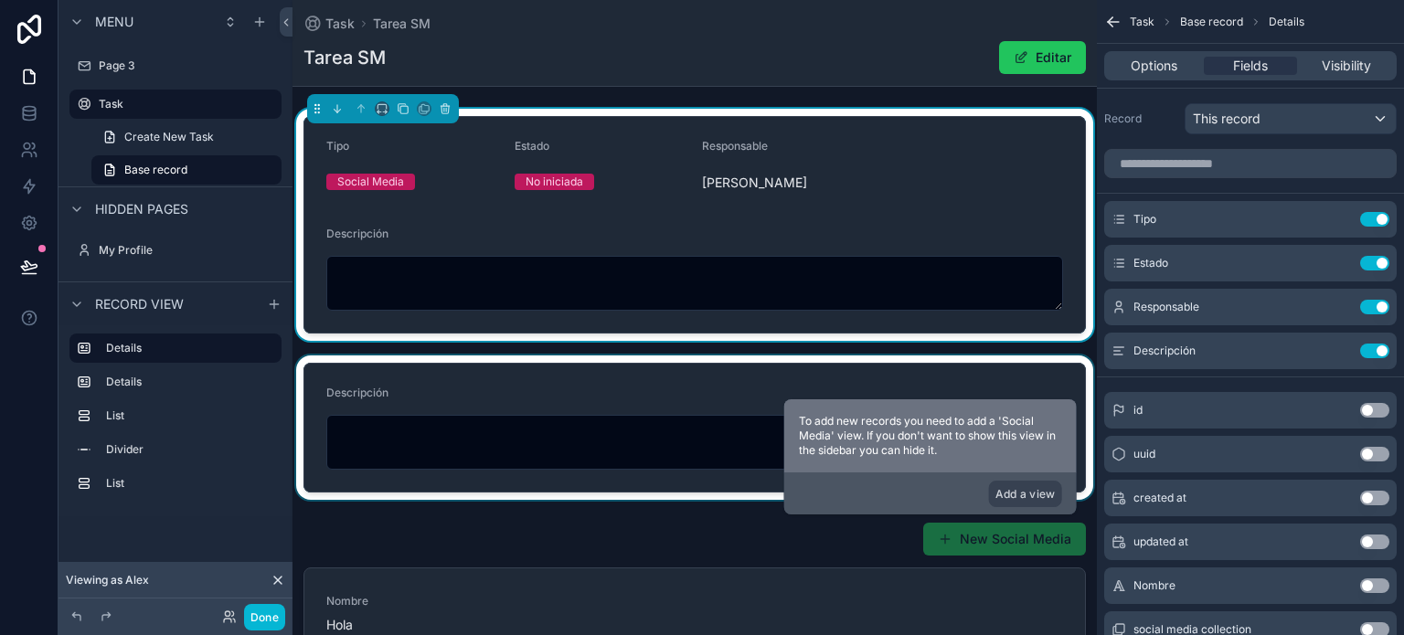
click at [1037, 384] on div "scrollable content" at bounding box center [694, 427] width 804 height 144
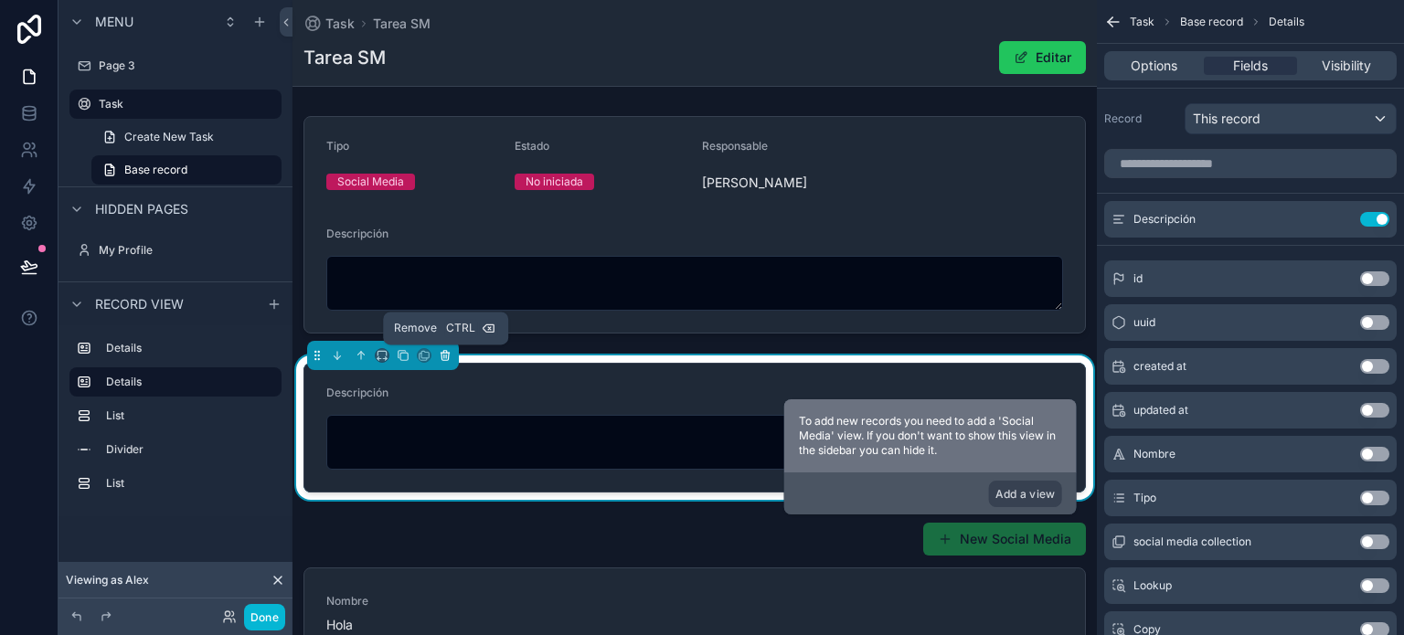
click at [449, 353] on icon "scrollable content" at bounding box center [444, 353] width 8 height 0
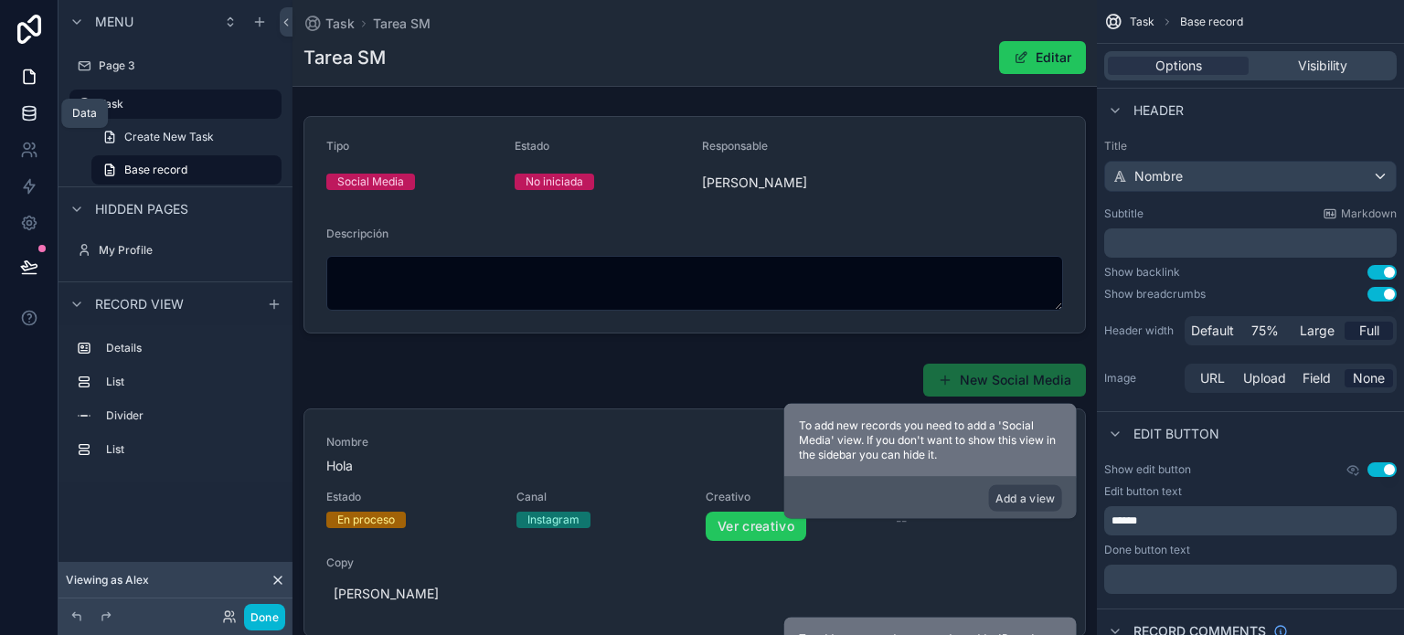
click at [23, 113] on icon at bounding box center [29, 116] width 12 height 7
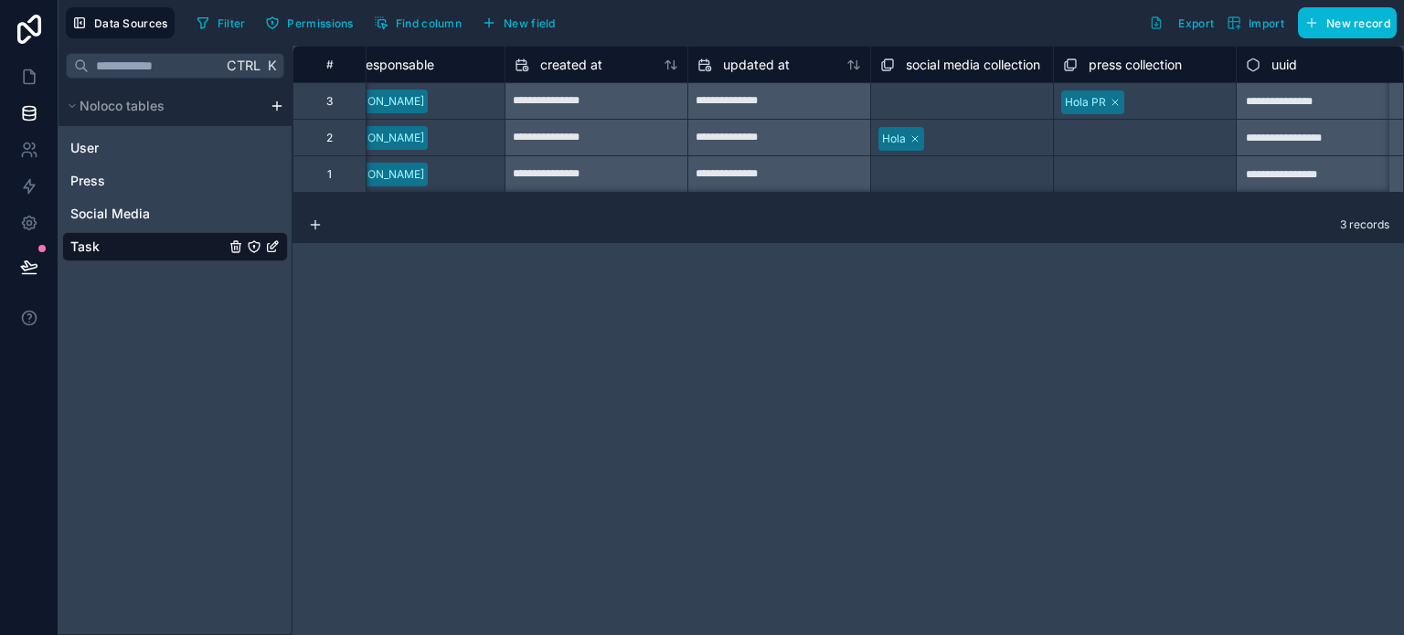
scroll to position [0, 1170]
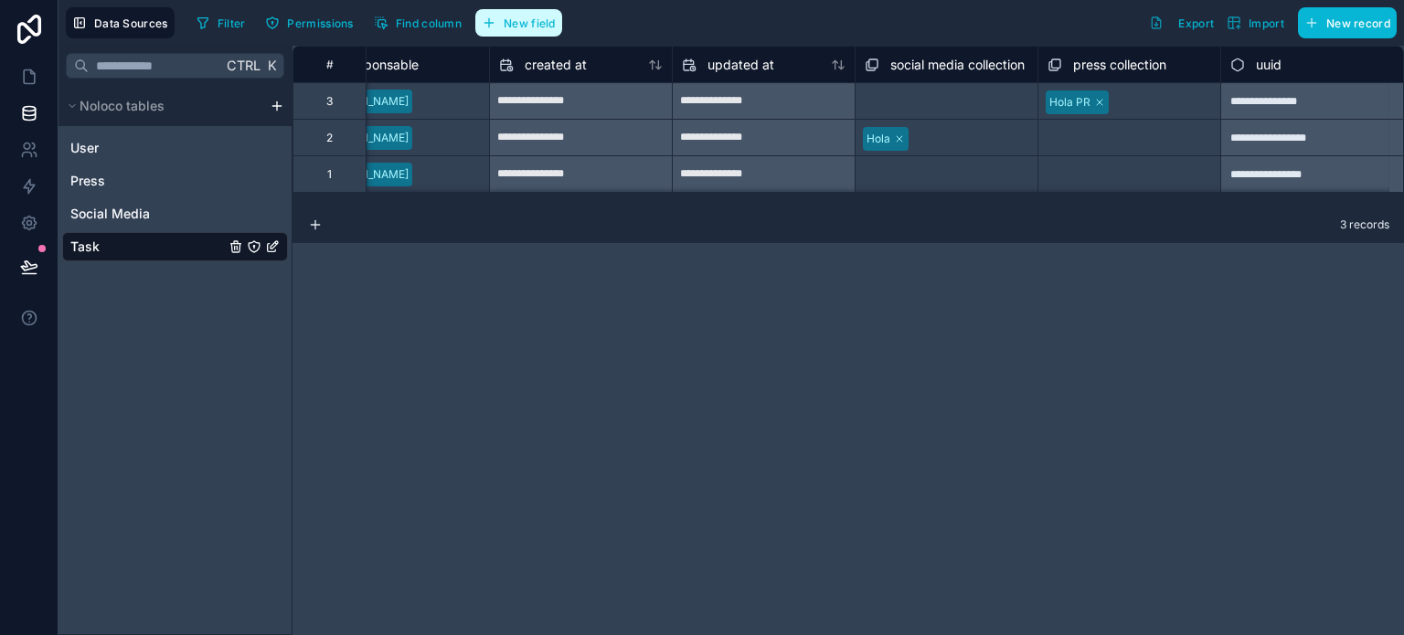
click at [514, 22] on span "New field" at bounding box center [529, 23] width 52 height 14
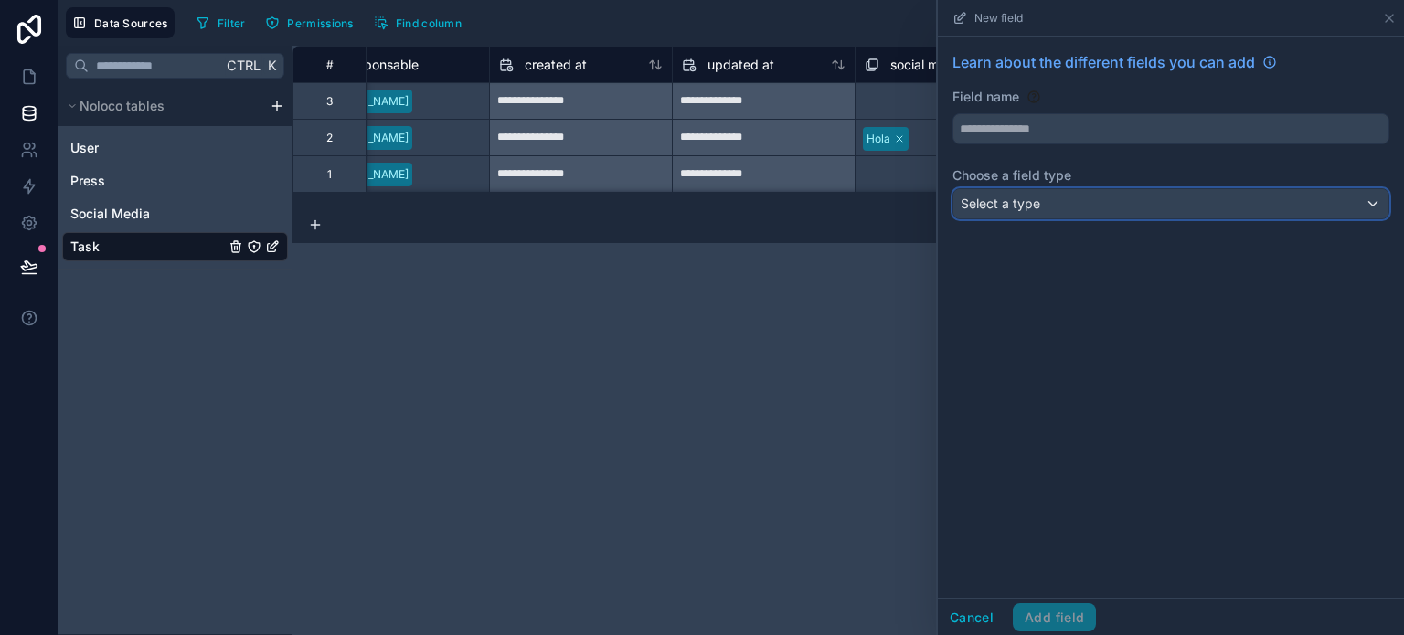
click at [1022, 200] on span "Select a type" at bounding box center [999, 204] width 79 height 16
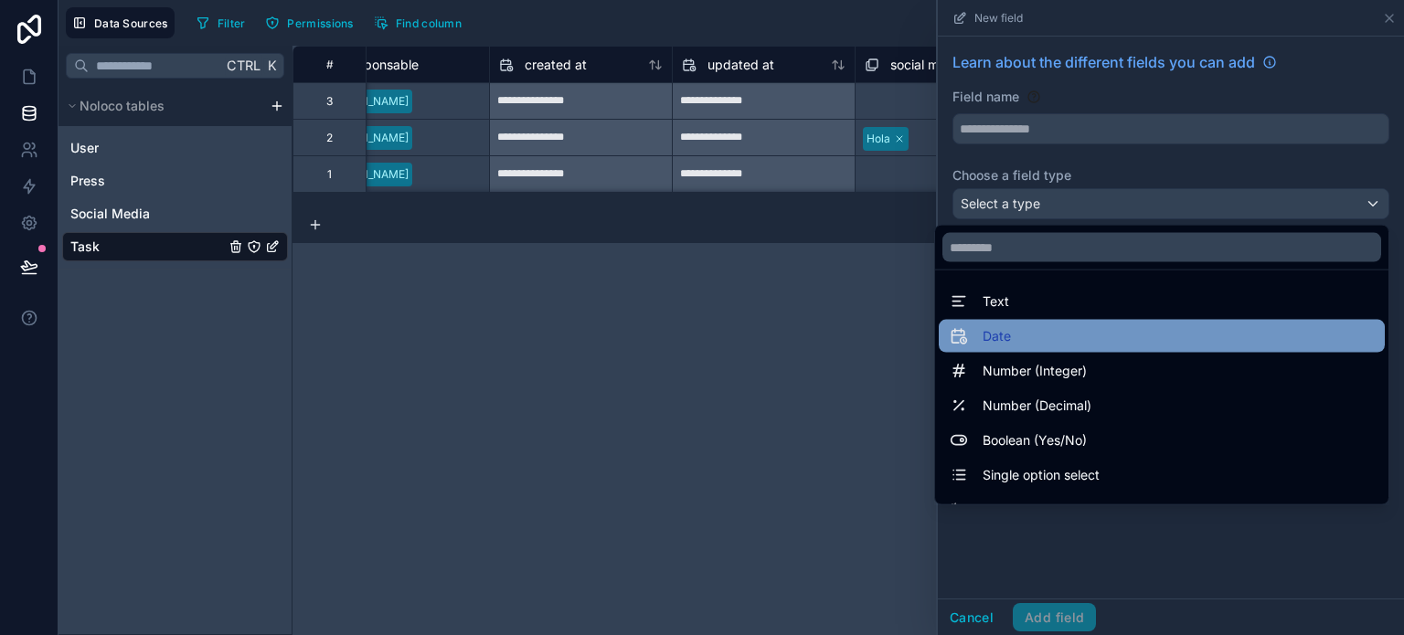
click at [1015, 336] on div "Date" at bounding box center [1161, 336] width 424 height 22
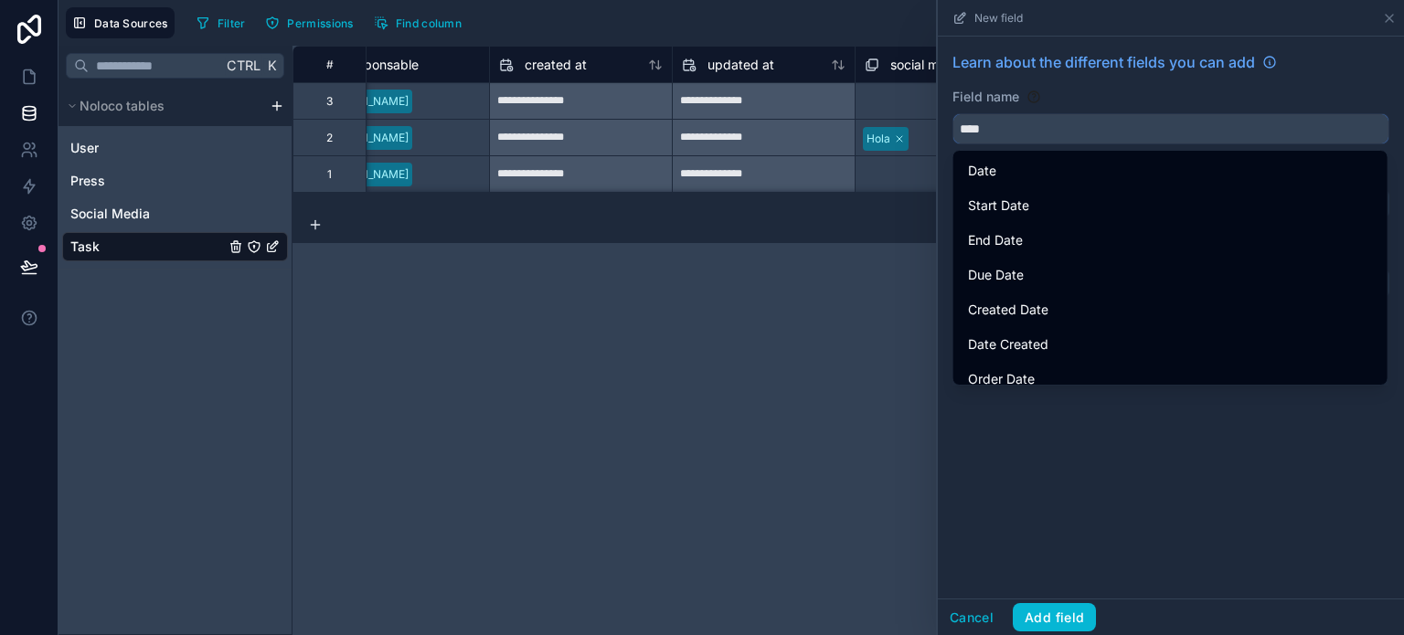
drag, startPoint x: 1002, startPoint y: 124, endPoint x: 903, endPoint y: 117, distance: 99.9
click at [903, 117] on div "**********" at bounding box center [730, 317] width 1345 height 635
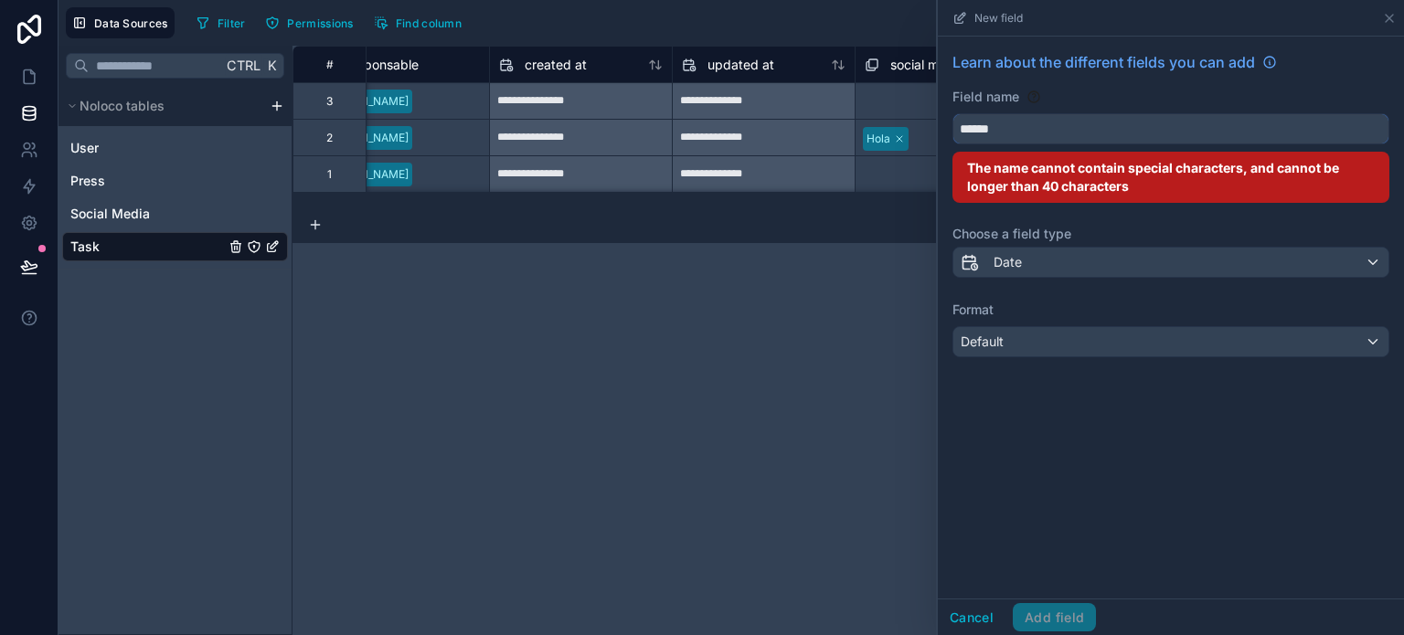
click at [952, 113] on button "*****" at bounding box center [1170, 128] width 437 height 31
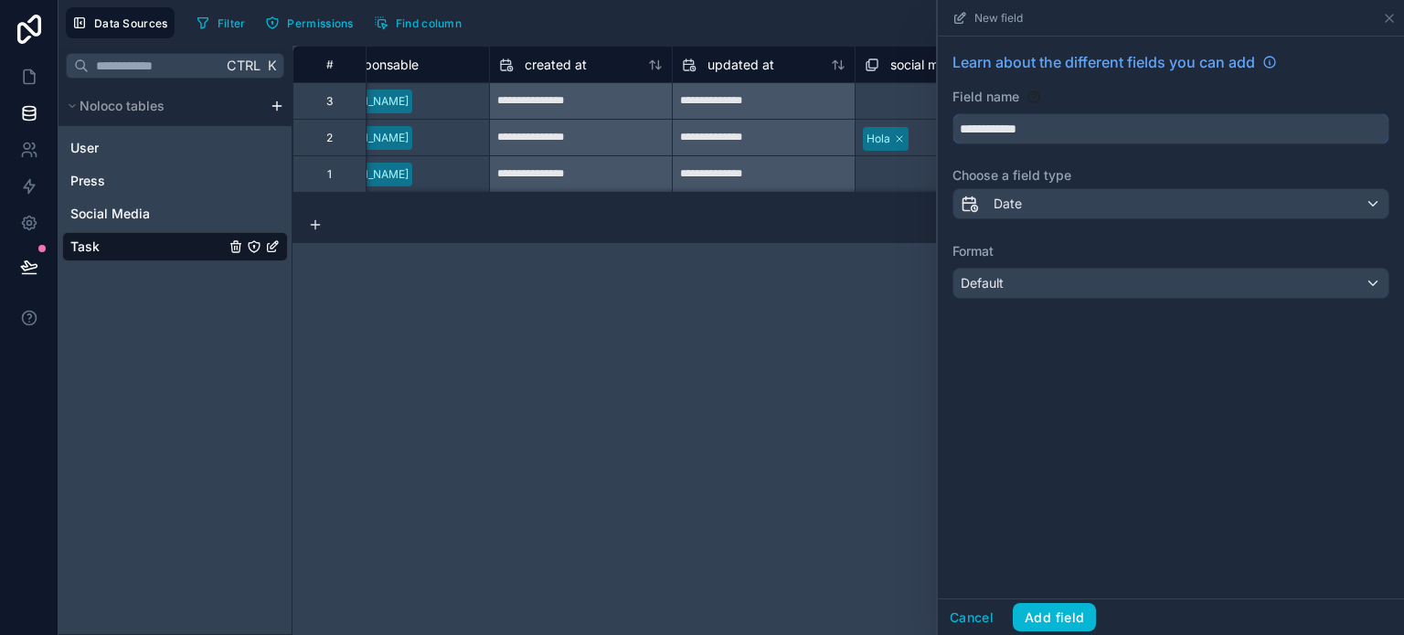
type input "**********"
click at [1031, 277] on div "Default" at bounding box center [1170, 283] width 435 height 29
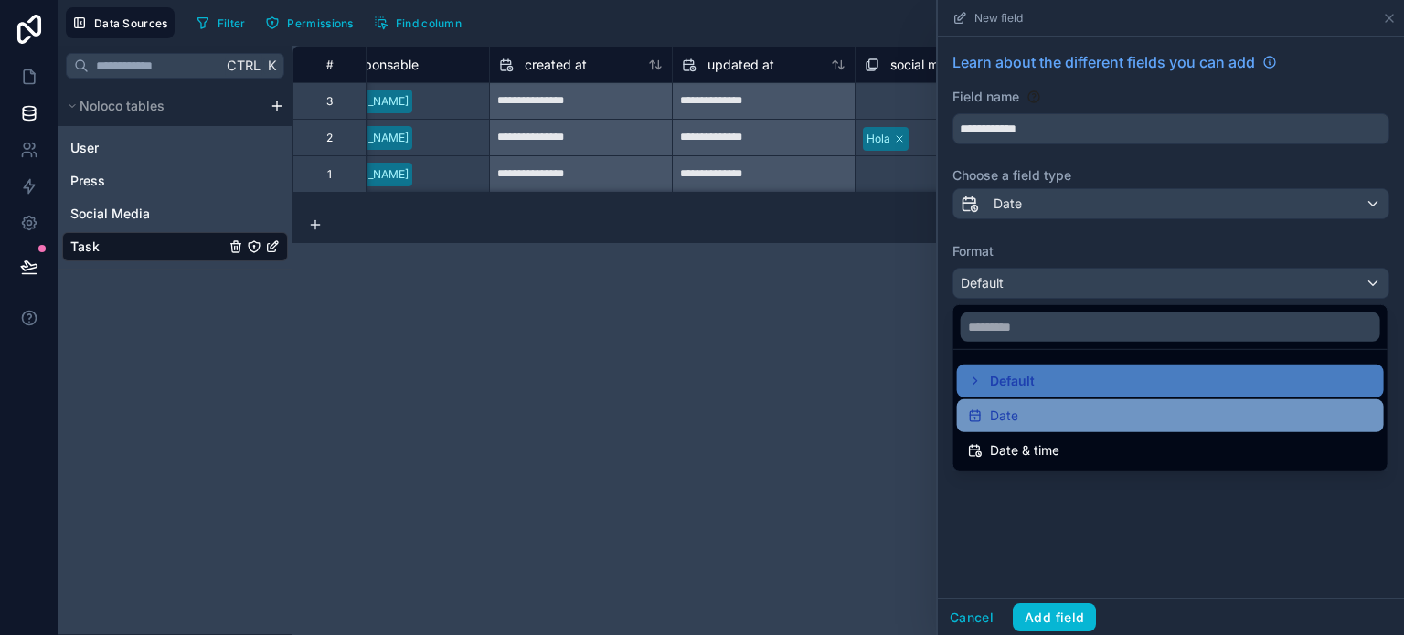
click at [1038, 416] on div "Date" at bounding box center [1170, 416] width 405 height 22
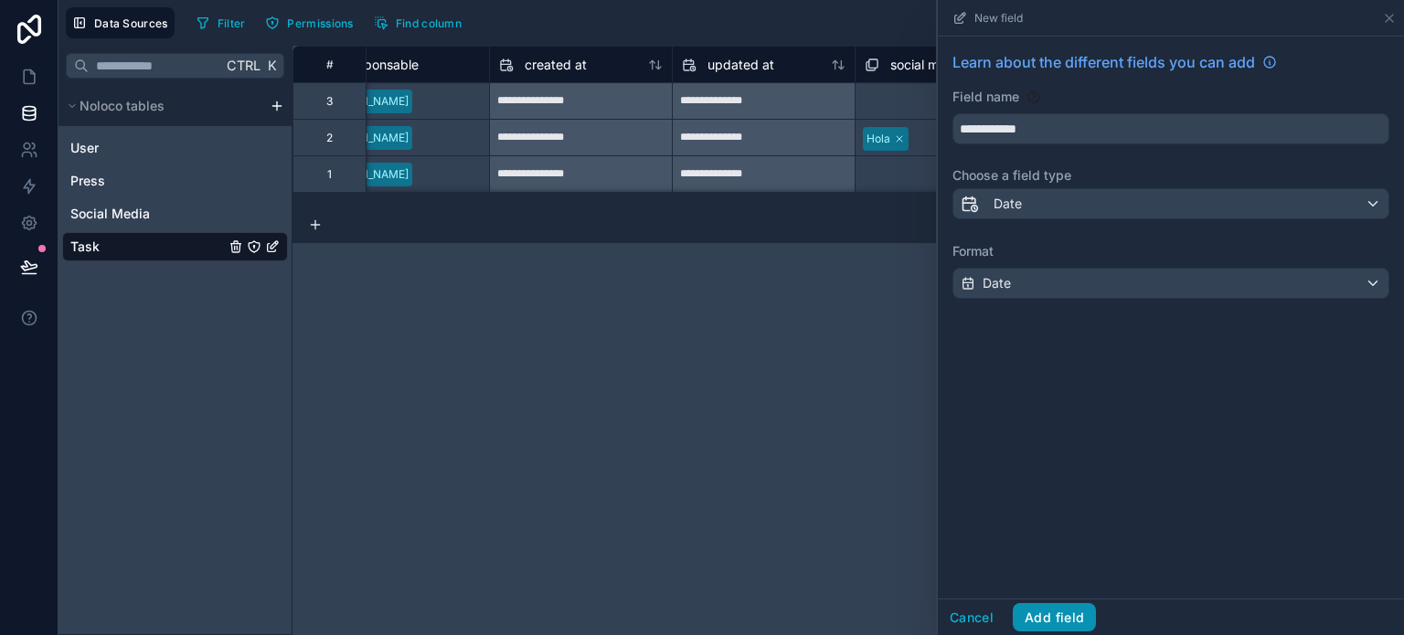
click at [1073, 617] on button "Add field" at bounding box center [1053, 617] width 83 height 29
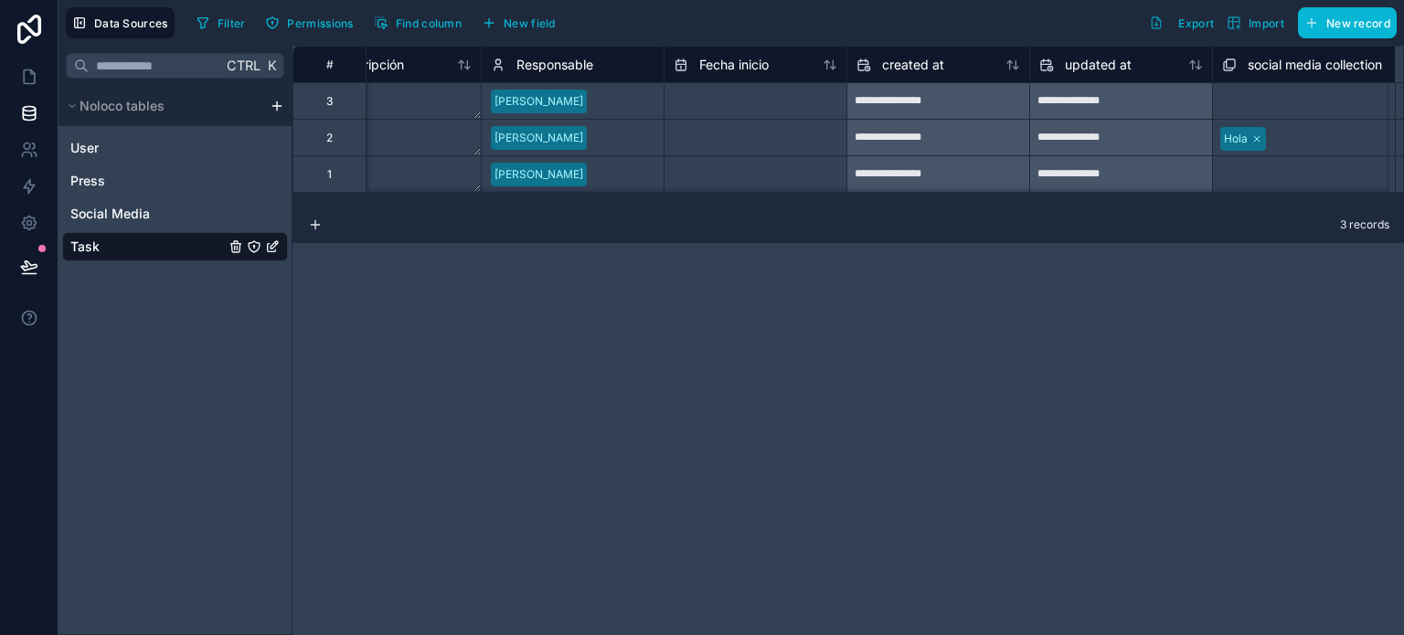
scroll to position [0, 1338]
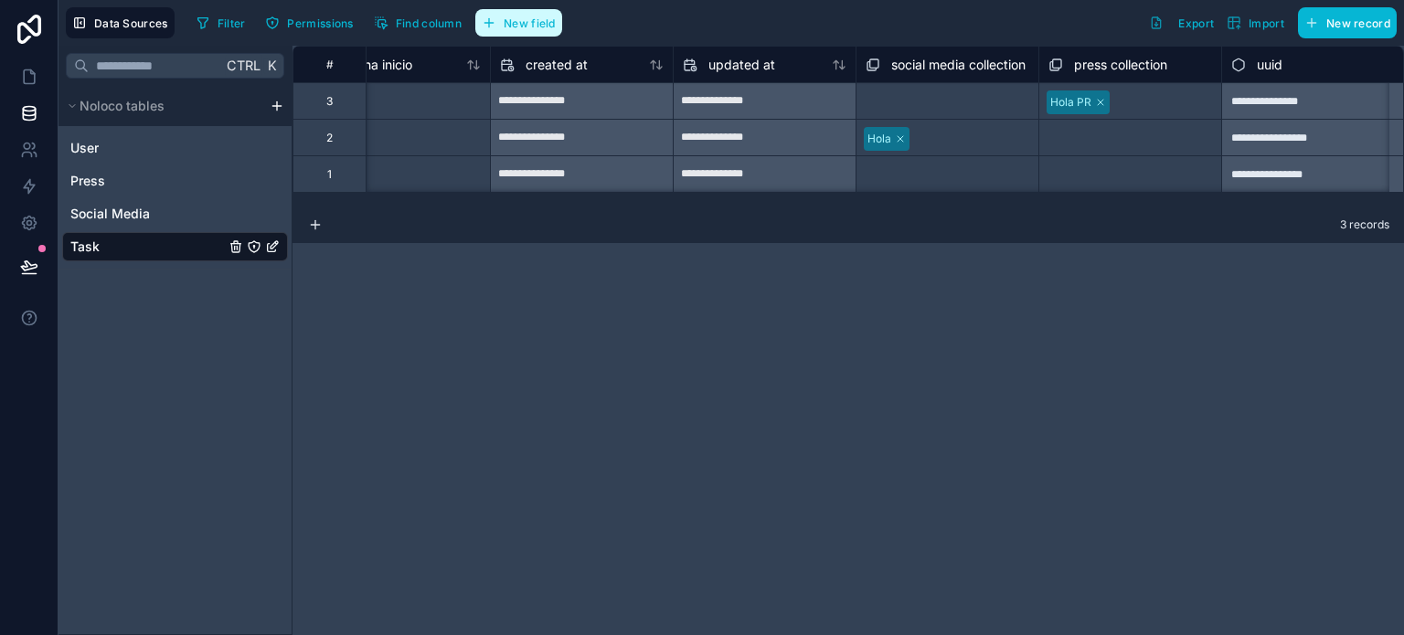
click at [526, 23] on span "New field" at bounding box center [529, 23] width 52 height 14
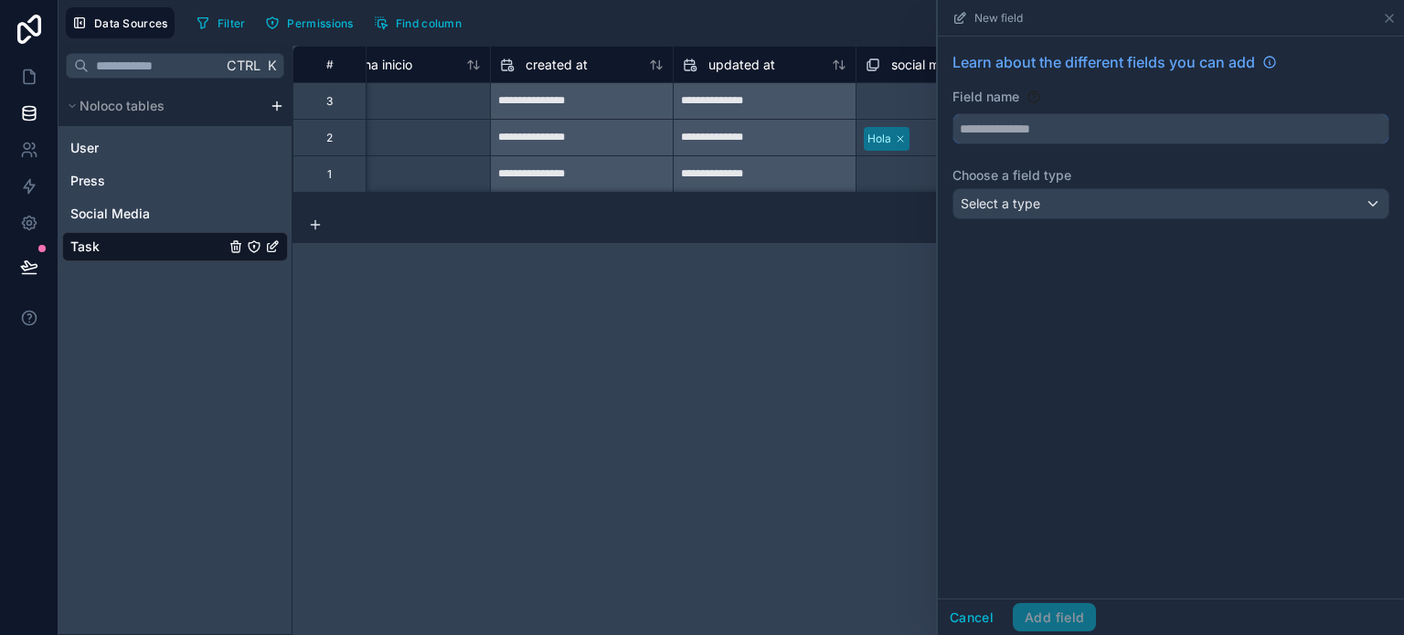
click at [1059, 124] on input "text" at bounding box center [1170, 128] width 435 height 29
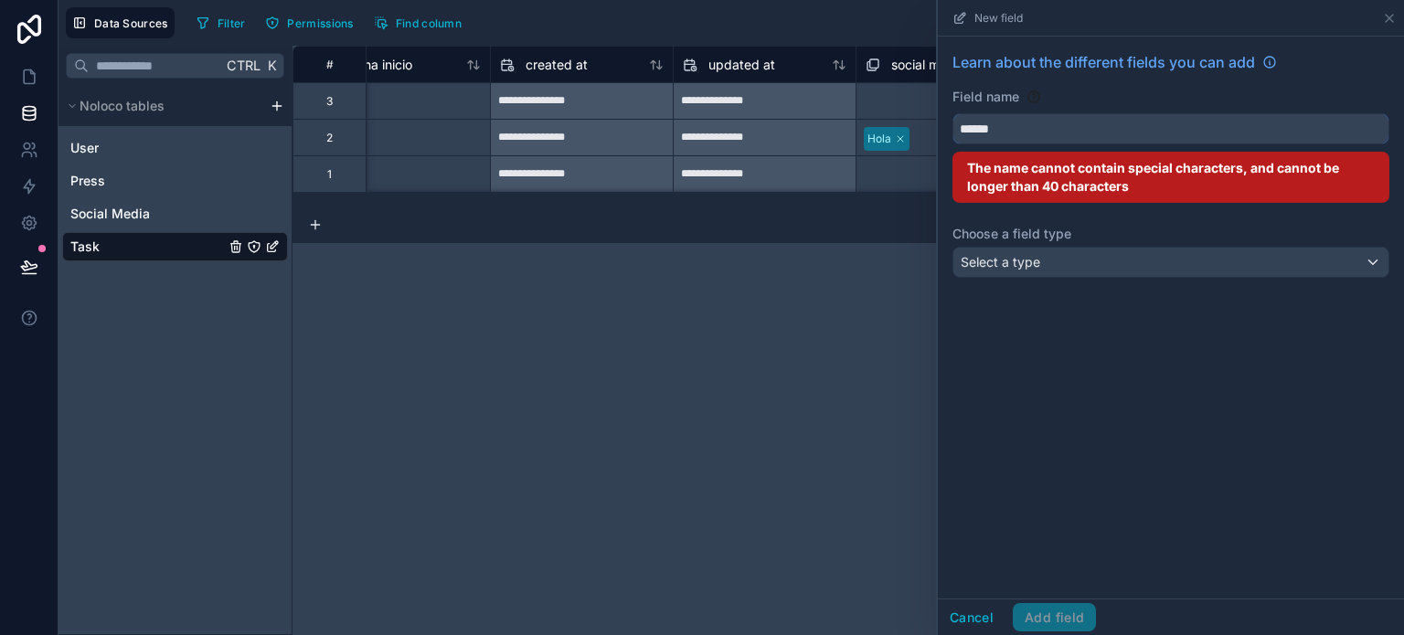
click at [952, 113] on button "*****" at bounding box center [1170, 128] width 437 height 31
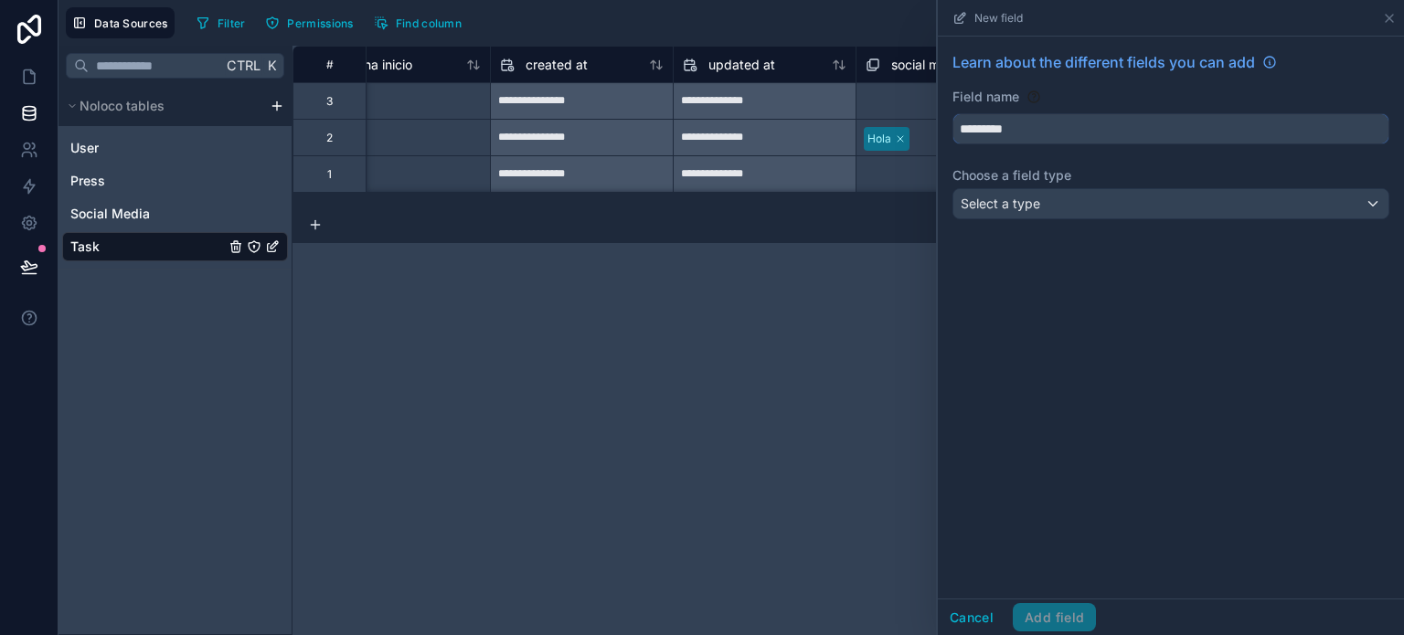
type input "*********"
click at [1039, 207] on div "Select a type" at bounding box center [1170, 203] width 435 height 29
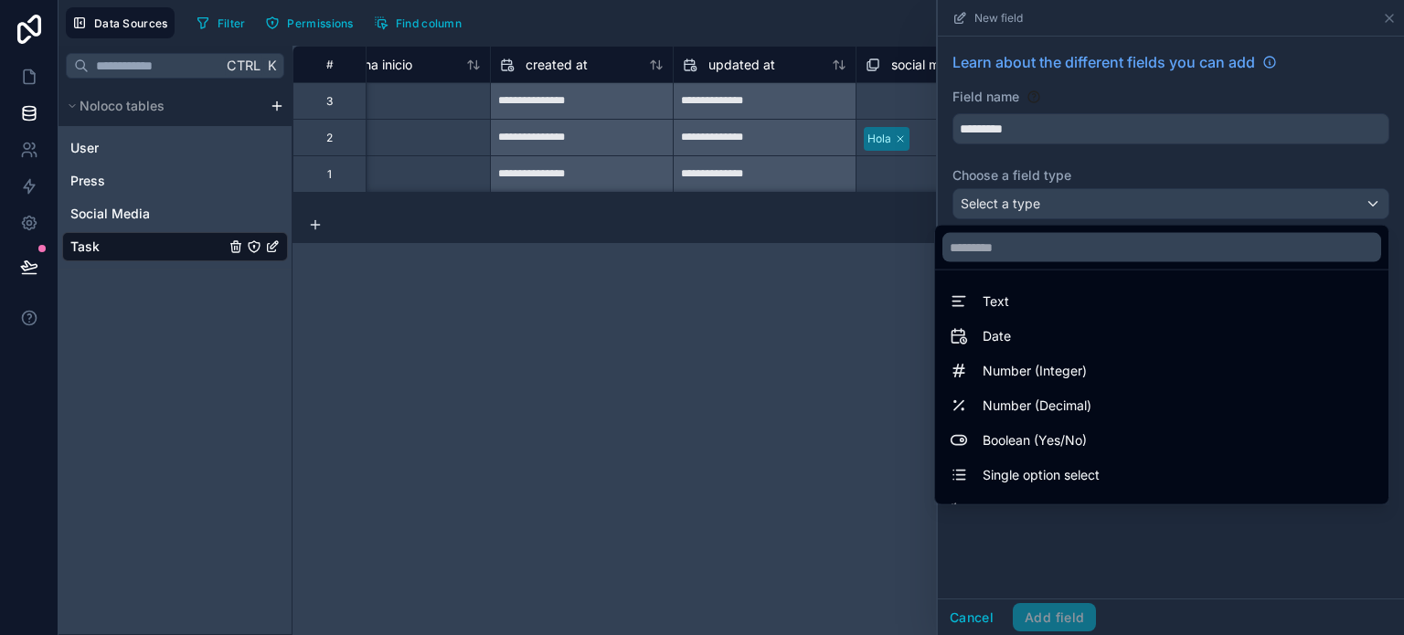
click at [1043, 325] on div "Date" at bounding box center [1161, 336] width 424 height 22
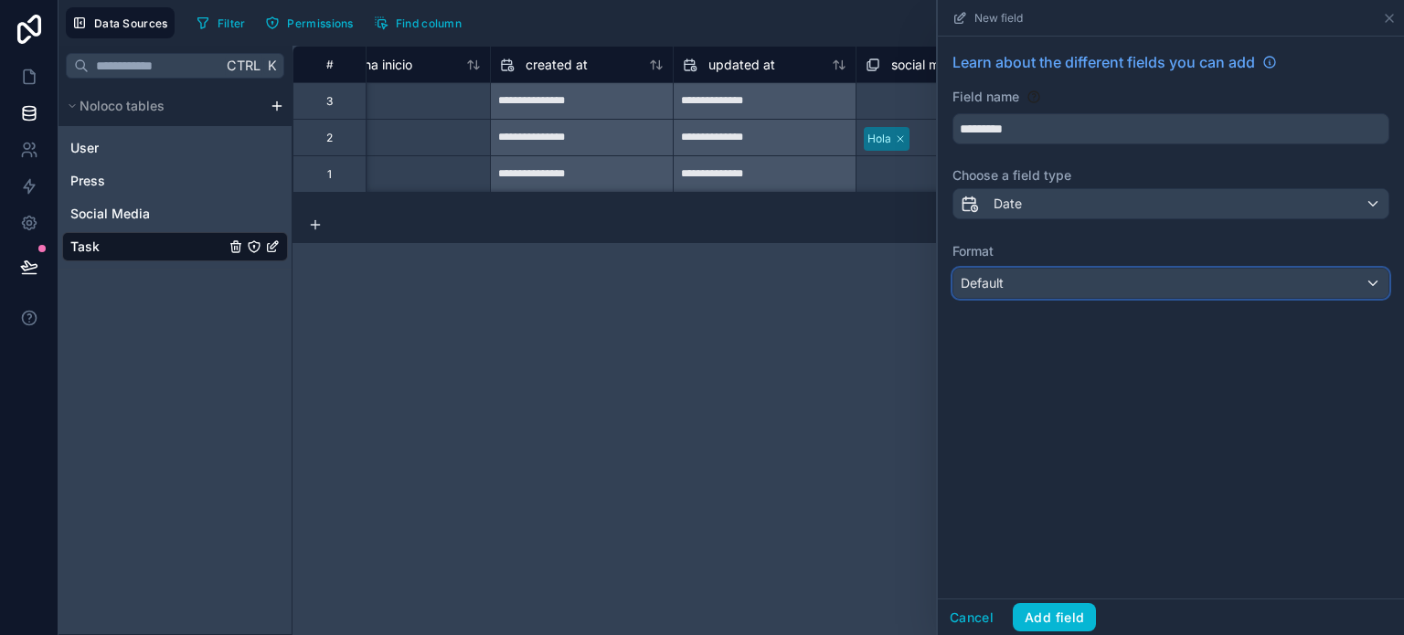
click at [1025, 288] on div "Default" at bounding box center [1170, 283] width 435 height 29
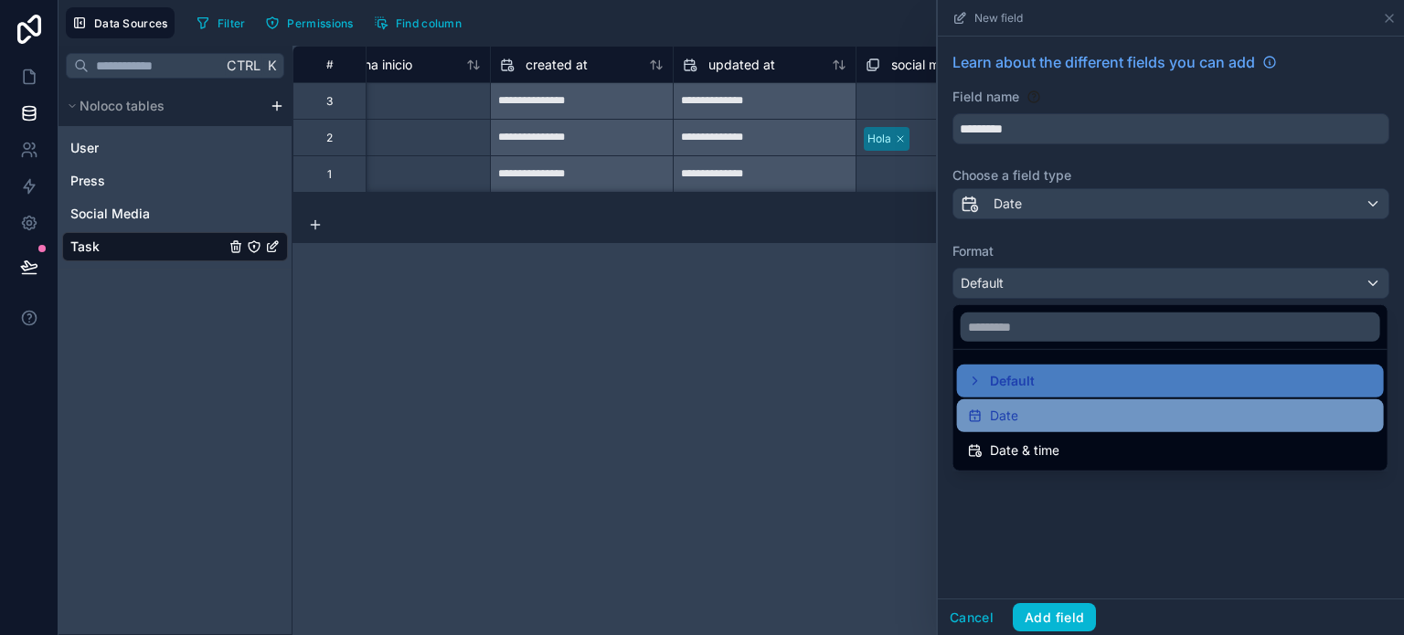
click at [1020, 408] on div "Date" at bounding box center [1170, 416] width 405 height 22
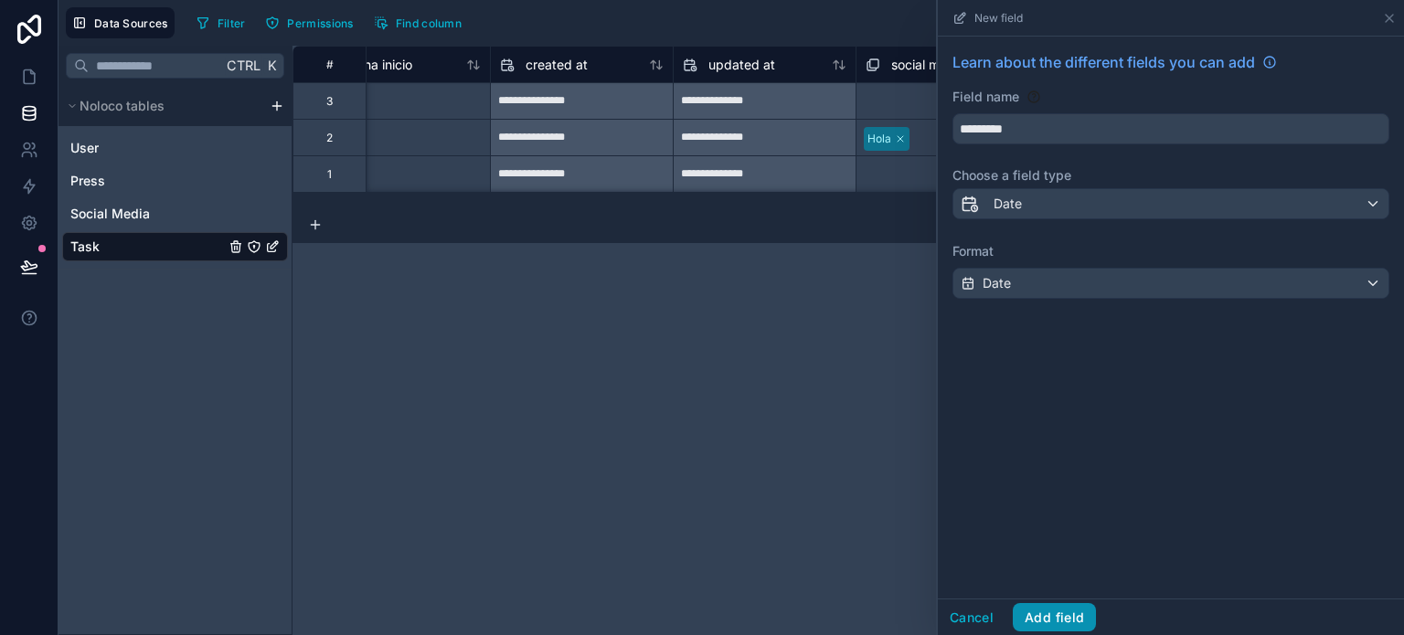
click at [1060, 617] on button "Add field" at bounding box center [1053, 617] width 83 height 29
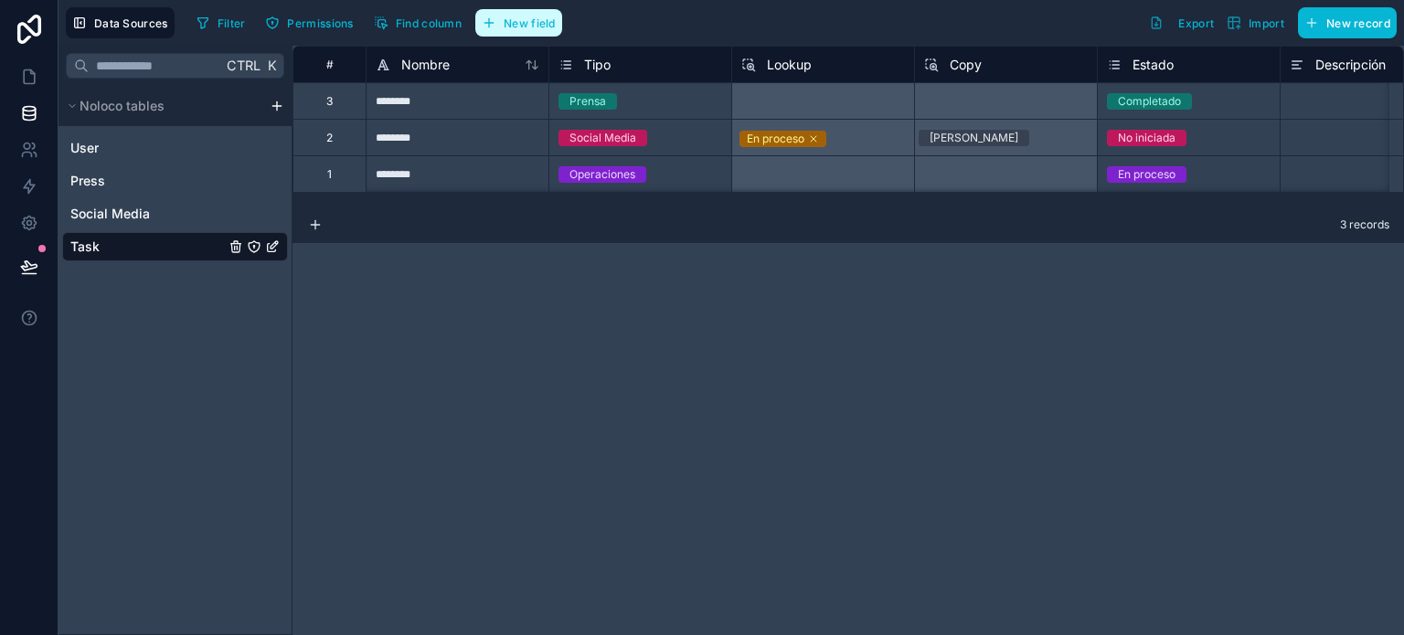
click at [527, 30] on button "New field" at bounding box center [518, 22] width 87 height 27
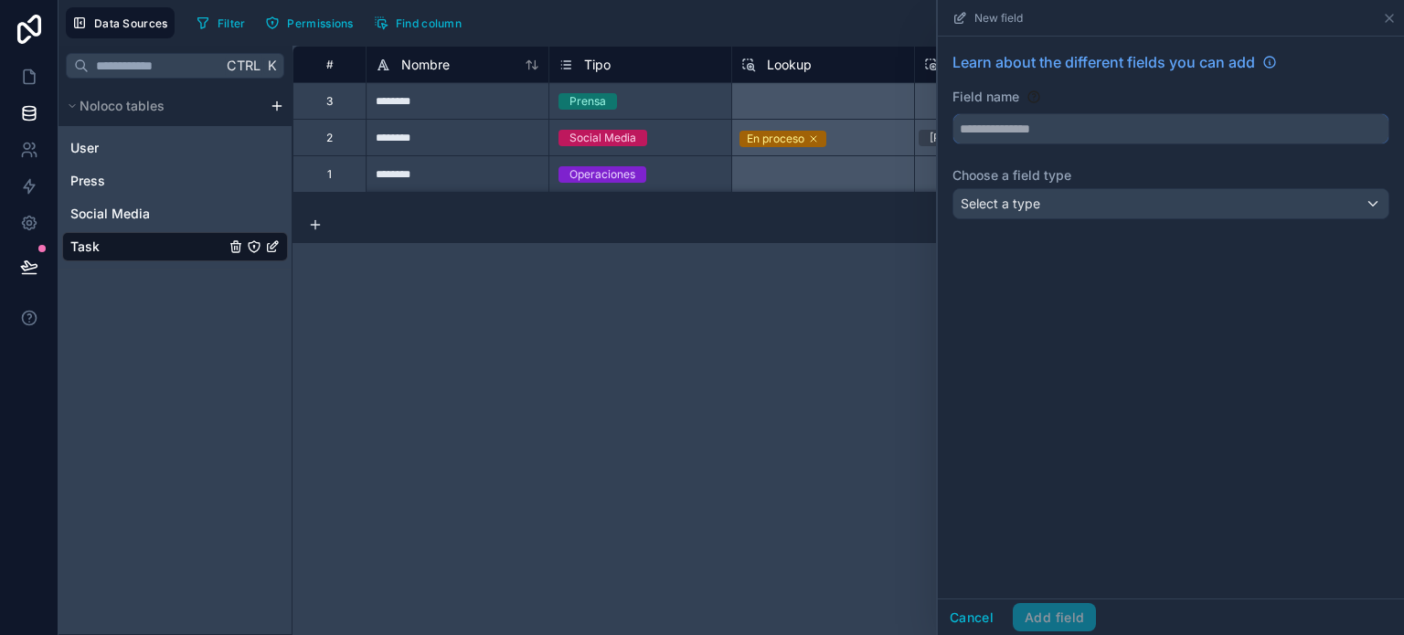
click at [1045, 123] on input "text" at bounding box center [1170, 128] width 435 height 29
type input "********"
click at [1043, 207] on div "Select a type" at bounding box center [1170, 203] width 435 height 29
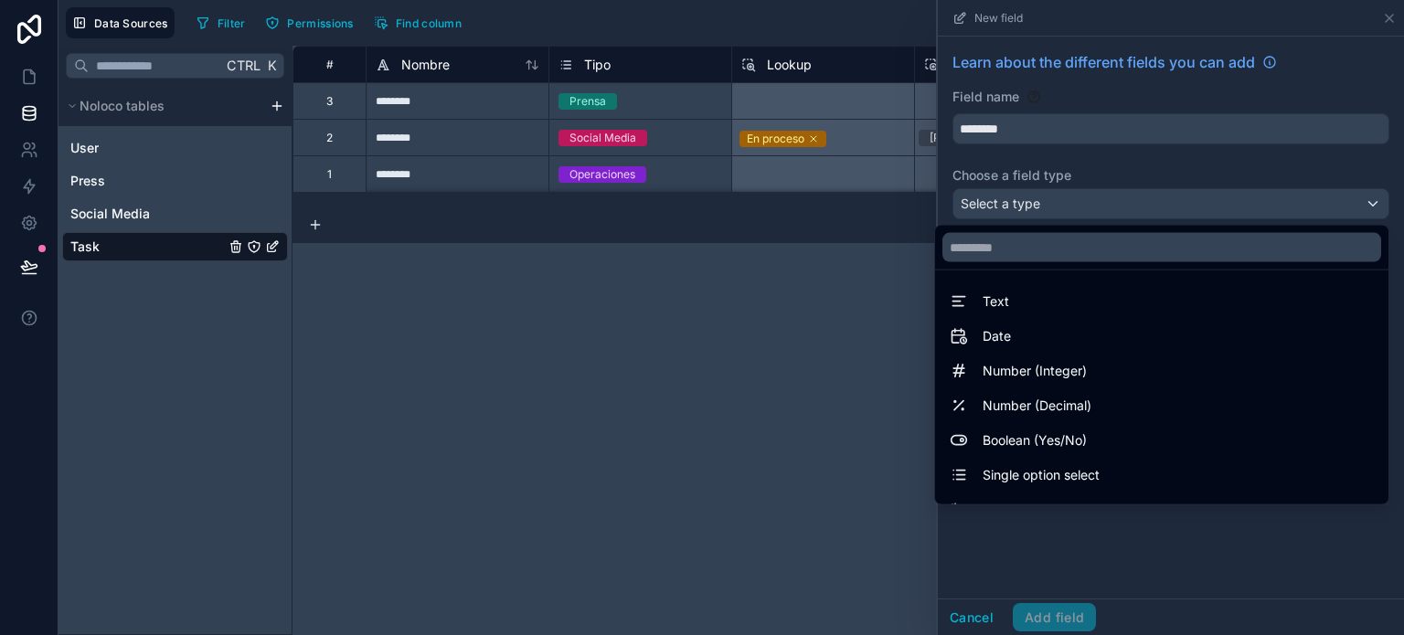
drag, startPoint x: 1005, startPoint y: 343, endPoint x: 1013, endPoint y: 321, distance: 23.4
click at [1008, 335] on div "Date" at bounding box center [1161, 336] width 424 height 22
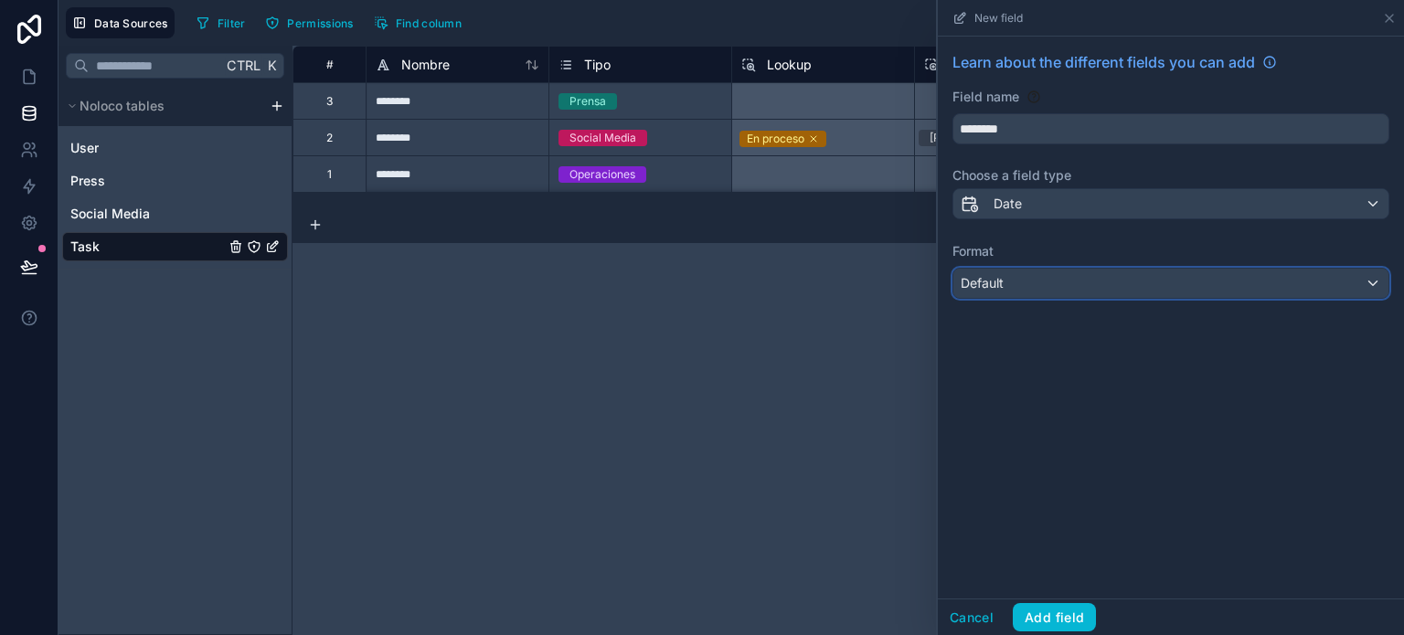
click at [1022, 279] on div "Default" at bounding box center [1170, 283] width 435 height 29
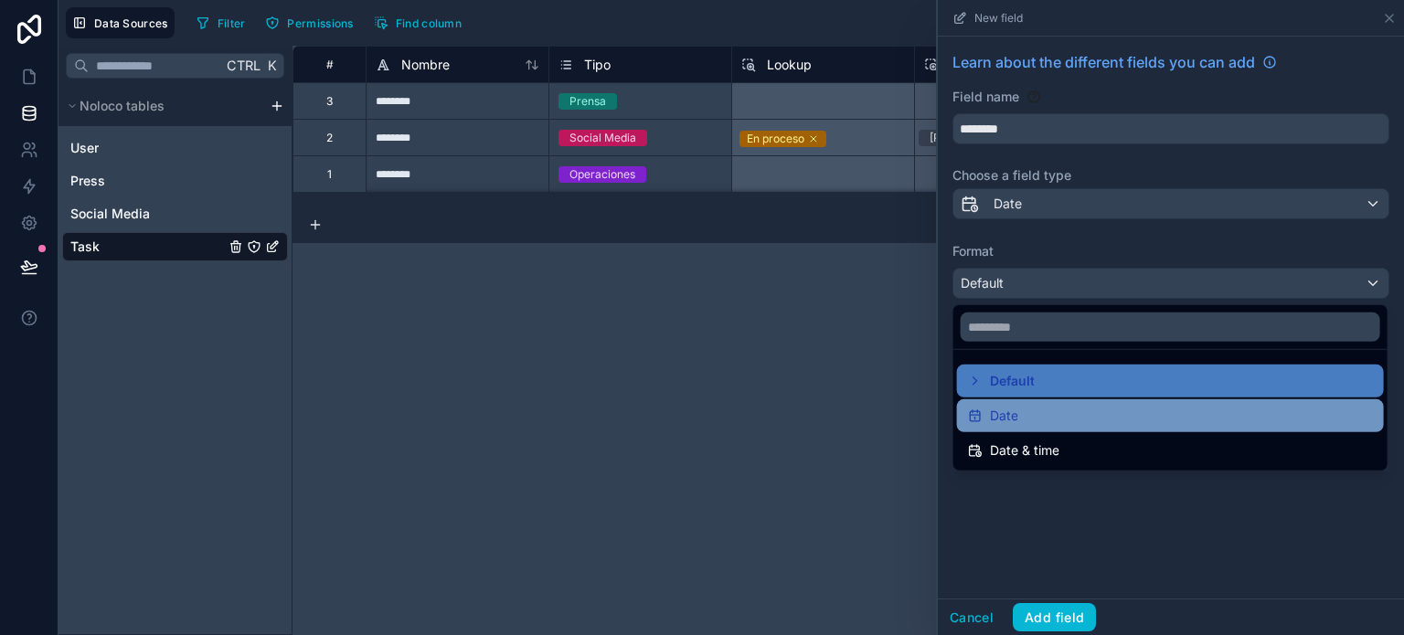
click at [1014, 412] on span "Date" at bounding box center [1004, 416] width 28 height 22
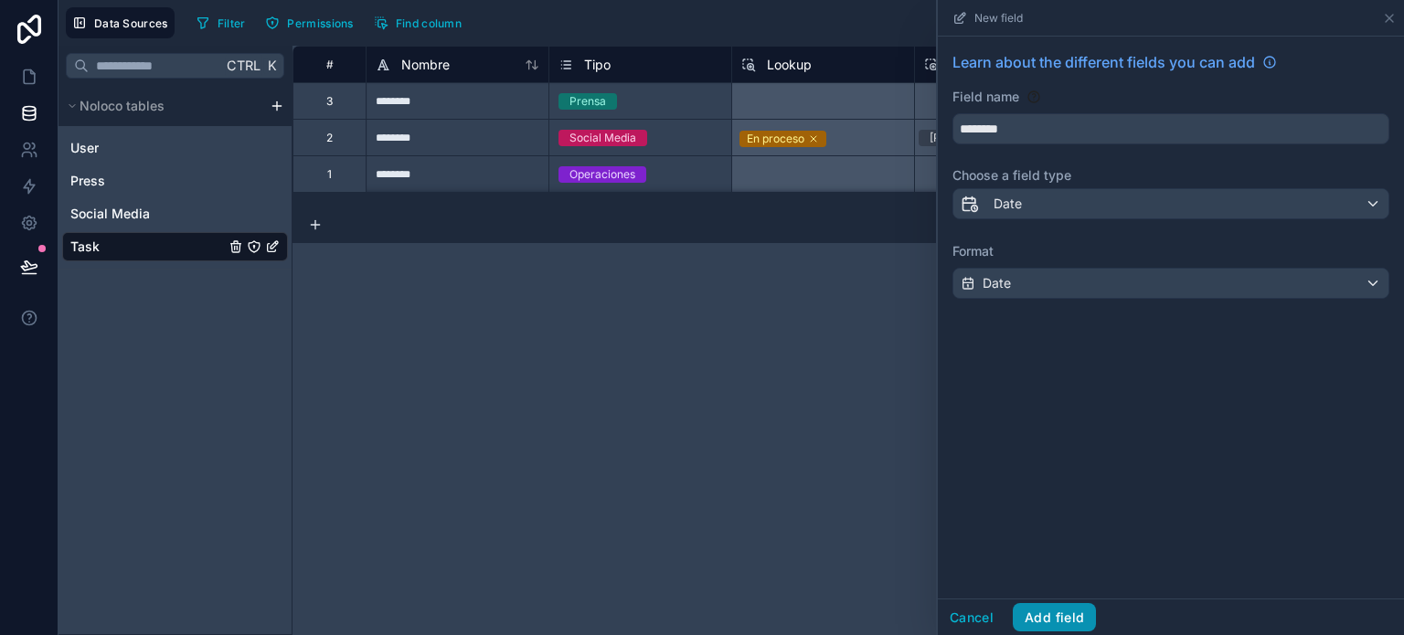
click at [1056, 617] on button "Add field" at bounding box center [1053, 617] width 83 height 29
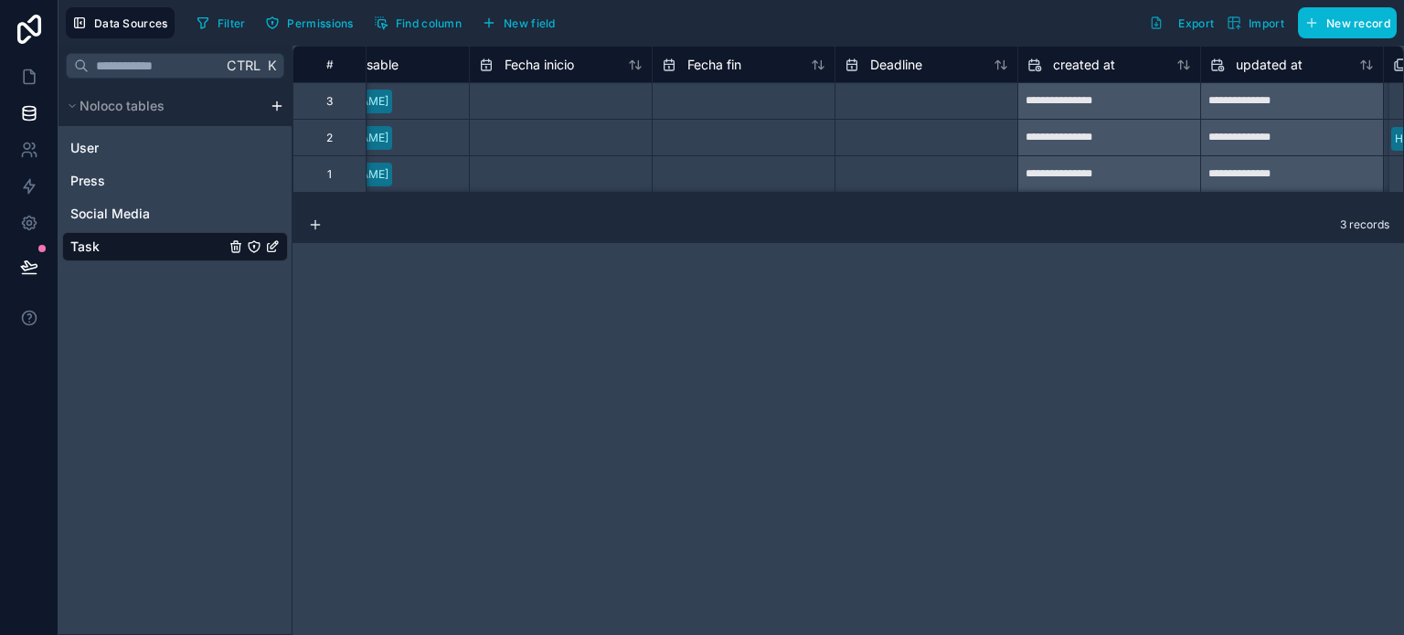
scroll to position [0, 1122]
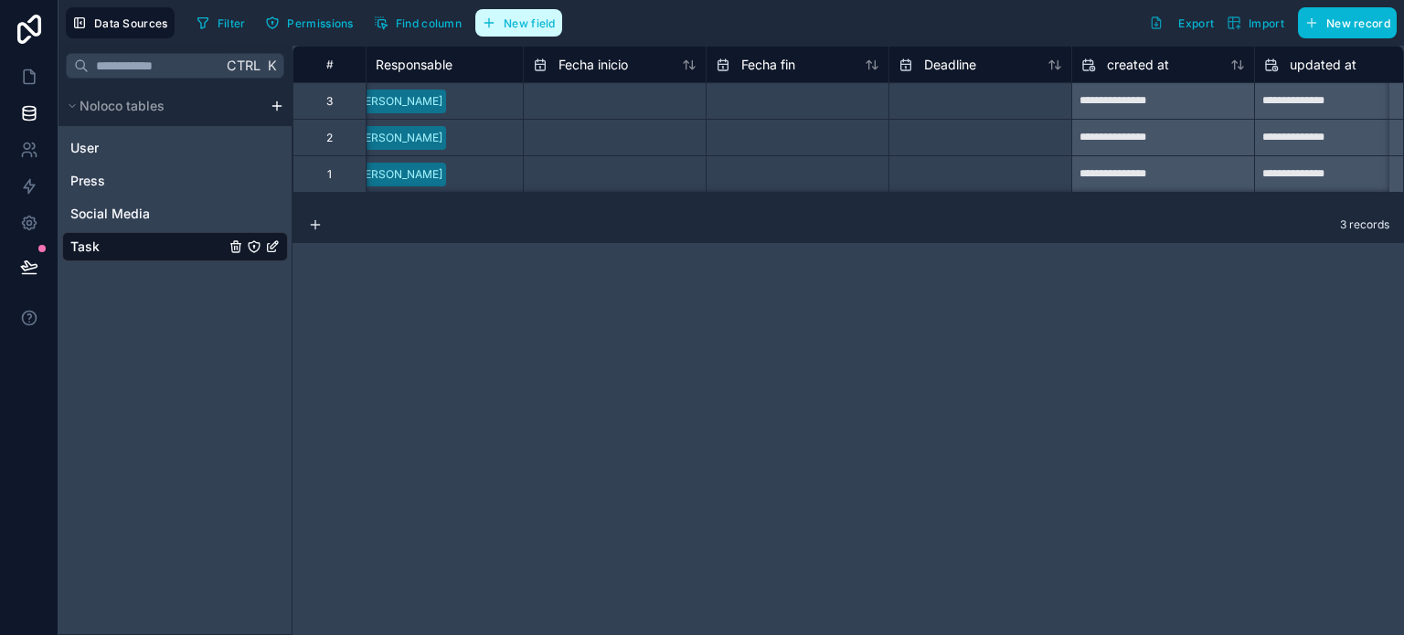
click at [507, 19] on span "New field" at bounding box center [529, 23] width 52 height 14
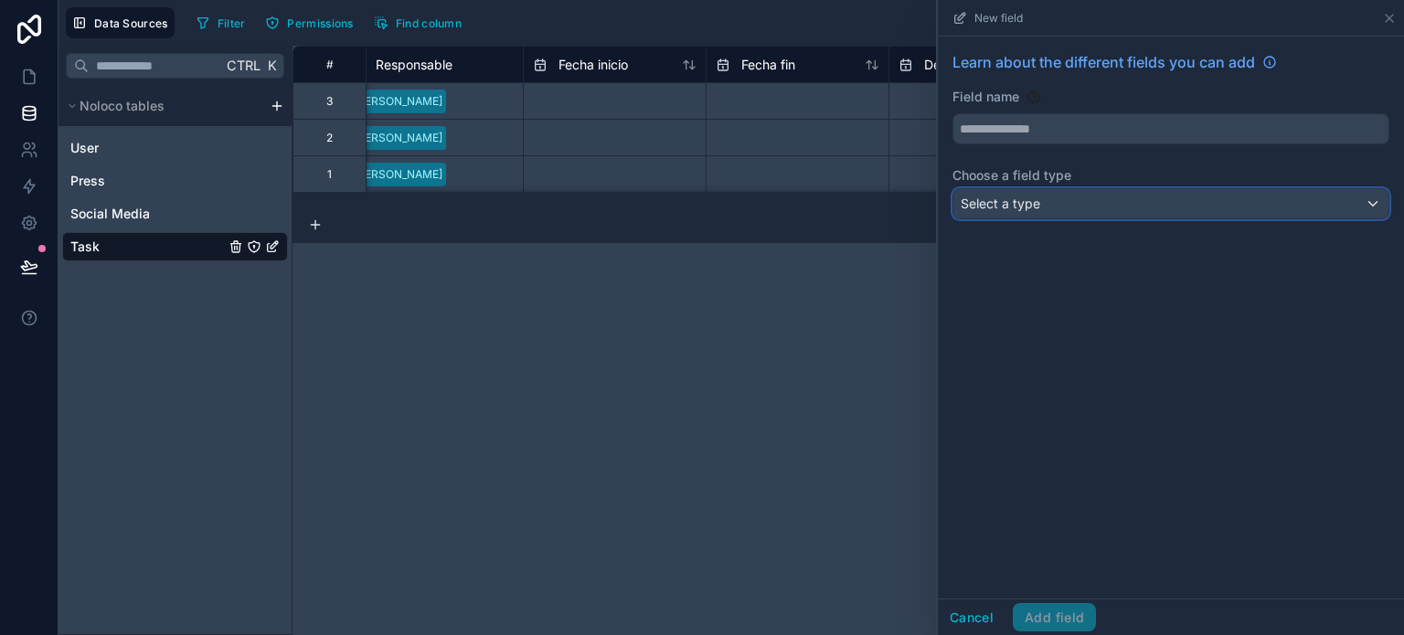
click at [1016, 207] on span "Select a type" at bounding box center [999, 204] width 79 height 16
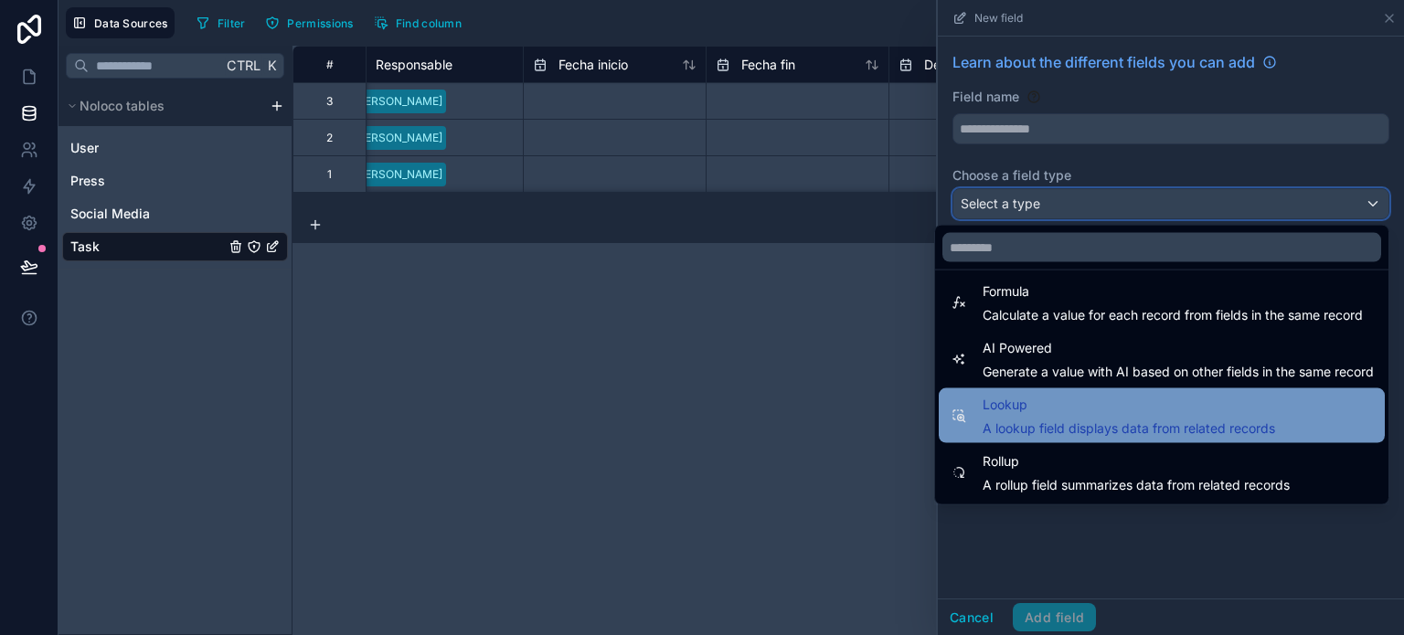
scroll to position [439, 0]
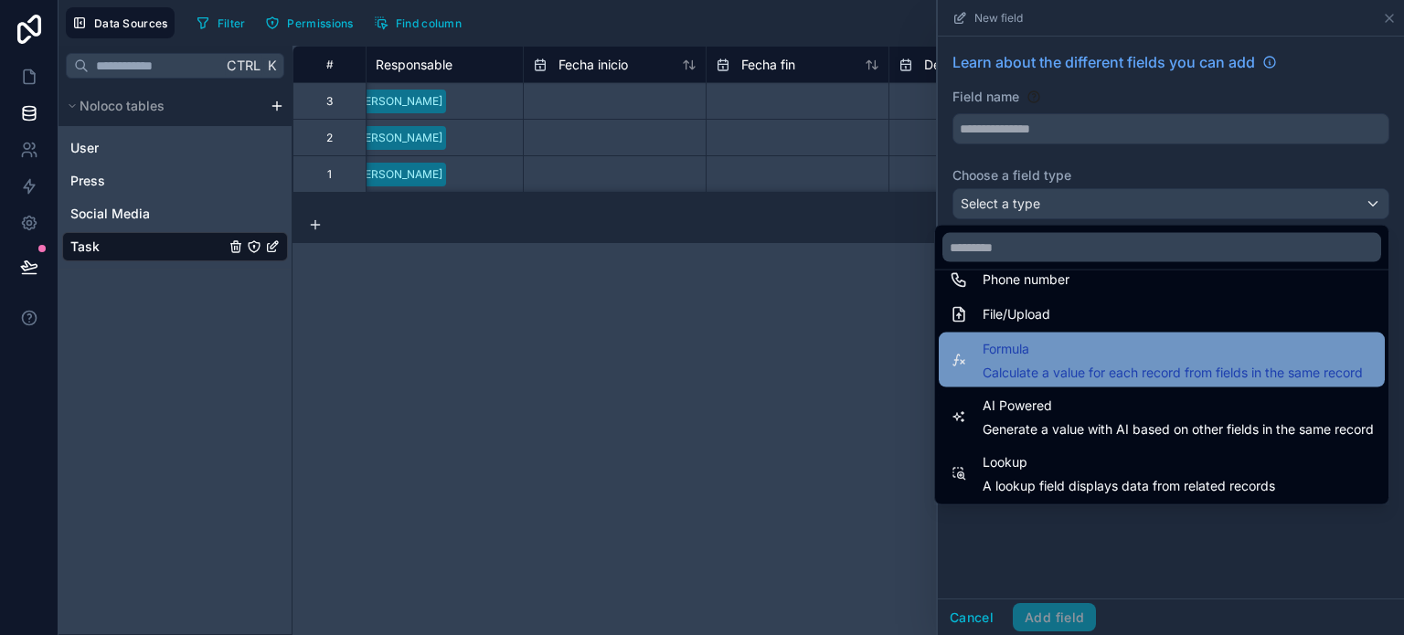
click at [1038, 372] on span "Calculate a value for each record from fields in the same record" at bounding box center [1172, 373] width 380 height 18
type input "*******"
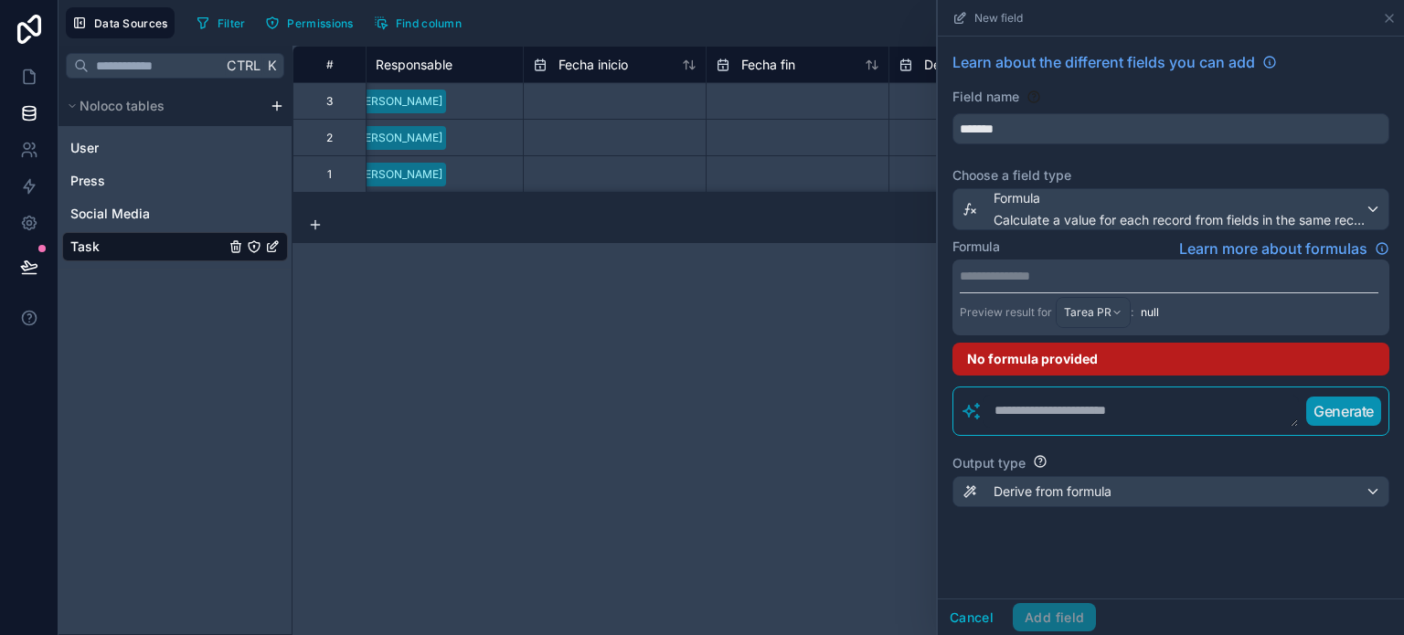
click at [995, 279] on p "**********" at bounding box center [1168, 276] width 418 height 18
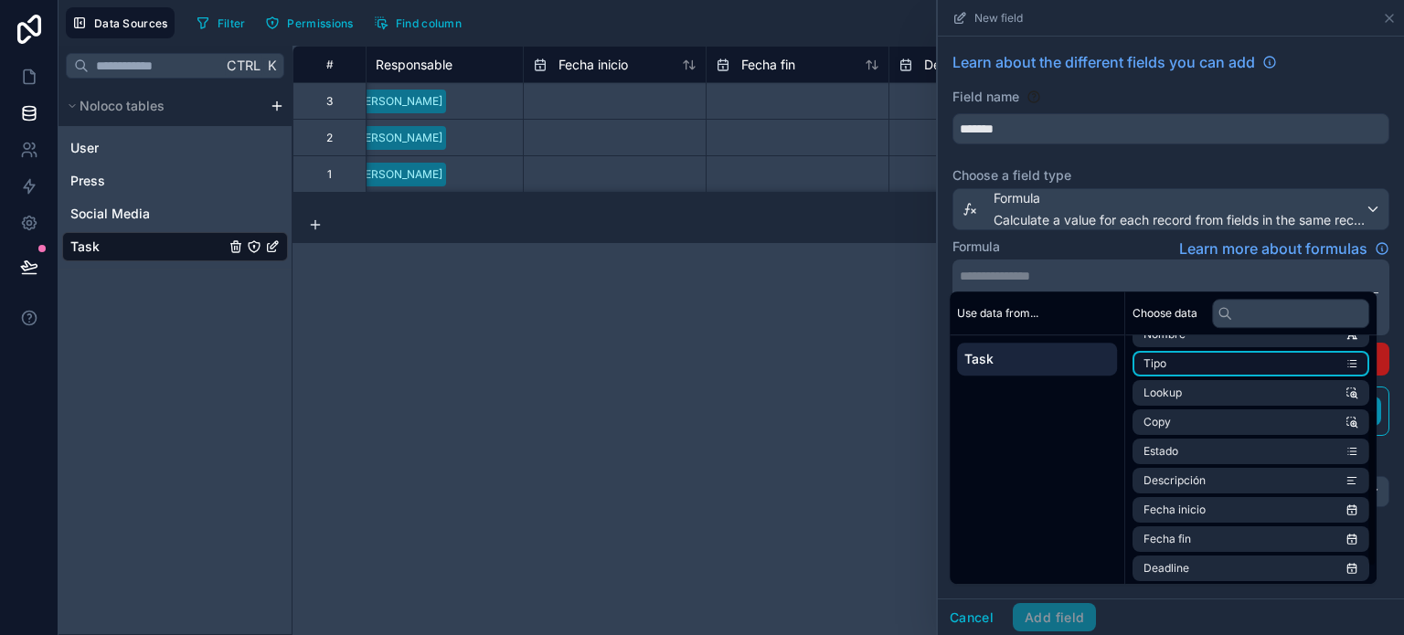
scroll to position [143, 0]
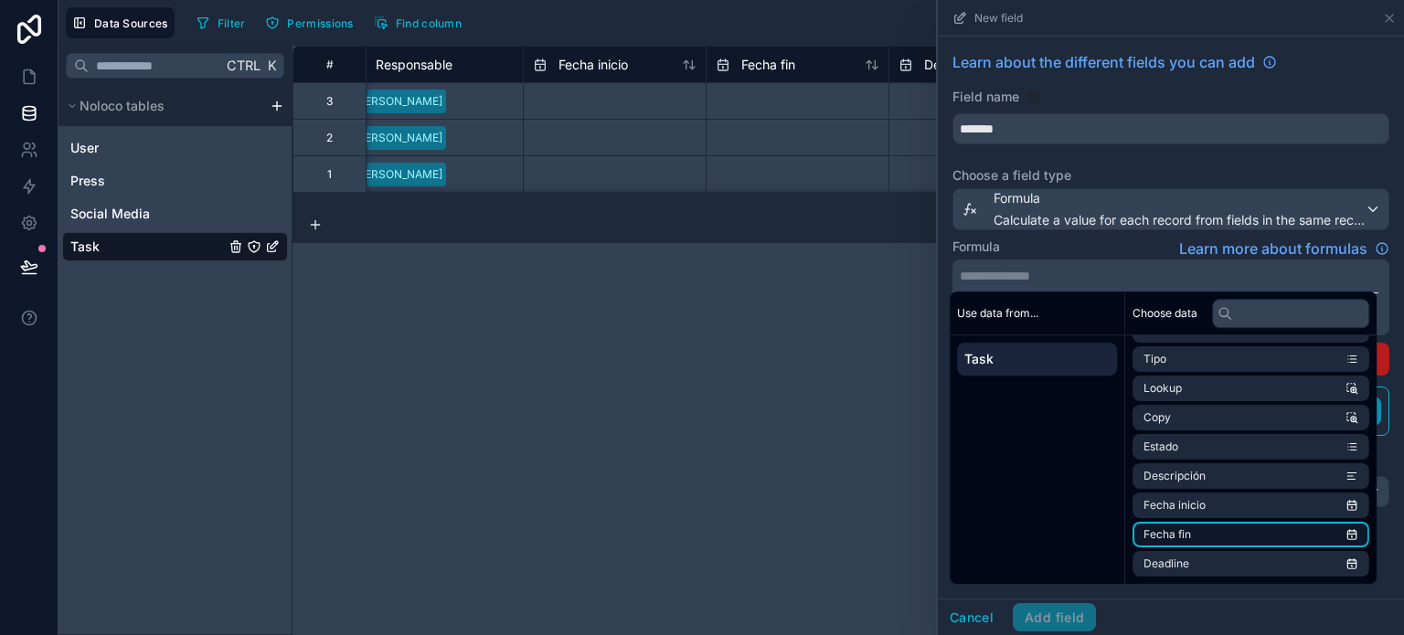
click at [1210, 534] on li "Fecha fin" at bounding box center [1250, 535] width 237 height 26
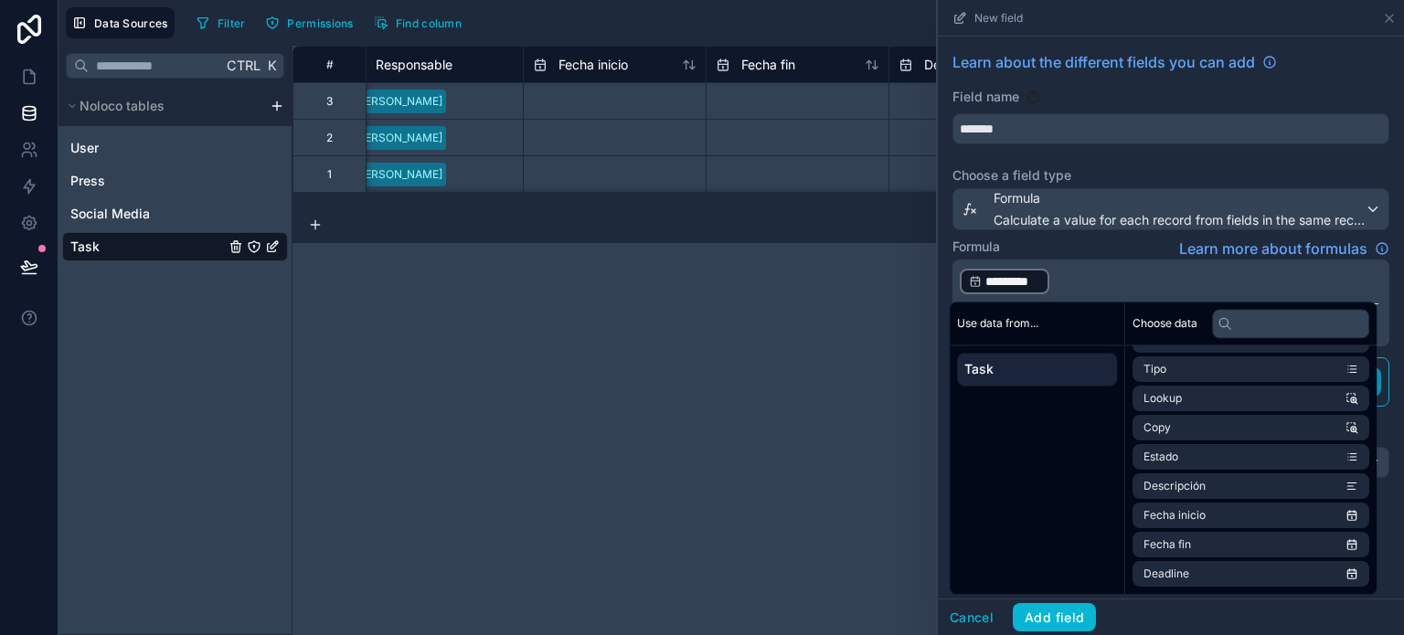
click at [1084, 284] on p "﻿ ********* ﻿ ﻿" at bounding box center [1168, 281] width 418 height 29
click at [1069, 280] on p "﻿ ********* ﻿ ﻿" at bounding box center [1168, 281] width 418 height 29
click at [1197, 520] on span "Fecha inicio" at bounding box center [1174, 515] width 62 height 15
click at [1199, 277] on p "**********" at bounding box center [1168, 281] width 418 height 29
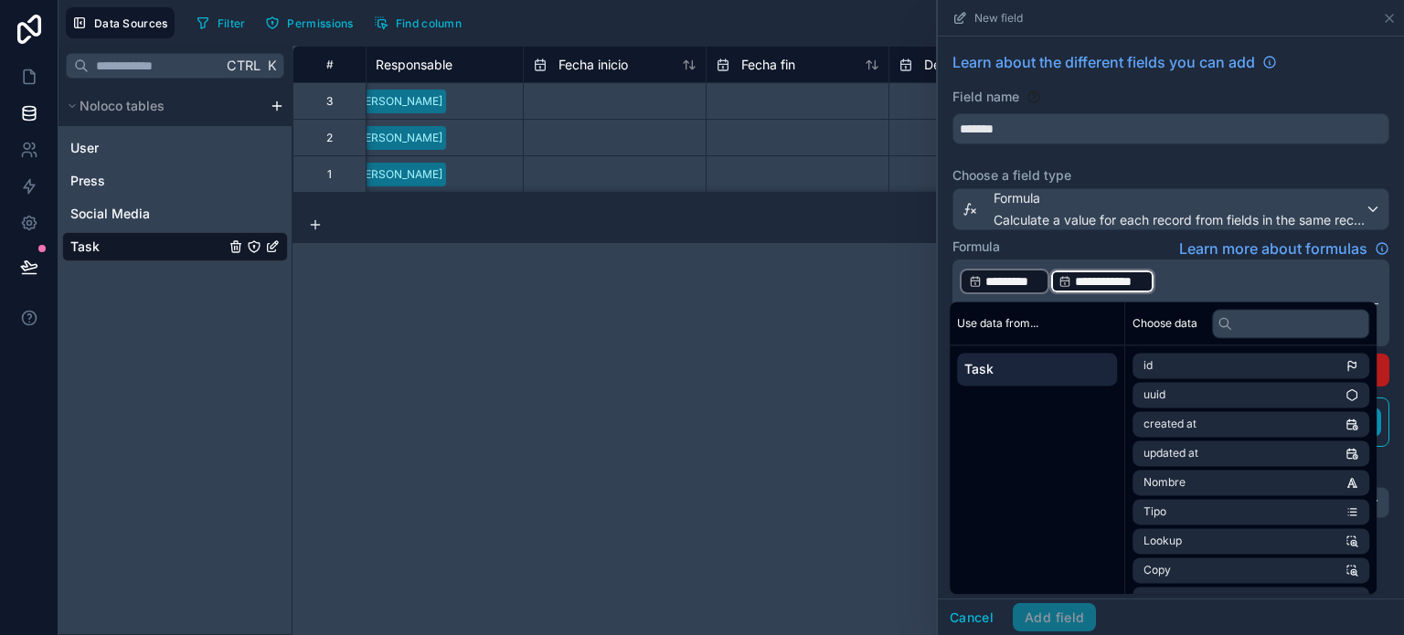
click at [1137, 244] on div "Formula Learn more about formulas" at bounding box center [1170, 249] width 437 height 22
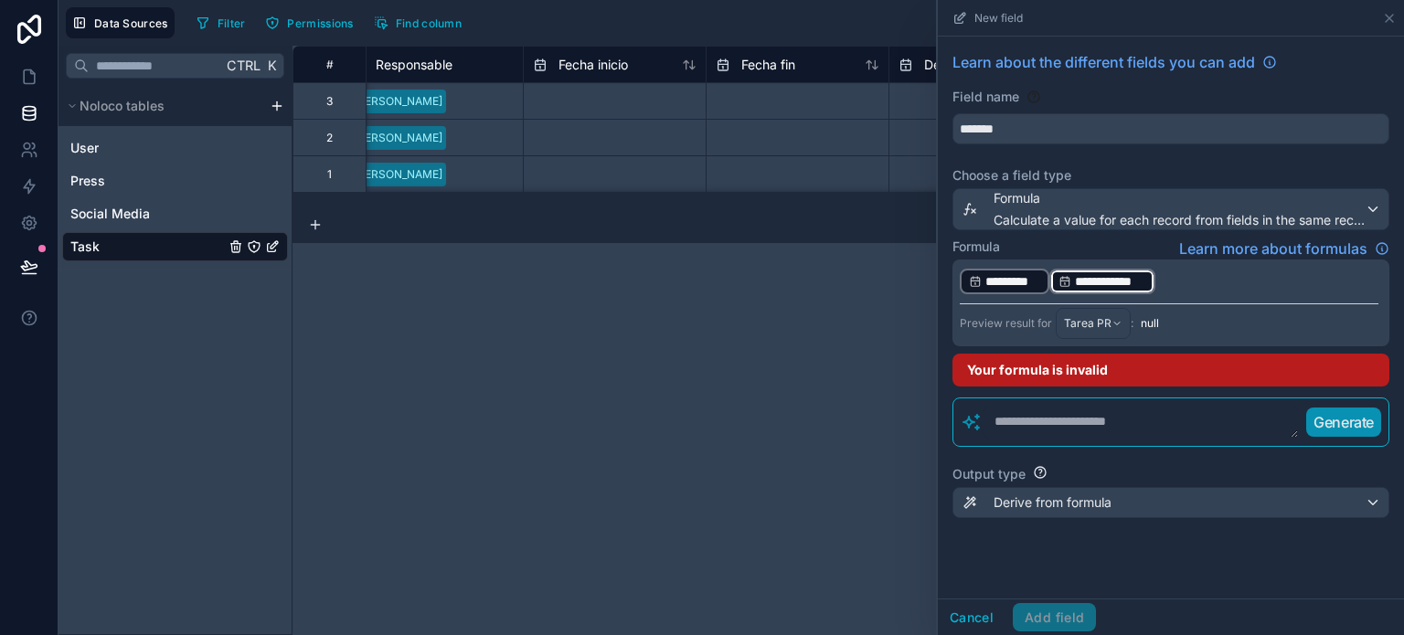
click at [1171, 274] on p "**********" at bounding box center [1168, 281] width 418 height 29
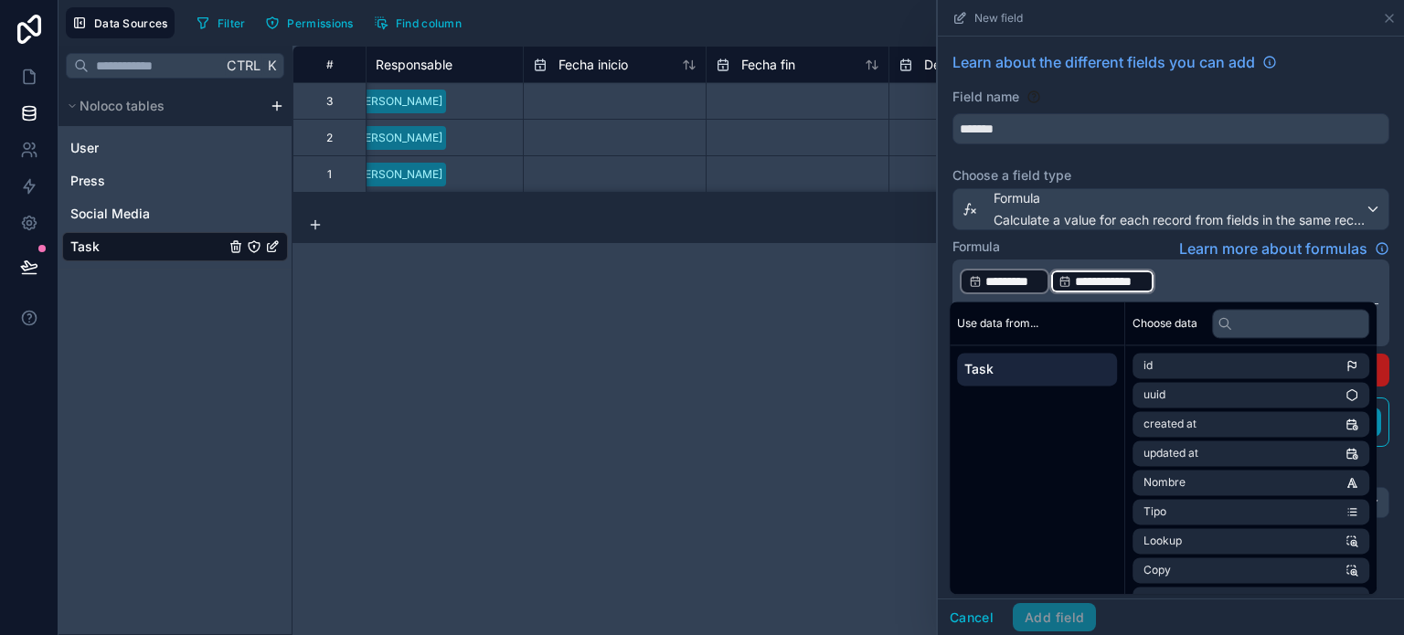
click at [1170, 275] on p "**********" at bounding box center [1168, 281] width 418 height 29
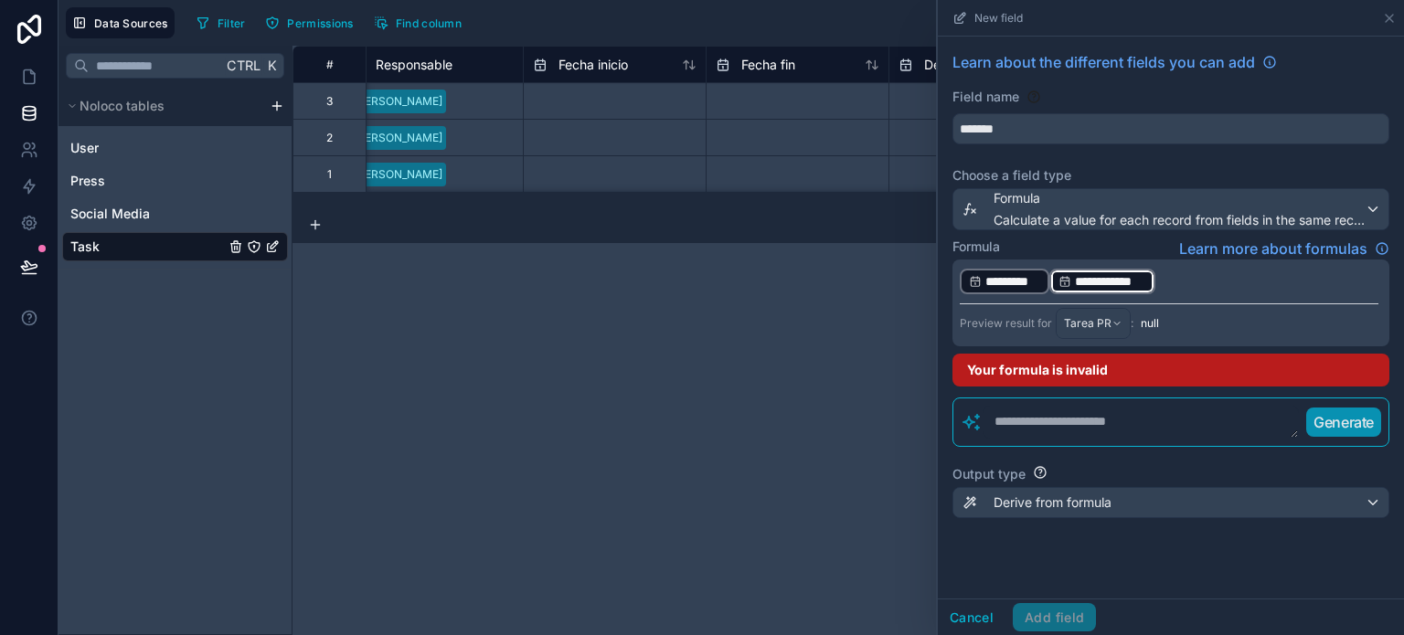
click at [1170, 275] on p "**********" at bounding box center [1168, 281] width 418 height 29
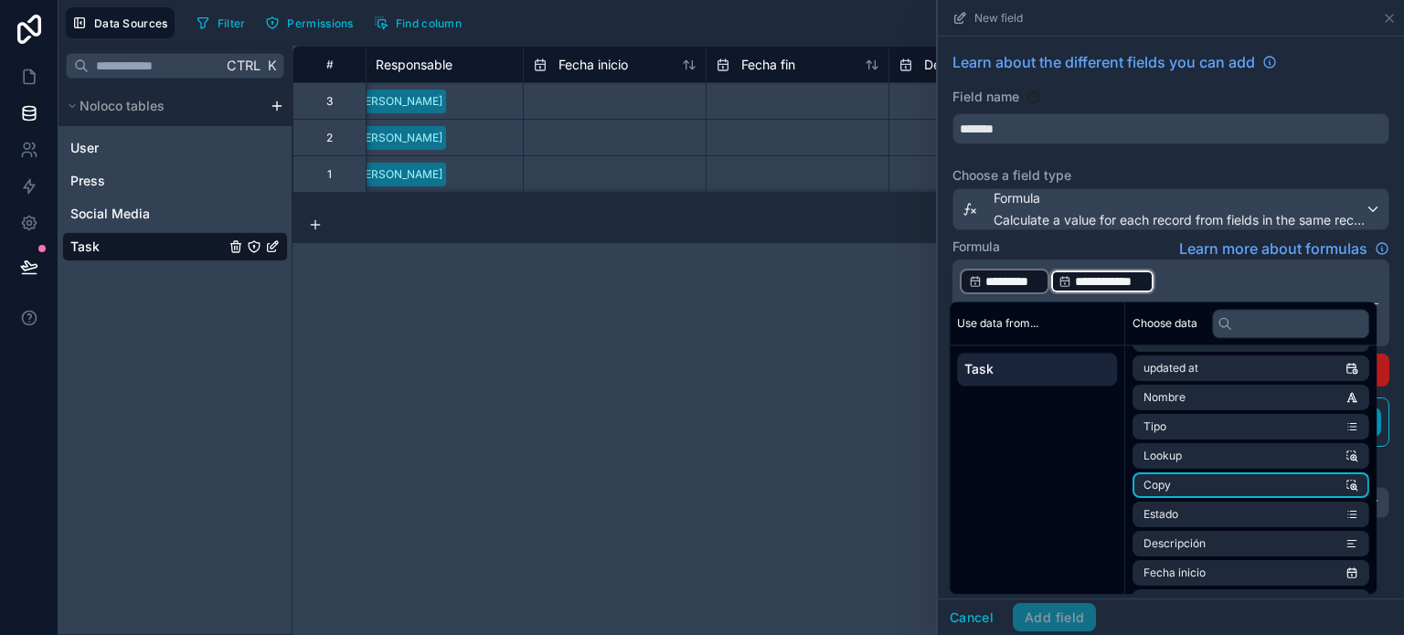
scroll to position [91, 0]
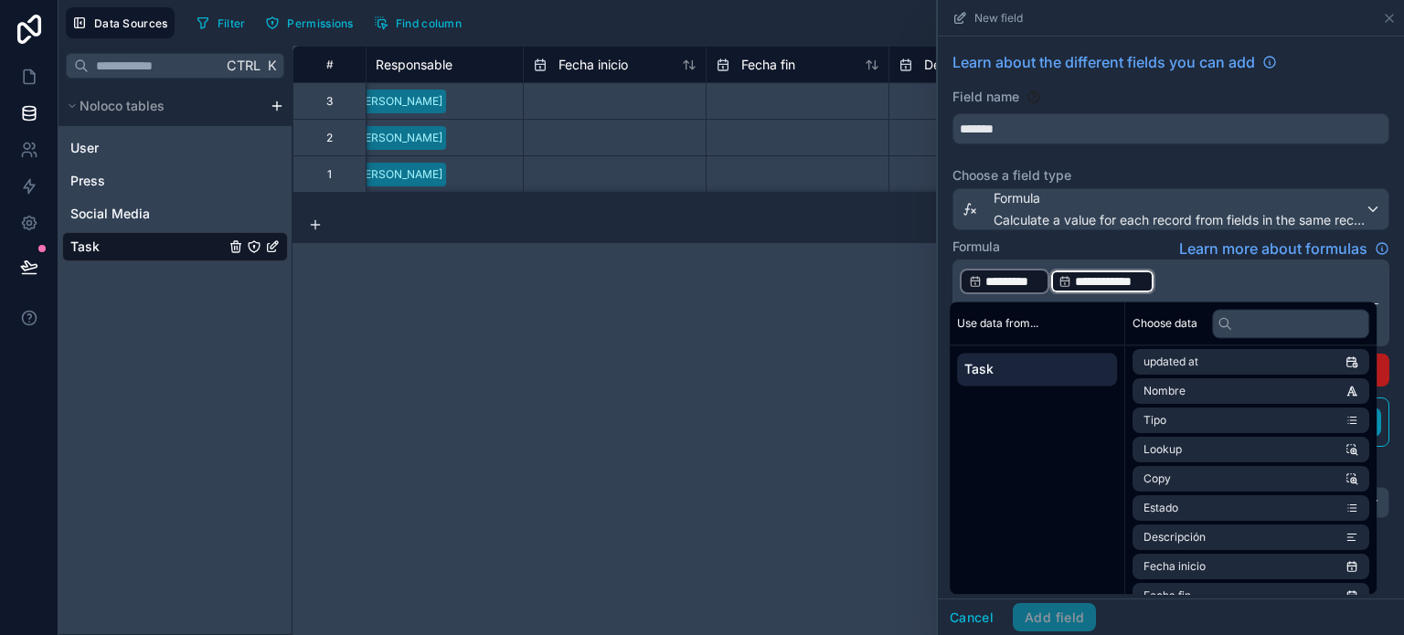
click at [1198, 273] on p "**********" at bounding box center [1168, 281] width 418 height 29
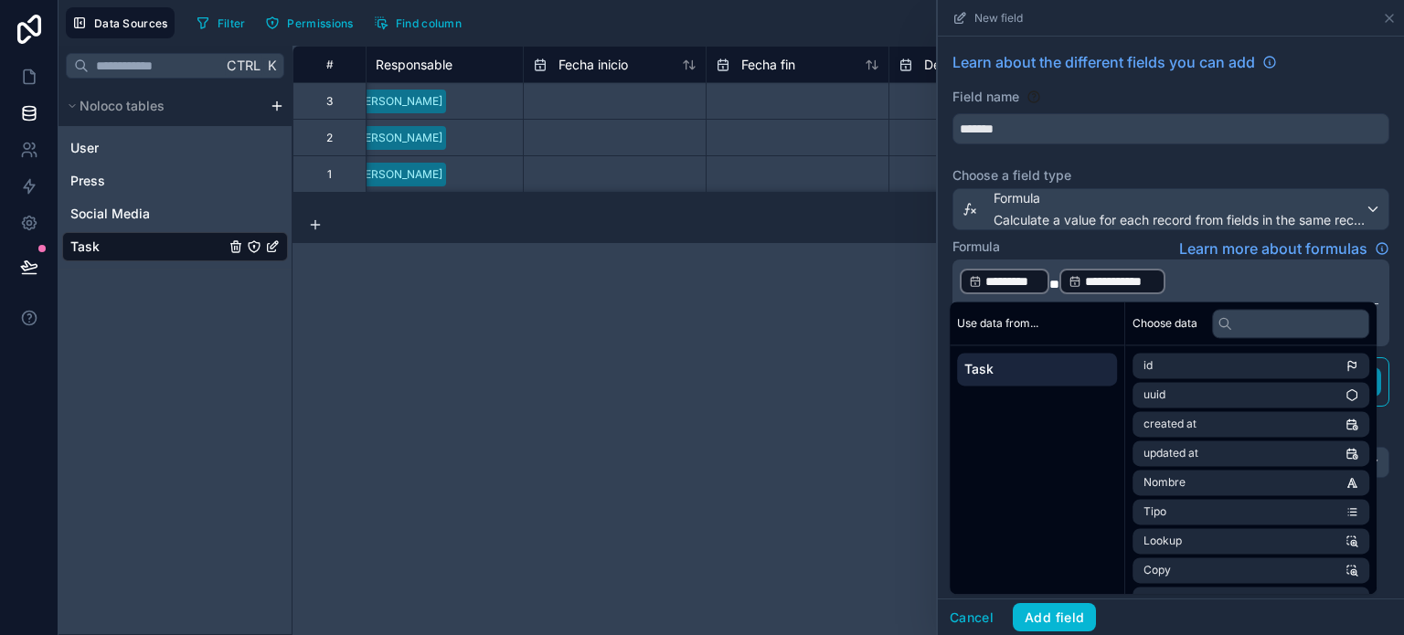
click at [1188, 284] on p "**********" at bounding box center [1168, 281] width 418 height 29
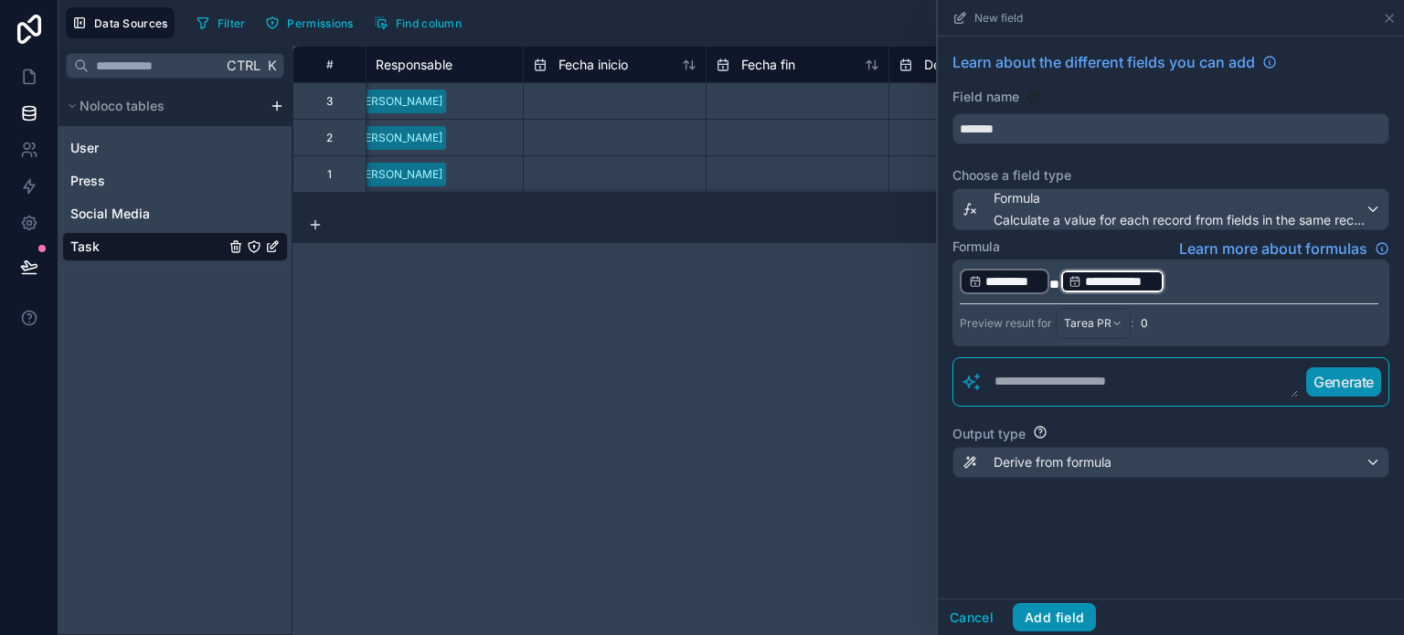
click at [1054, 627] on button "Add field" at bounding box center [1053, 617] width 83 height 29
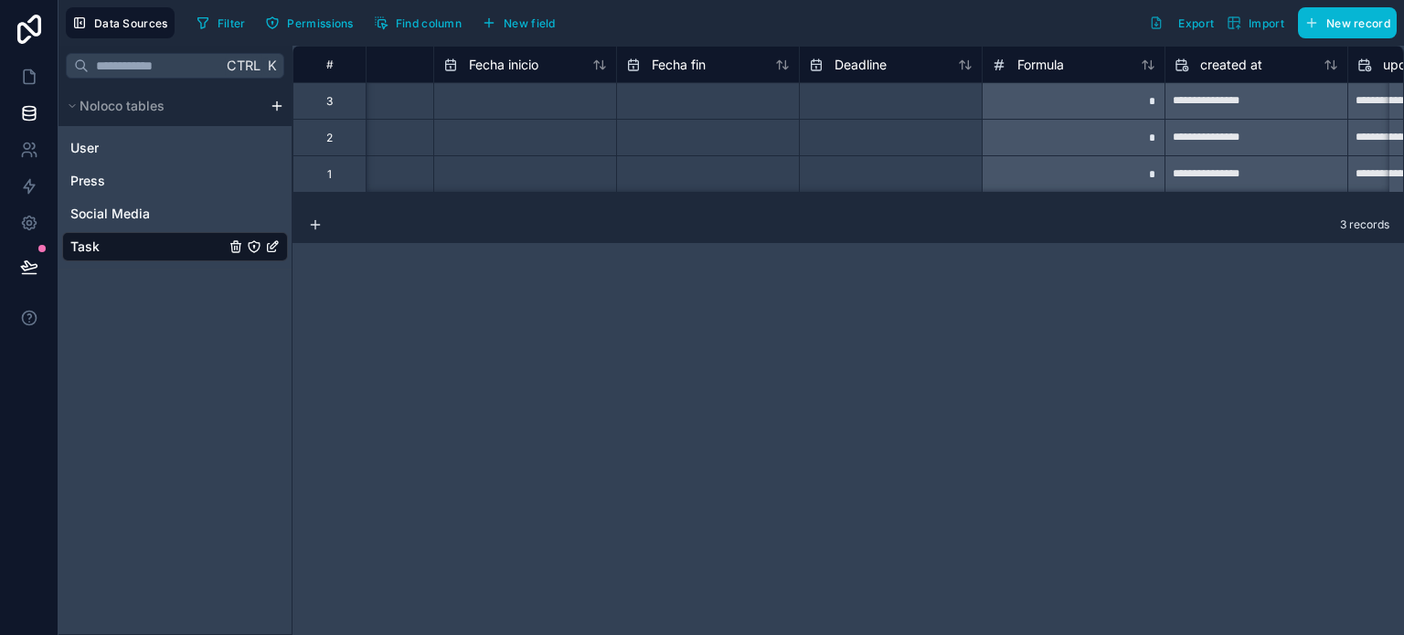
scroll to position [0, 1135]
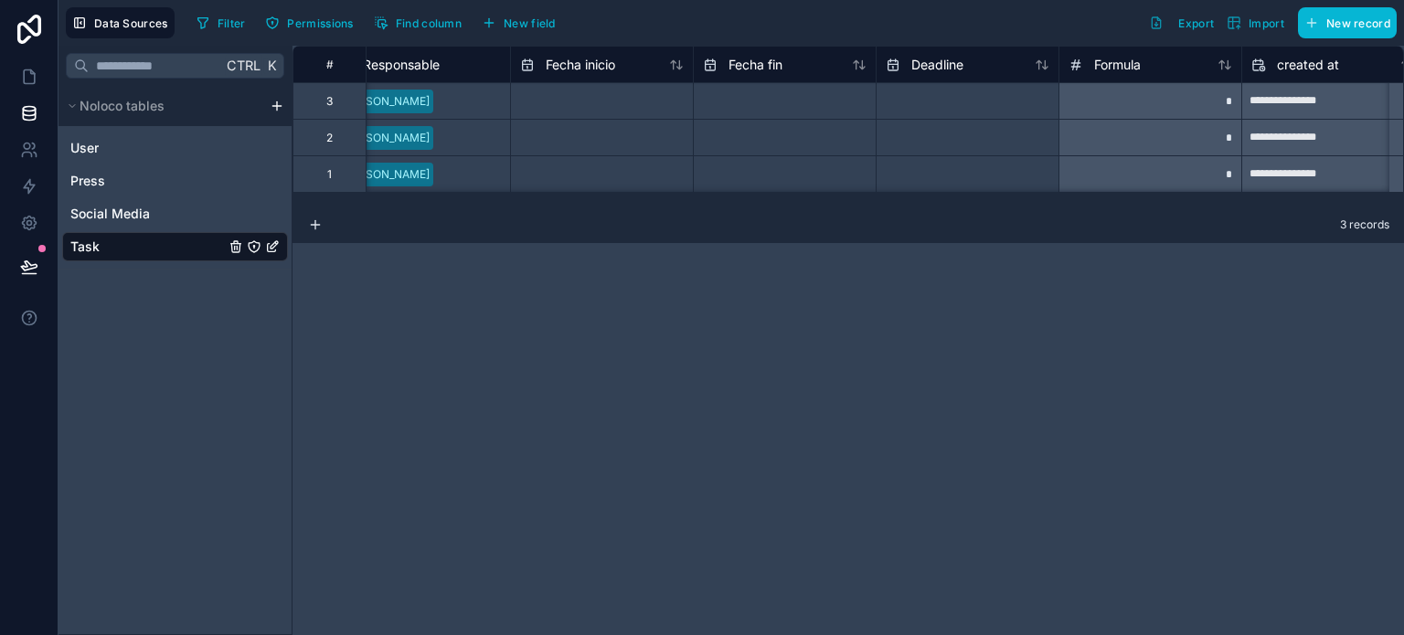
click at [618, 109] on input "text" at bounding box center [602, 101] width 182 height 29
select select "****"
select select "*"
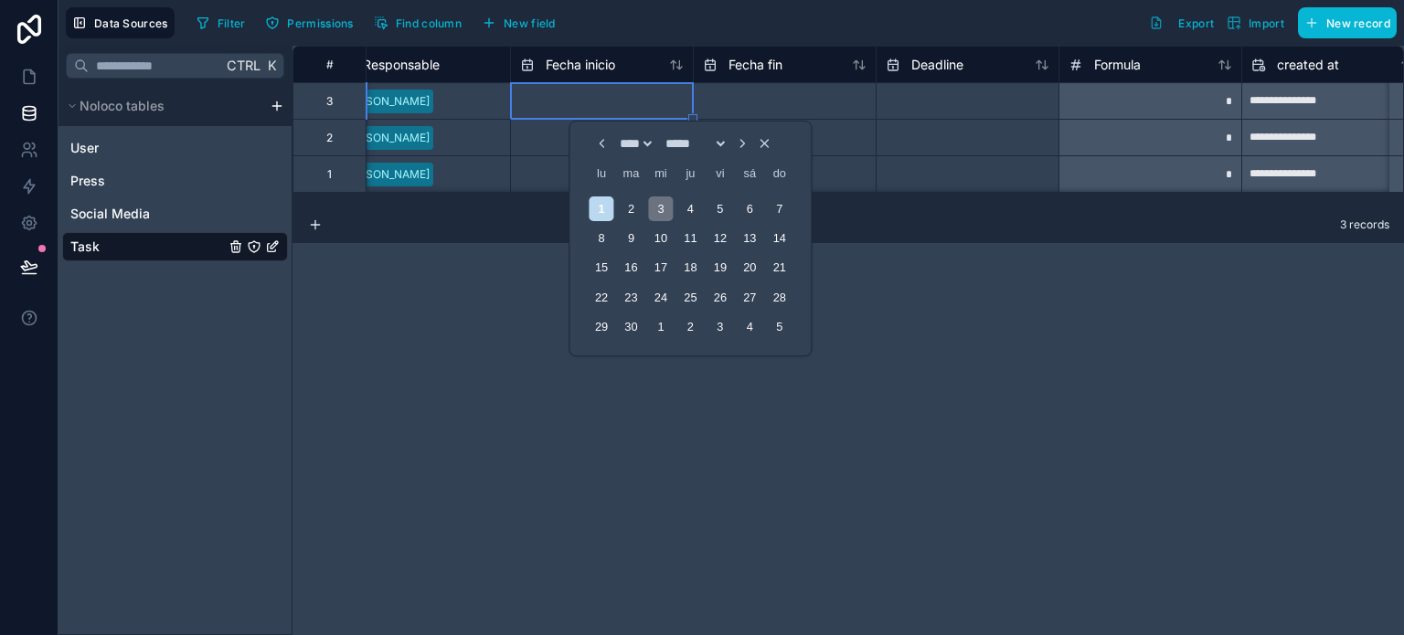
drag, startPoint x: 601, startPoint y: 207, endPoint x: 611, endPoint y: 207, distance: 10.1
click at [601, 207] on div "1" at bounding box center [600, 208] width 25 height 25
type input "********"
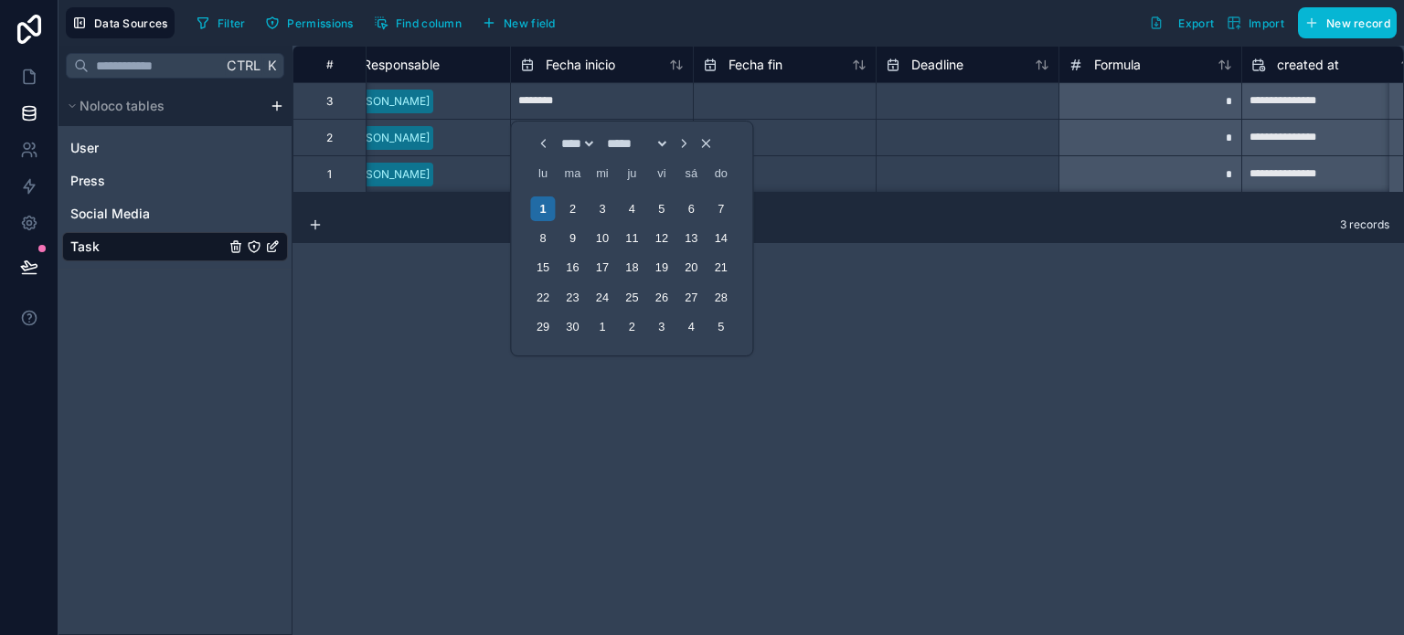
click at [693, 101] on input "text" at bounding box center [602, 101] width 182 height 29
select select "****"
select select "*"
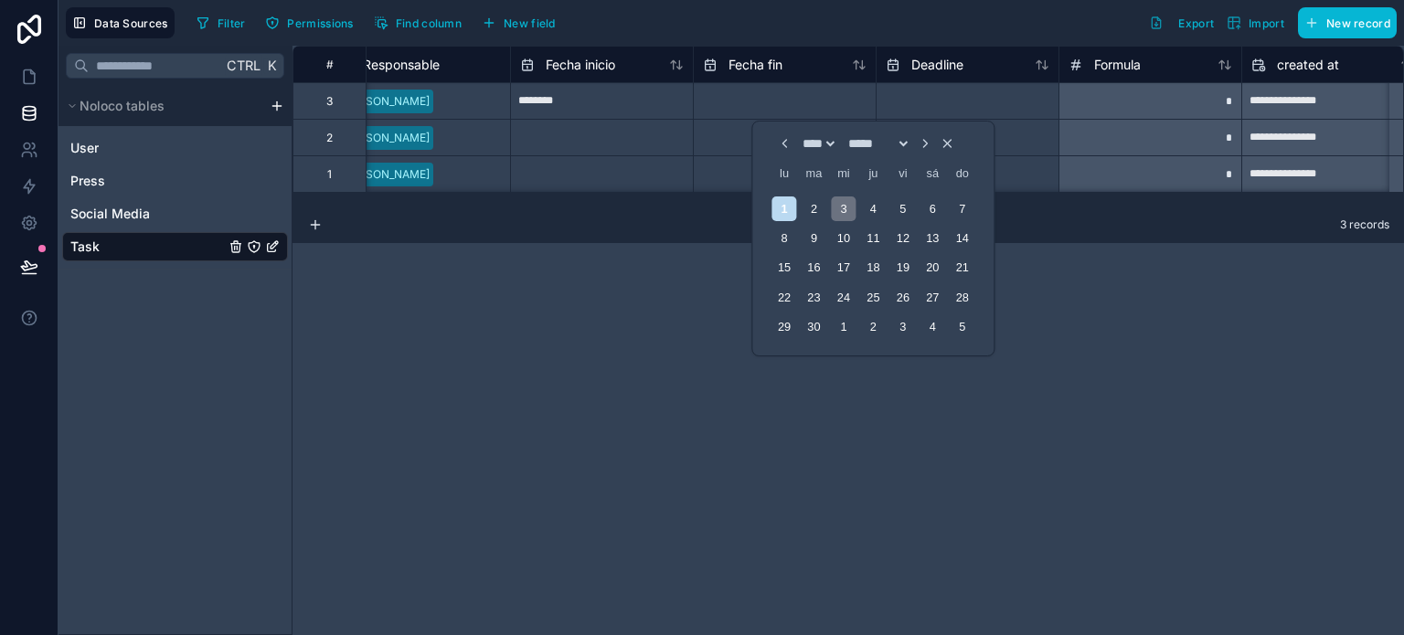
click at [837, 200] on div "3" at bounding box center [843, 208] width 25 height 25
type input "********"
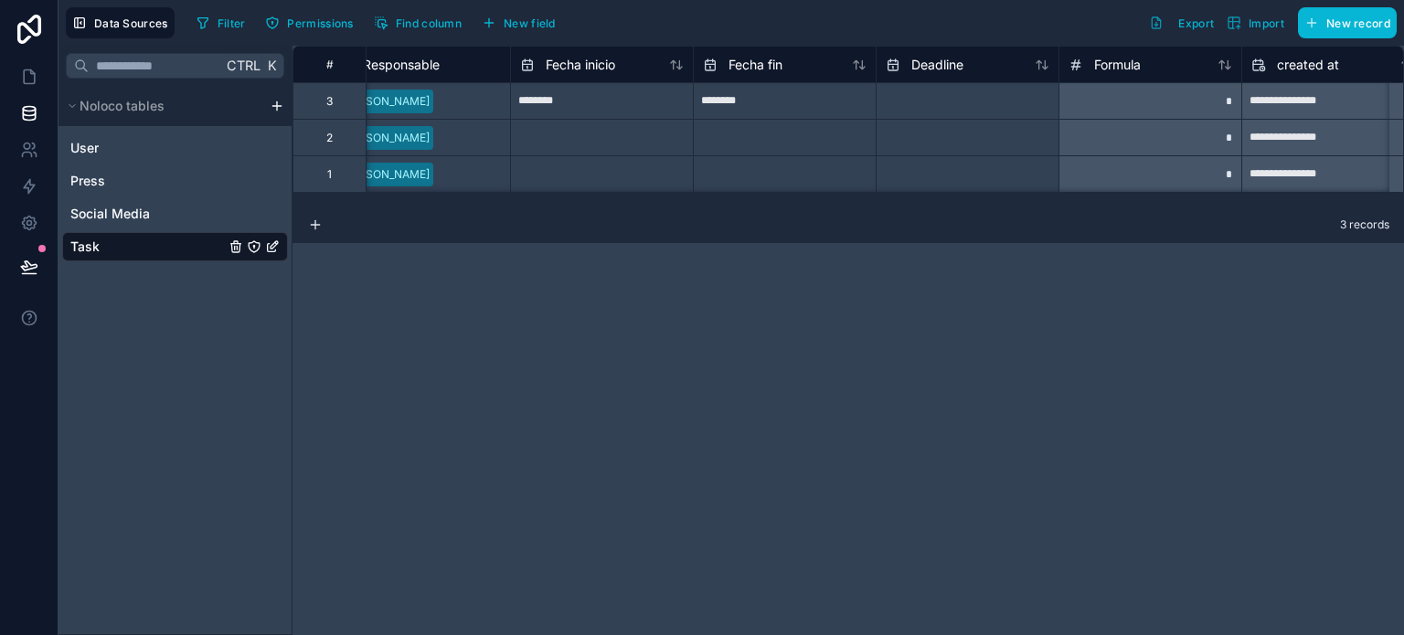
click at [1123, 440] on div "**********" at bounding box center [847, 340] width 1111 height 589
click at [1225, 69] on icon at bounding box center [1224, 65] width 15 height 15
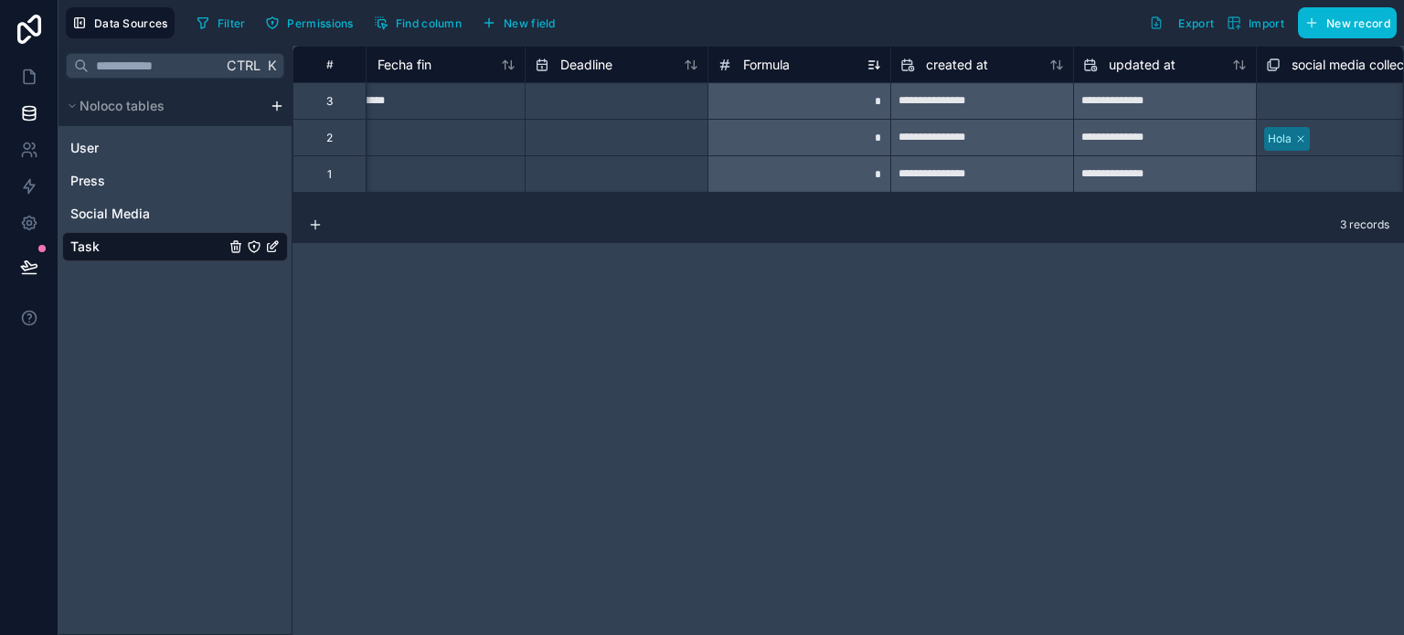
scroll to position [0, 1481]
click at [735, 65] on icon at bounding box center [729, 65] width 15 height 22
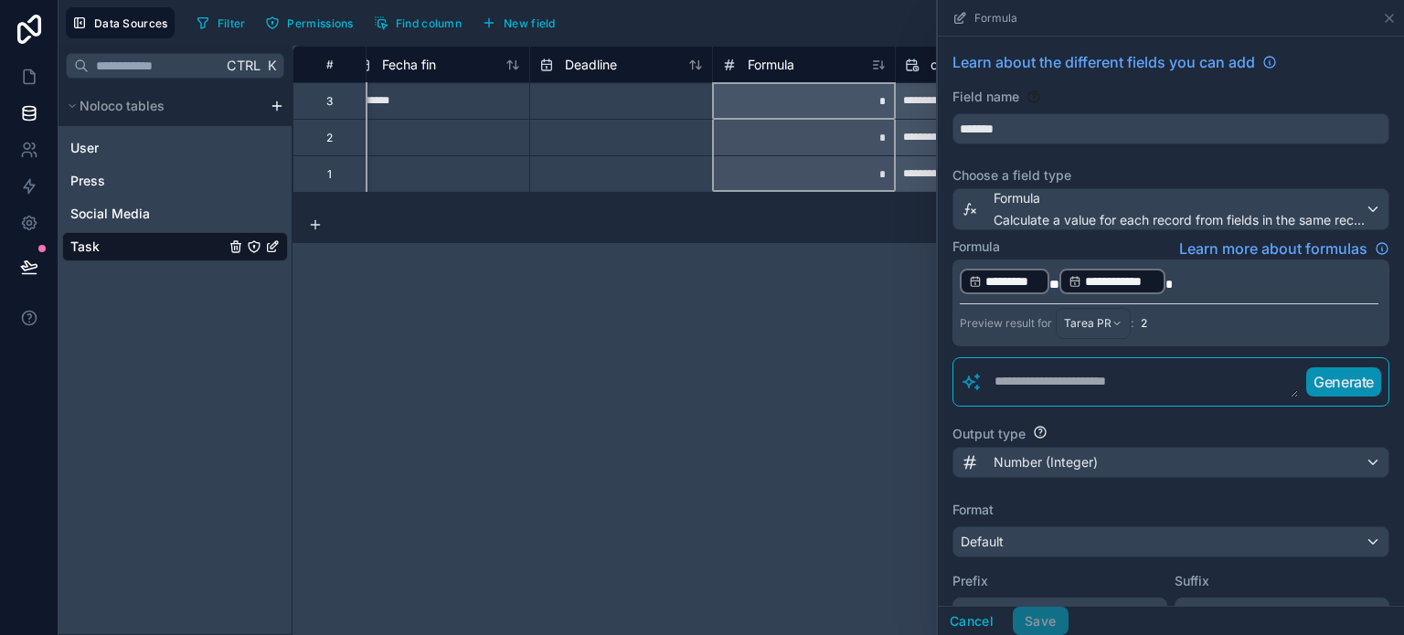
click at [801, 421] on div "**********" at bounding box center [847, 340] width 1111 height 589
drag, startPoint x: 1391, startPoint y: 15, endPoint x: 1352, endPoint y: 60, distance: 59.7
click at [1391, 16] on icon at bounding box center [1388, 18] width 7 height 7
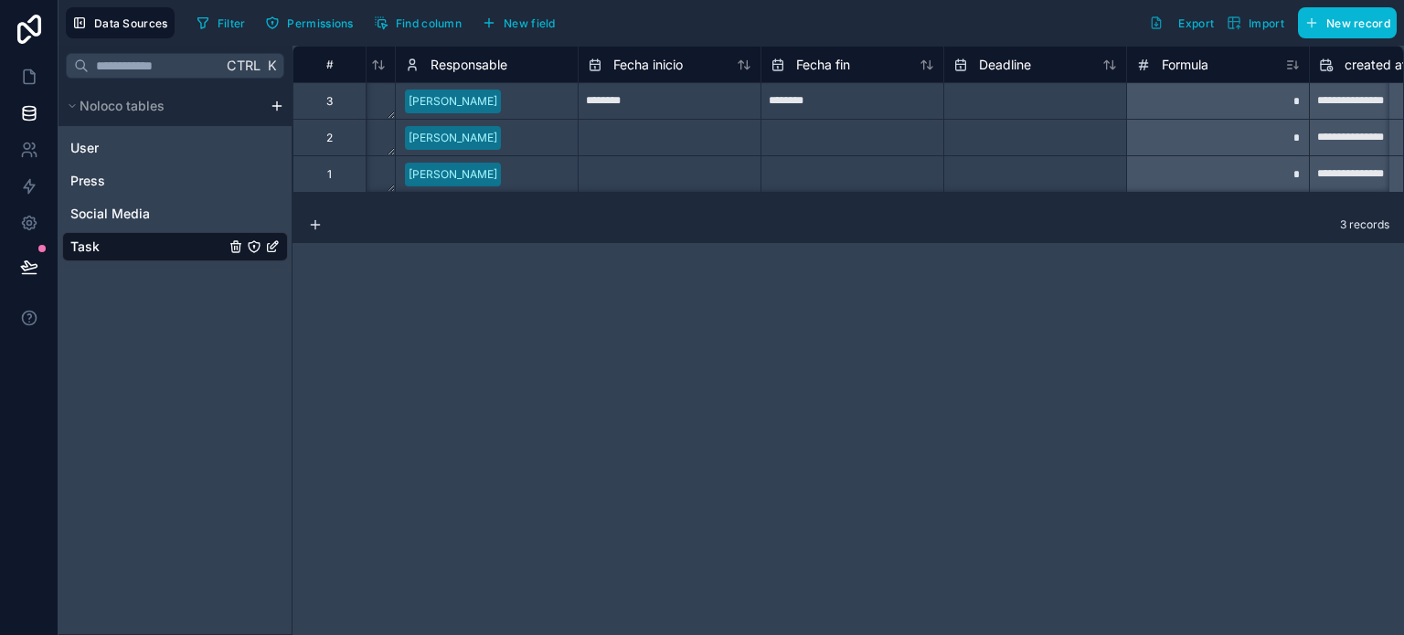
scroll to position [0, 1162]
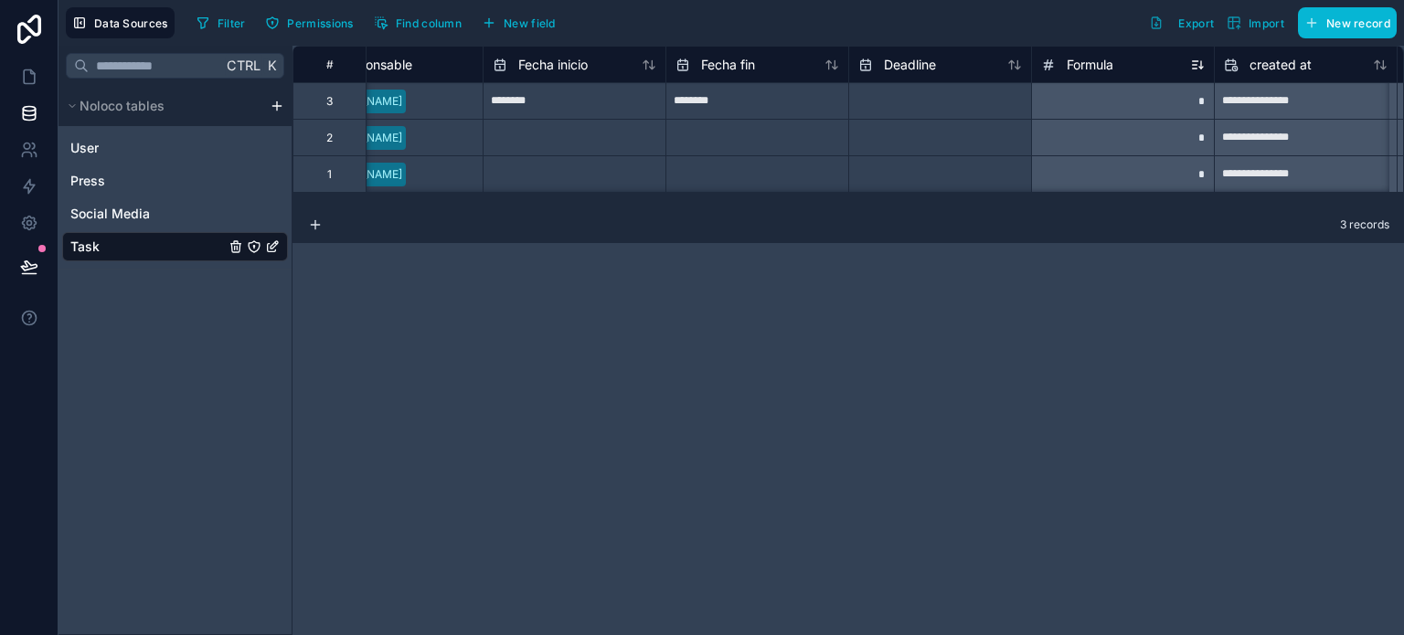
click at [1092, 65] on span "Formula" at bounding box center [1089, 65] width 47 height 18
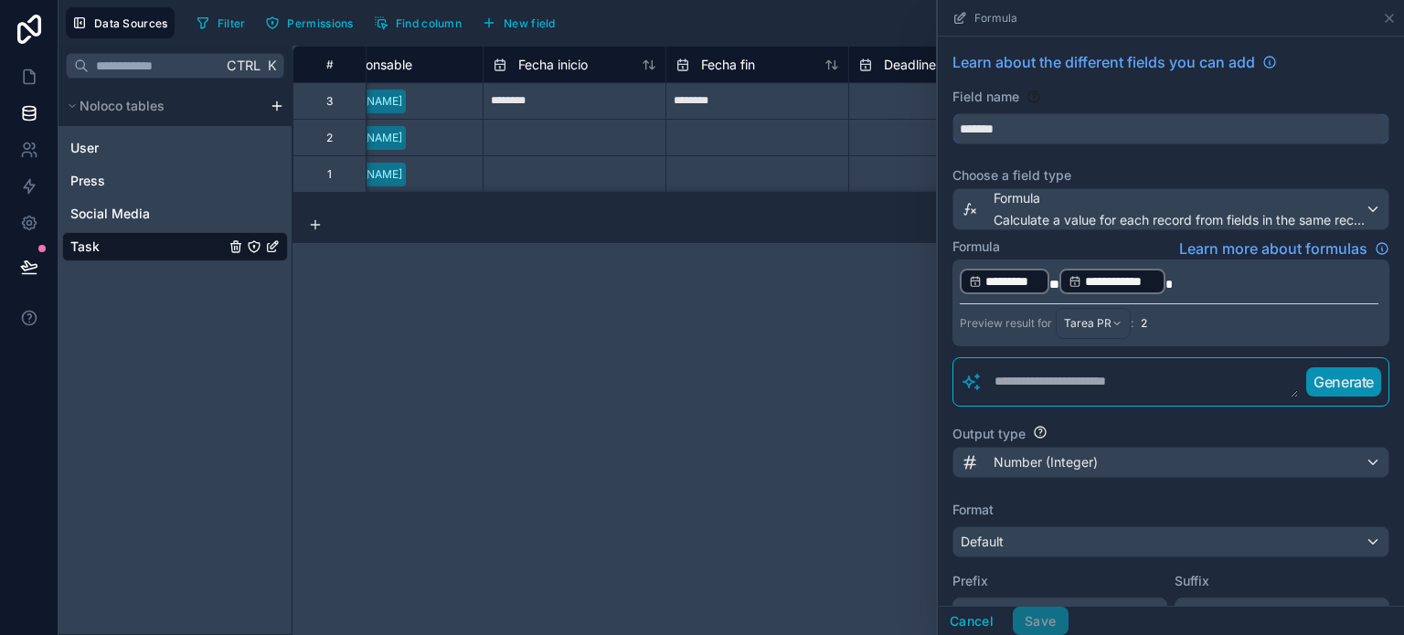
drag, startPoint x: 1020, startPoint y: 120, endPoint x: 910, endPoint y: 120, distance: 109.6
click at [910, 120] on div "**********" at bounding box center [847, 340] width 1111 height 589
type input "********"
click at [1050, 609] on button "Save" at bounding box center [1039, 621] width 55 height 29
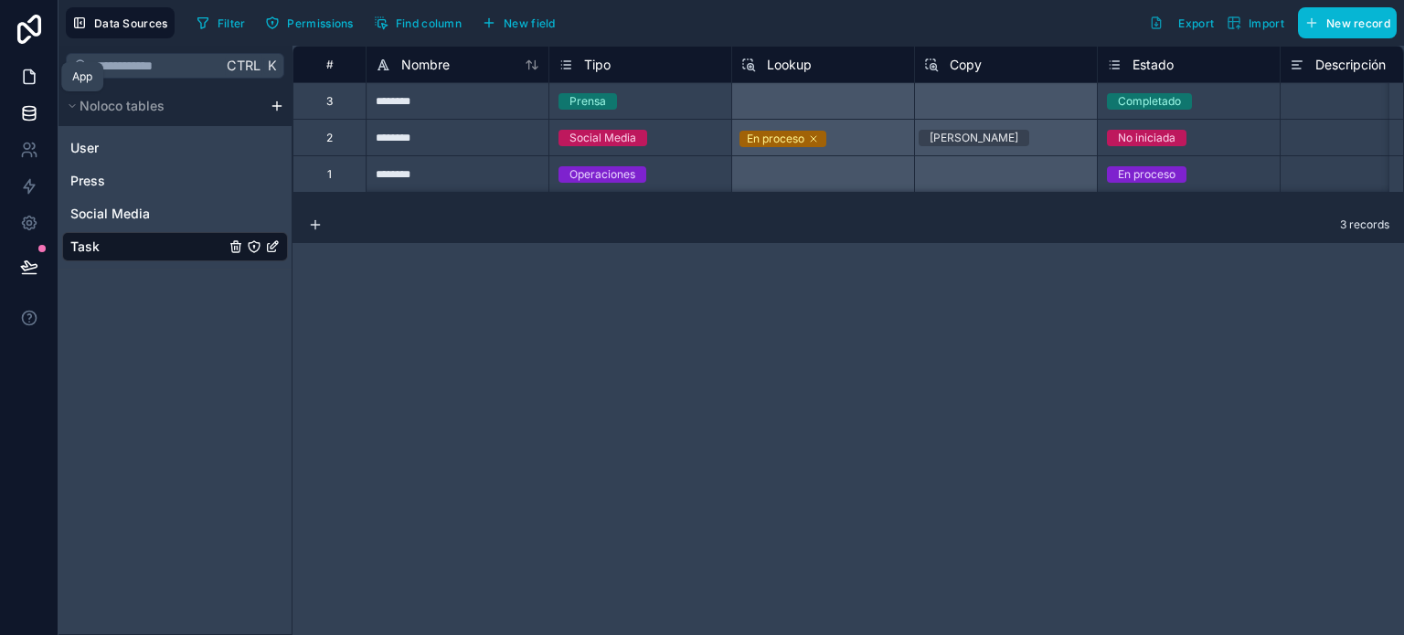
click at [25, 77] on icon at bounding box center [29, 77] width 18 height 18
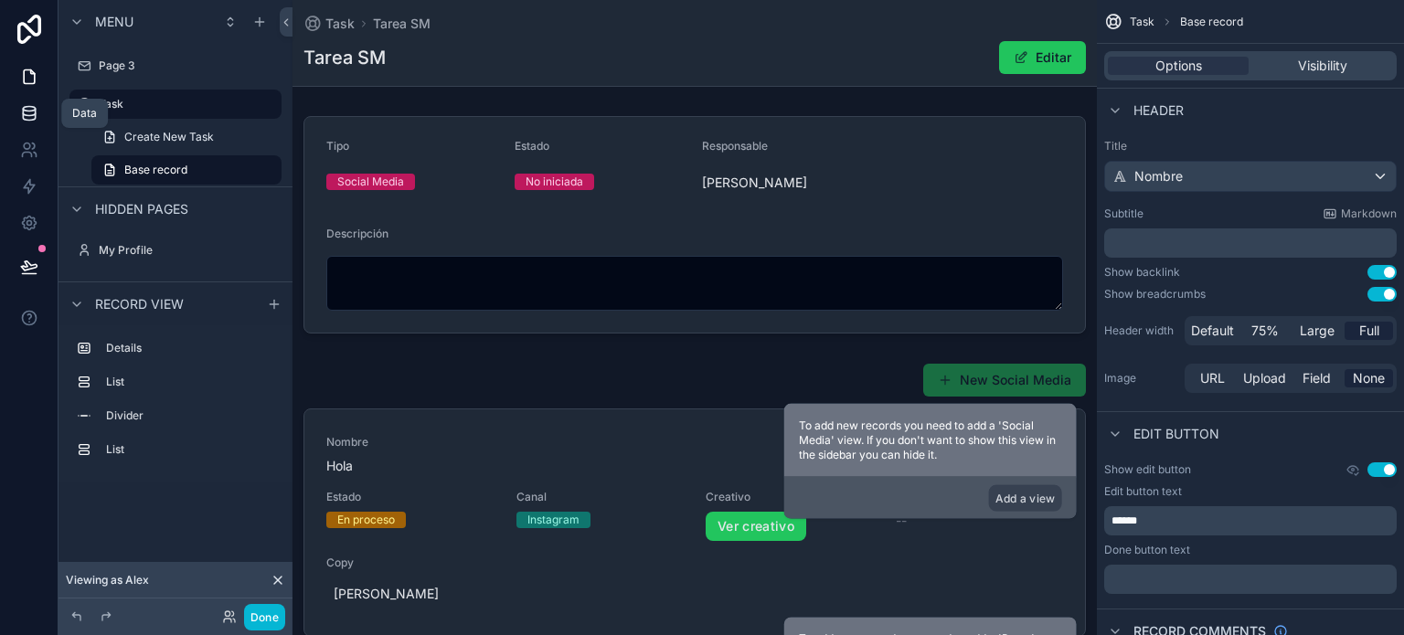
click at [24, 119] on icon at bounding box center [29, 116] width 12 height 7
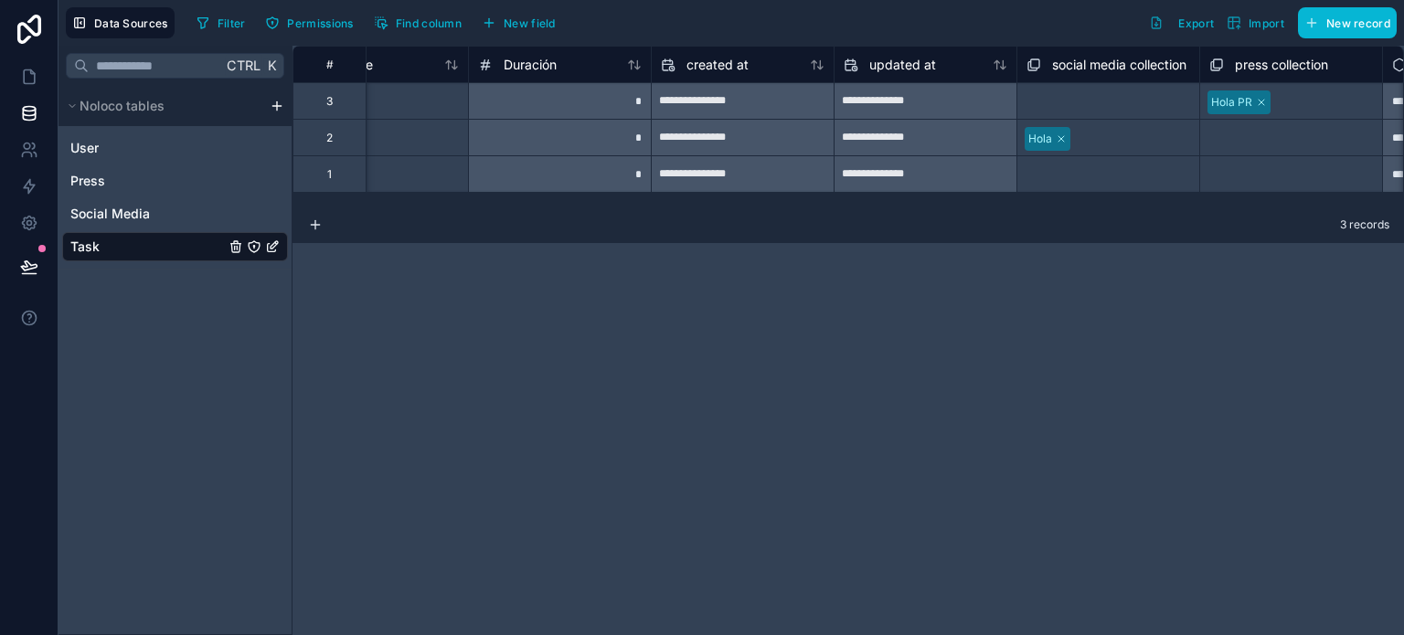
scroll to position [0, 1672]
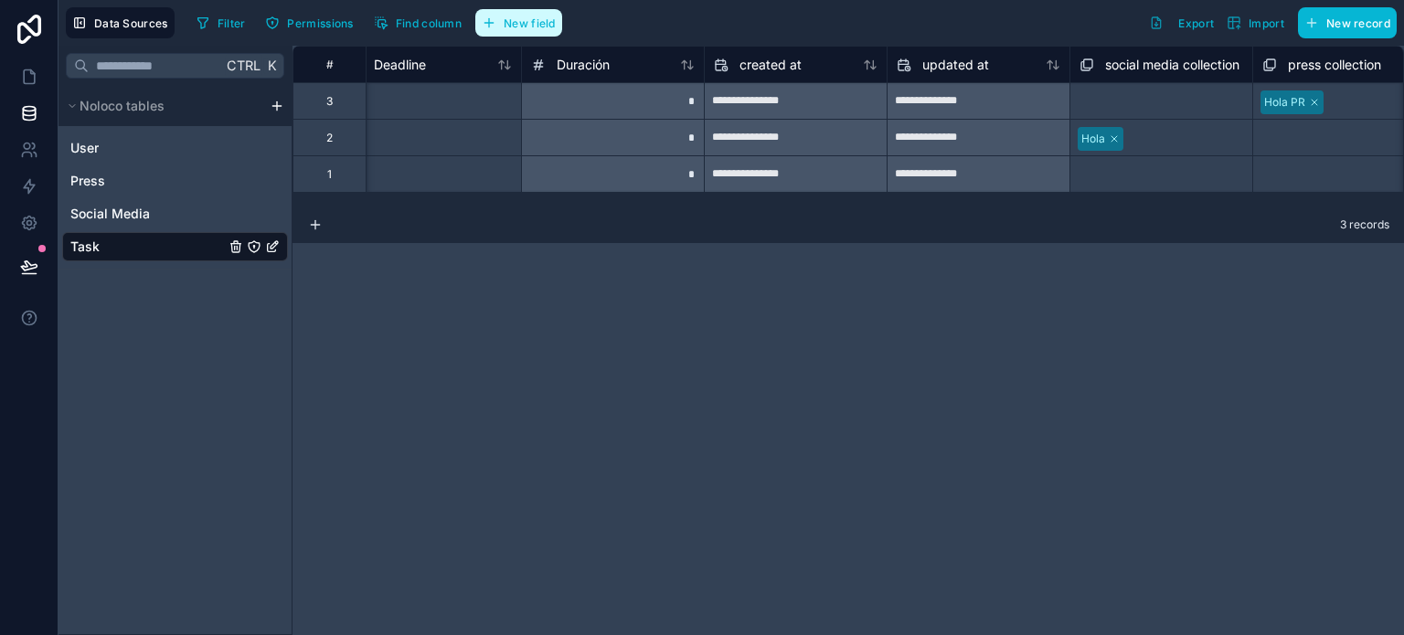
click at [501, 10] on button "New field" at bounding box center [518, 22] width 87 height 27
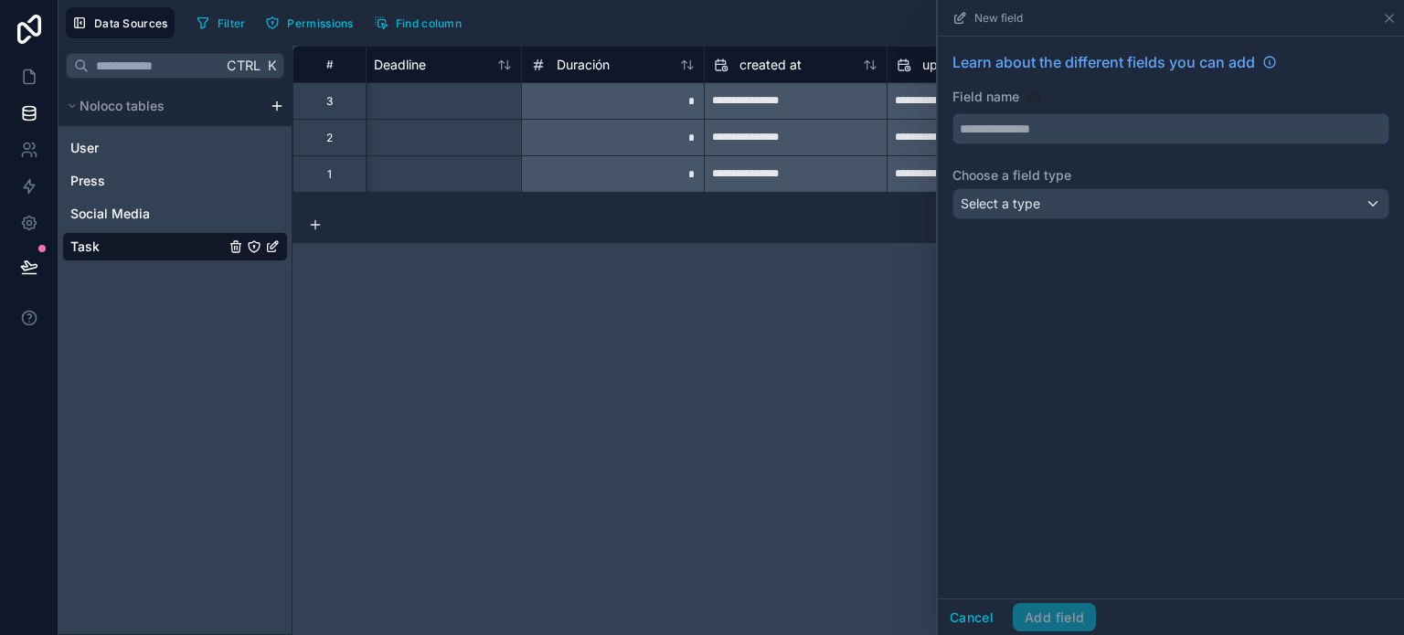
click at [1012, 131] on input "text" at bounding box center [1170, 128] width 435 height 29
type input "*********"
click at [1006, 213] on div "Select a type" at bounding box center [1170, 203] width 435 height 29
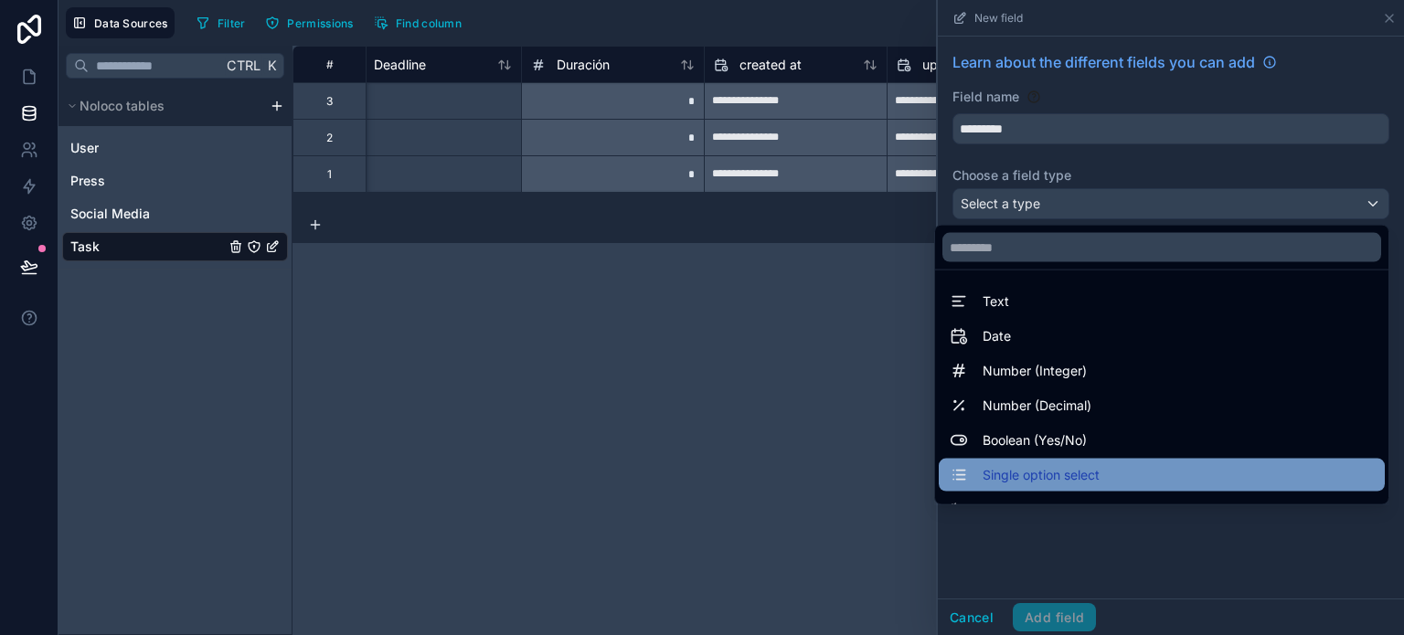
click at [1091, 467] on div "Single option select" at bounding box center [1161, 475] width 424 height 22
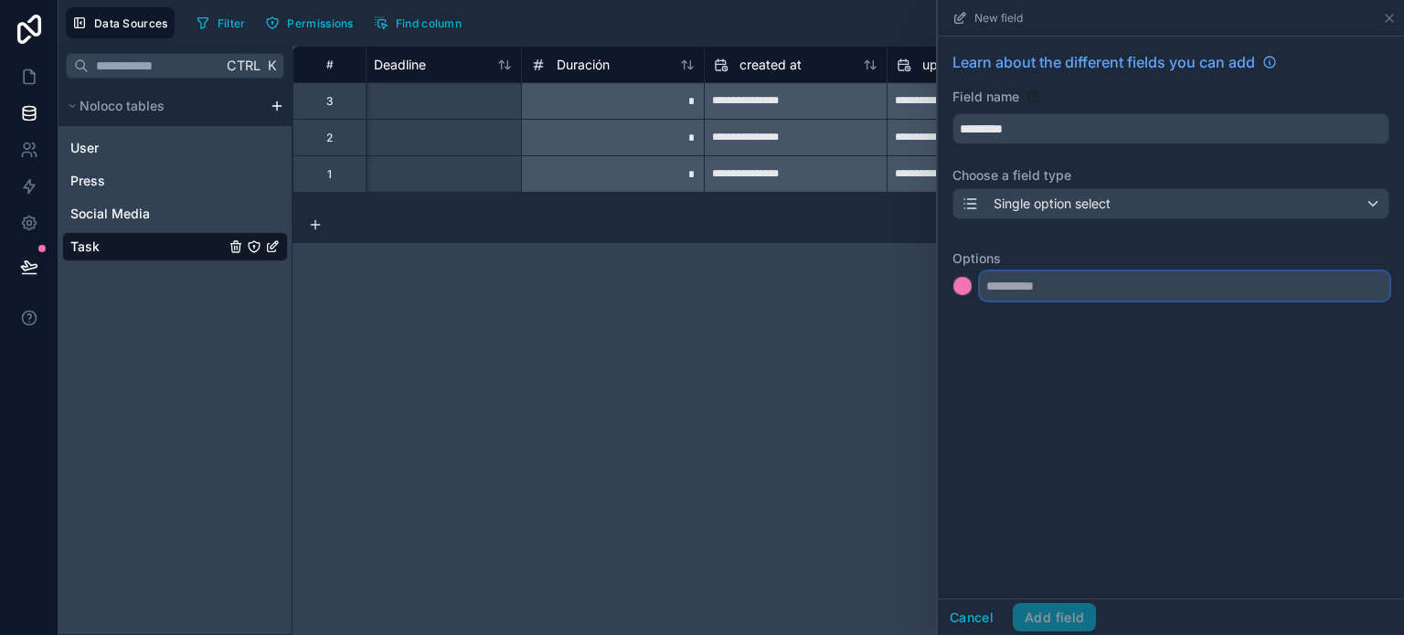
click at [1027, 293] on input "text" at bounding box center [1184, 285] width 409 height 29
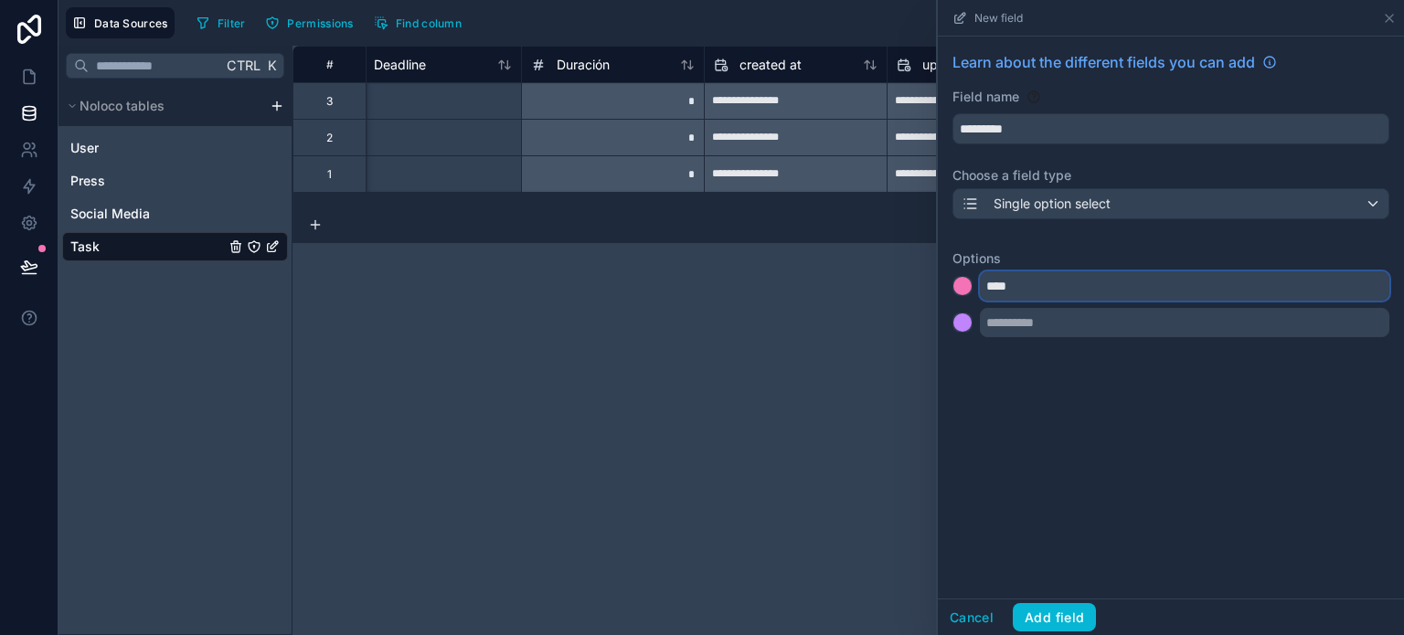
type input "****"
click at [1118, 446] on div "Learn about the different fields you can add Field name ********* Choose a fiel…" at bounding box center [1170, 318] width 466 height 562
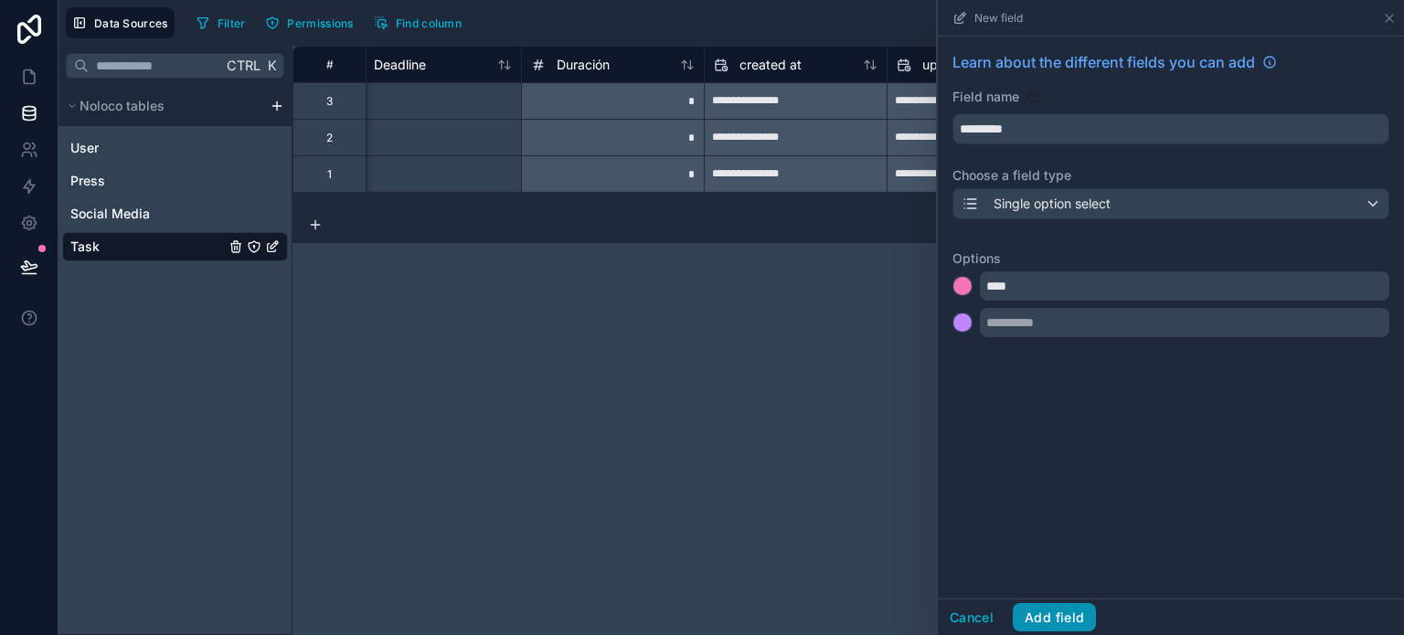
click at [1060, 609] on button "Add field" at bounding box center [1053, 617] width 83 height 29
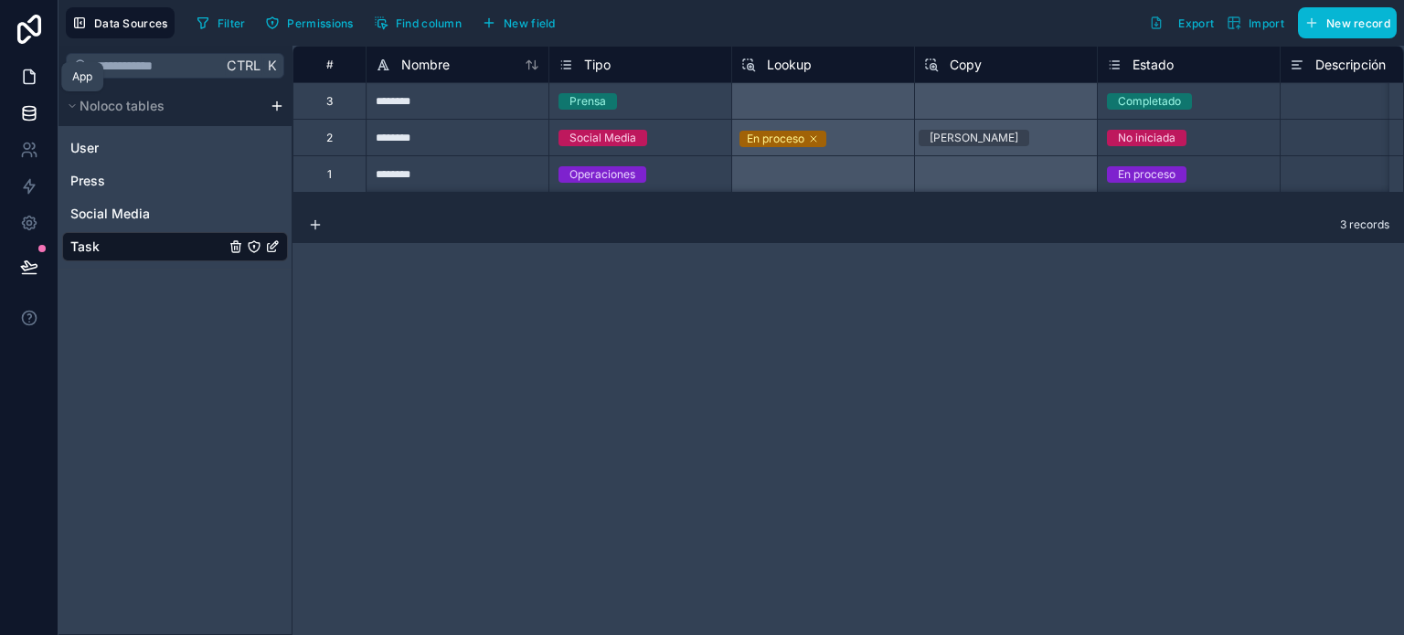
click at [32, 73] on icon at bounding box center [32, 72] width 4 height 4
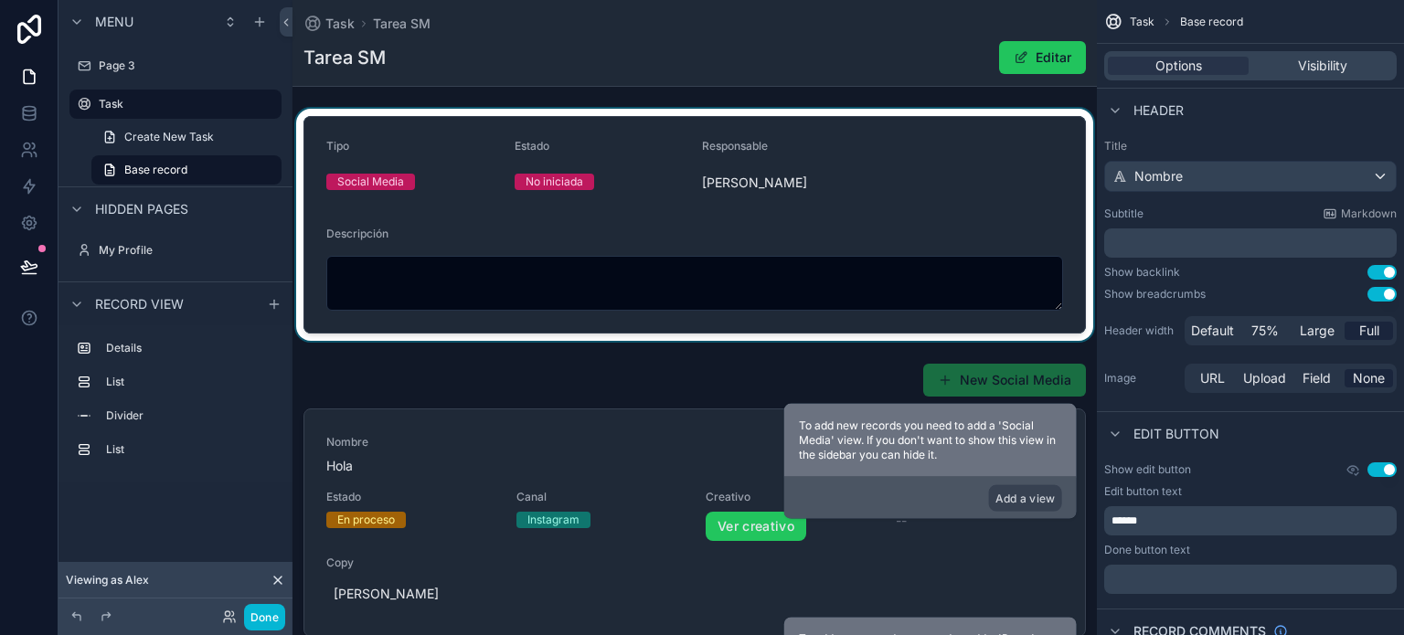
click at [889, 200] on div "scrollable content" at bounding box center [694, 225] width 804 height 232
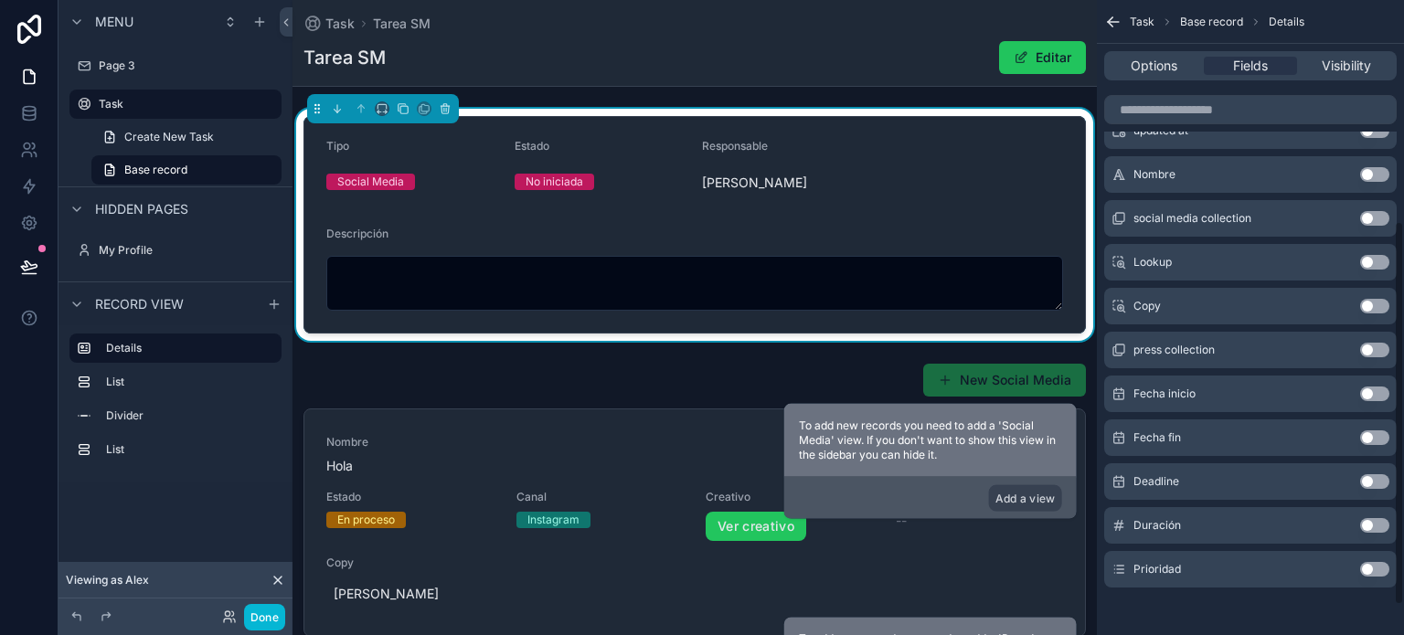
scroll to position [413, 0]
click at [1372, 565] on button "Use setting" at bounding box center [1374, 567] width 29 height 15
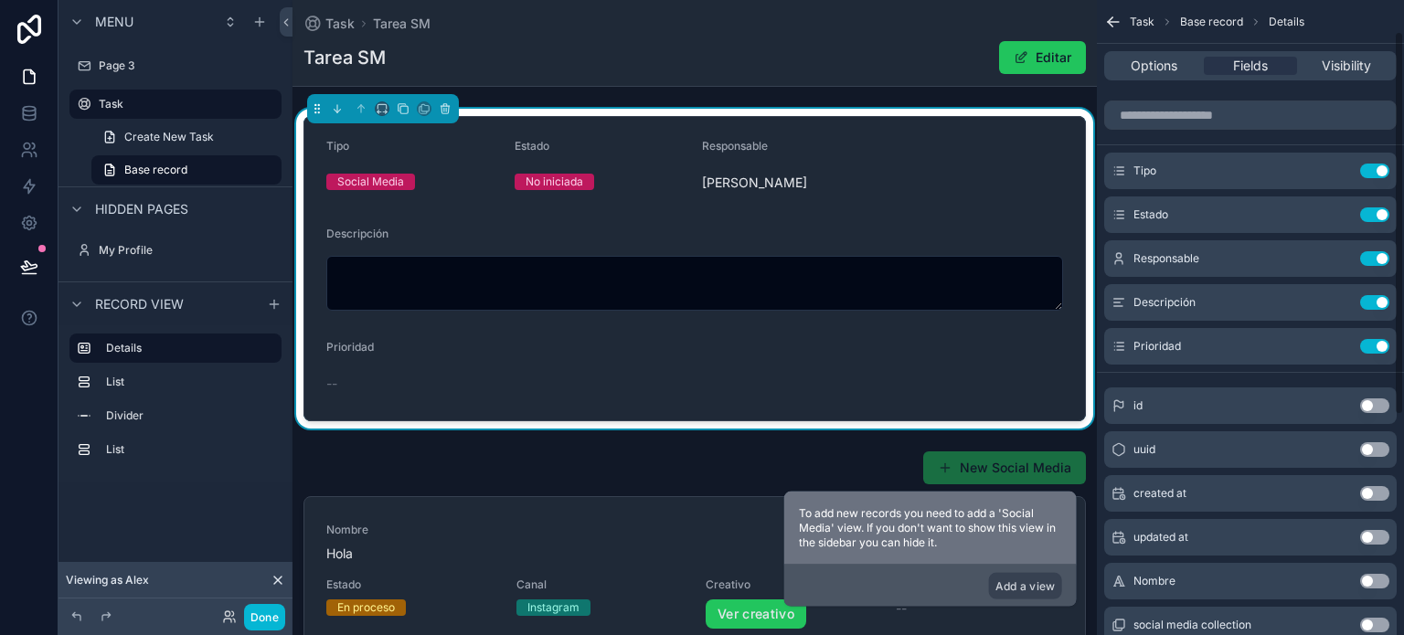
scroll to position [48, 0]
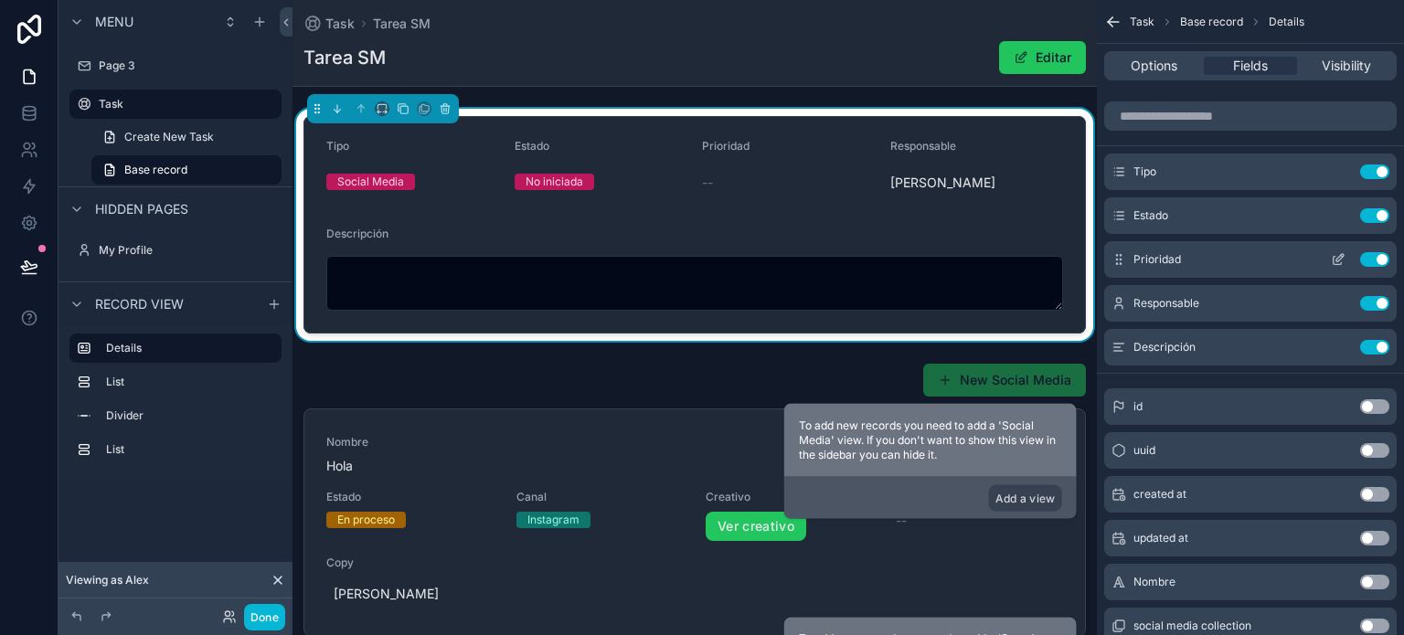
click at [1339, 254] on icon "scrollable content" at bounding box center [1339, 257] width 7 height 7
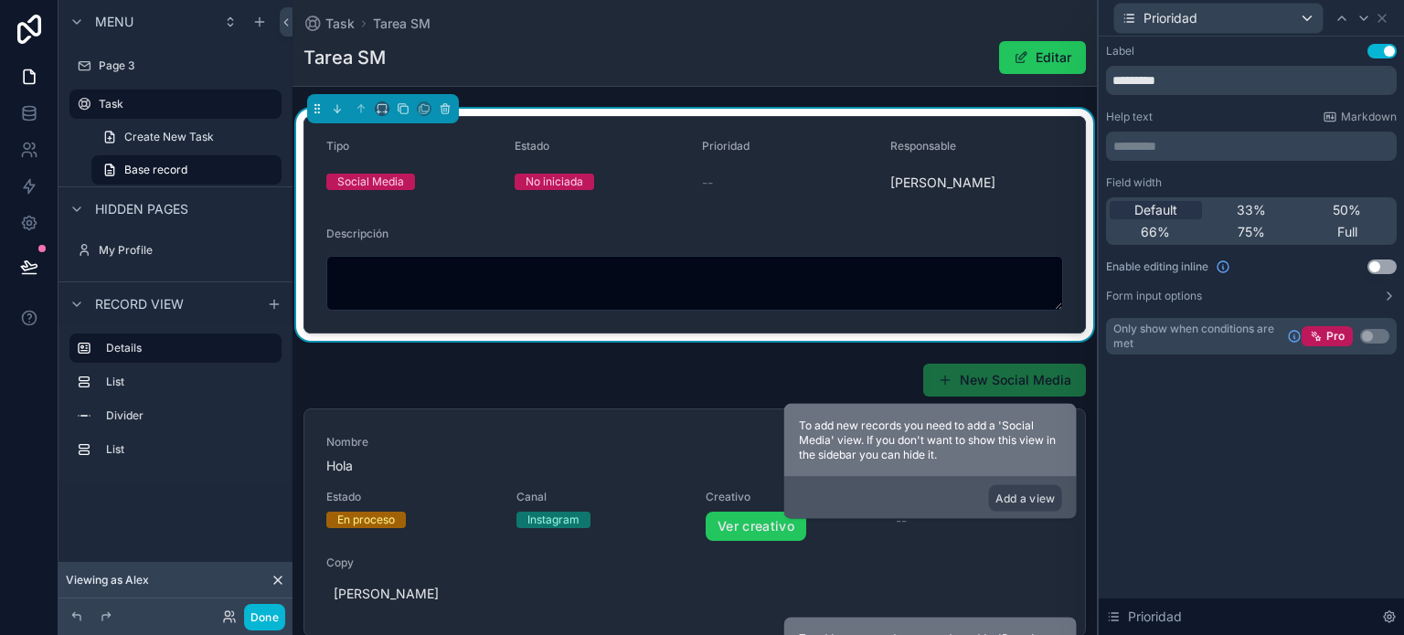
click at [1375, 272] on button "Use setting" at bounding box center [1381, 267] width 29 height 15
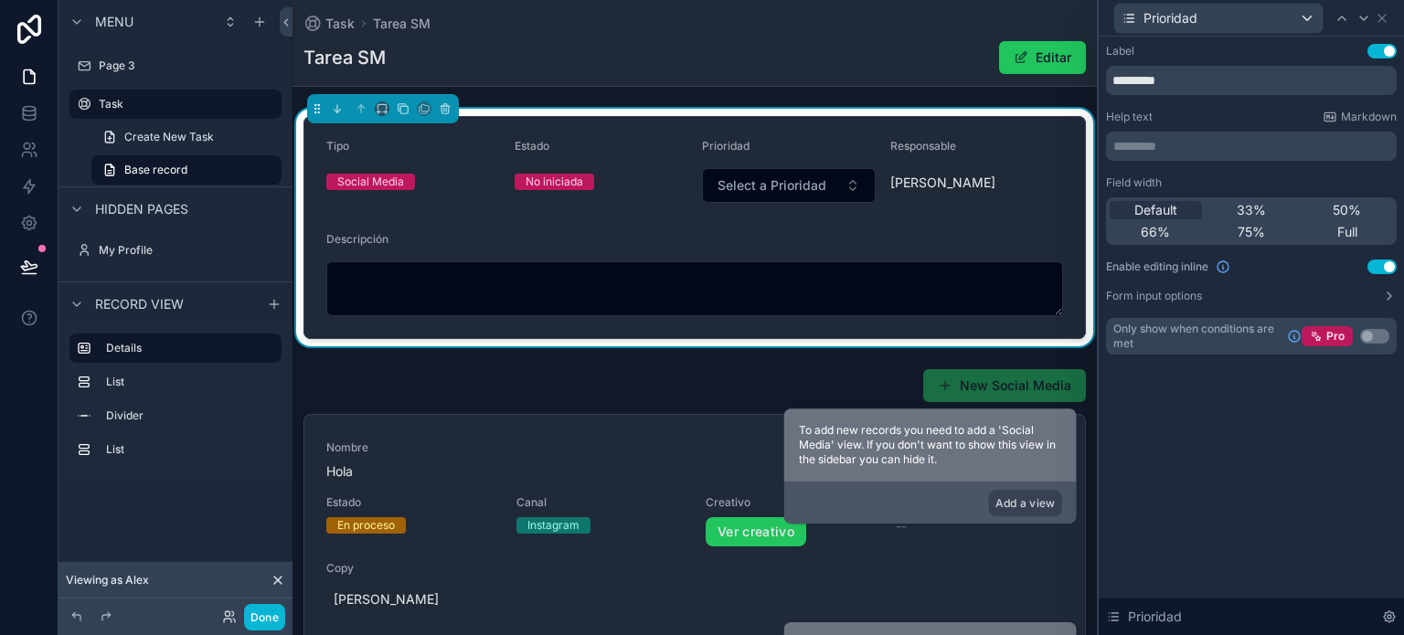
click at [604, 180] on div "No iniciada" at bounding box center [601, 182] width 174 height 16
click at [1382, 16] on icon at bounding box center [1381, 18] width 15 height 15
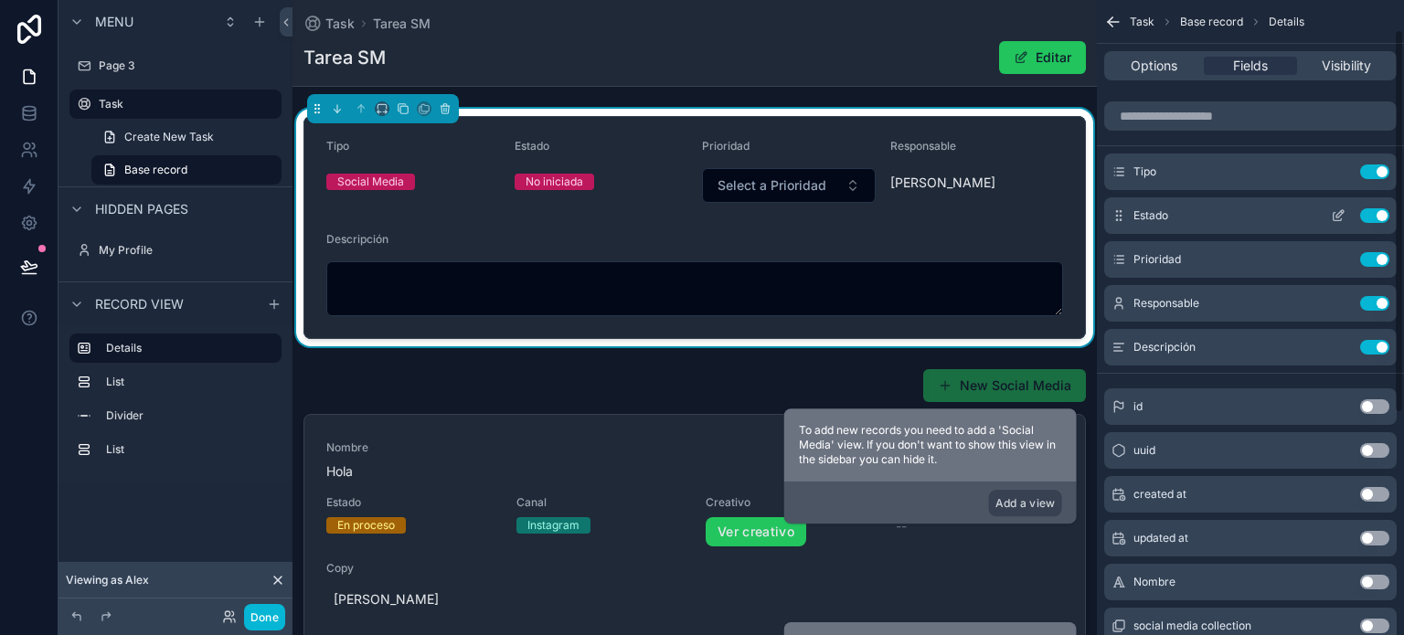
click at [1340, 211] on icon "scrollable content" at bounding box center [1341, 212] width 2 height 2
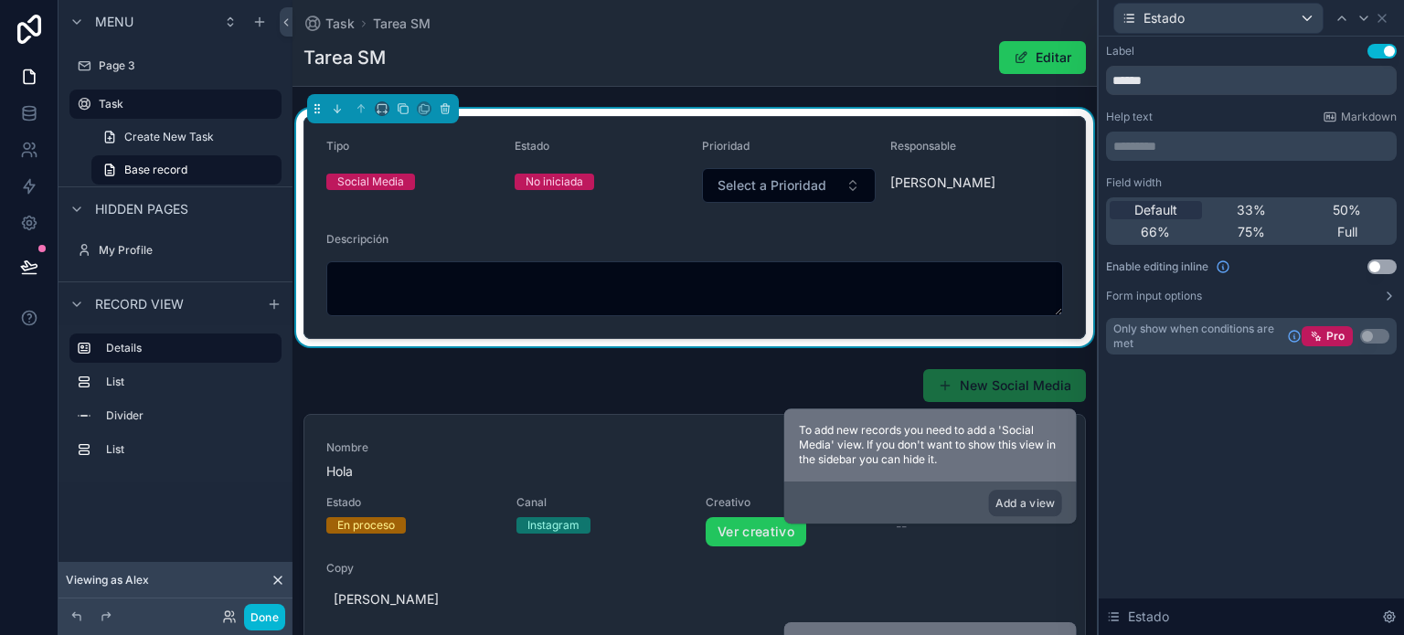
click at [1385, 262] on button "Use setting" at bounding box center [1381, 267] width 29 height 15
click at [1385, 14] on icon at bounding box center [1381, 18] width 15 height 15
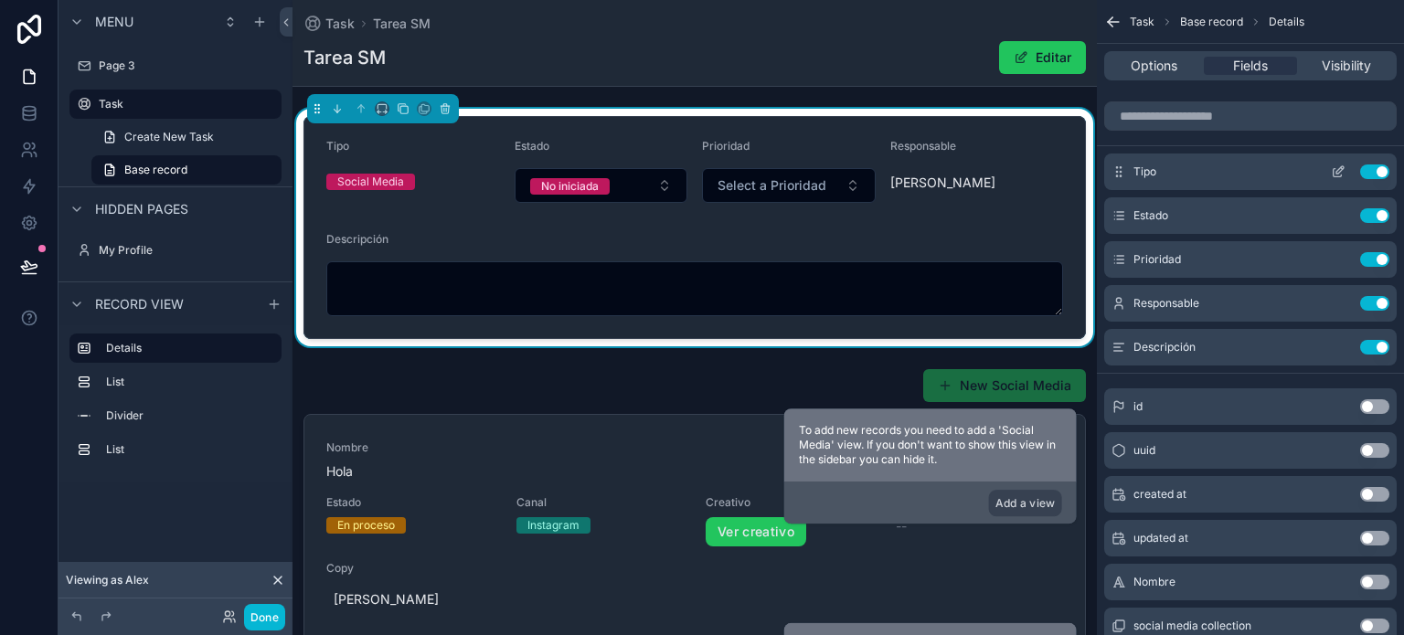
click at [1334, 168] on icon "scrollable content" at bounding box center [1337, 171] width 15 height 15
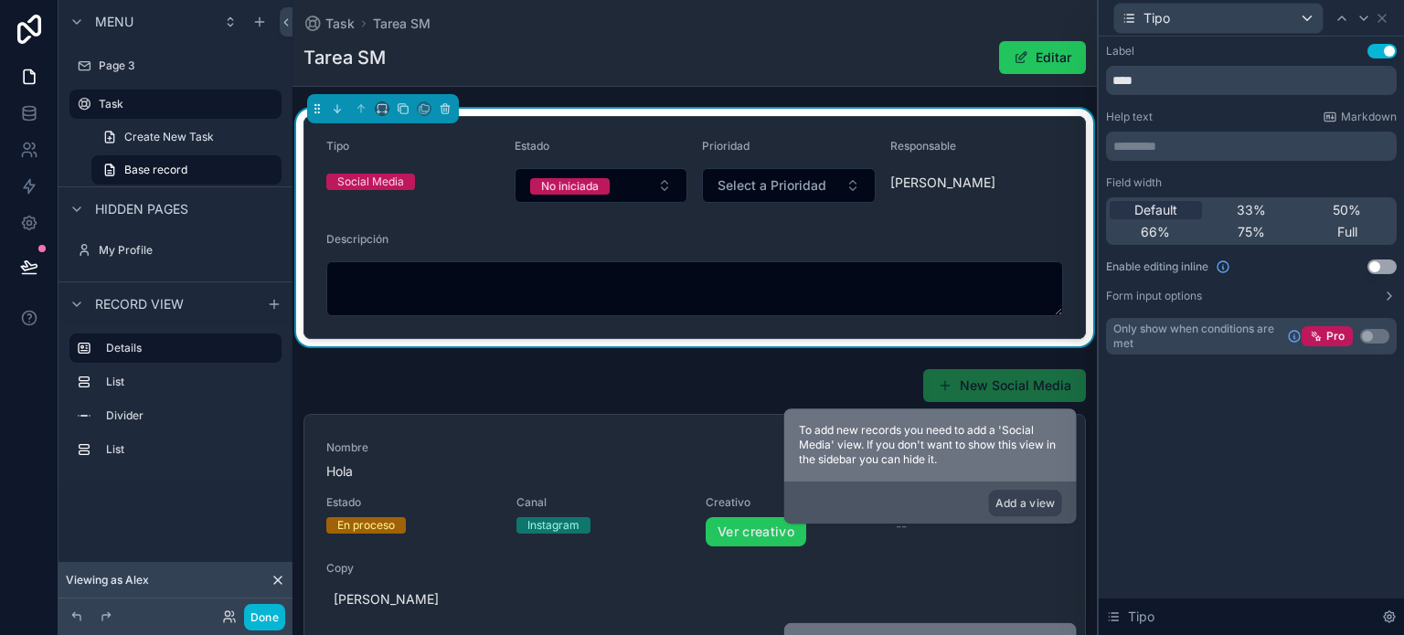
click at [1378, 270] on button "Use setting" at bounding box center [1381, 267] width 29 height 15
click at [1382, 23] on icon at bounding box center [1381, 18] width 15 height 15
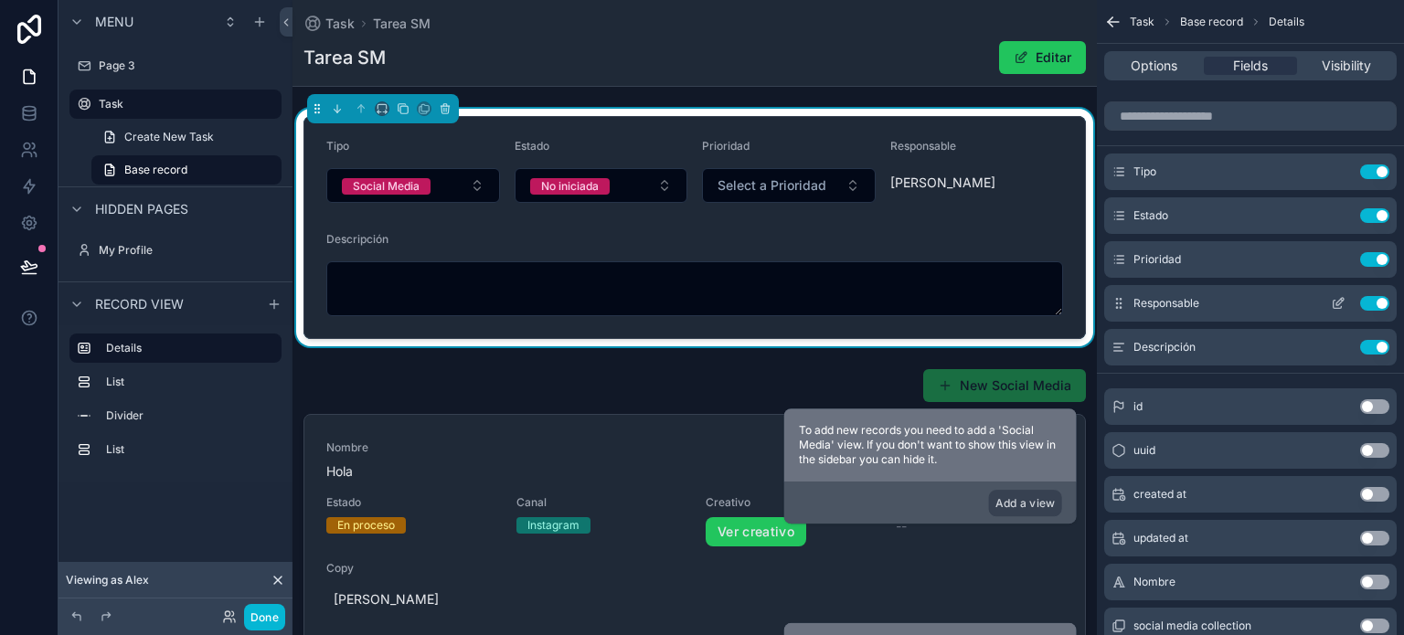
click at [1334, 301] on icon "scrollable content" at bounding box center [1337, 303] width 15 height 15
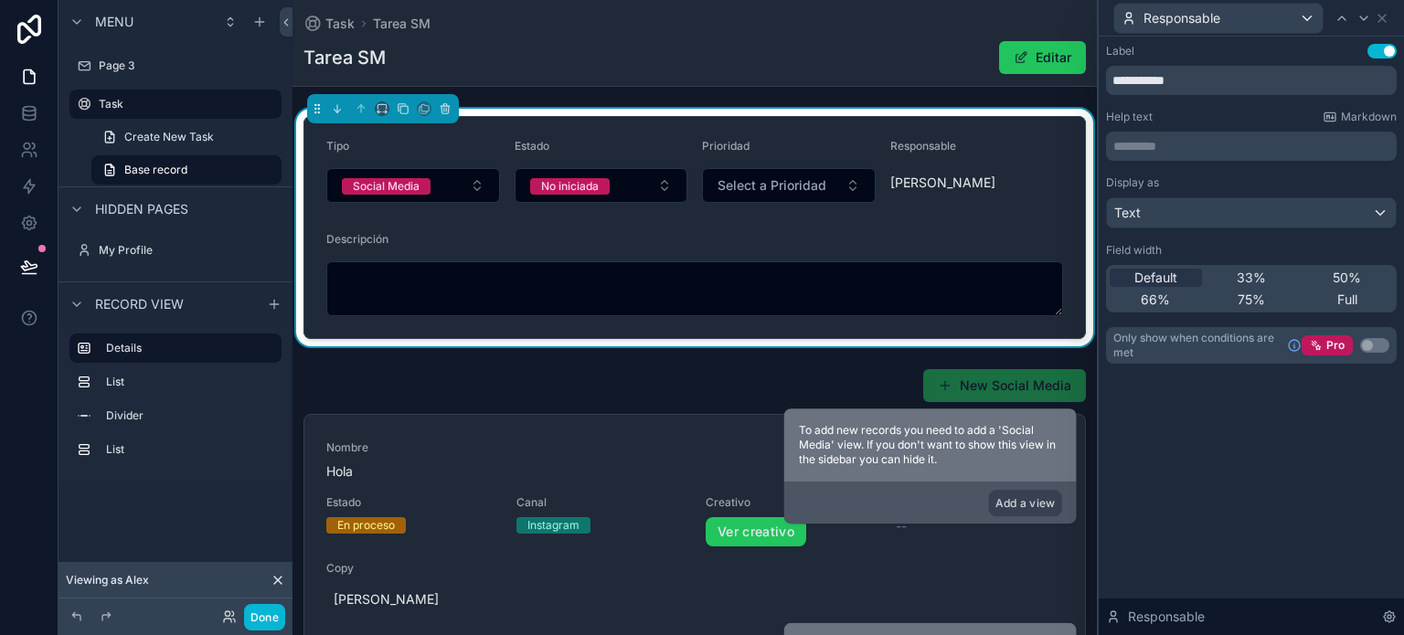
click at [961, 180] on div "[PERSON_NAME]" at bounding box center [977, 183] width 174 height 18
click at [1172, 211] on div "Text" at bounding box center [1251, 212] width 289 height 29
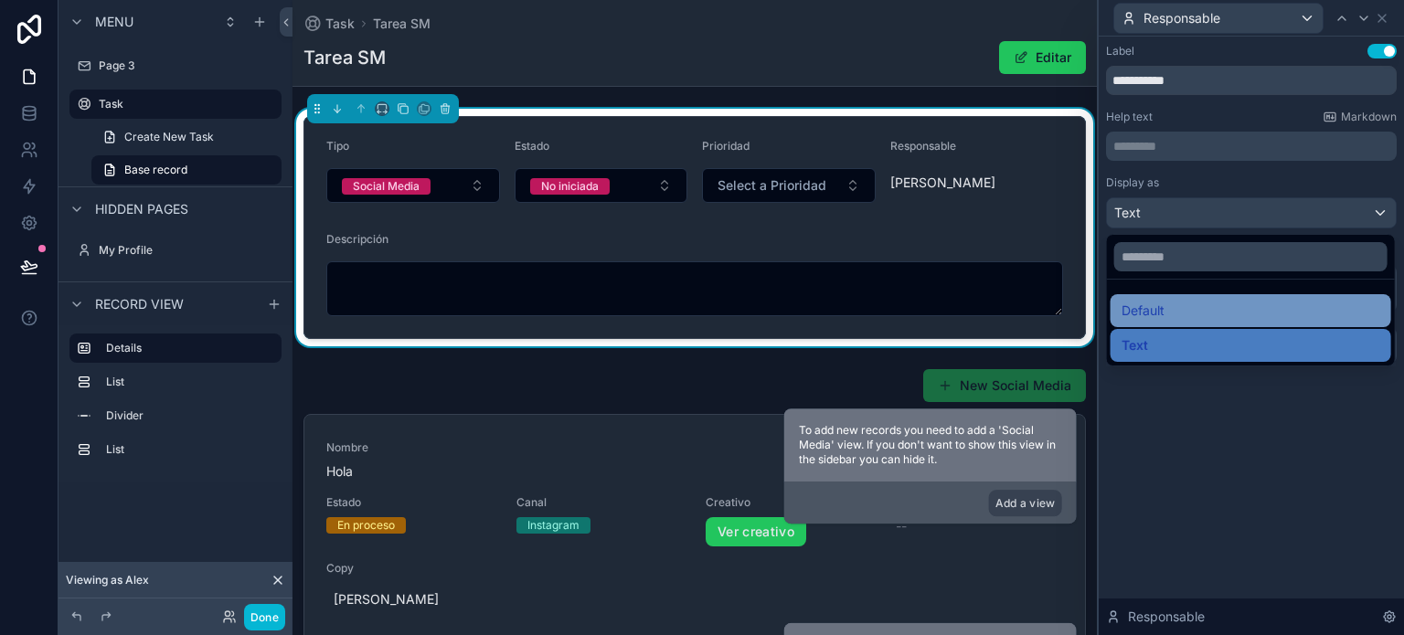
click at [1152, 302] on span "Default" at bounding box center [1142, 311] width 43 height 22
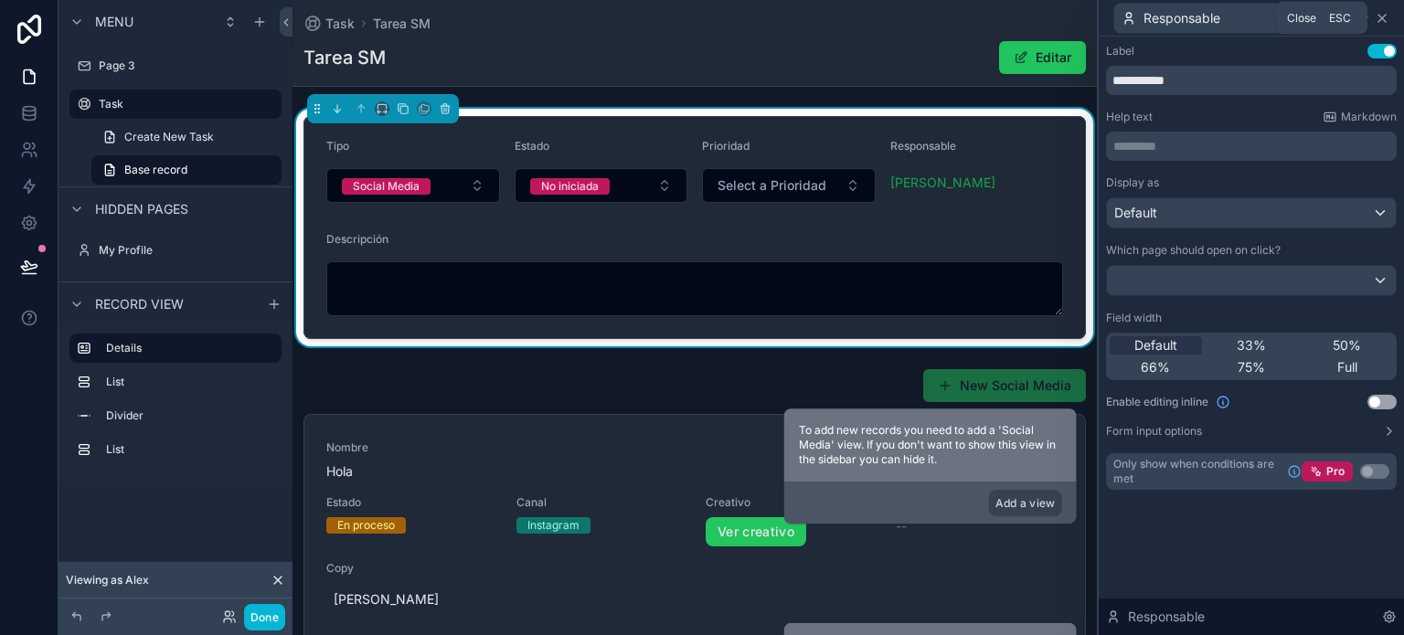
drag, startPoint x: 1380, startPoint y: 17, endPoint x: 1360, endPoint y: 53, distance: 40.9
click at [1379, 17] on icon at bounding box center [1381, 18] width 15 height 15
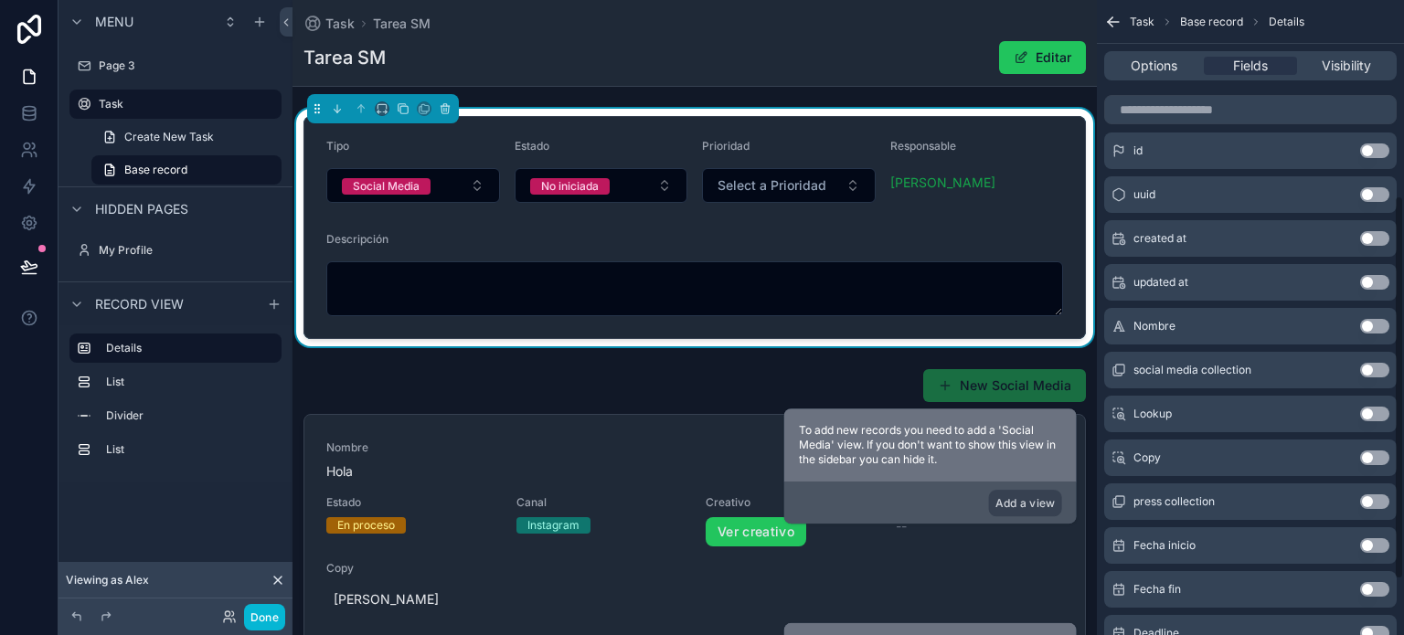
scroll to position [322, 0]
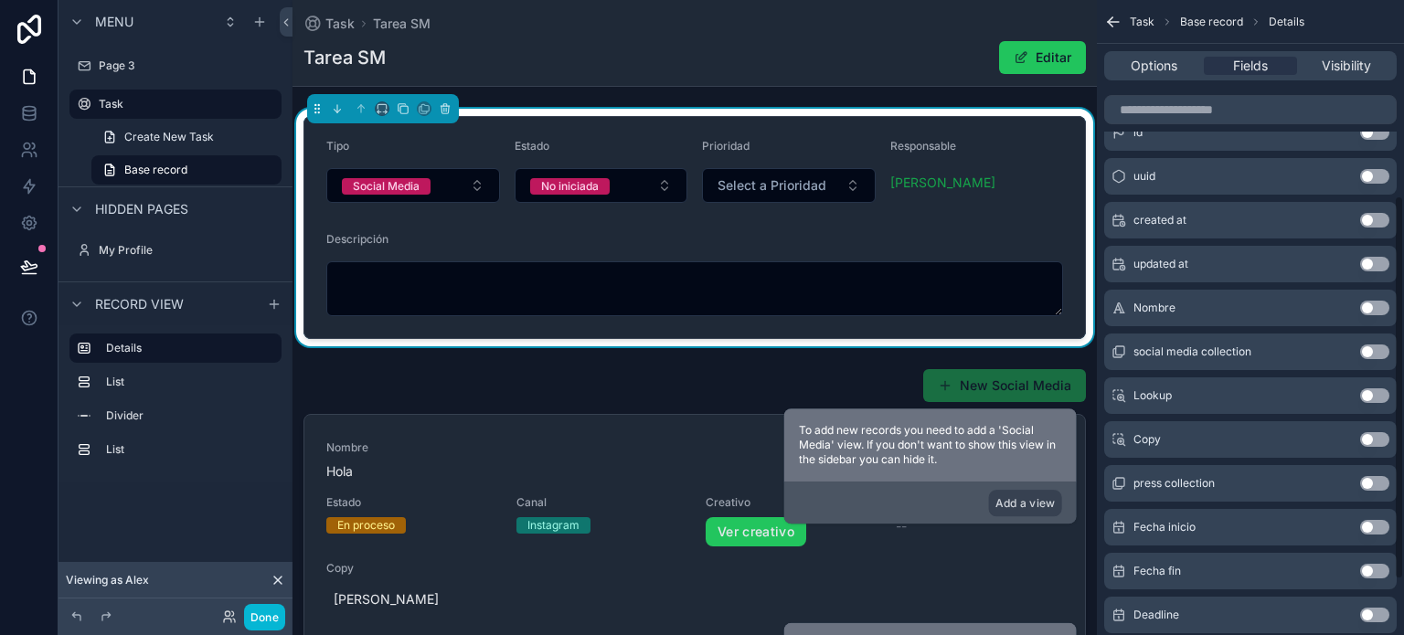
click at [1368, 522] on button "Use setting" at bounding box center [1374, 527] width 29 height 15
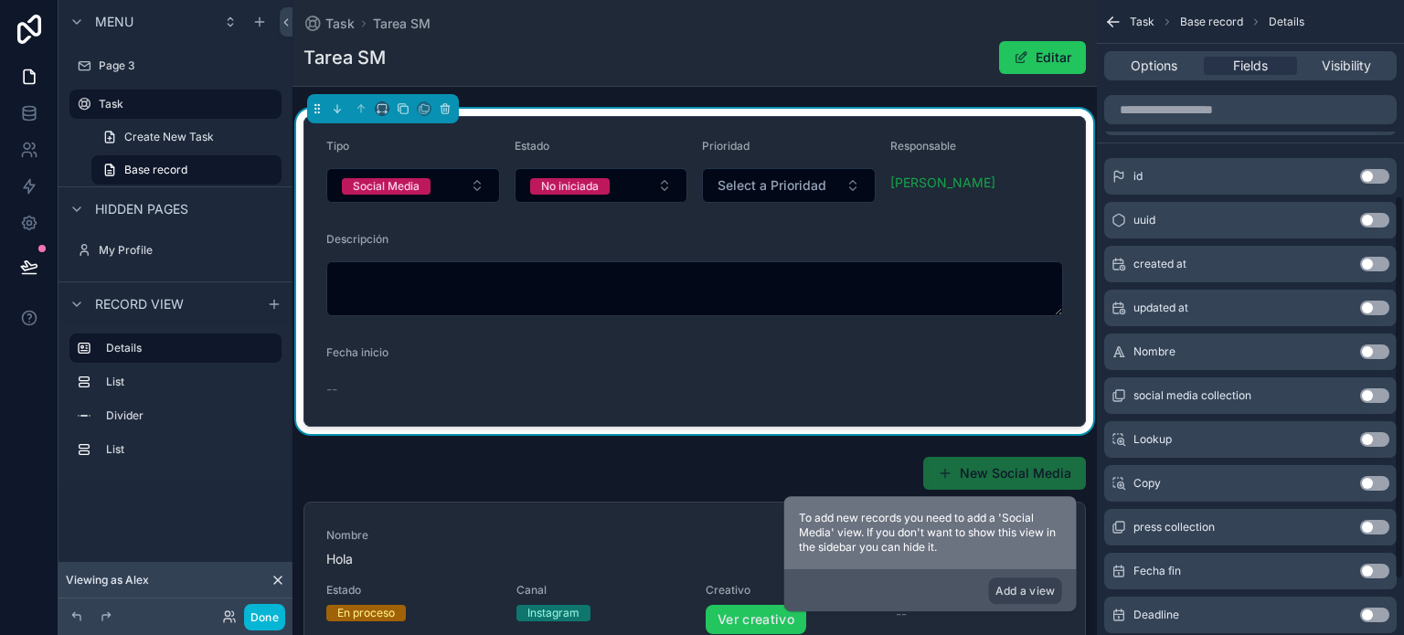
click at [1365, 568] on button "Use setting" at bounding box center [1374, 571] width 29 height 15
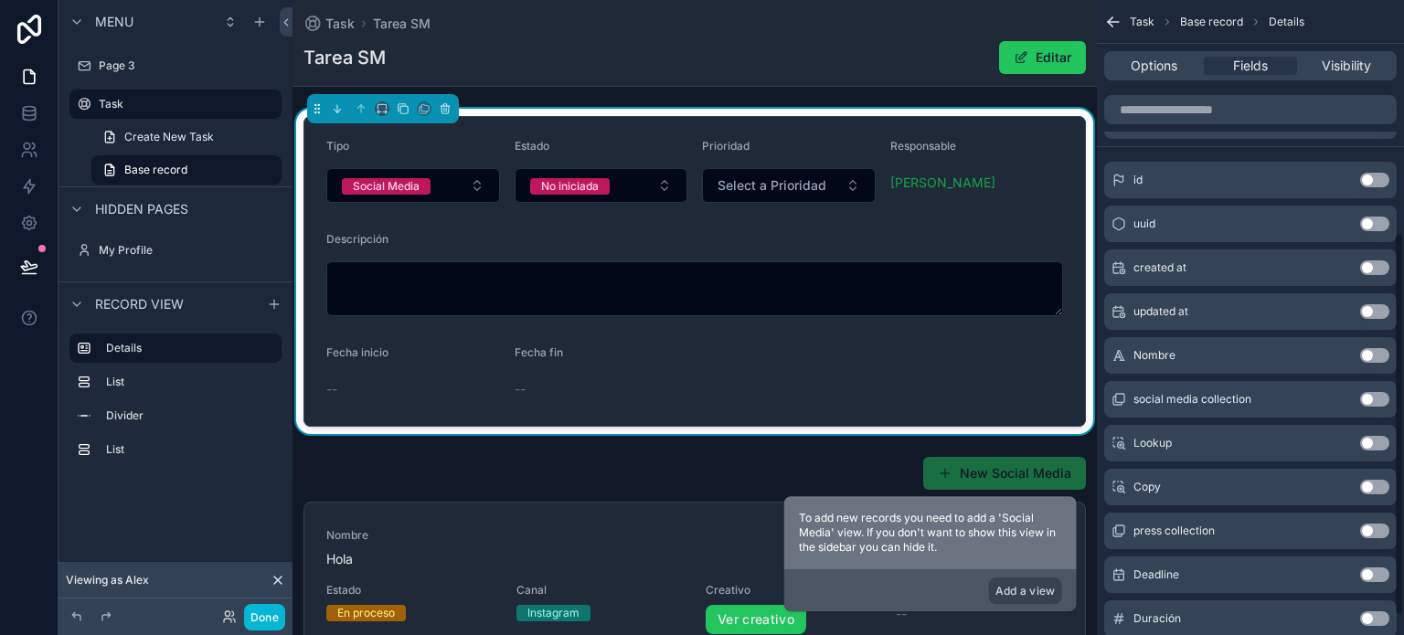
scroll to position [413, 0]
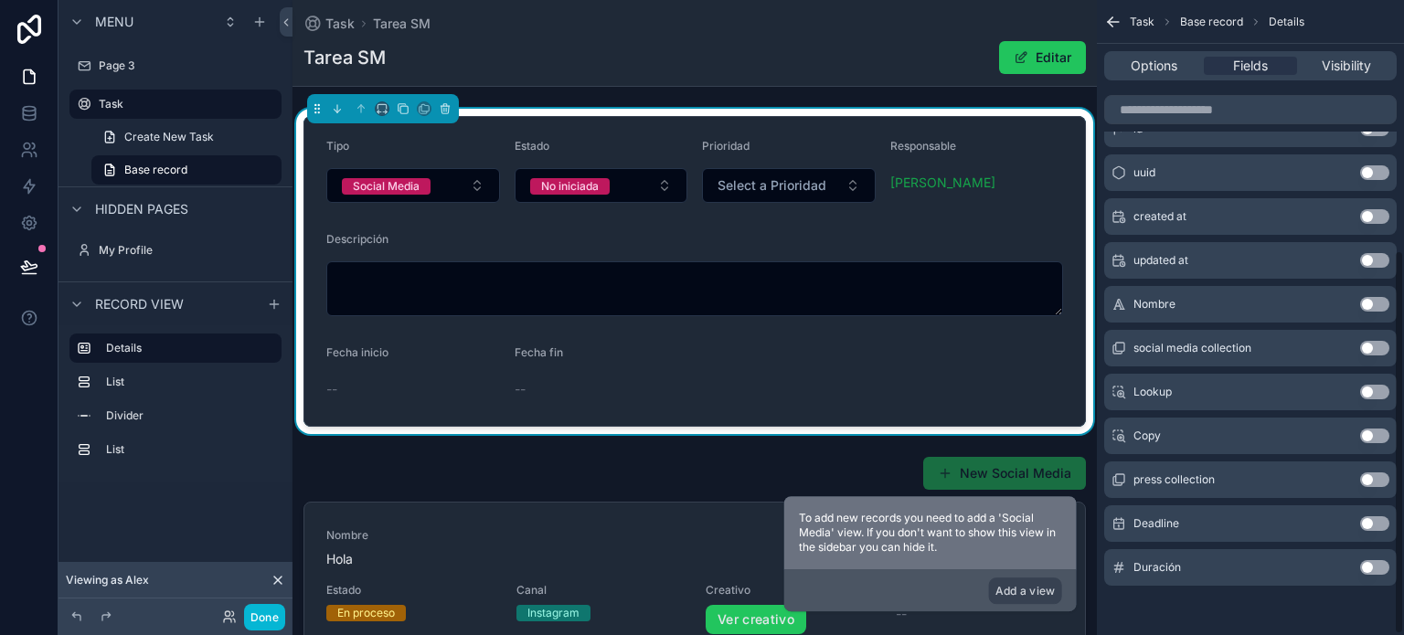
click at [1371, 567] on button "Use setting" at bounding box center [1374, 567] width 29 height 15
click at [1372, 560] on button "Use setting" at bounding box center [1374, 567] width 29 height 15
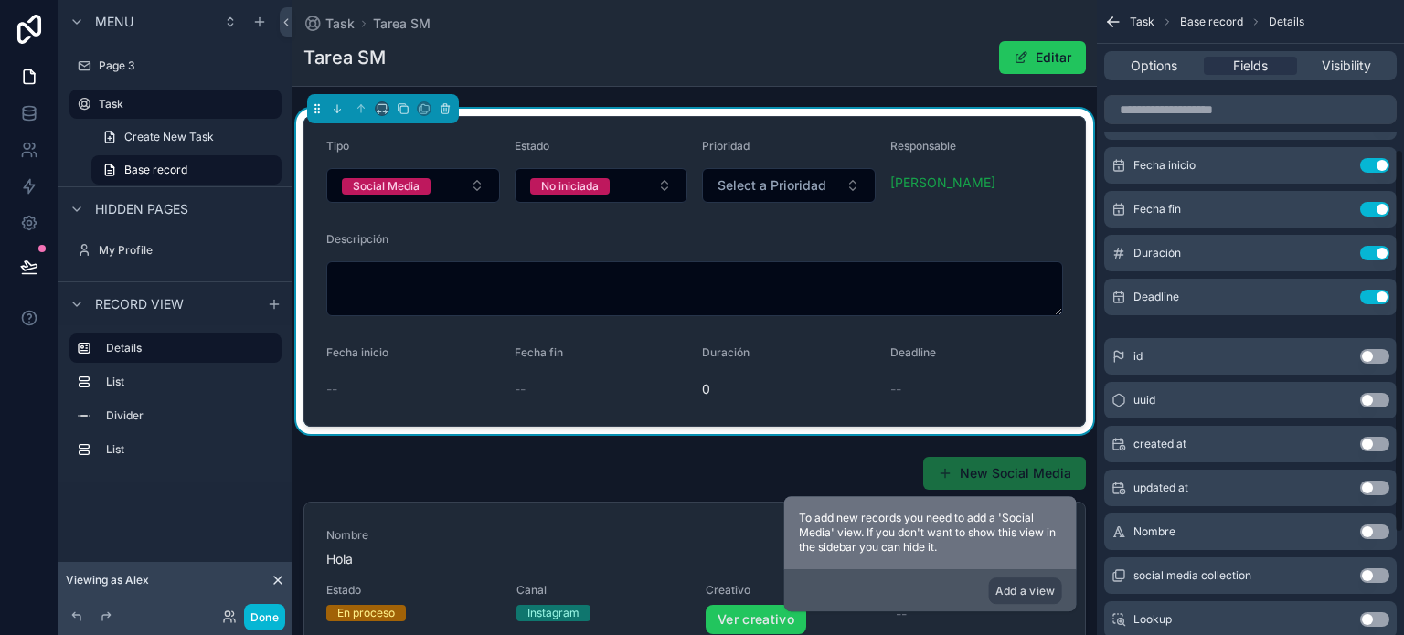
scroll to position [230, 0]
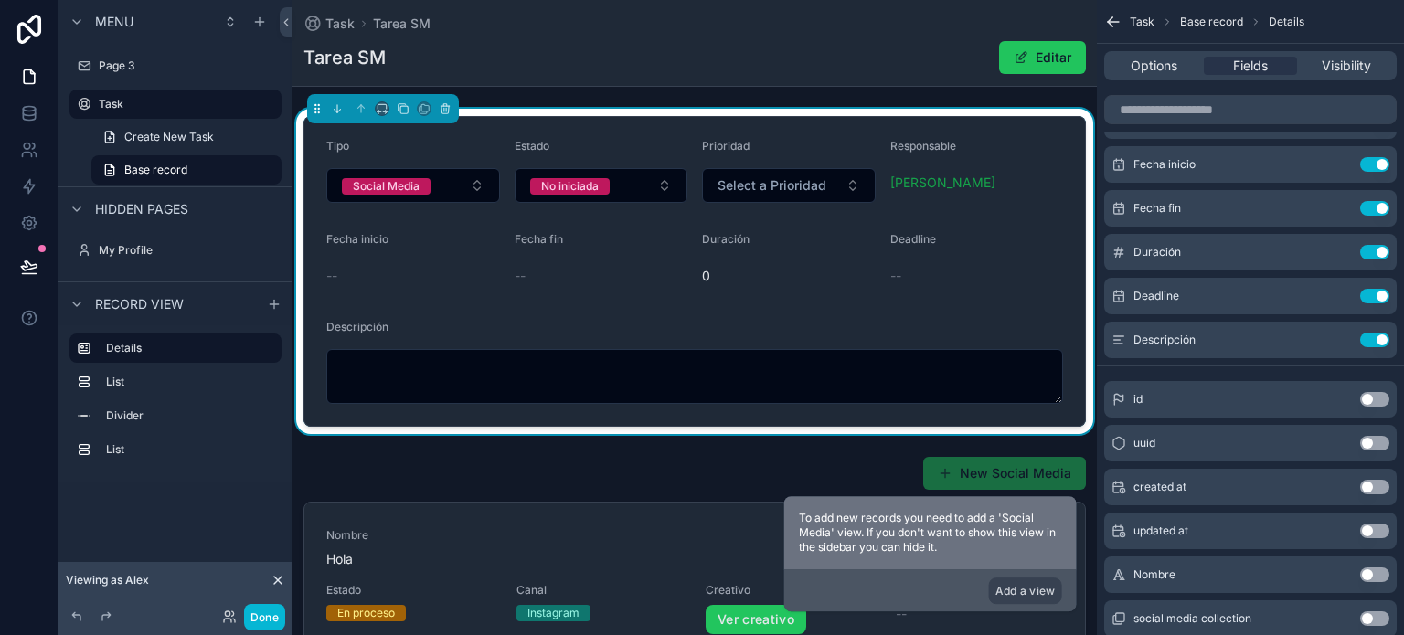
click at [338, 283] on div "--" at bounding box center [413, 276] width 174 height 18
click at [1334, 163] on icon "scrollable content" at bounding box center [1337, 164] width 15 height 15
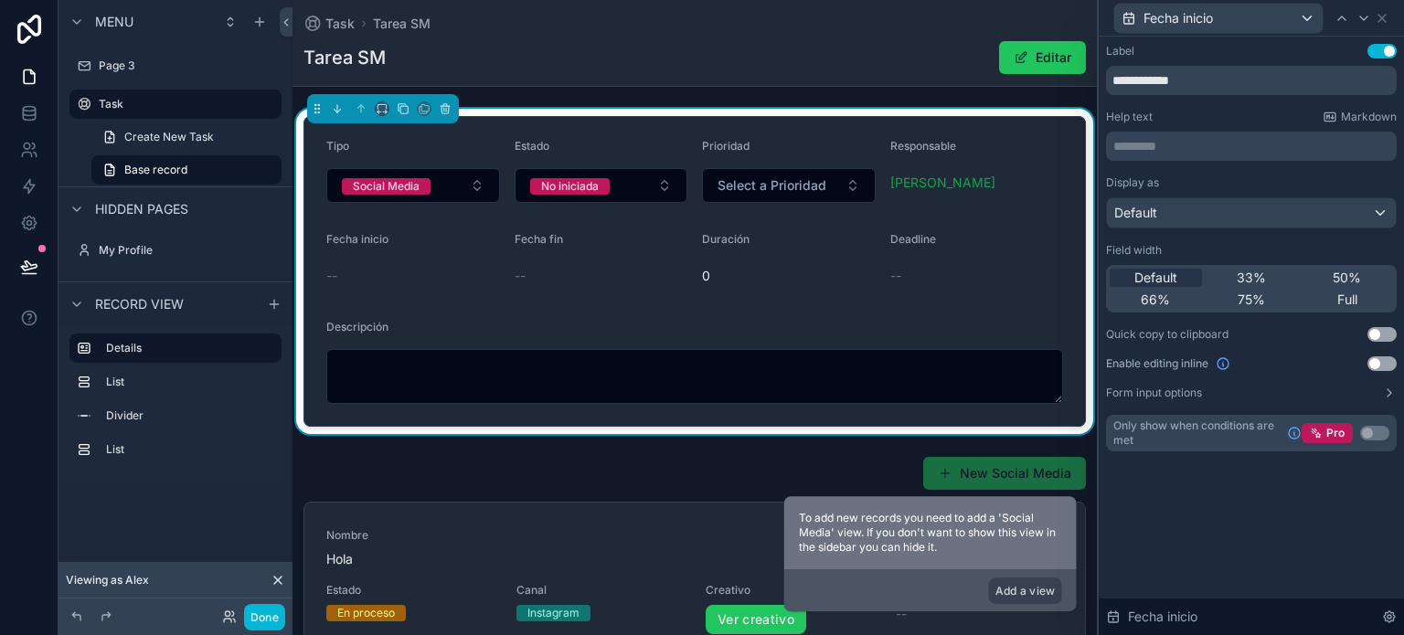
click at [1378, 357] on button "Use setting" at bounding box center [1381, 363] width 29 height 15
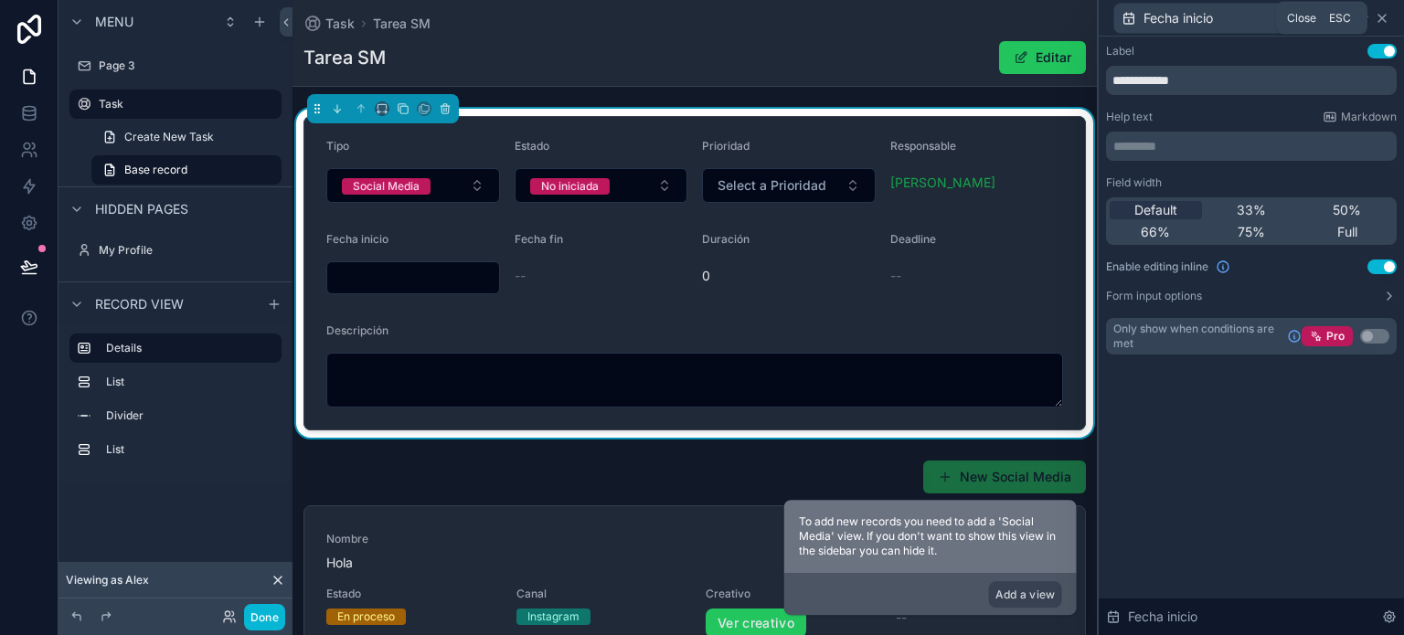
click at [1383, 15] on icon at bounding box center [1381, 18] width 7 height 7
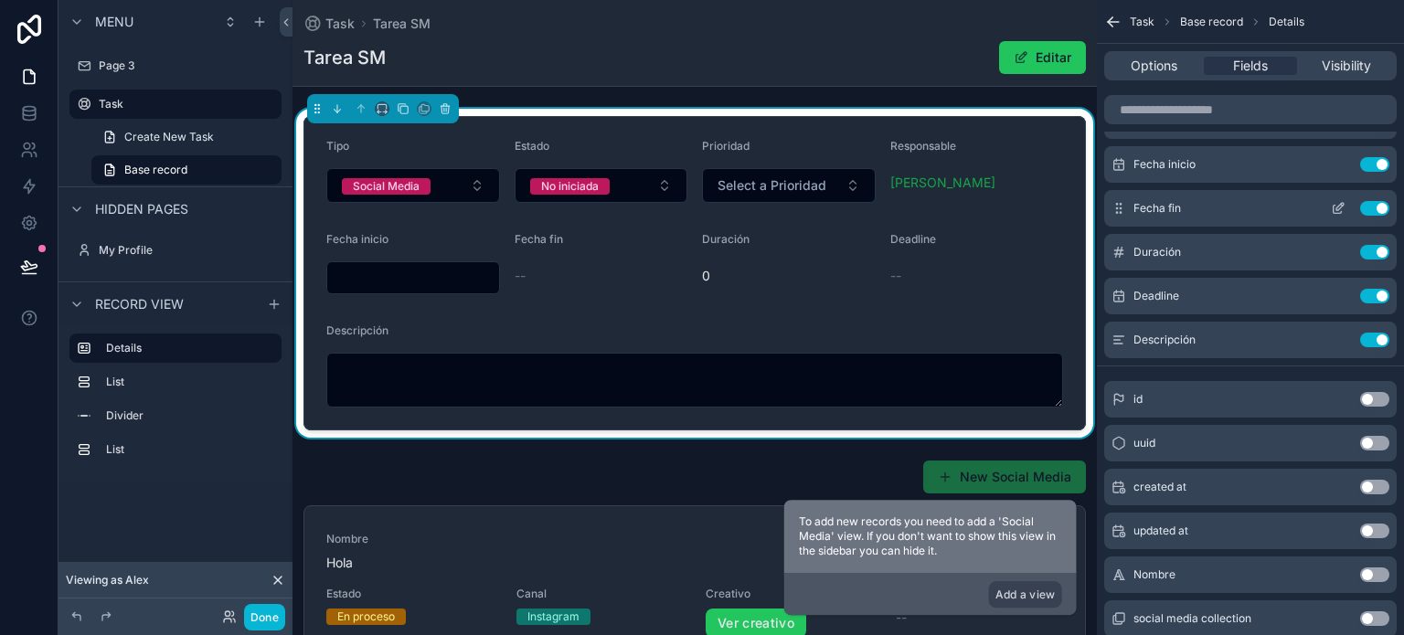
click at [1334, 203] on icon "scrollable content" at bounding box center [1337, 208] width 15 height 15
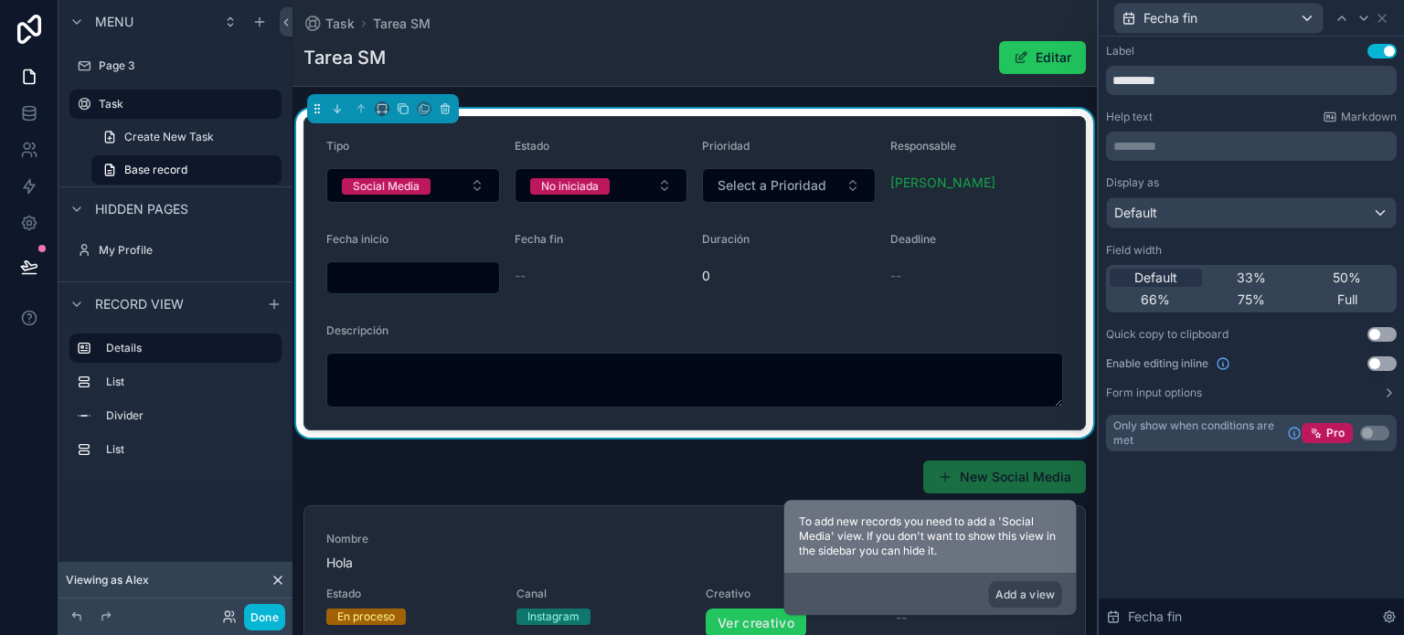
click at [1381, 365] on button "Use setting" at bounding box center [1381, 363] width 29 height 15
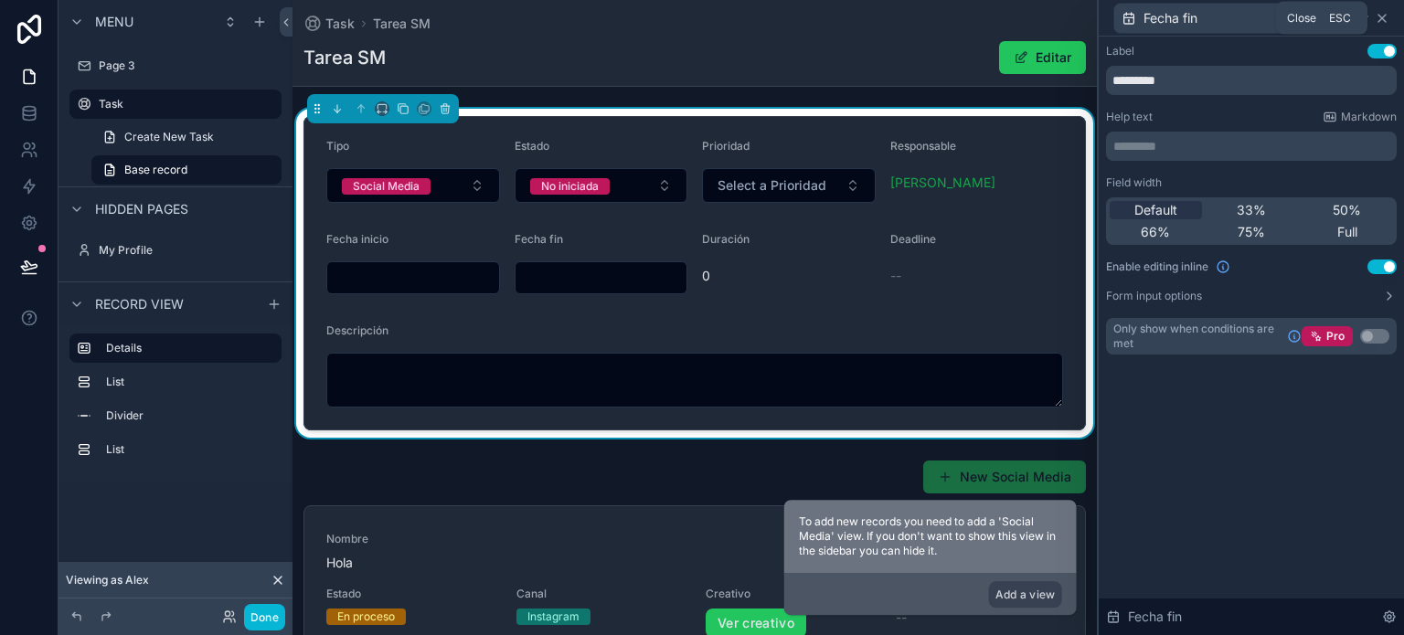
click at [1381, 16] on icon at bounding box center [1381, 18] width 7 height 7
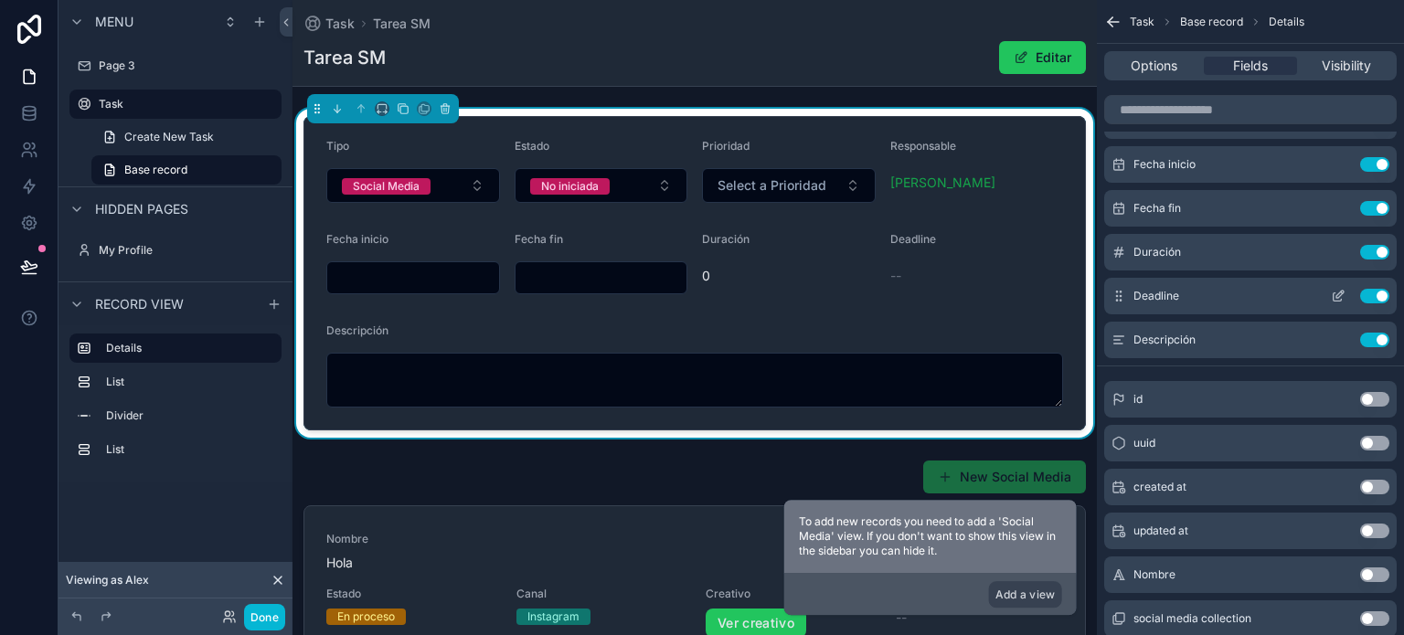
click at [1336, 291] on icon "scrollable content" at bounding box center [1337, 296] width 15 height 15
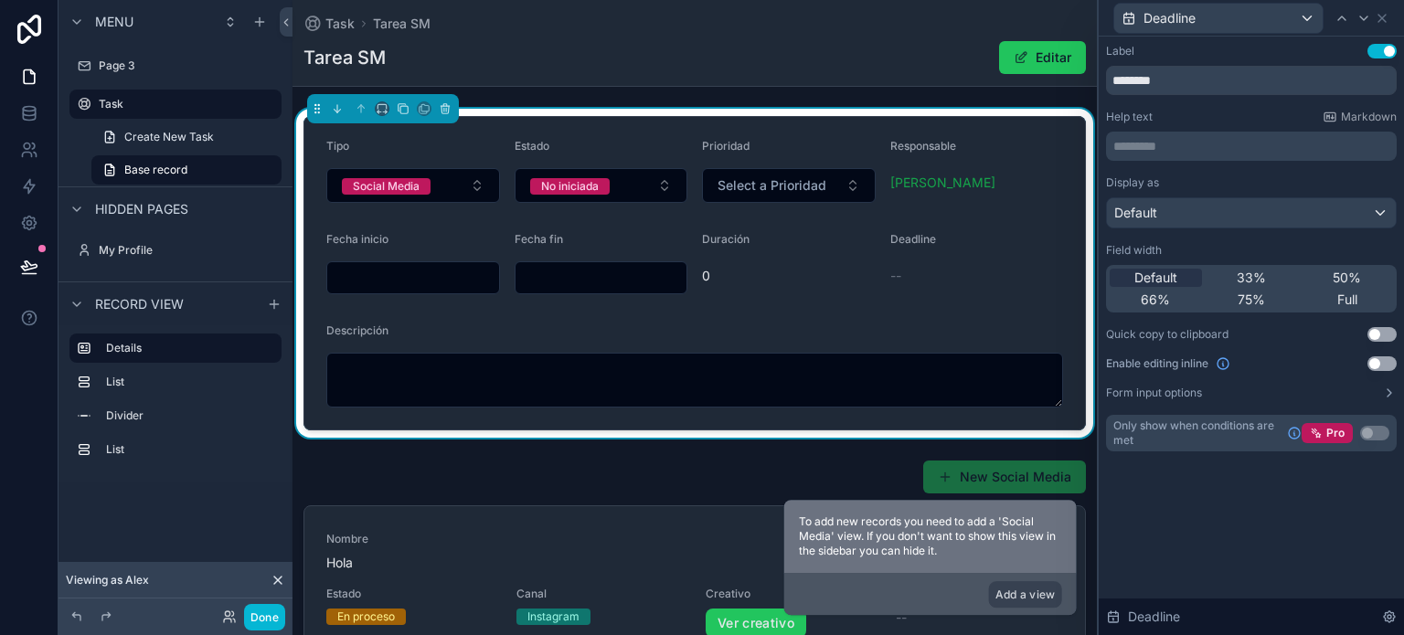
click at [1380, 369] on button "Use setting" at bounding box center [1381, 363] width 29 height 15
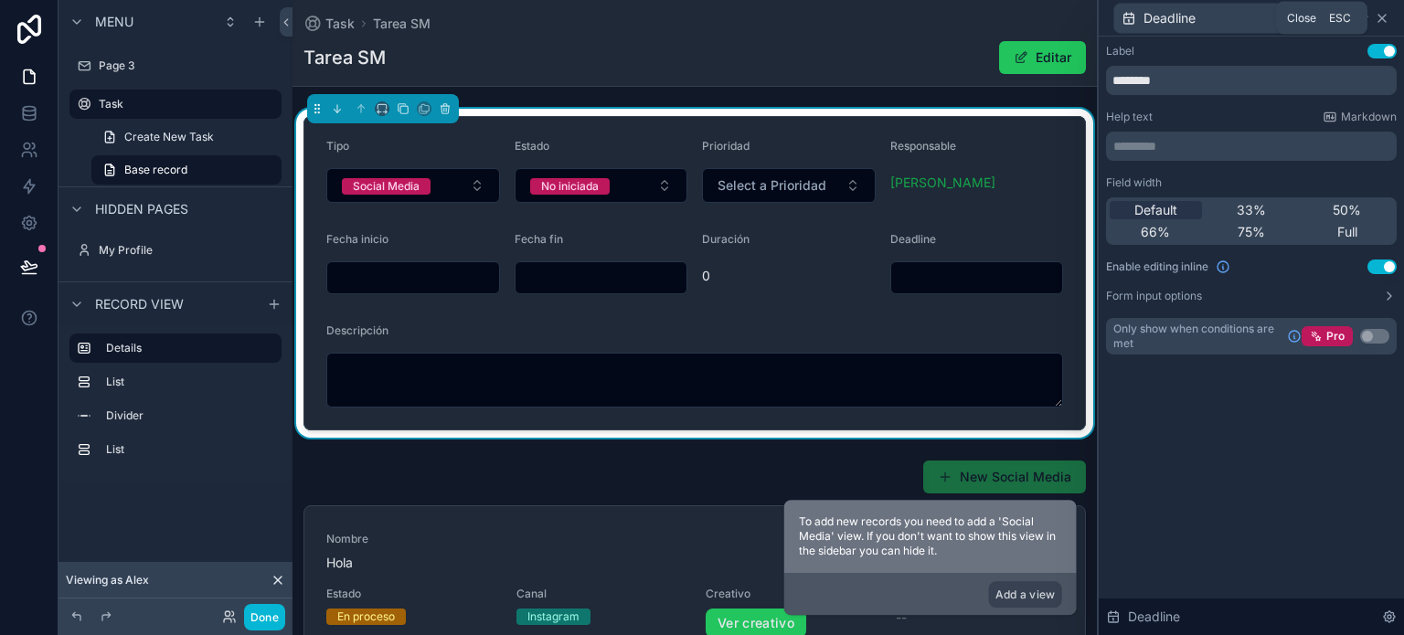
click at [1386, 16] on icon at bounding box center [1381, 18] width 15 height 15
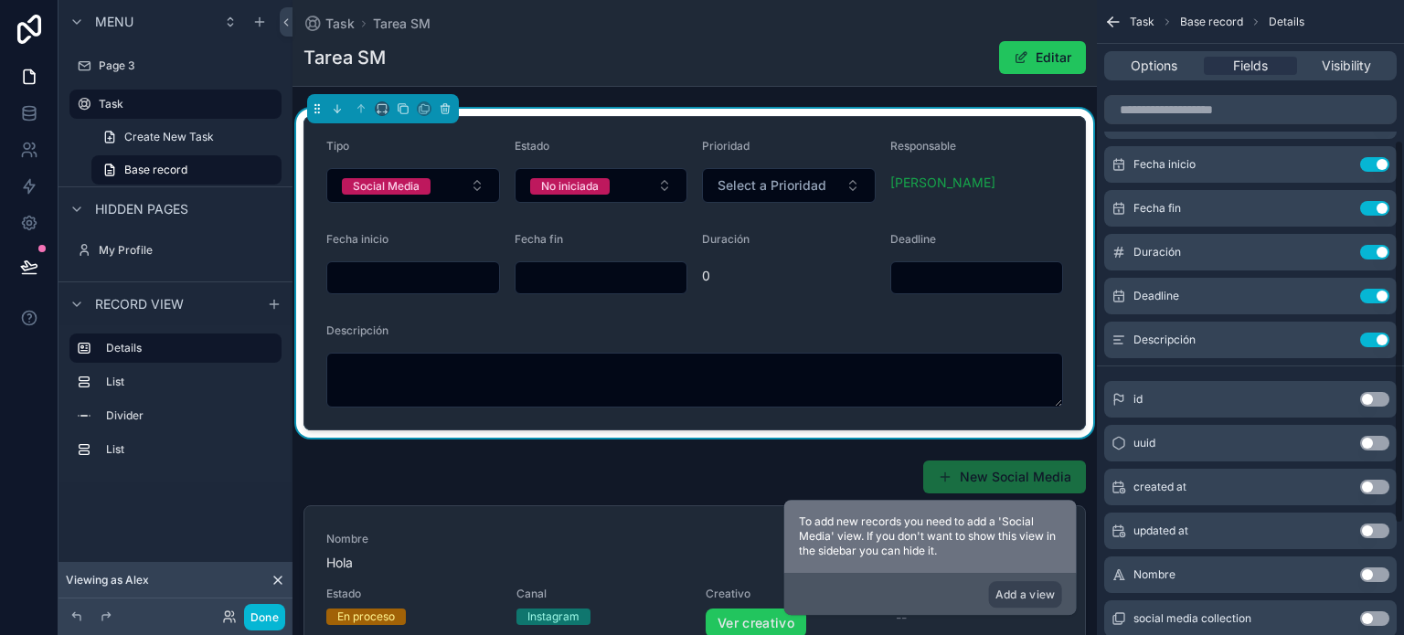
click at [929, 289] on input "scrollable content" at bounding box center [977, 278] width 172 height 26
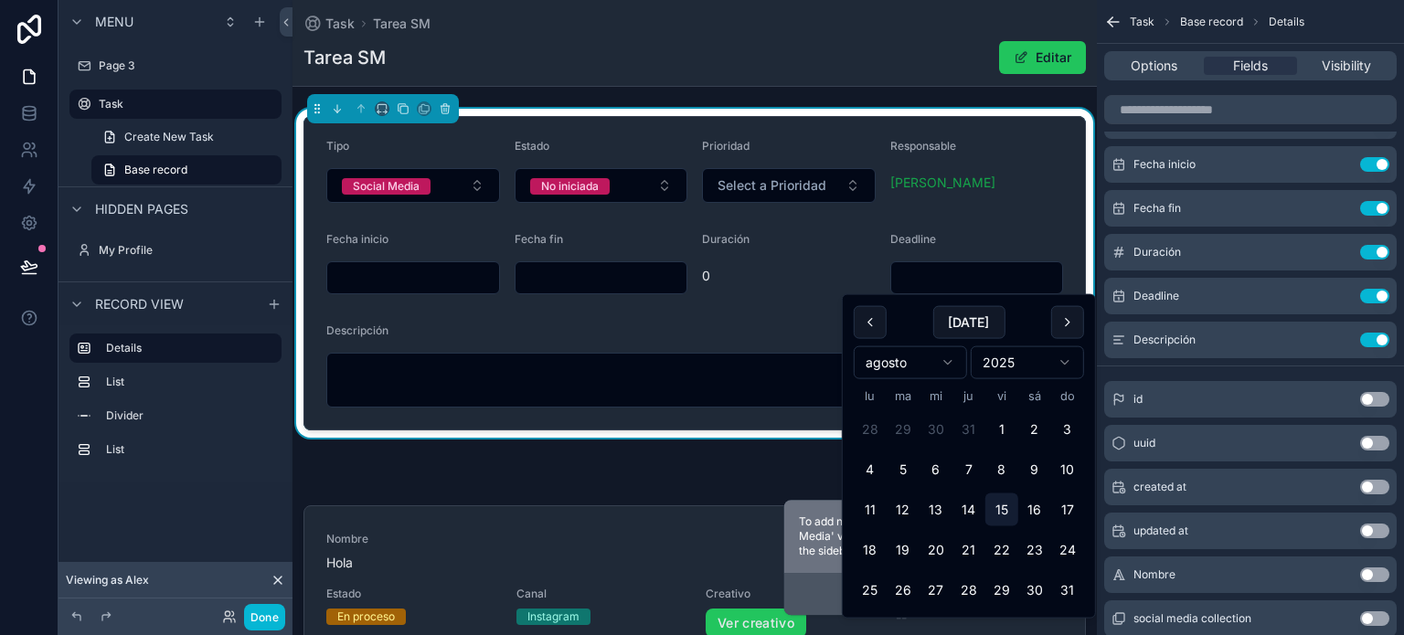
click at [1006, 510] on button "15" at bounding box center [1001, 509] width 33 height 33
type input "*********"
click at [560, 260] on div "Fecha fin" at bounding box center [601, 263] width 174 height 62
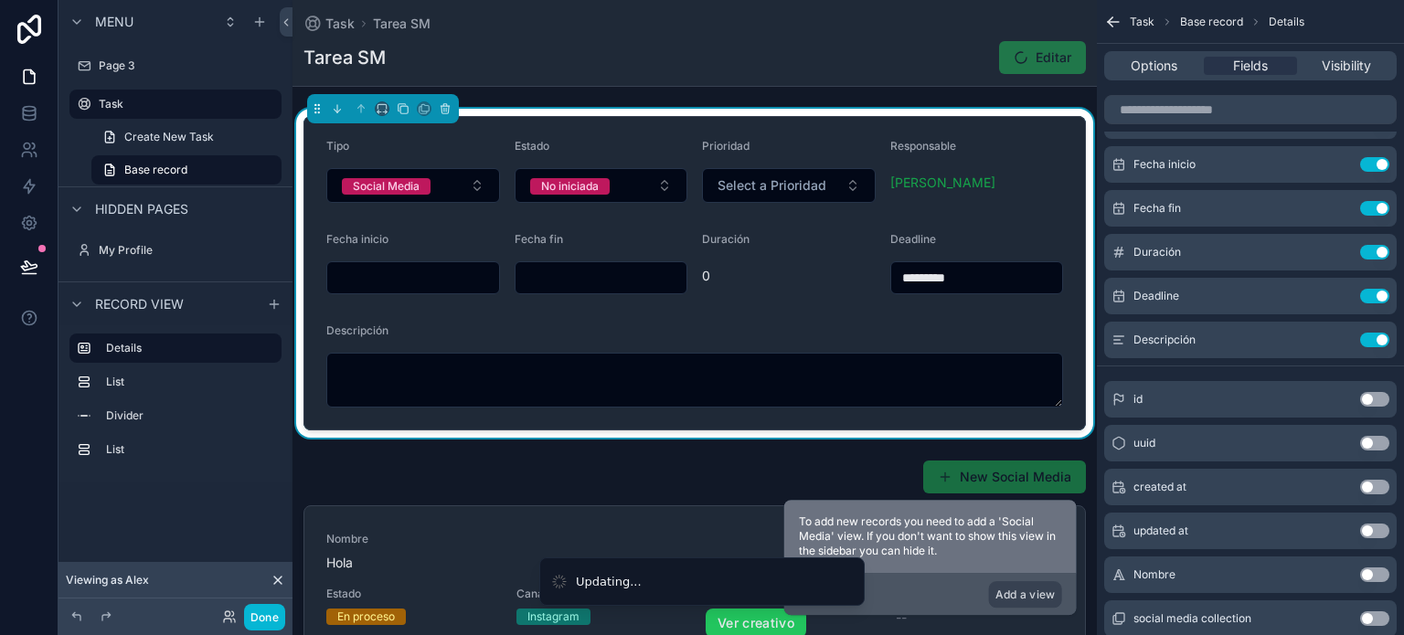
click at [559, 274] on input "scrollable content" at bounding box center [601, 278] width 172 height 26
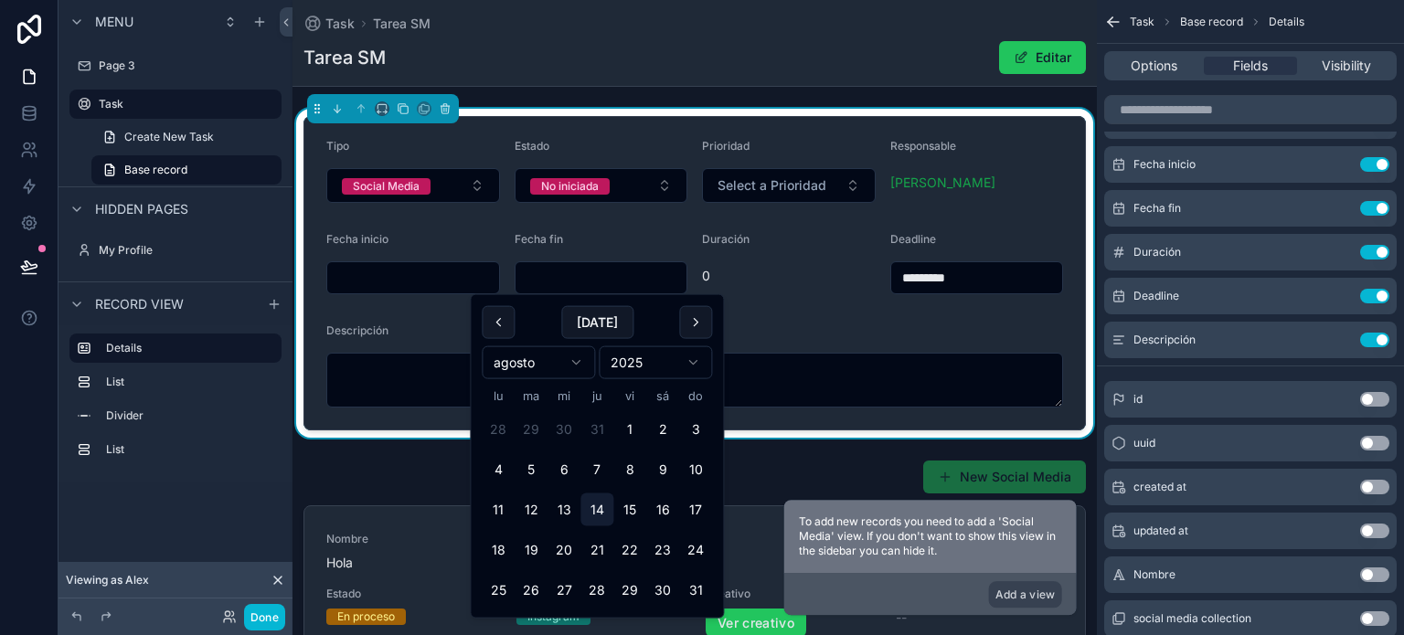
click at [592, 498] on button "14" at bounding box center [596, 509] width 33 height 33
type input "*********"
click at [388, 271] on input "scrollable content" at bounding box center [413, 278] width 172 height 26
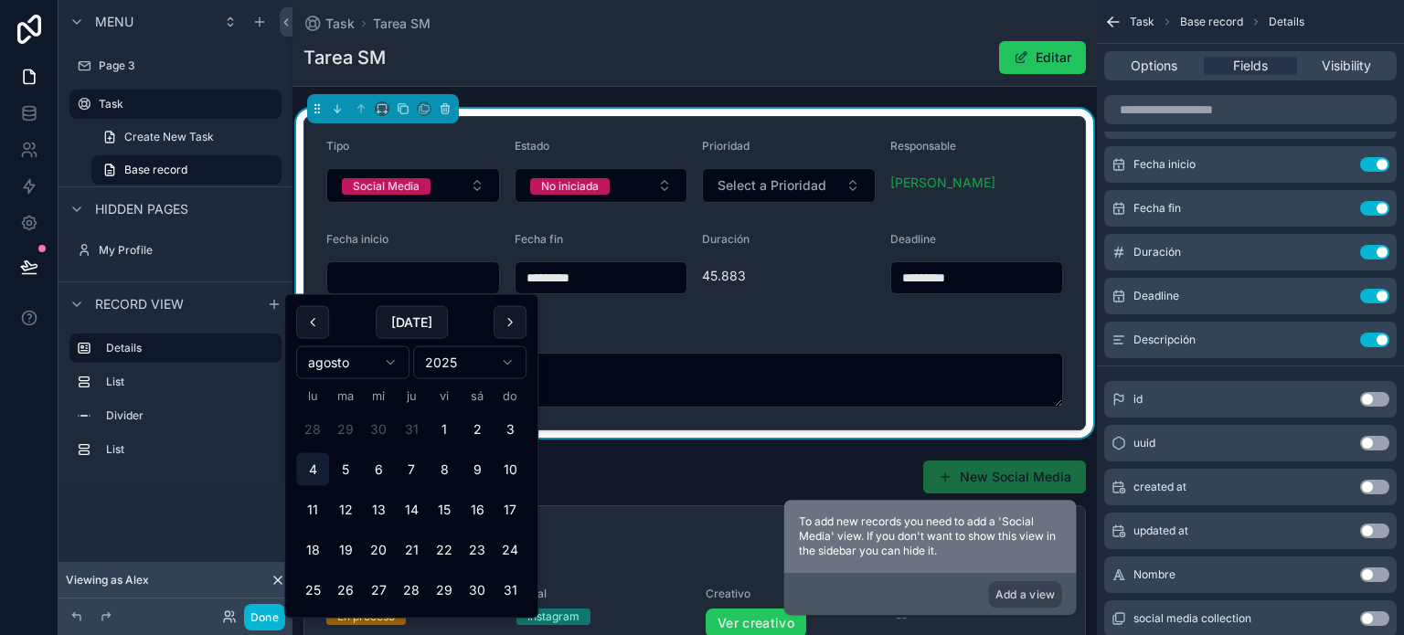
click at [313, 463] on button "4" at bounding box center [312, 469] width 33 height 33
type input "********"
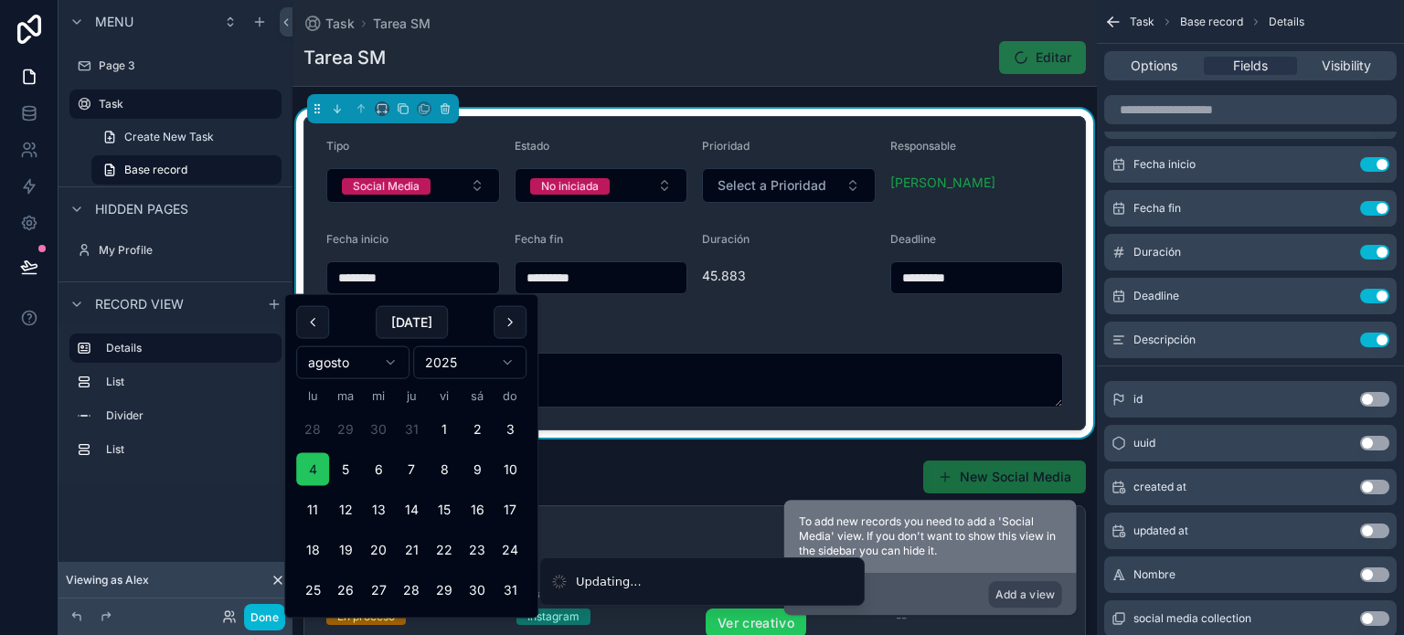
click at [874, 47] on div "Tarea SM Editar" at bounding box center [694, 57] width 782 height 35
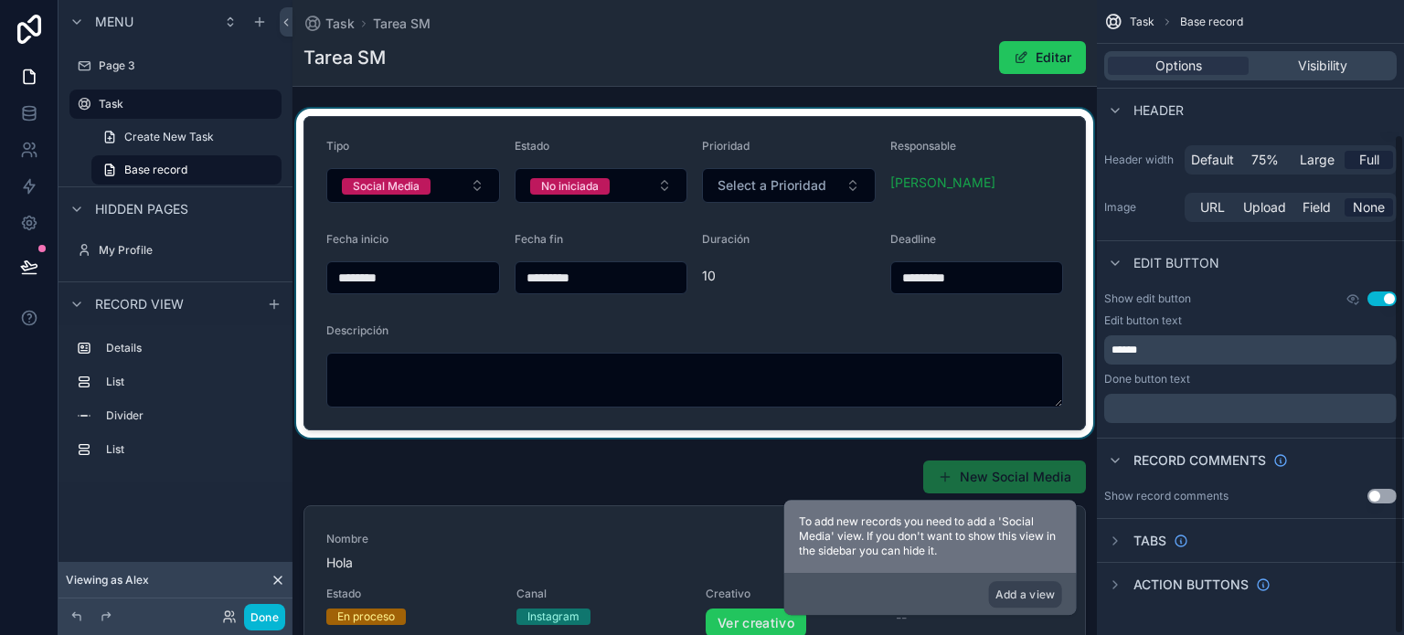
scroll to position [170, 0]
click at [778, 184] on div "scrollable content" at bounding box center [694, 273] width 804 height 329
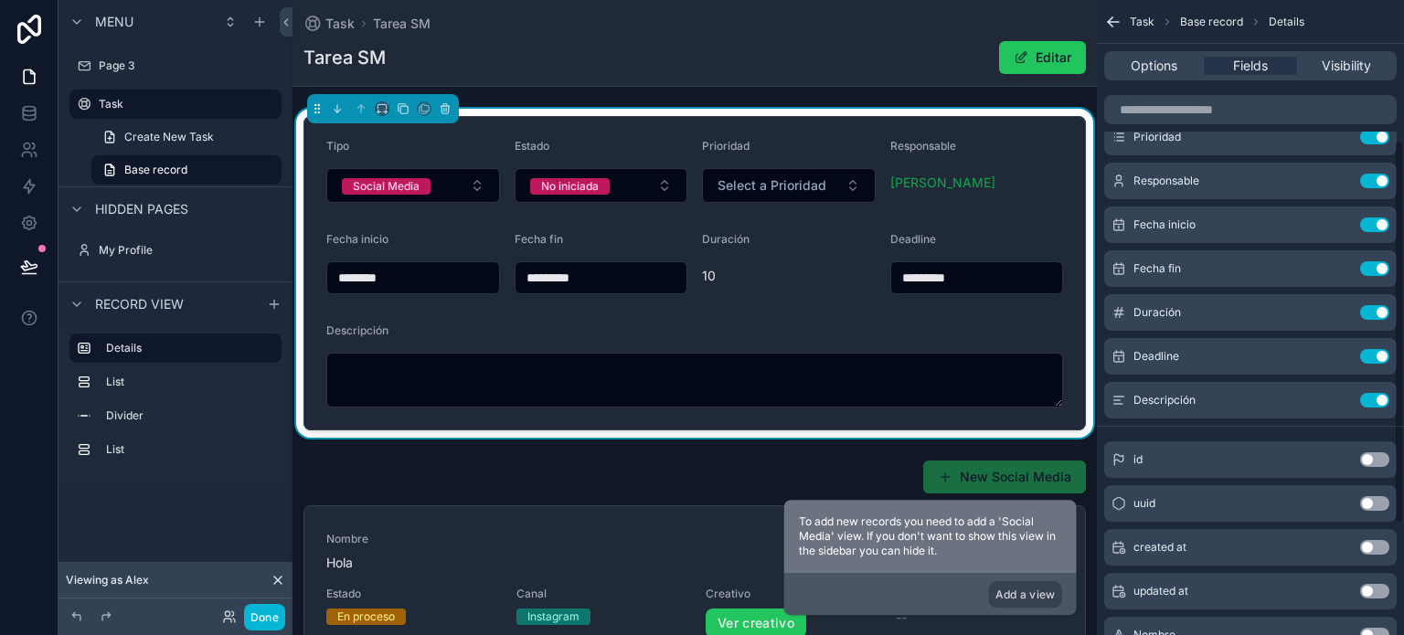
scroll to position [230, 0]
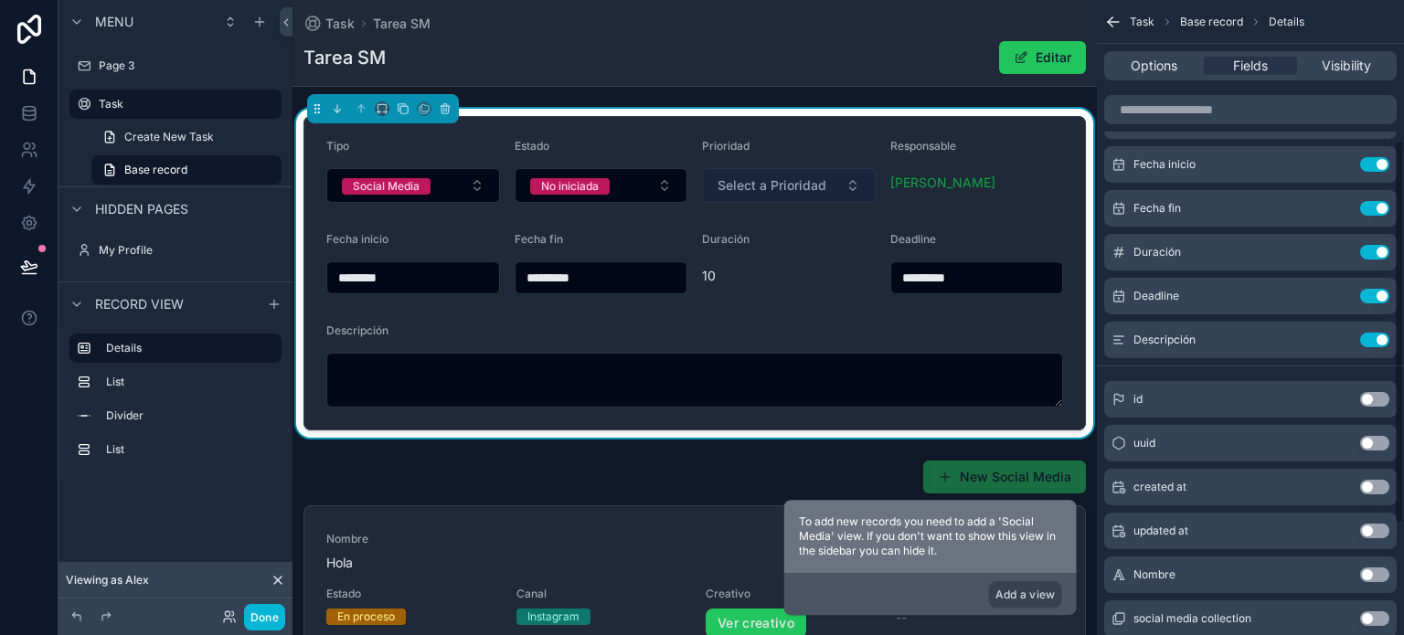
click at [736, 182] on span "Select a Prioridad" at bounding box center [771, 185] width 109 height 18
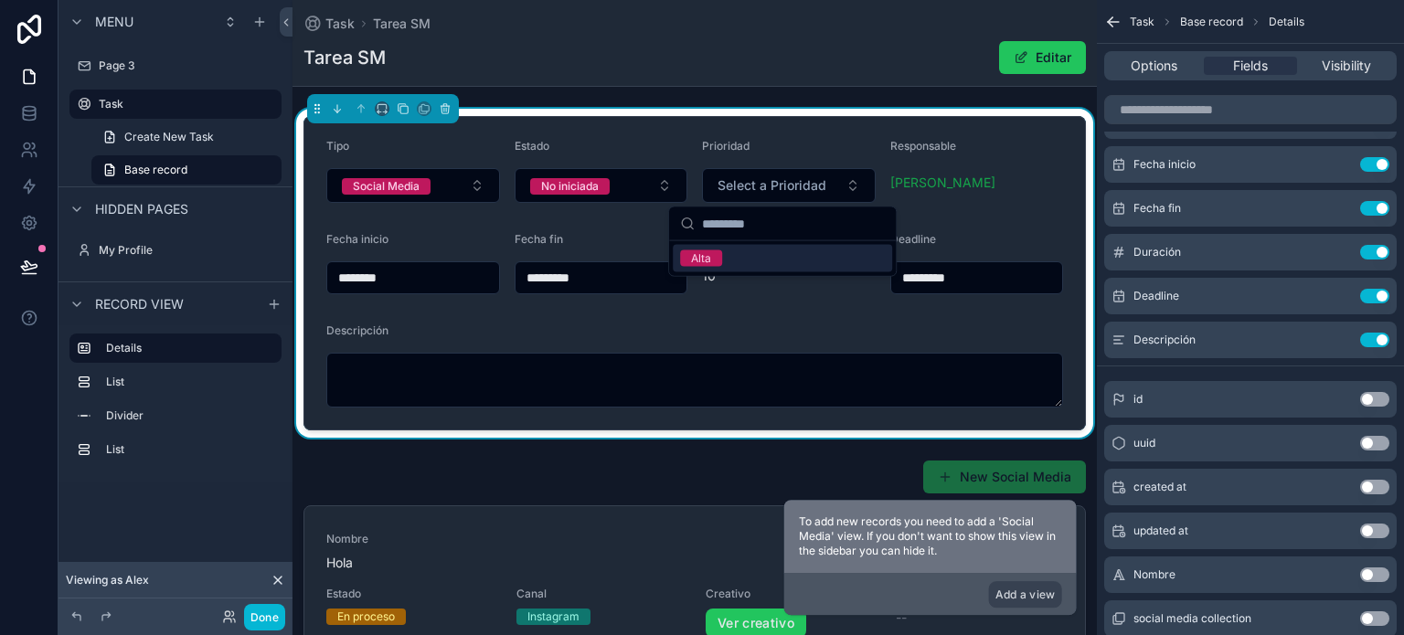
click at [750, 256] on div "Alta" at bounding box center [782, 258] width 219 height 27
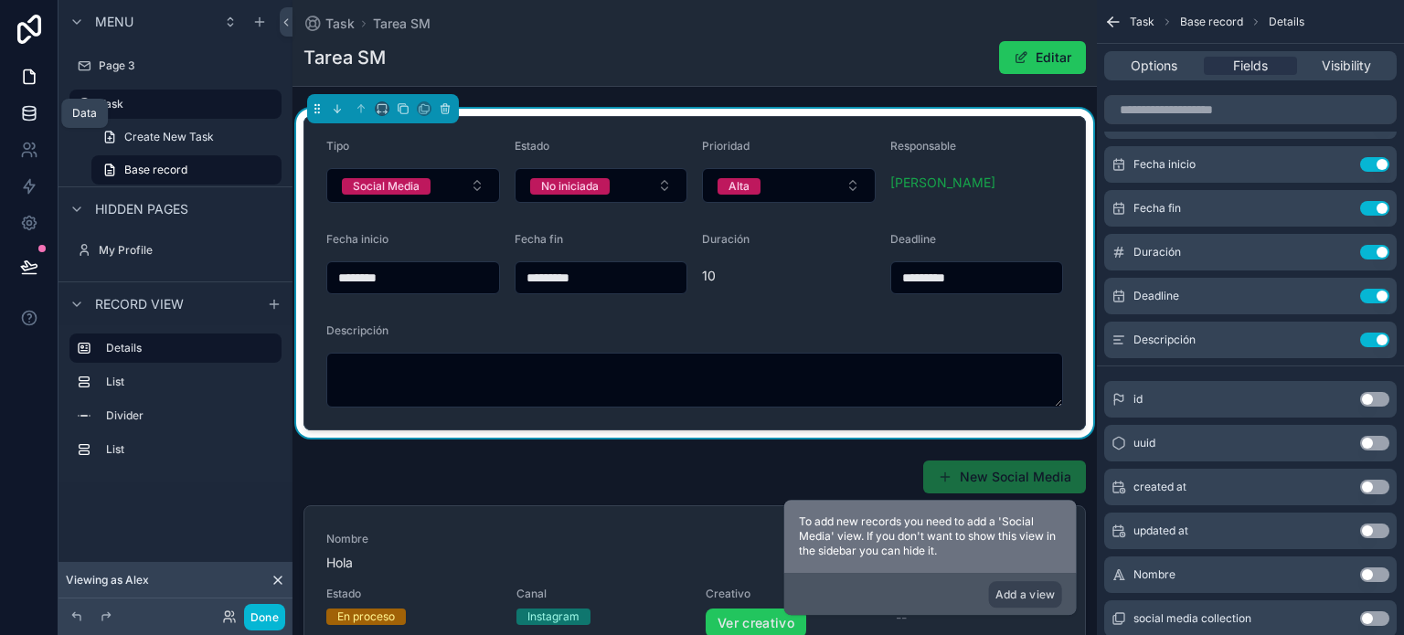
click at [37, 115] on icon at bounding box center [29, 113] width 18 height 18
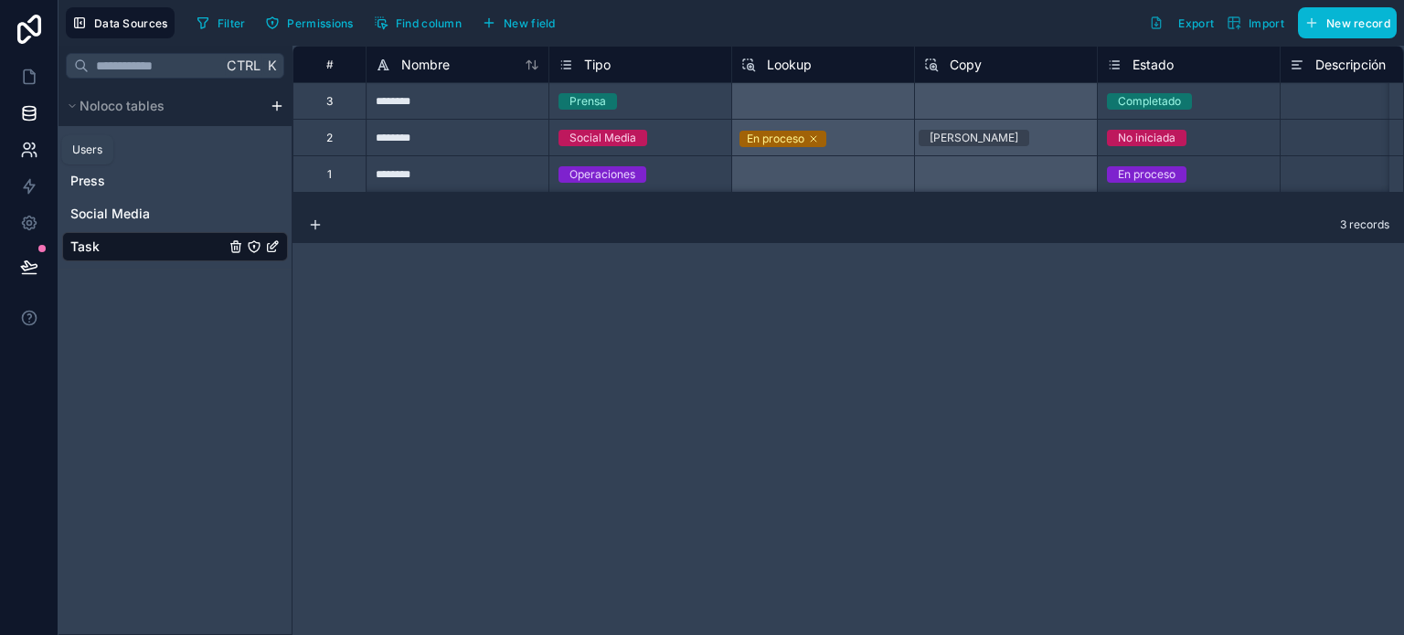
click at [18, 145] on link at bounding box center [29, 150] width 58 height 37
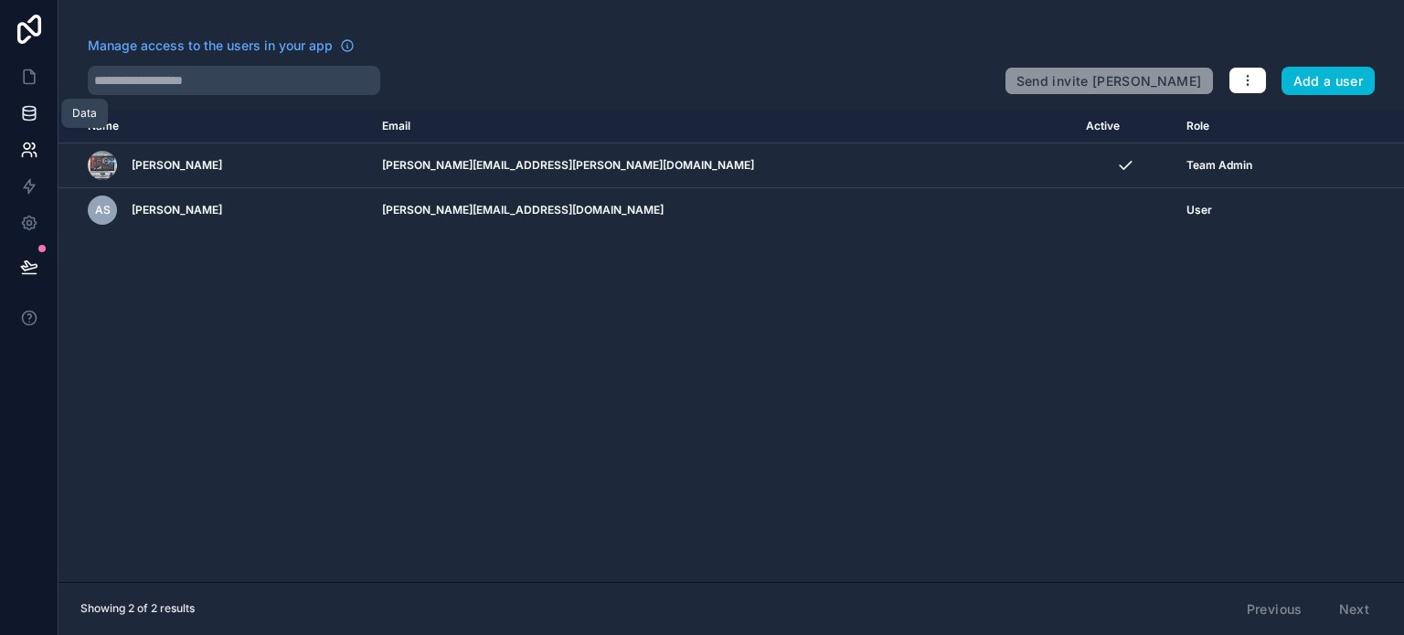
click at [30, 112] on icon at bounding box center [29, 113] width 18 height 18
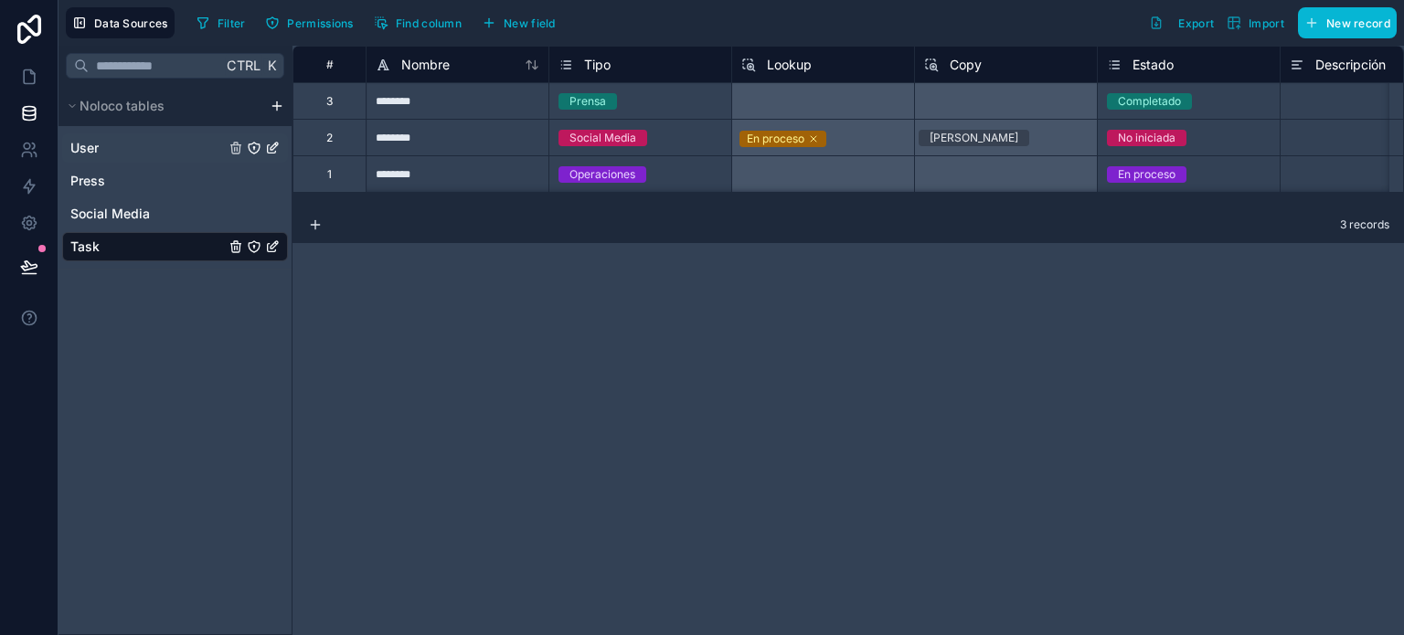
click at [95, 156] on span "User" at bounding box center [84, 148] width 28 height 18
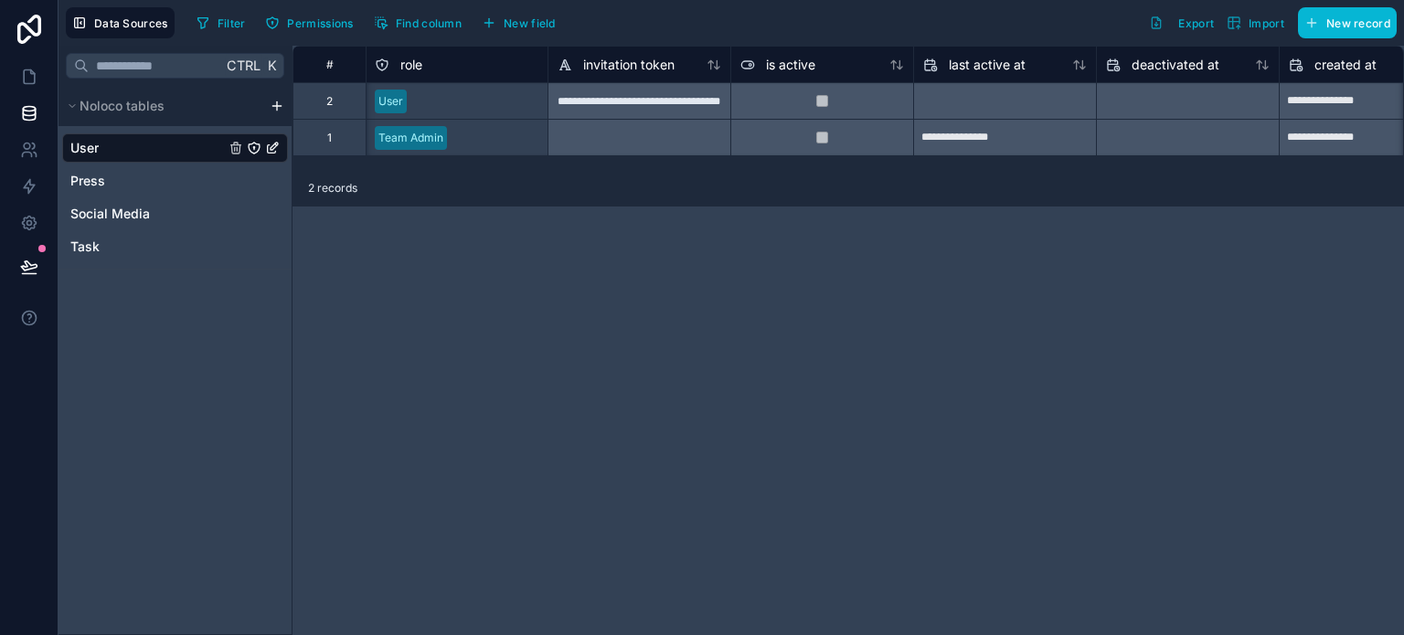
scroll to position [0, 909]
click at [36, 83] on icon at bounding box center [29, 77] width 18 height 18
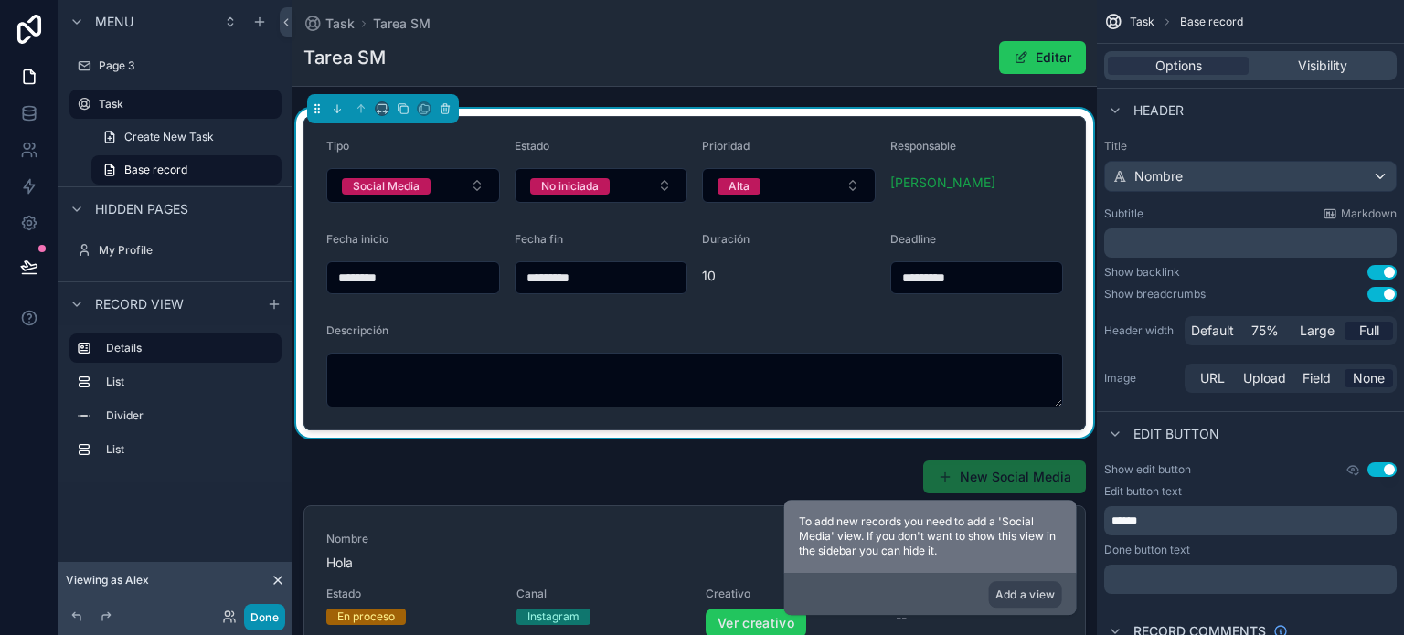
drag, startPoint x: 270, startPoint y: 611, endPoint x: 288, endPoint y: 610, distance: 18.3
click at [270, 610] on button "Done" at bounding box center [264, 617] width 41 height 26
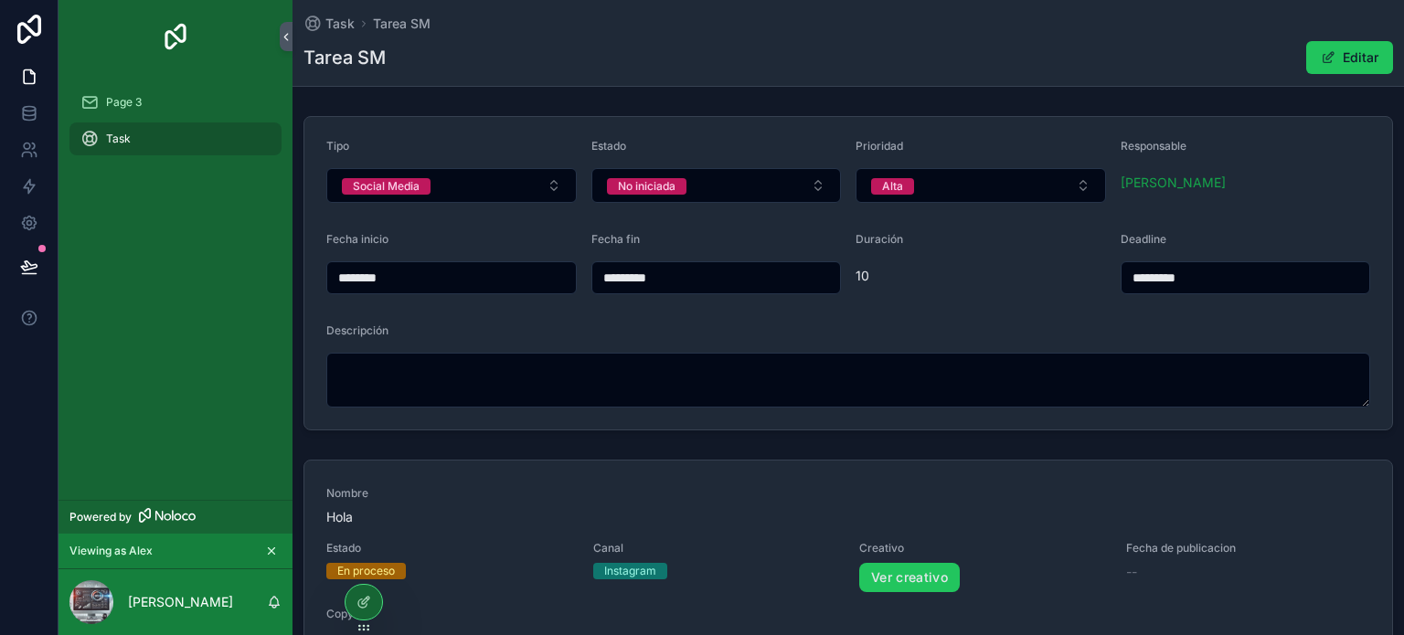
click at [928, 55] on div "Tarea SM Editar" at bounding box center [847, 57] width 1089 height 35
click at [355, 25] on div "Task Tarea SM" at bounding box center [366, 24] width 127 height 18
click at [344, 25] on span "Task" at bounding box center [339, 24] width 29 height 18
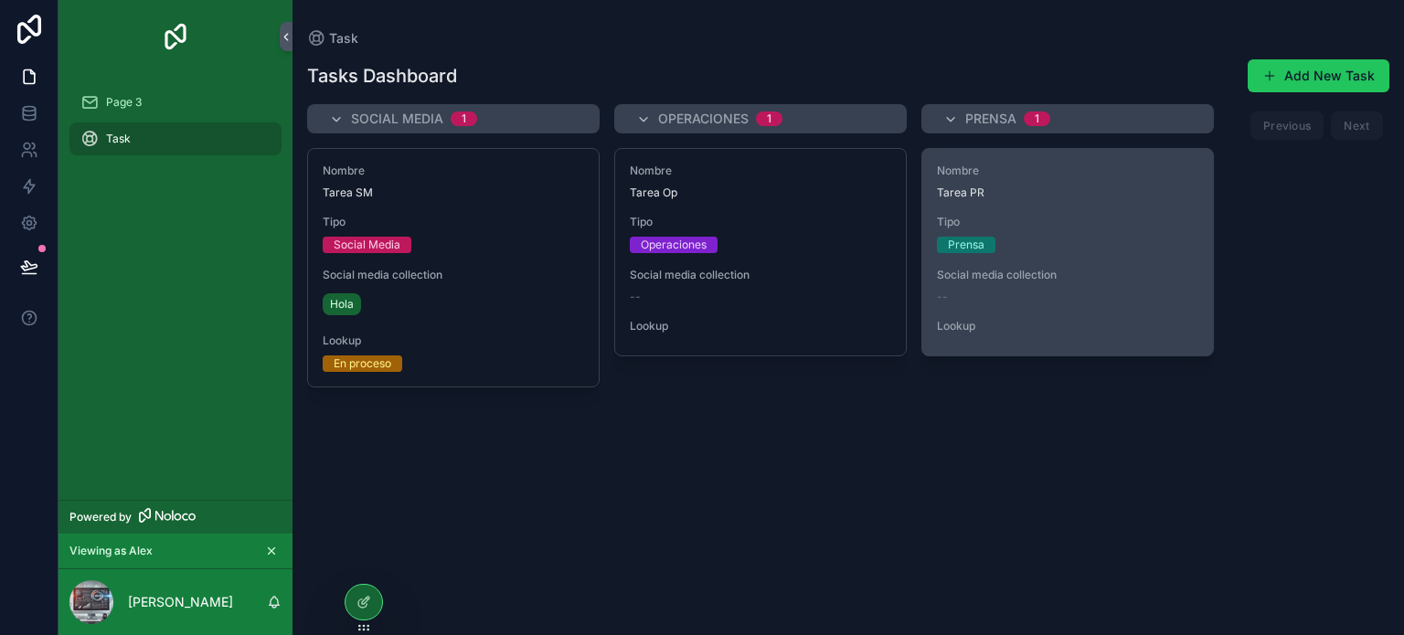
click at [1078, 207] on div "Nombre Tarea PR Tipo Prensa Social media collection -- Lookup" at bounding box center [1067, 252] width 291 height 207
